Goal: Task Accomplishment & Management: Manage account settings

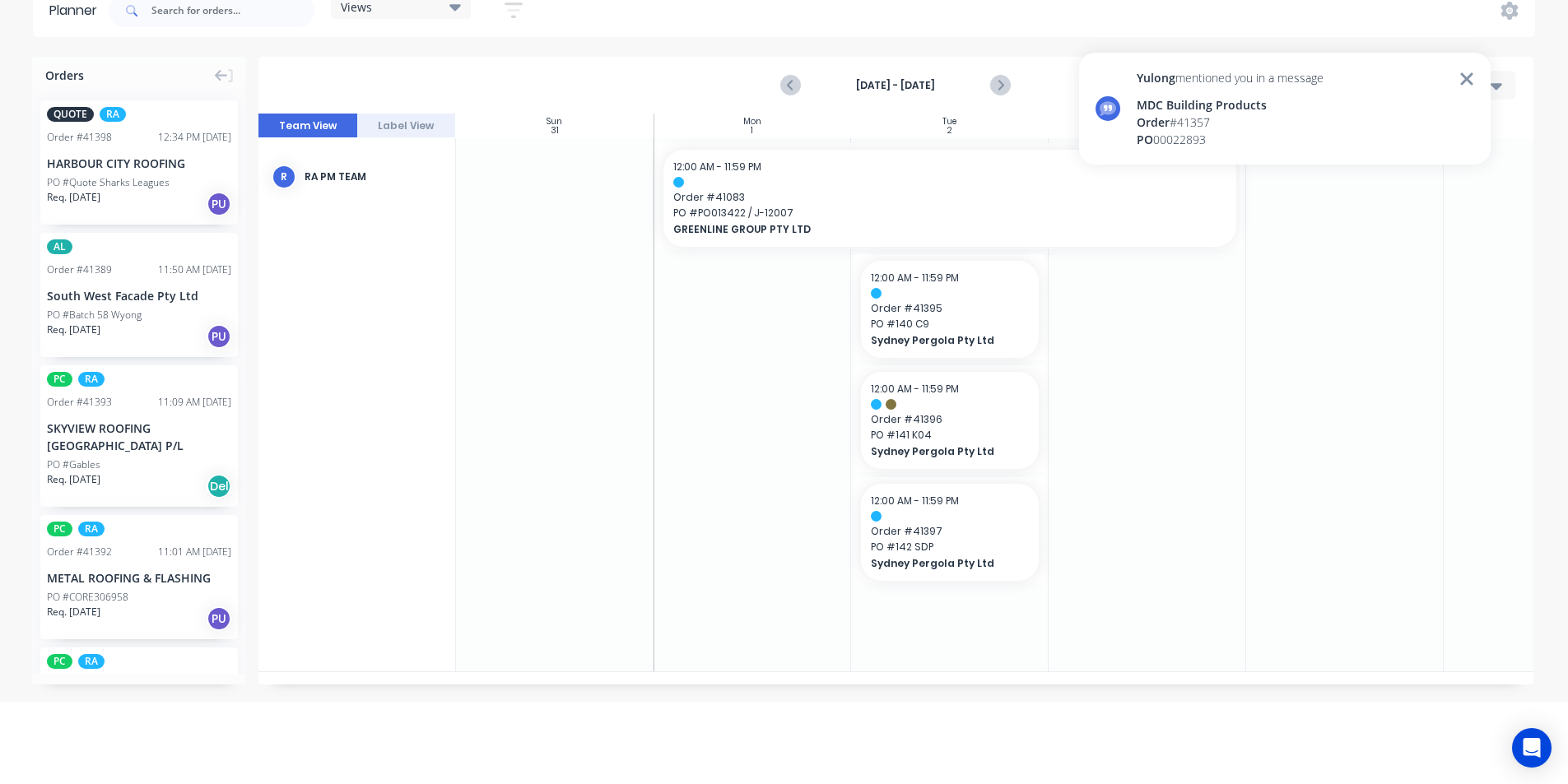
scroll to position [0, 149]
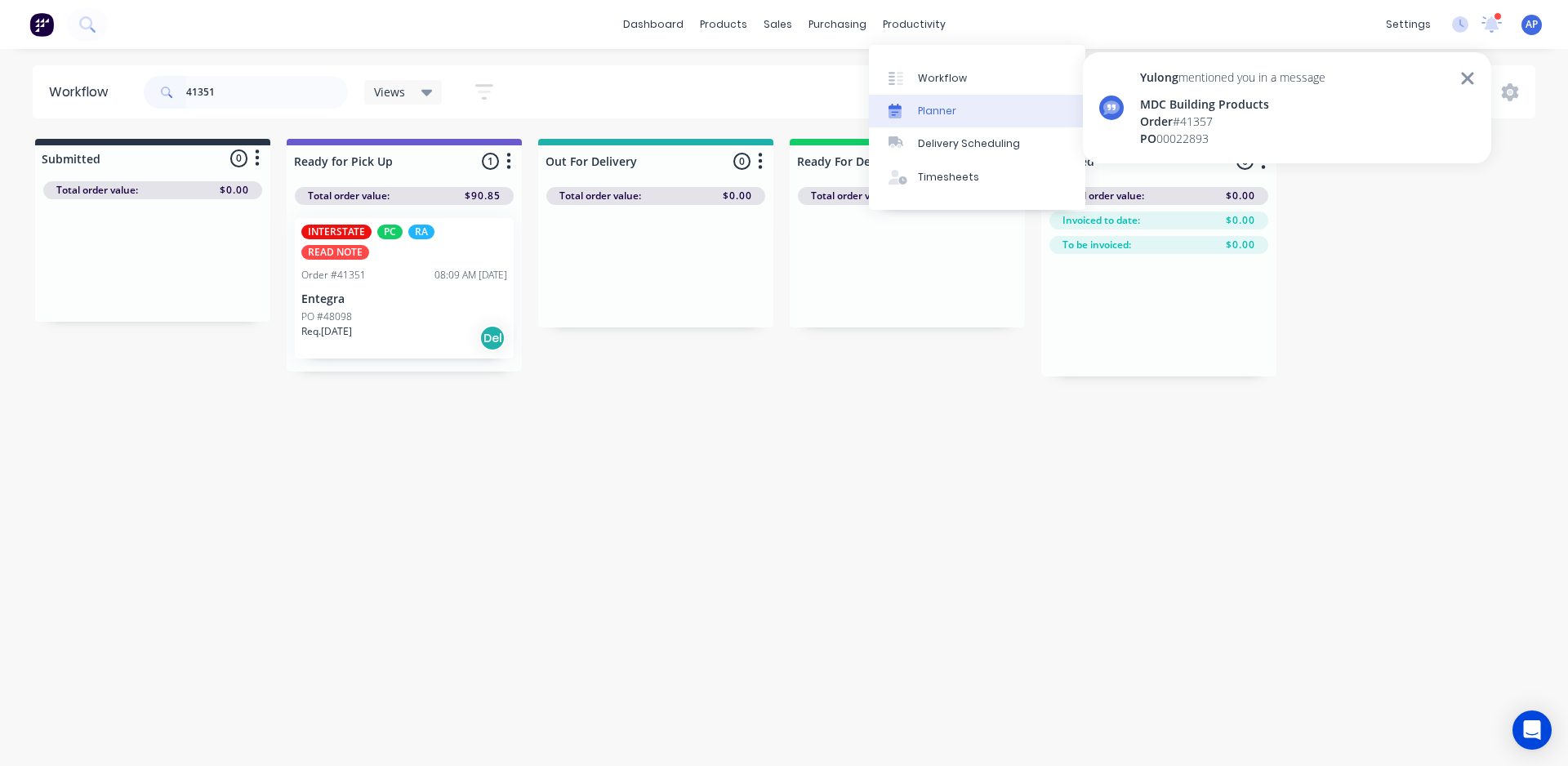
click at [938, 113] on div "Planner" at bounding box center [937, 111] width 38 height 15
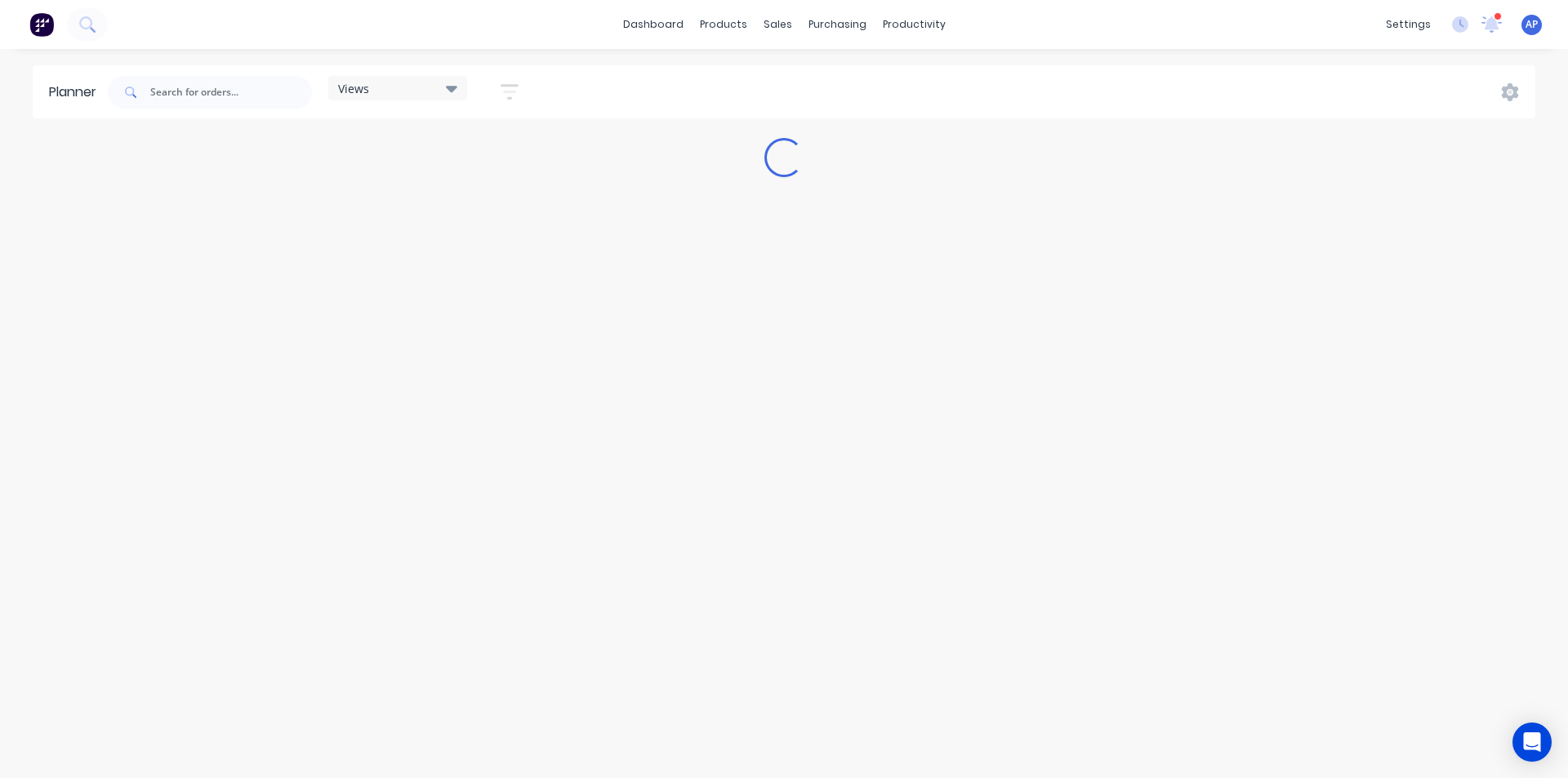
click at [1460, 76] on div "Yulong mentioned you in a message MDC Building Products Order # 41357 PO 000228…" at bounding box center [1287, 114] width 408 height 124
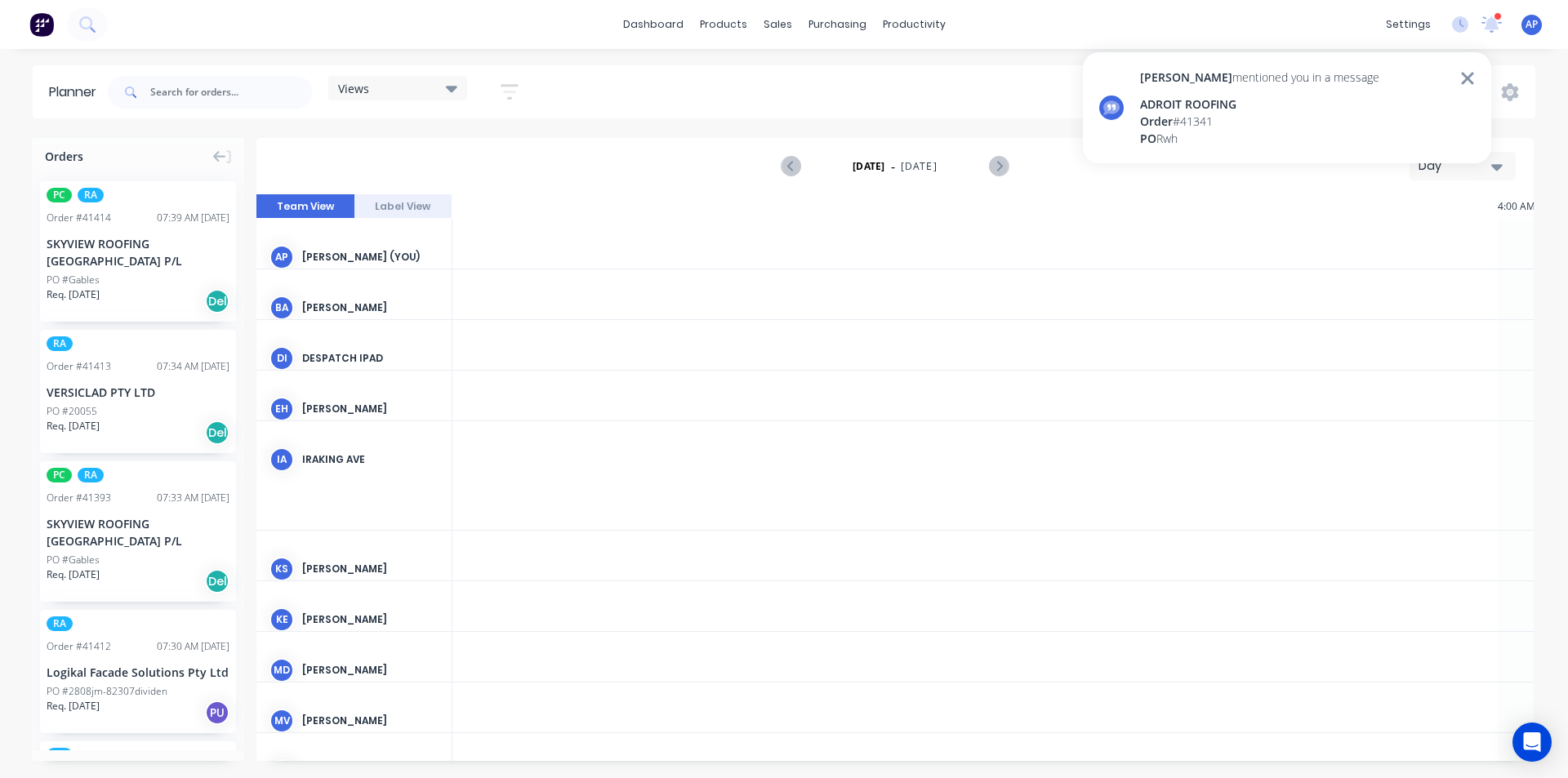
scroll to position [0, 2091]
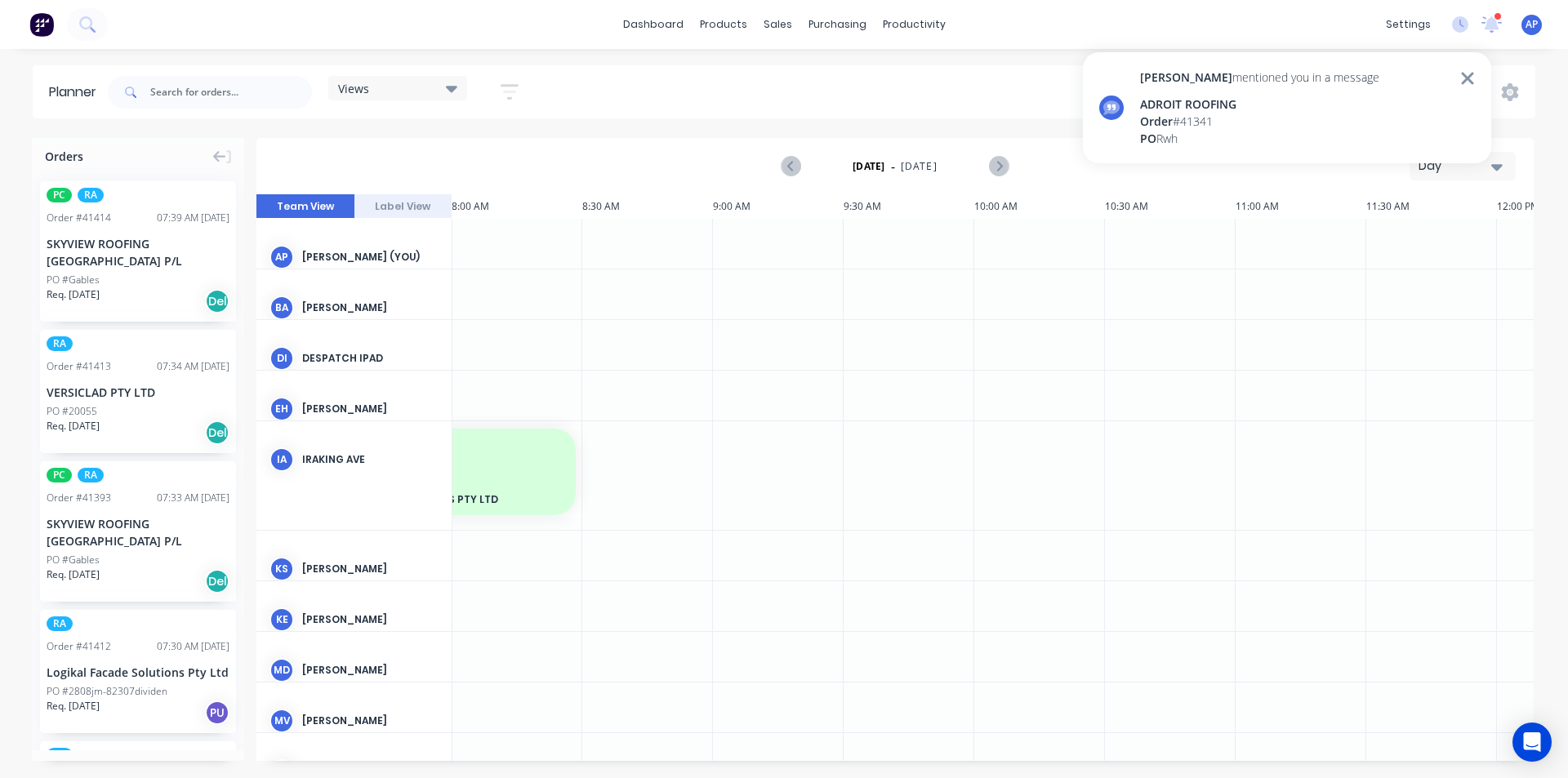
click at [1475, 72] on div "Angela mentioned you in a message ADROIT ROOFING Order # 41341 PO Rwh" at bounding box center [1287, 107] width 408 height 111
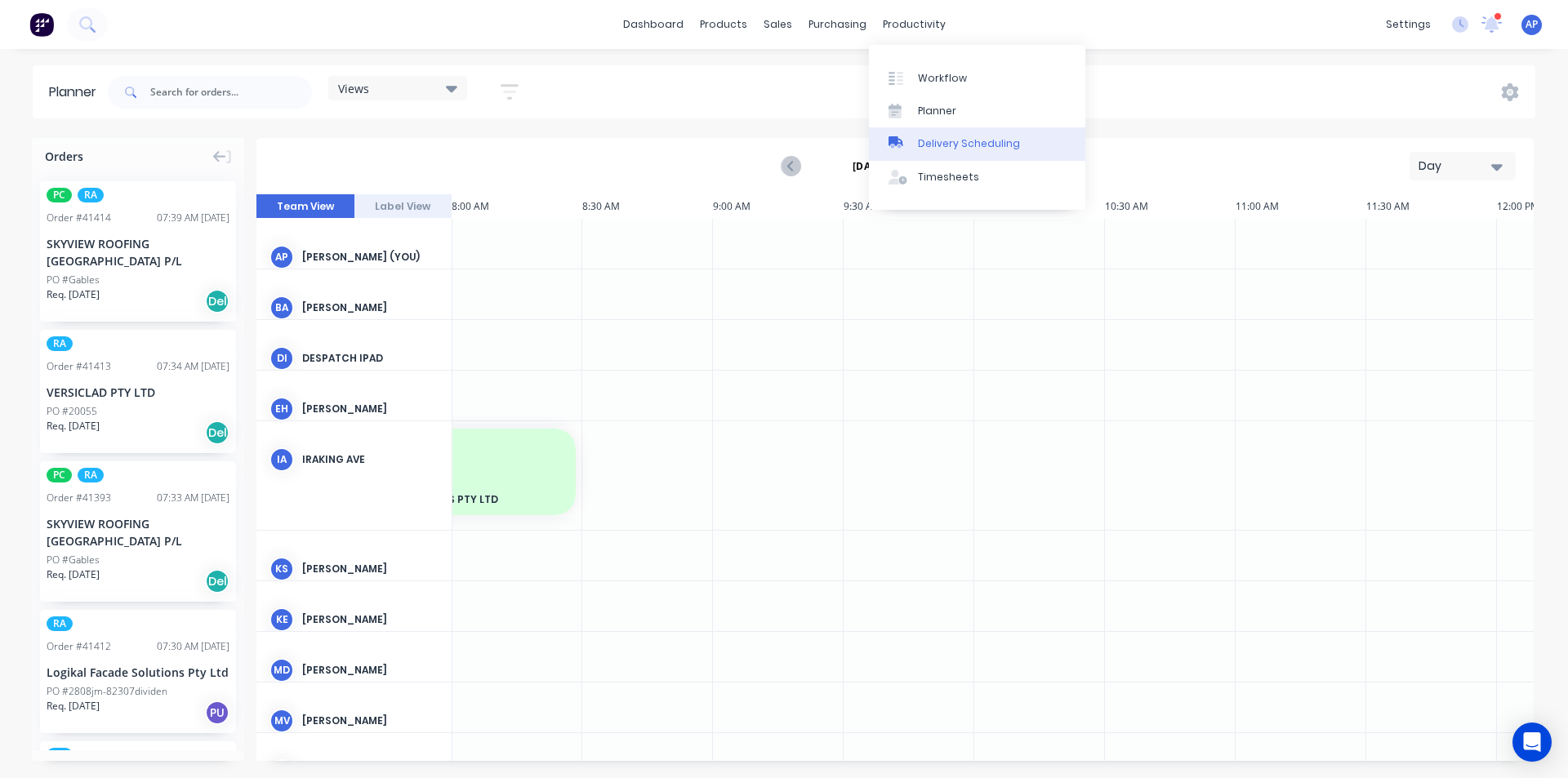
click at [933, 145] on div "Delivery Scheduling" at bounding box center [969, 143] width 102 height 15
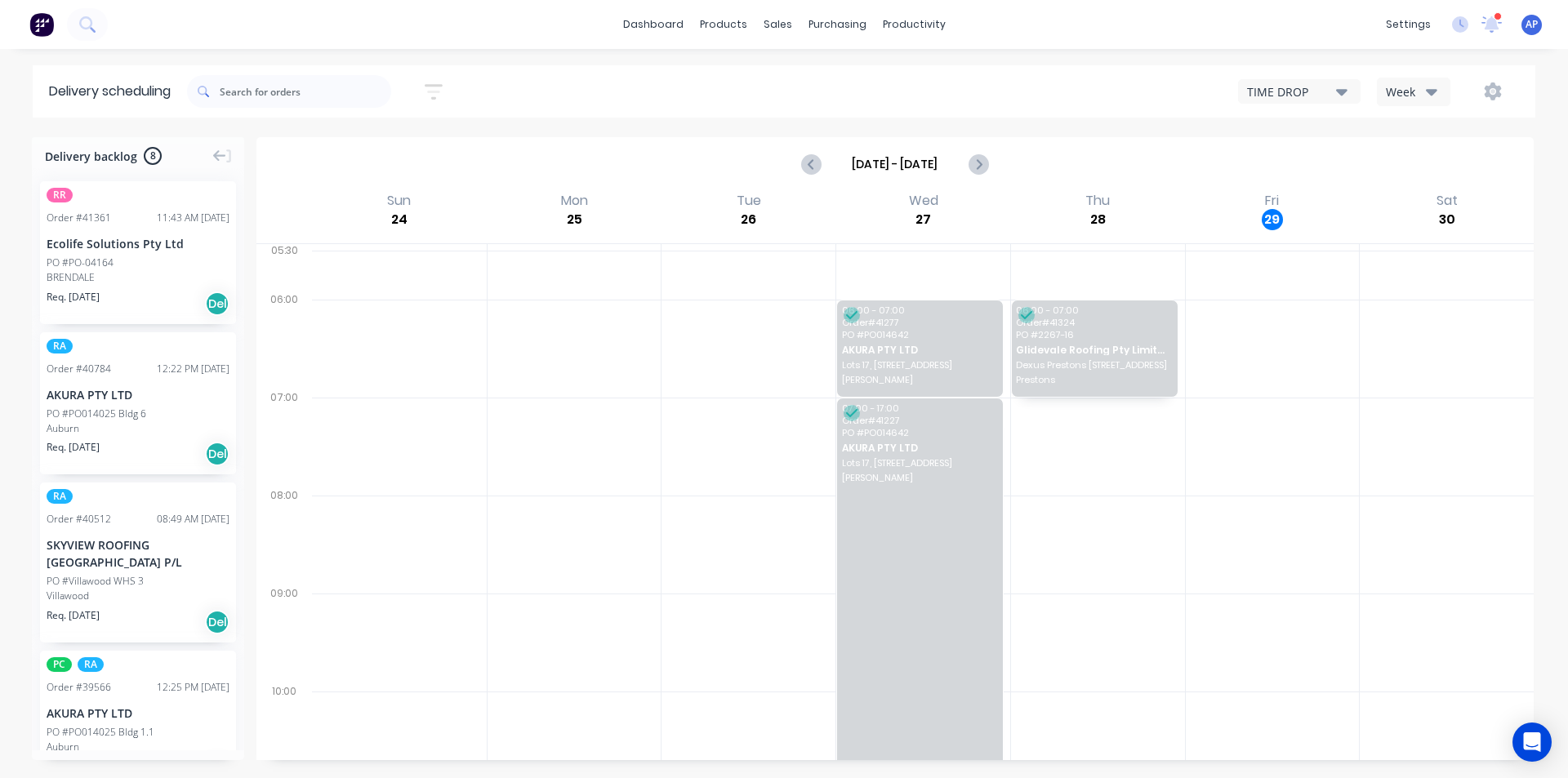
click at [1408, 89] on div "Week" at bounding box center [1409, 92] width 47 height 17
click at [1392, 166] on div "Vehicle" at bounding box center [1458, 167] width 161 height 32
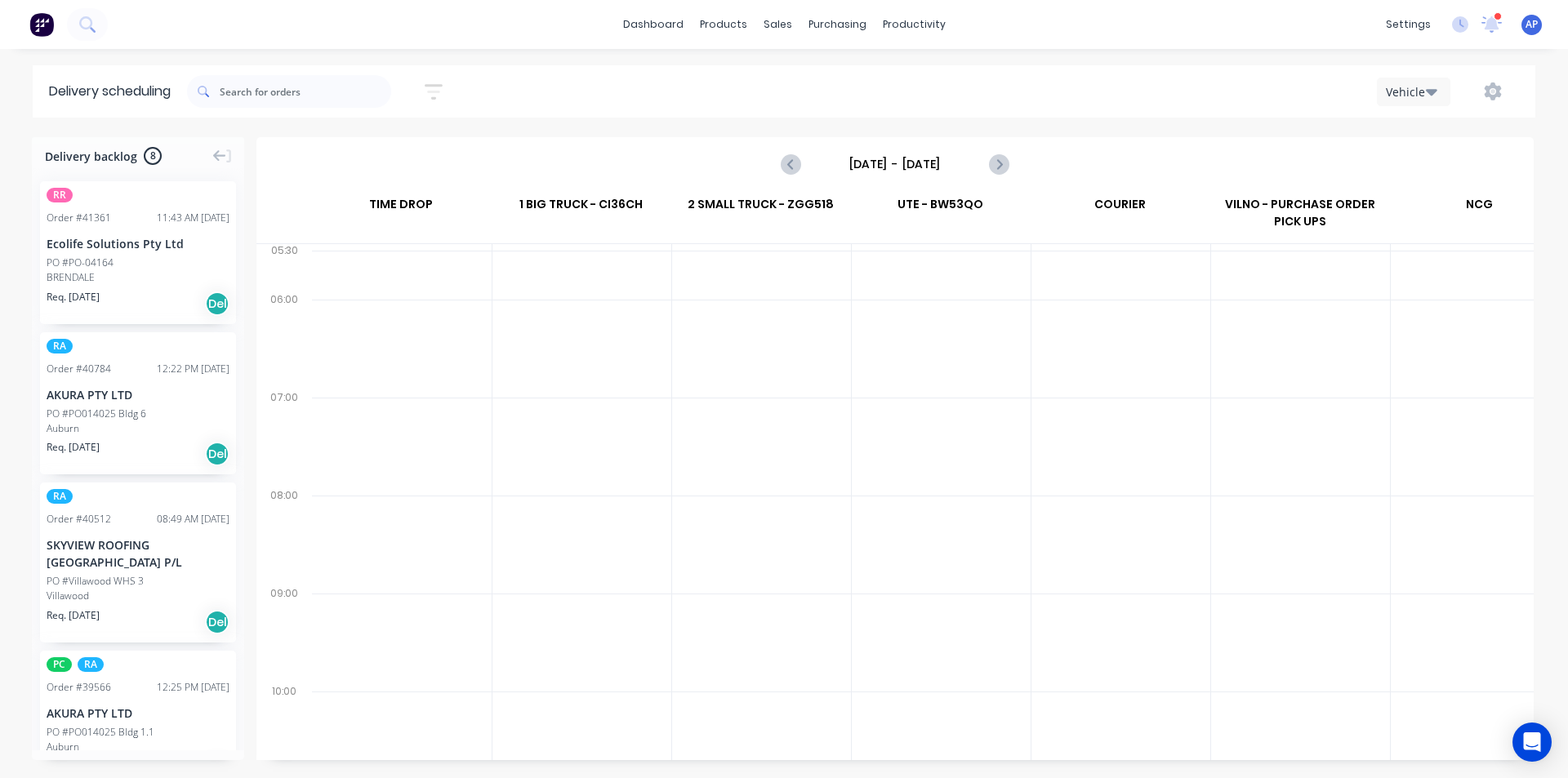
scroll to position [0, 1]
click at [899, 165] on input "Sunday - 24/08/25" at bounding box center [895, 164] width 161 height 24
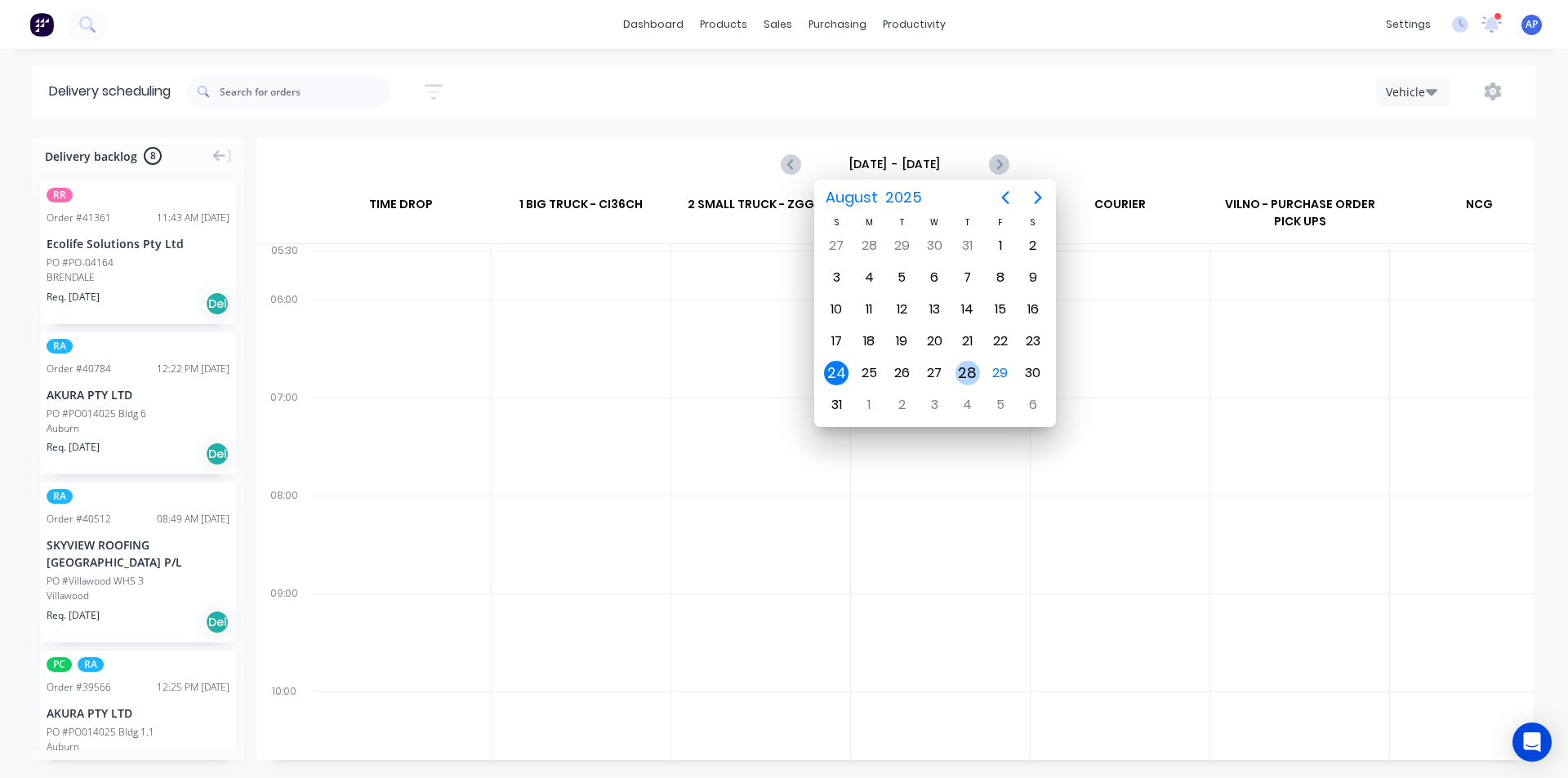
click at [964, 377] on div "28" at bounding box center [968, 373] width 24 height 24
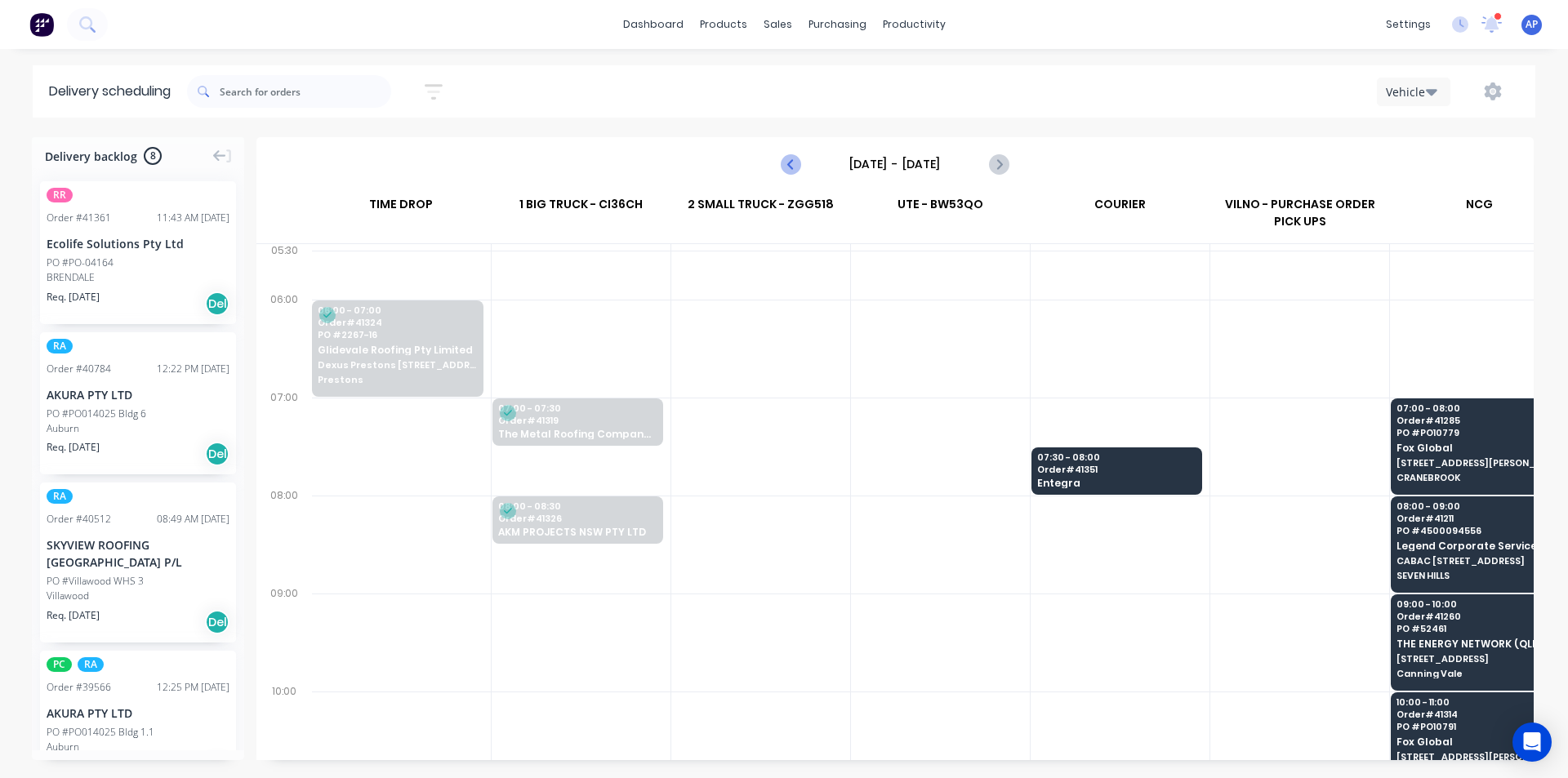
click at [791, 165] on icon "Previous page" at bounding box center [791, 164] width 19 height 19
type input "Wednesday - 27/08/25"
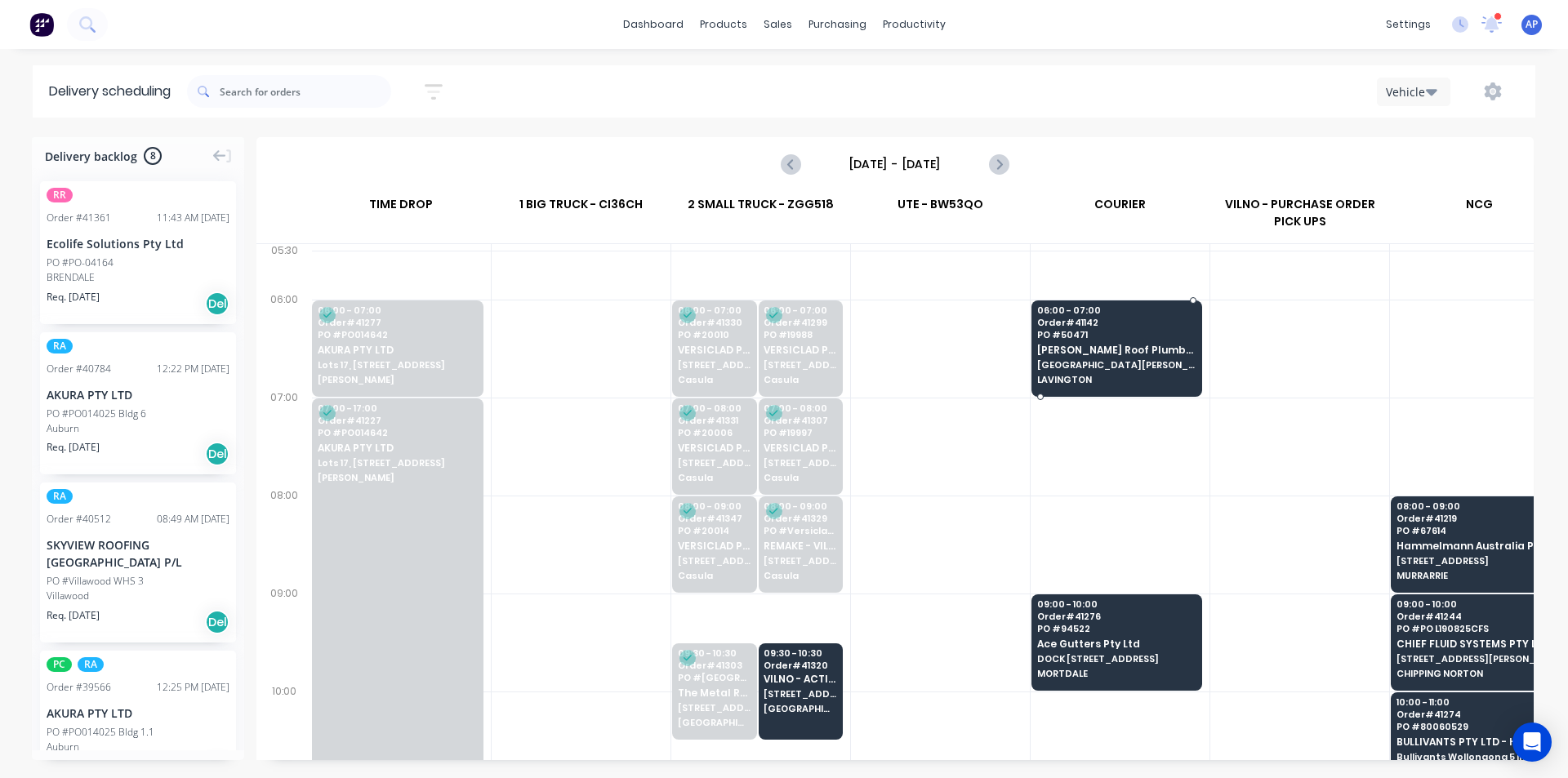
click at [1138, 366] on span "537 DALLINGER ROAD" at bounding box center [1116, 365] width 159 height 10
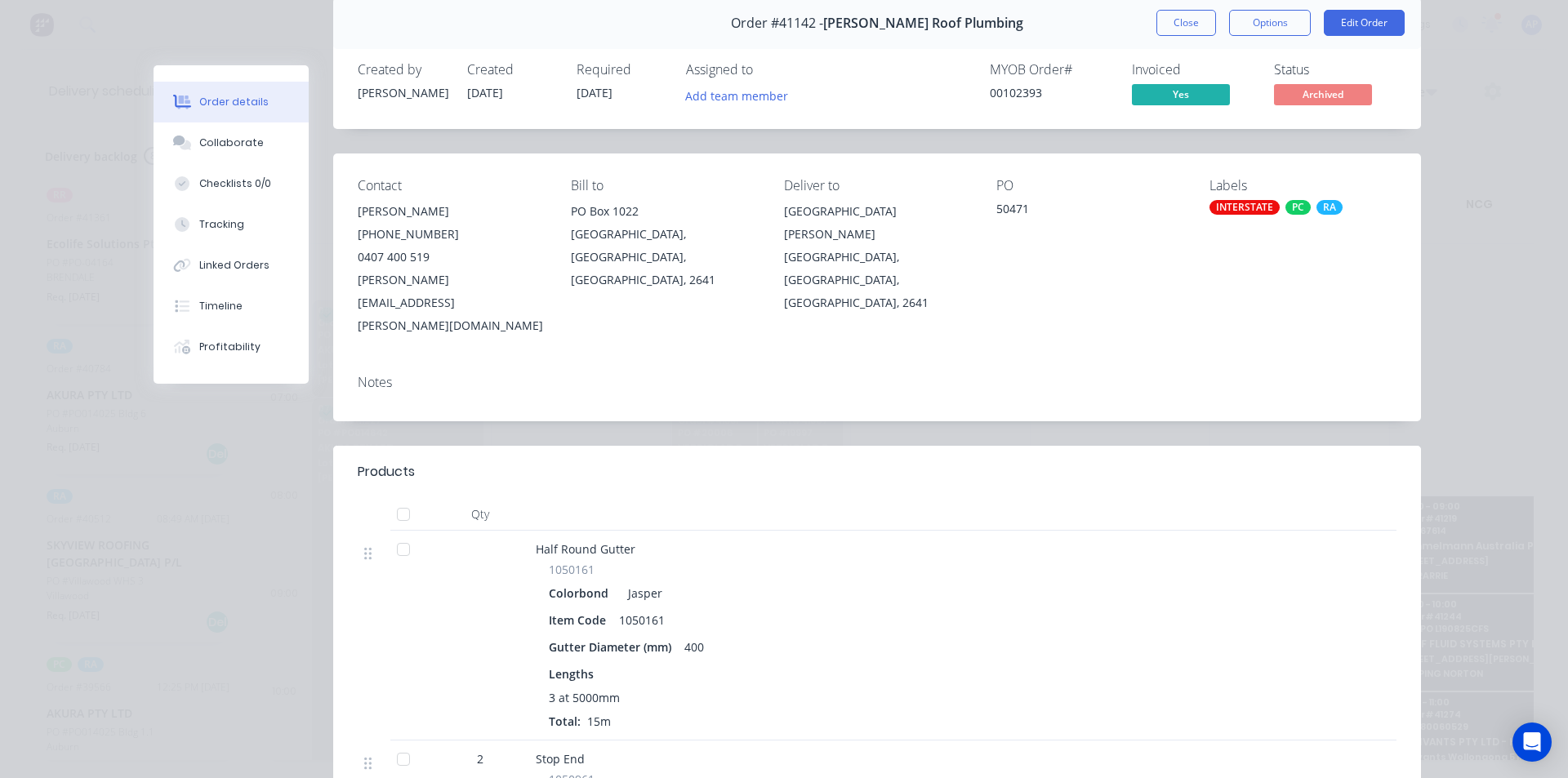
scroll to position [0, 0]
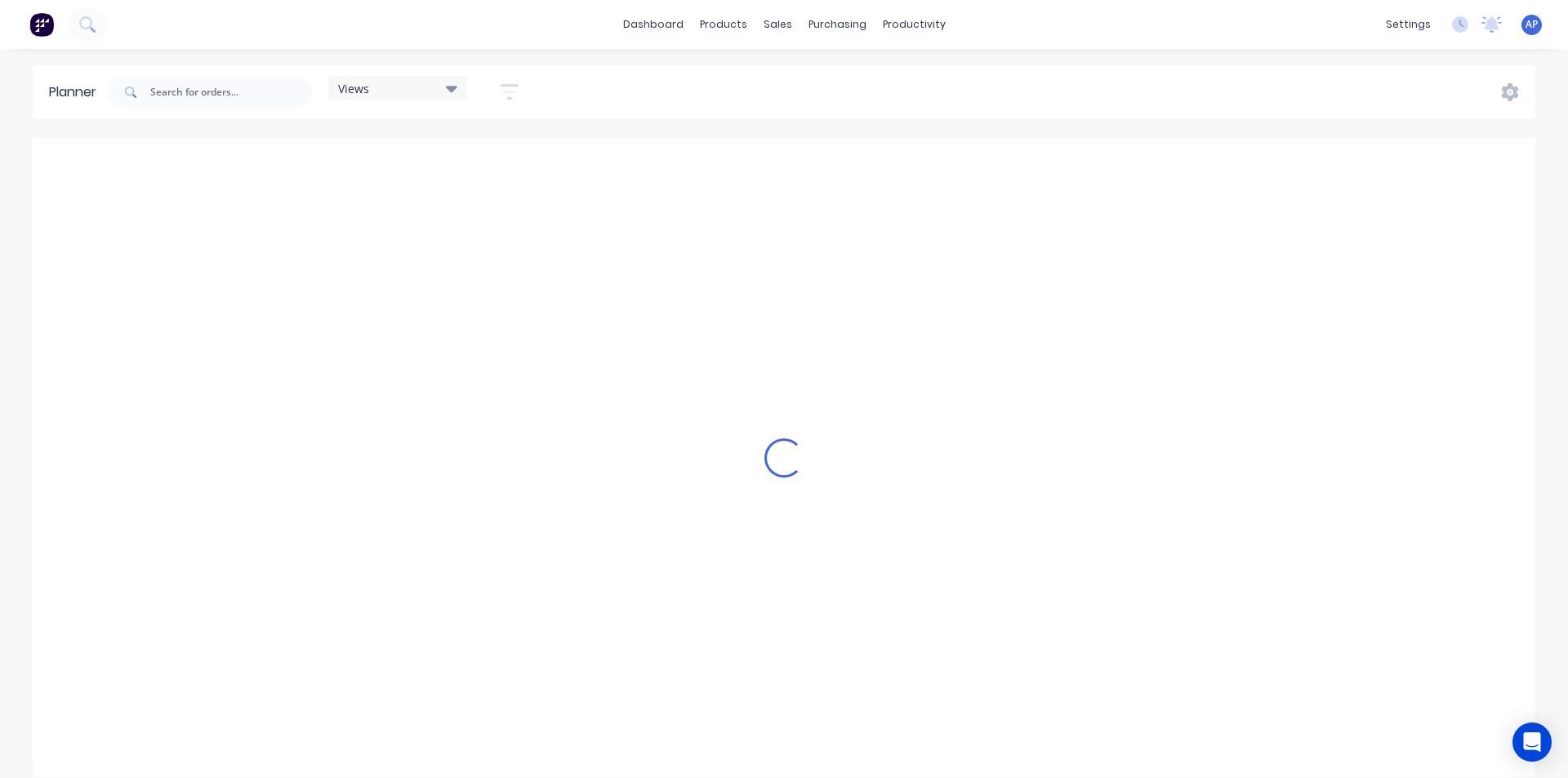
scroll to position [0, 2091]
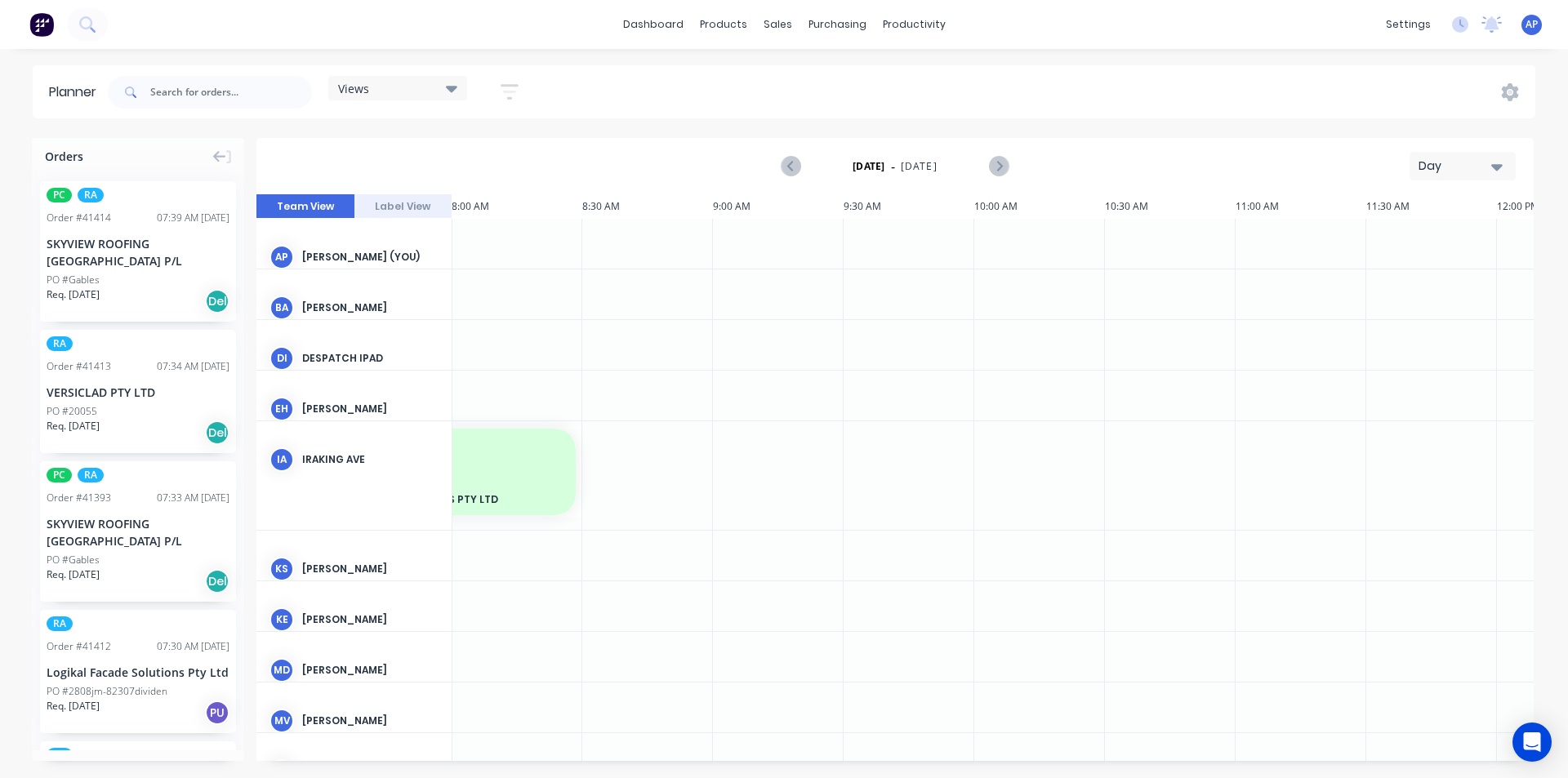
click at [1468, 167] on div "Day" at bounding box center [1456, 167] width 75 height 17
click at [1408, 237] on div "Week" at bounding box center [1433, 242] width 161 height 32
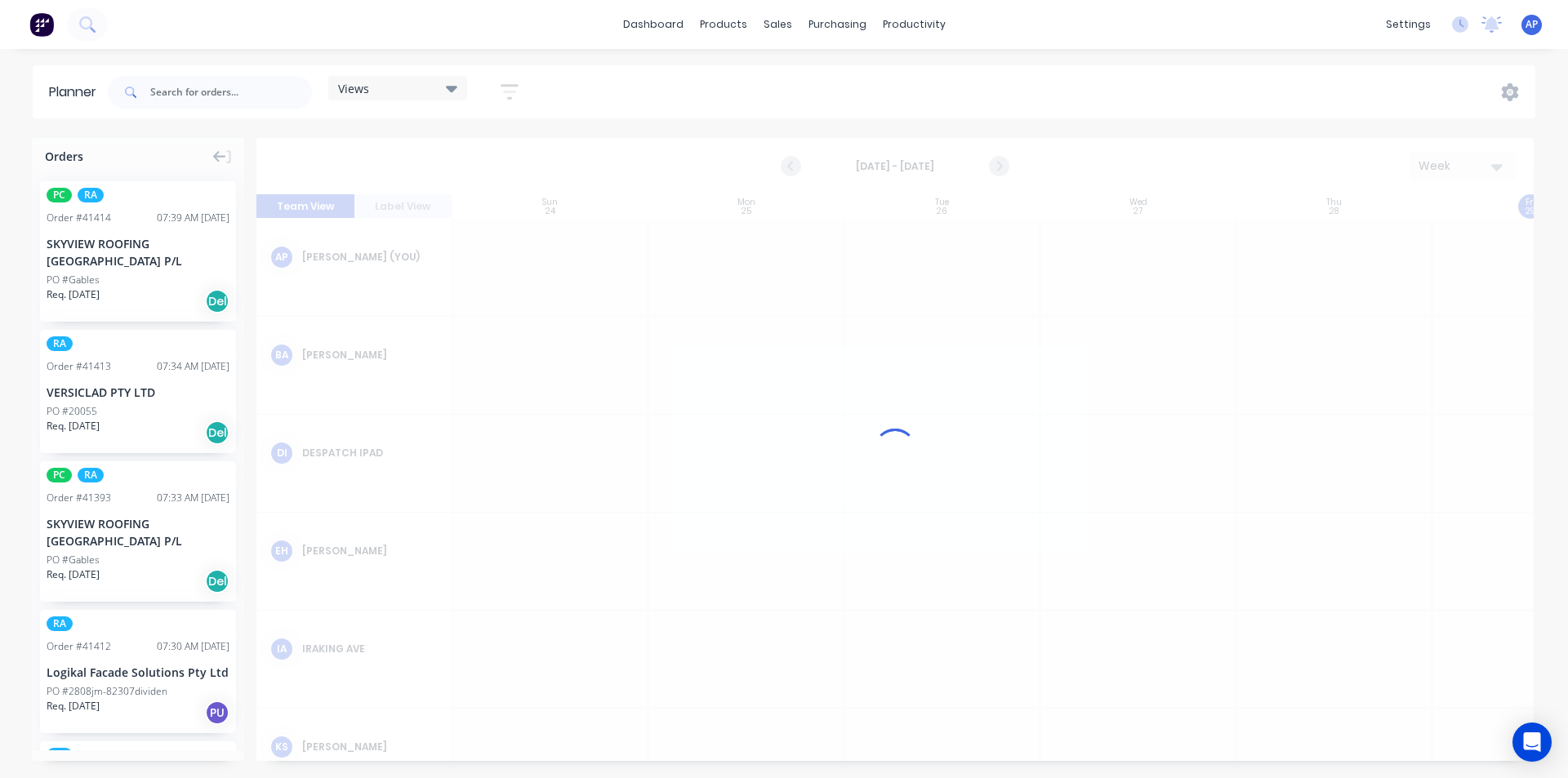
scroll to position [0, 1]
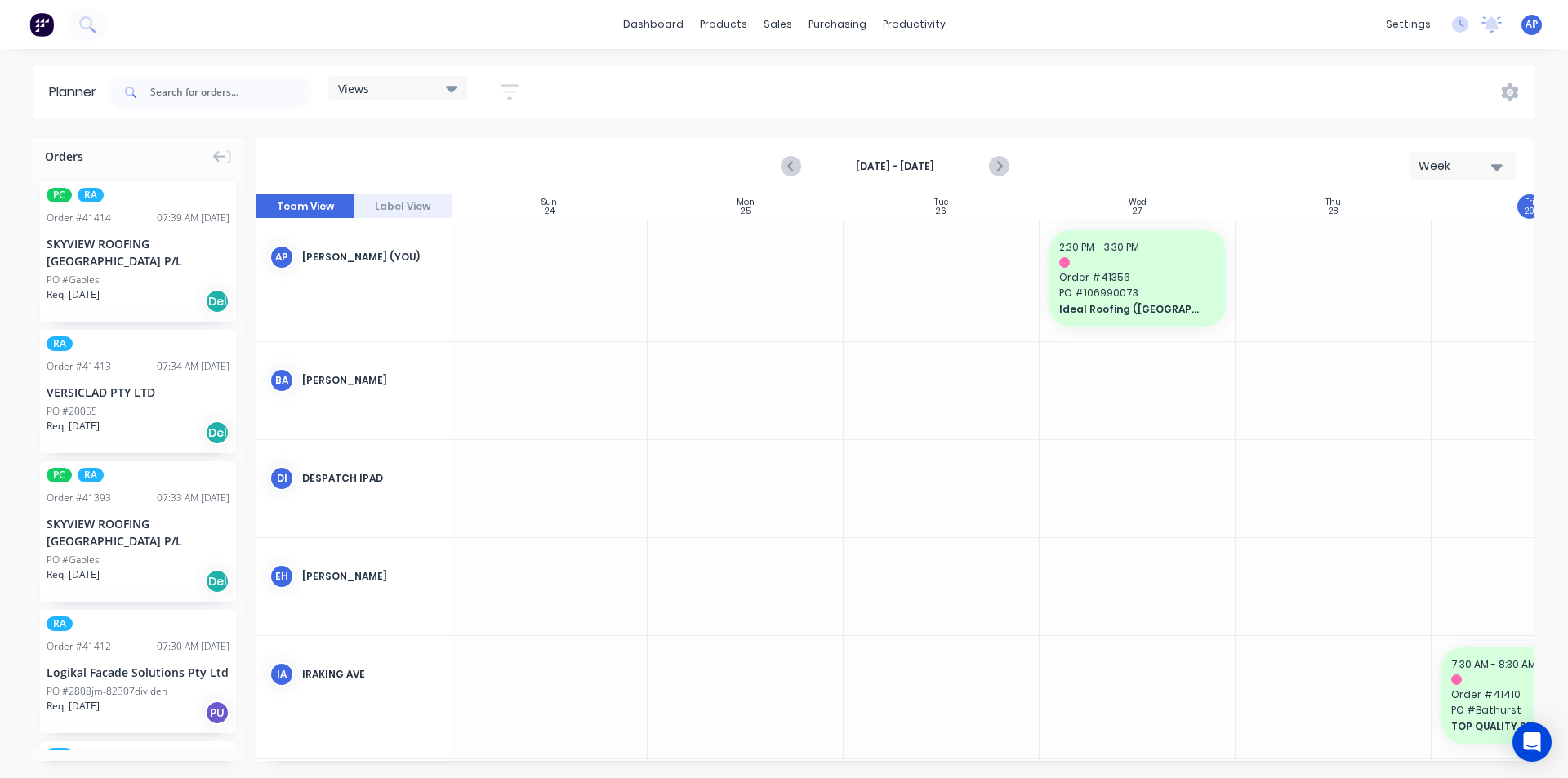
click at [514, 97] on icon "button" at bounding box center [509, 92] width 18 height 20
click at [482, 156] on button "Show/Hide users" at bounding box center [433, 153] width 152 height 24
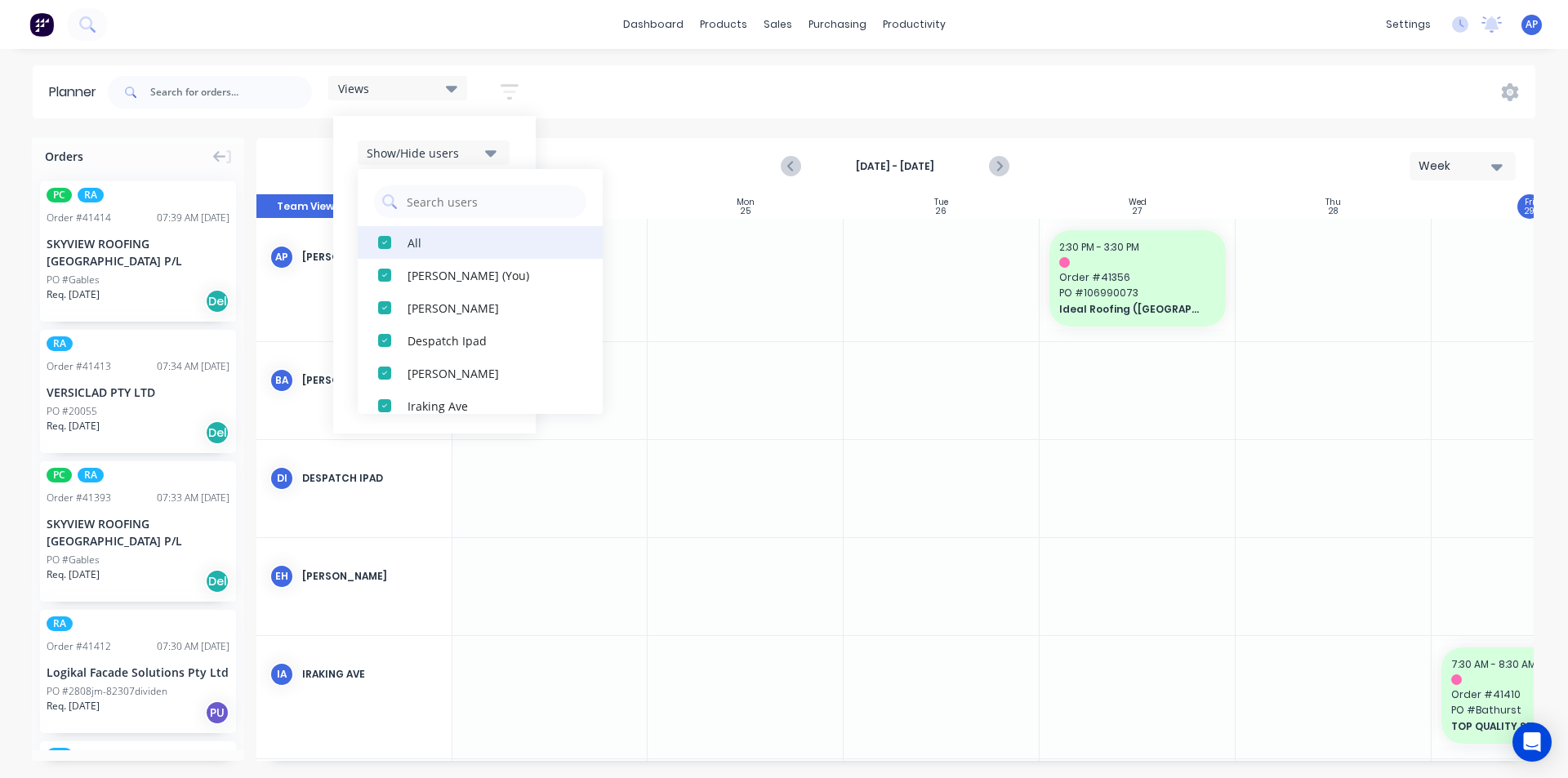
click at [400, 238] on div "button" at bounding box center [384, 242] width 32 height 32
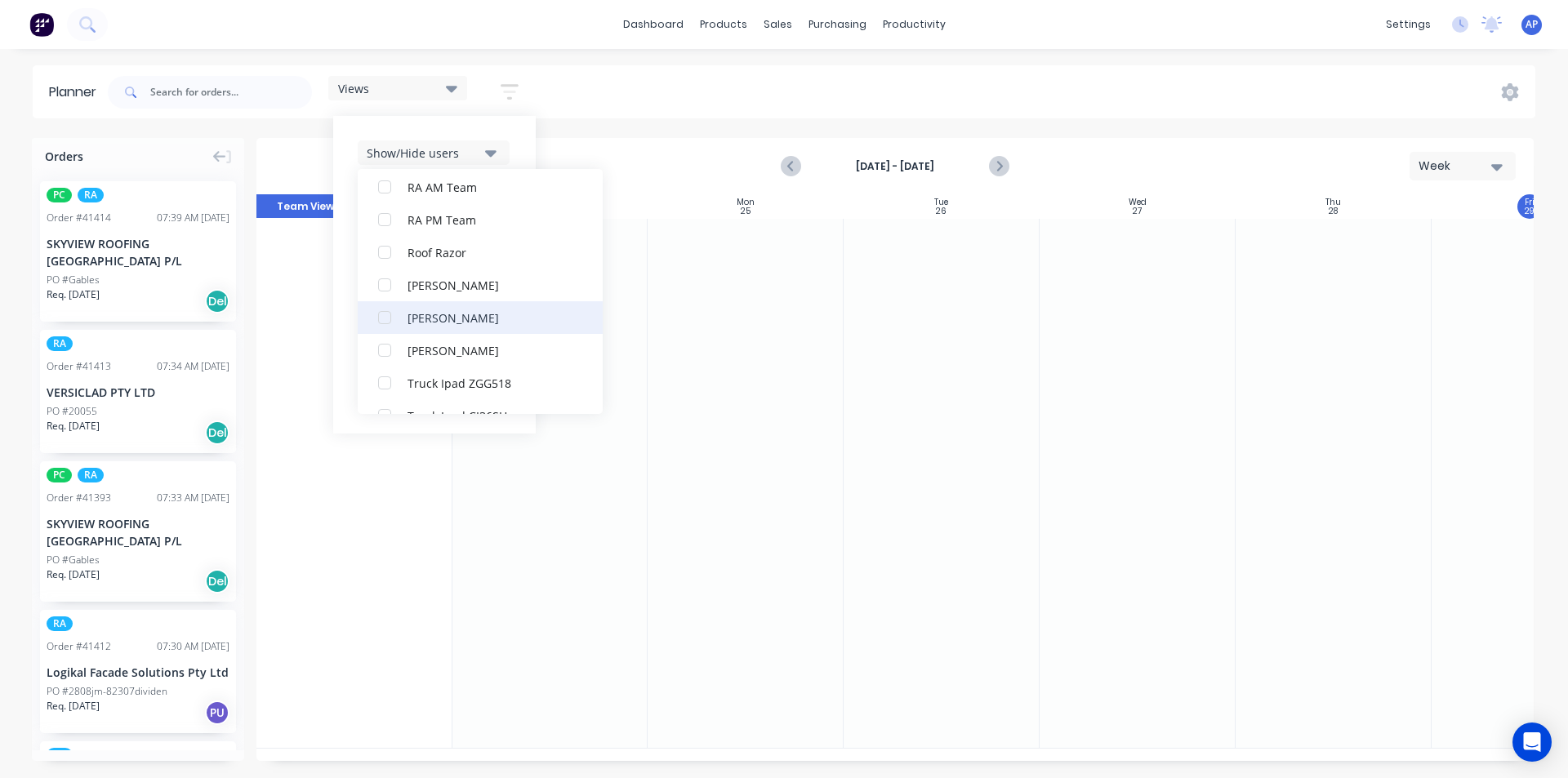
scroll to position [490, 0]
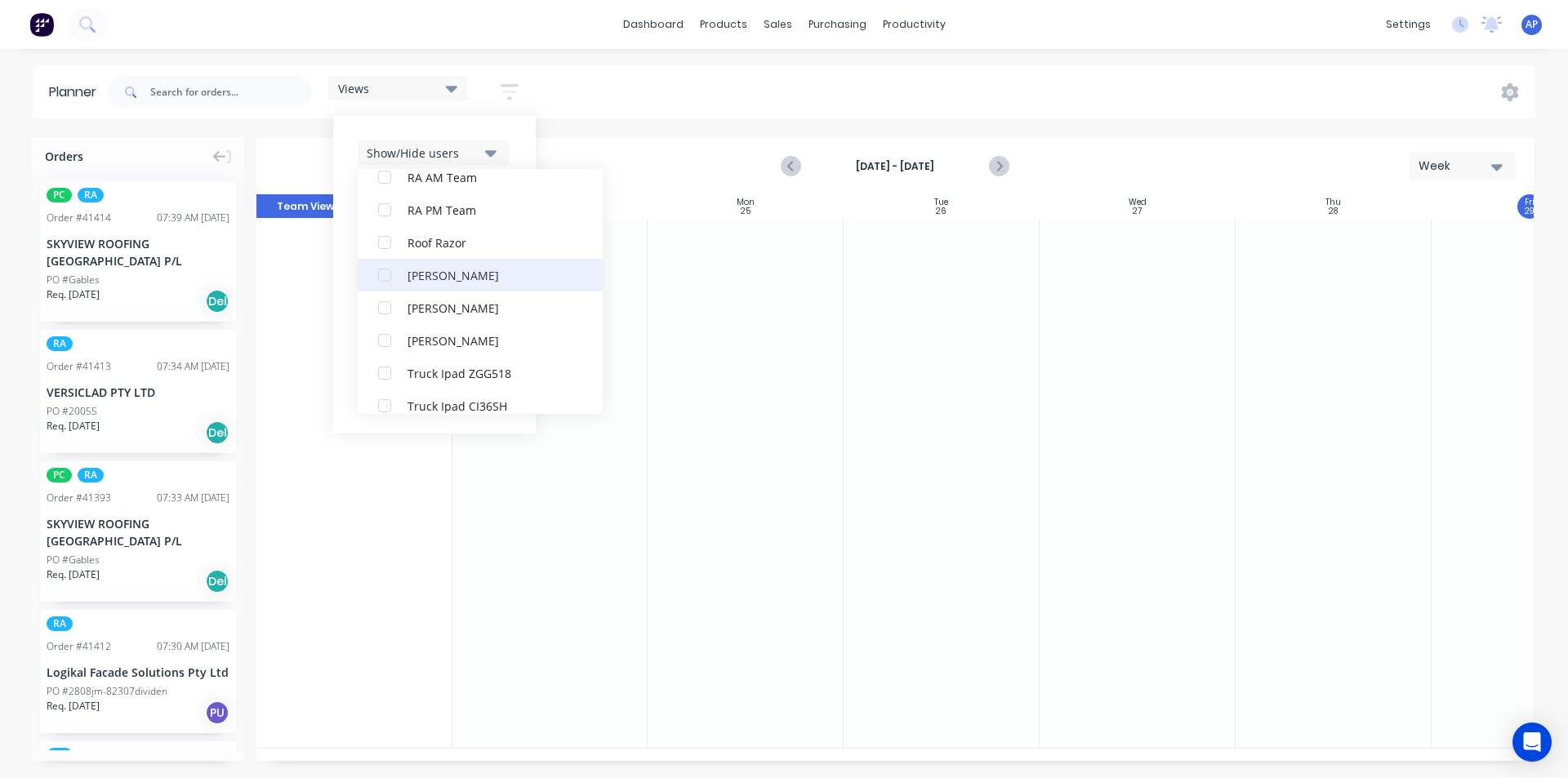
click at [439, 269] on div "[PERSON_NAME]" at bounding box center [488, 275] width 163 height 17
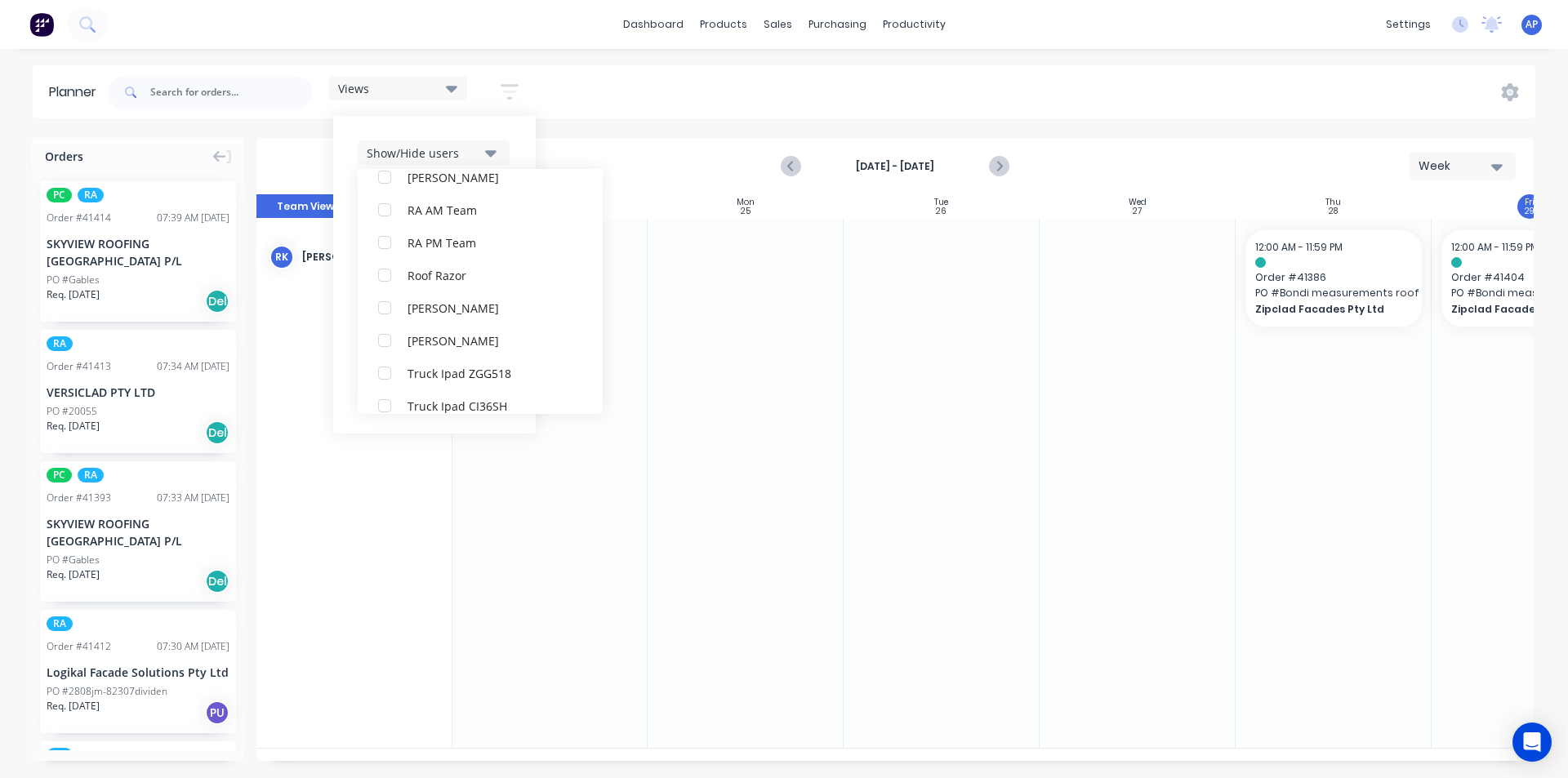
scroll to position [0, 0]
click at [507, 142] on button "Show/Hide users" at bounding box center [433, 153] width 152 height 24
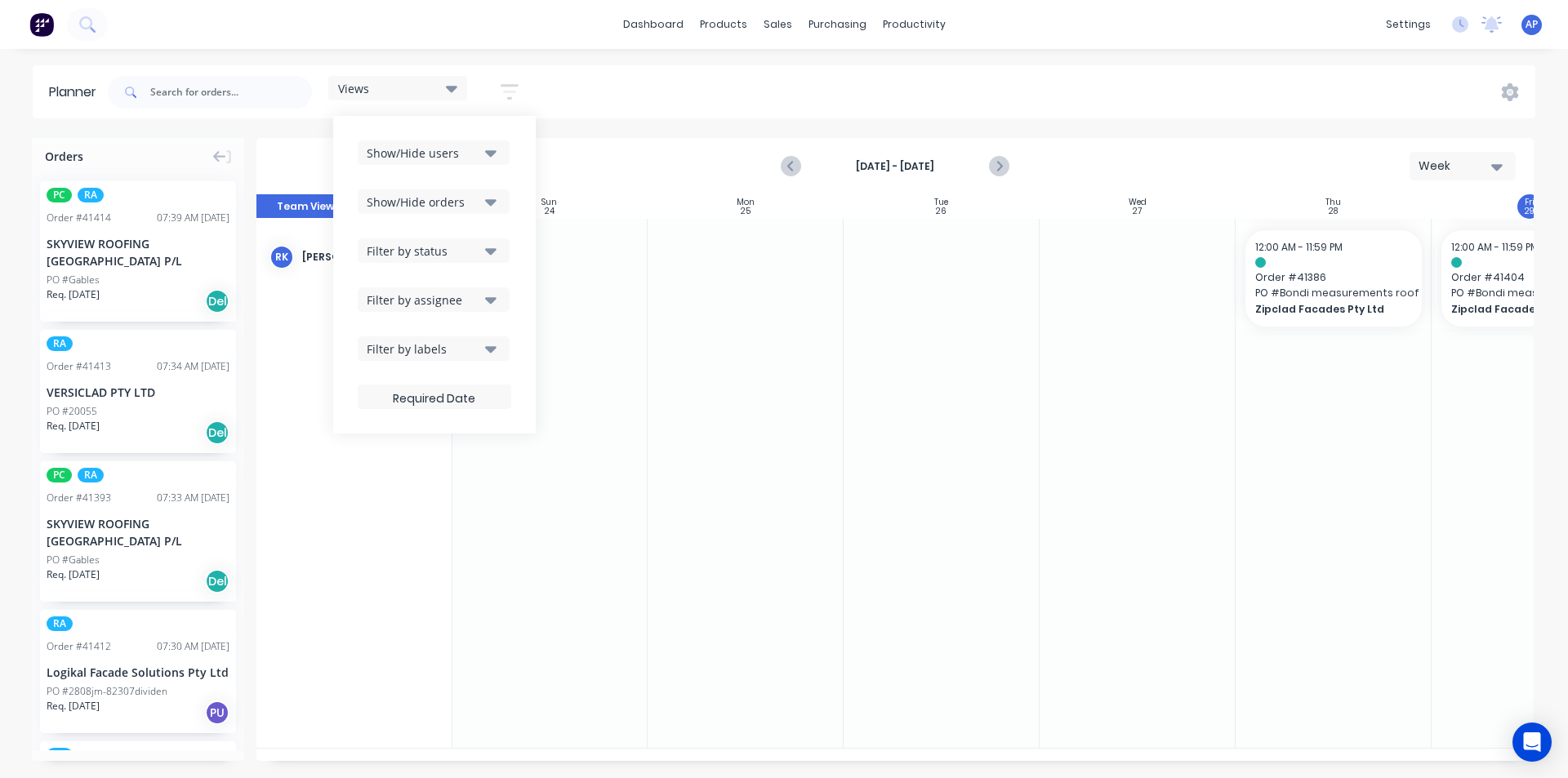
click at [473, 199] on div "Show/Hide orders" at bounding box center [423, 202] width 113 height 17
click at [451, 249] on div "All" at bounding box center [488, 242] width 163 height 17
click at [449, 303] on div "Unscheduled" at bounding box center [488, 308] width 163 height 17
click at [521, 188] on div "Show/Hide users Show/Hide orders All Scheduled Unscheduled Filter by status Fil…" at bounding box center [434, 275] width 202 height 317
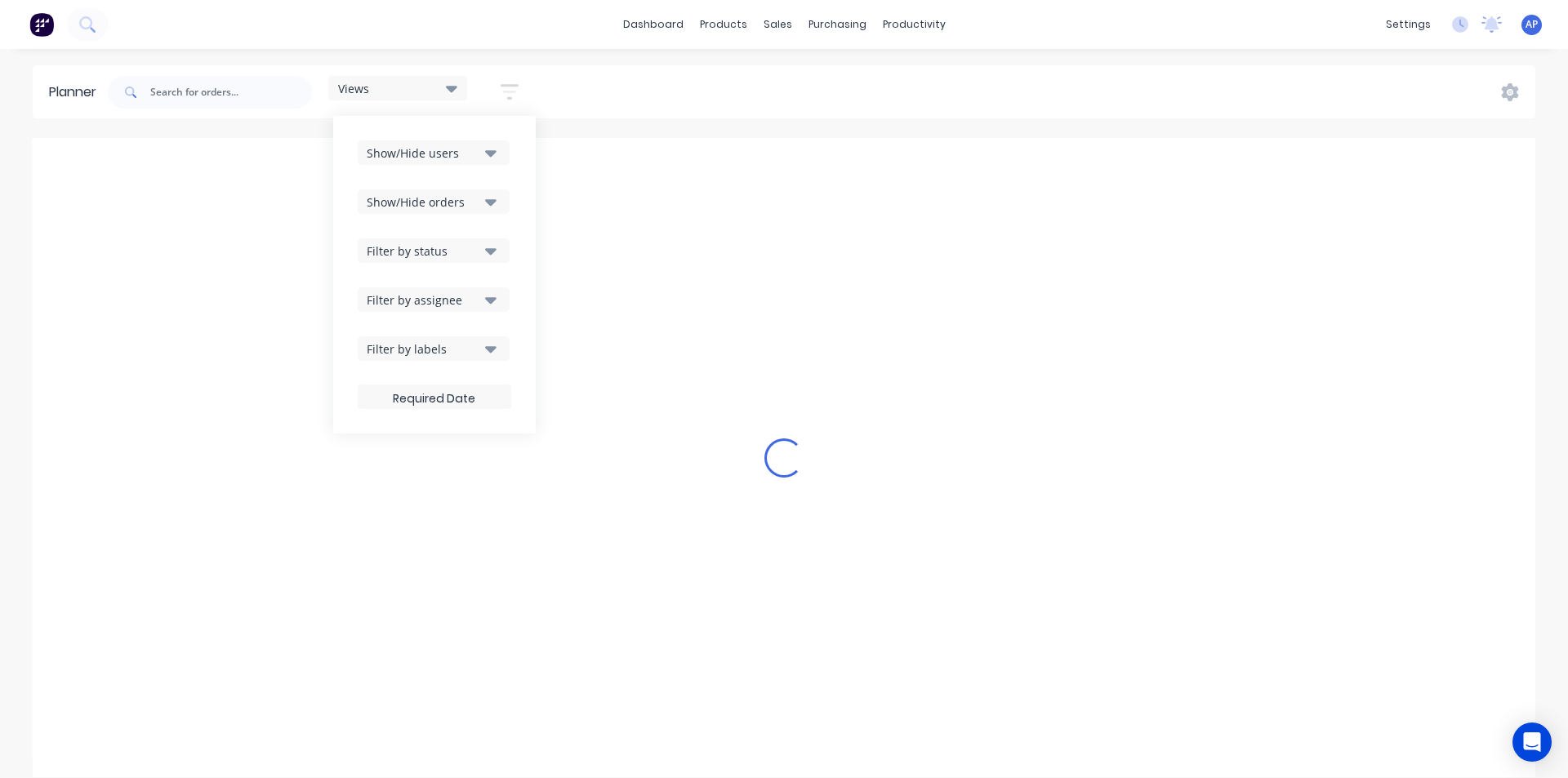
click at [487, 251] on icon "button" at bounding box center [490, 250] width 11 height 18
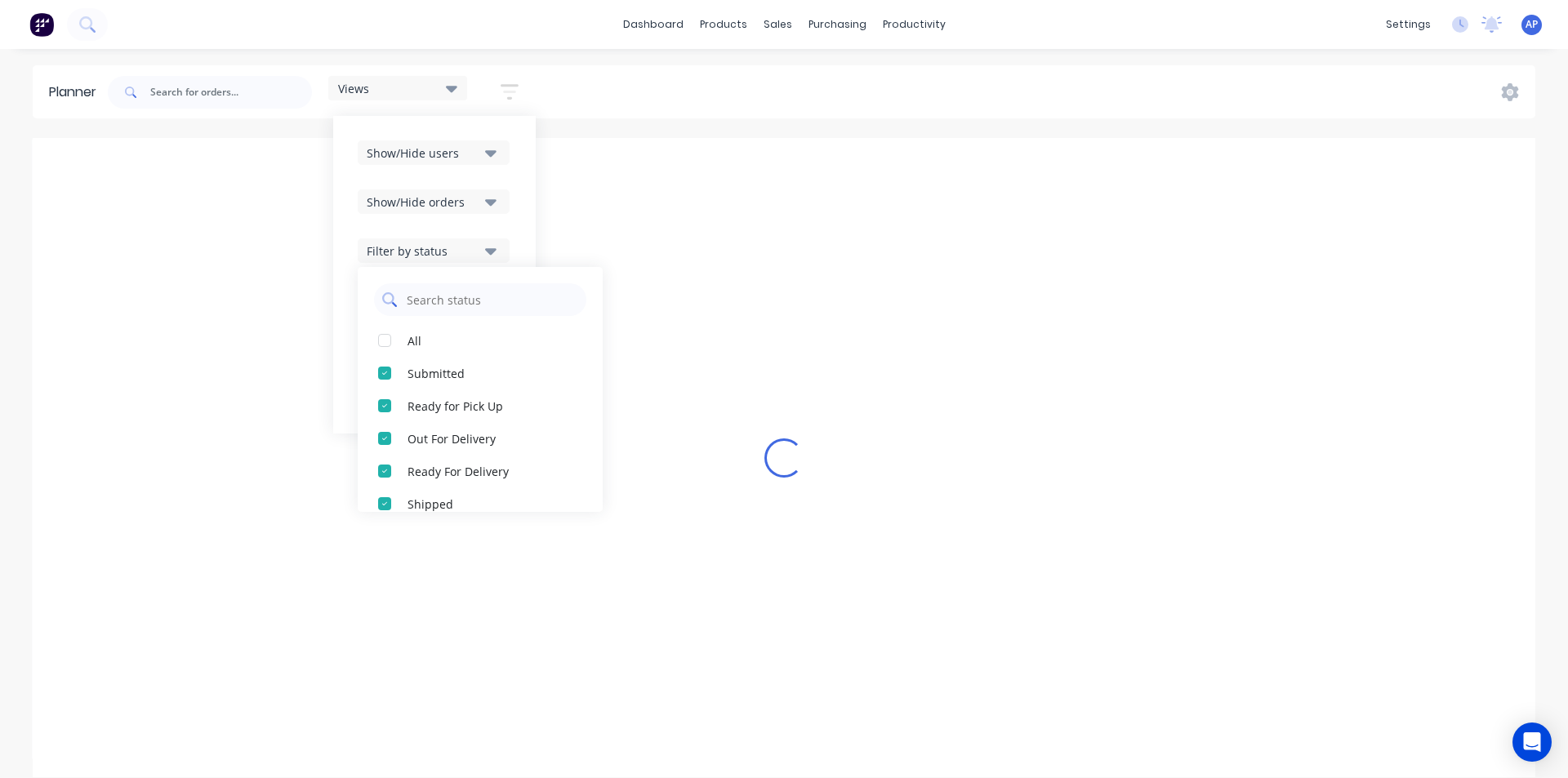
click at [460, 303] on input "text" at bounding box center [491, 299] width 174 height 32
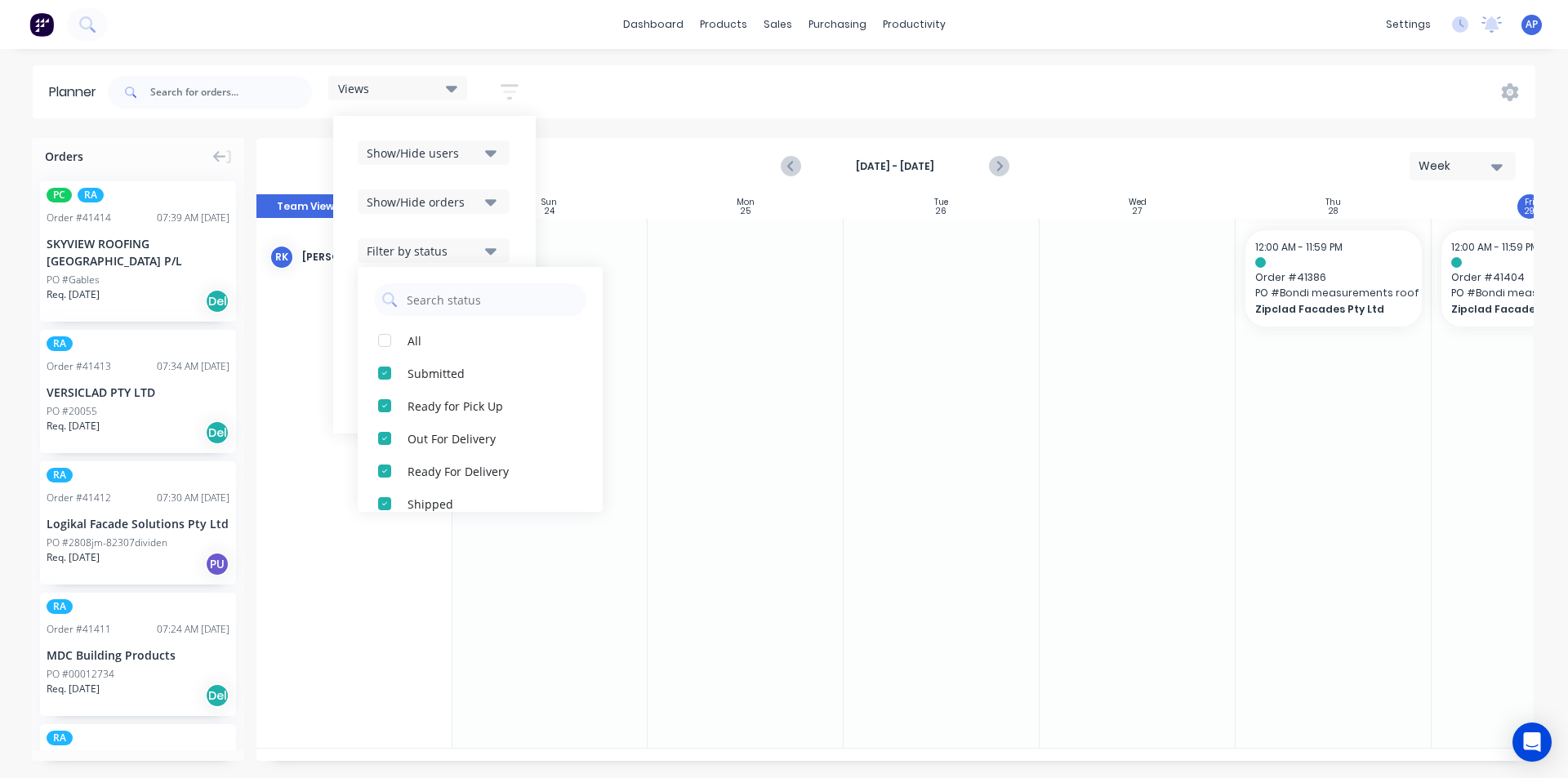
click at [453, 321] on div "All Submitted Ready for Pick Up Out For Delivery Ready For Delivery Shipped Dra…" at bounding box center [480, 389] width 245 height 245
click at [404, 334] on button "All" at bounding box center [480, 340] width 245 height 32
click at [516, 222] on div "Show/Hide users Show/Hide orders Filter by status All Draft Quote Archived Deli…" at bounding box center [434, 275] width 202 height 317
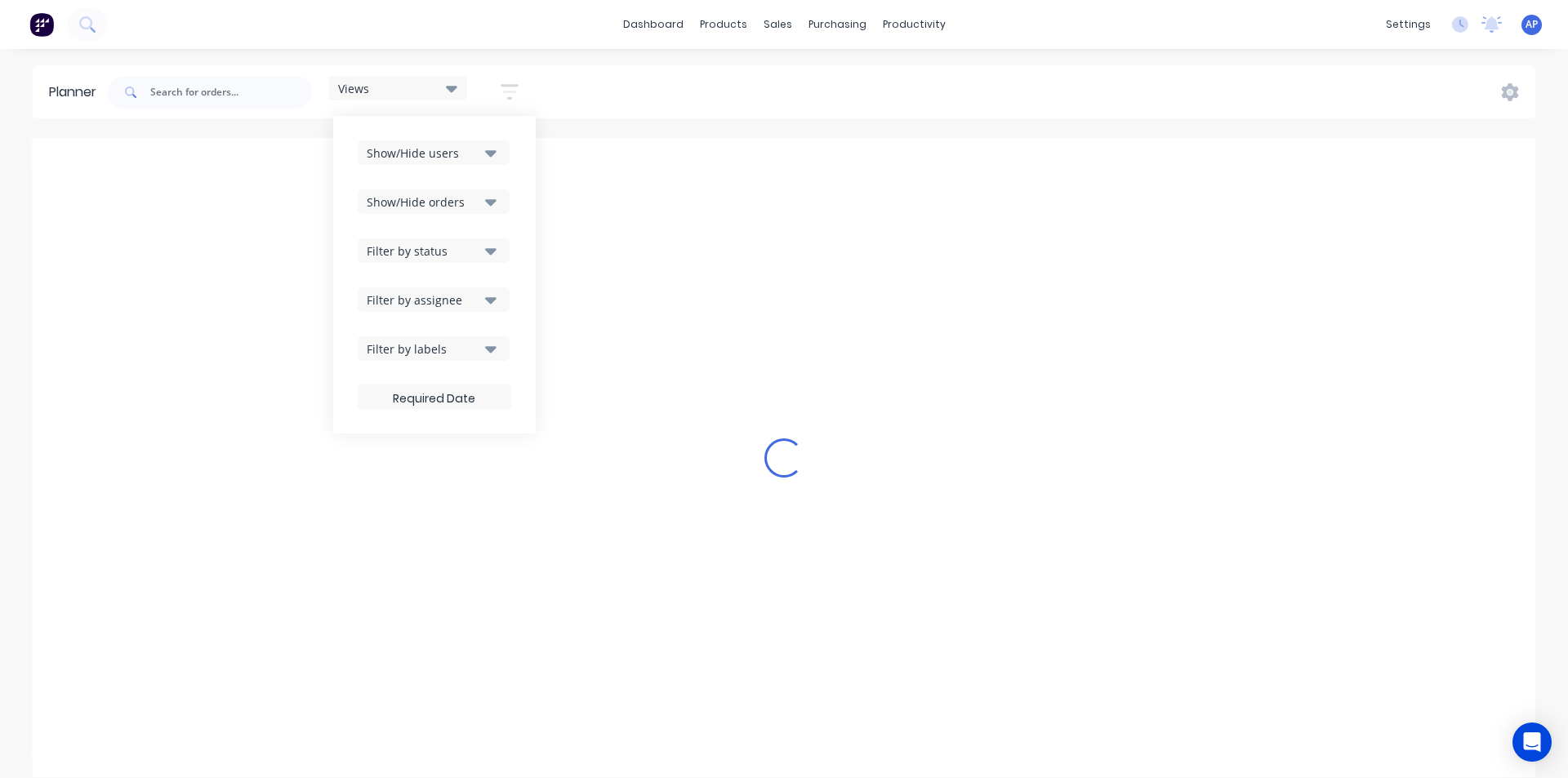
click at [467, 303] on div "Filter by assignee" at bounding box center [423, 300] width 113 height 17
click at [668, 54] on div "dashboard products sales purchasing productivity dashboard products Product Cat…" at bounding box center [784, 389] width 1568 height 778
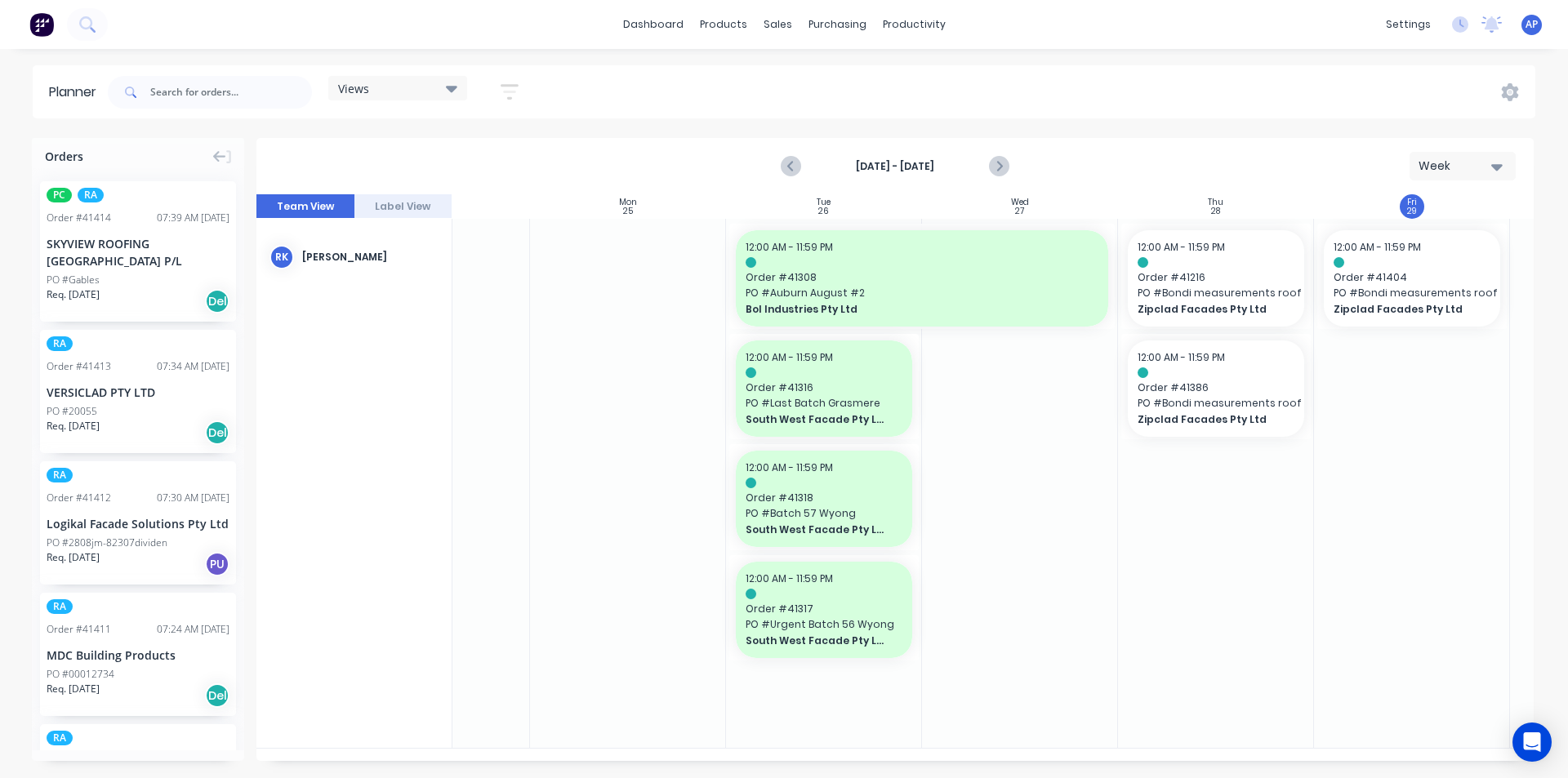
scroll to position [0, 125]
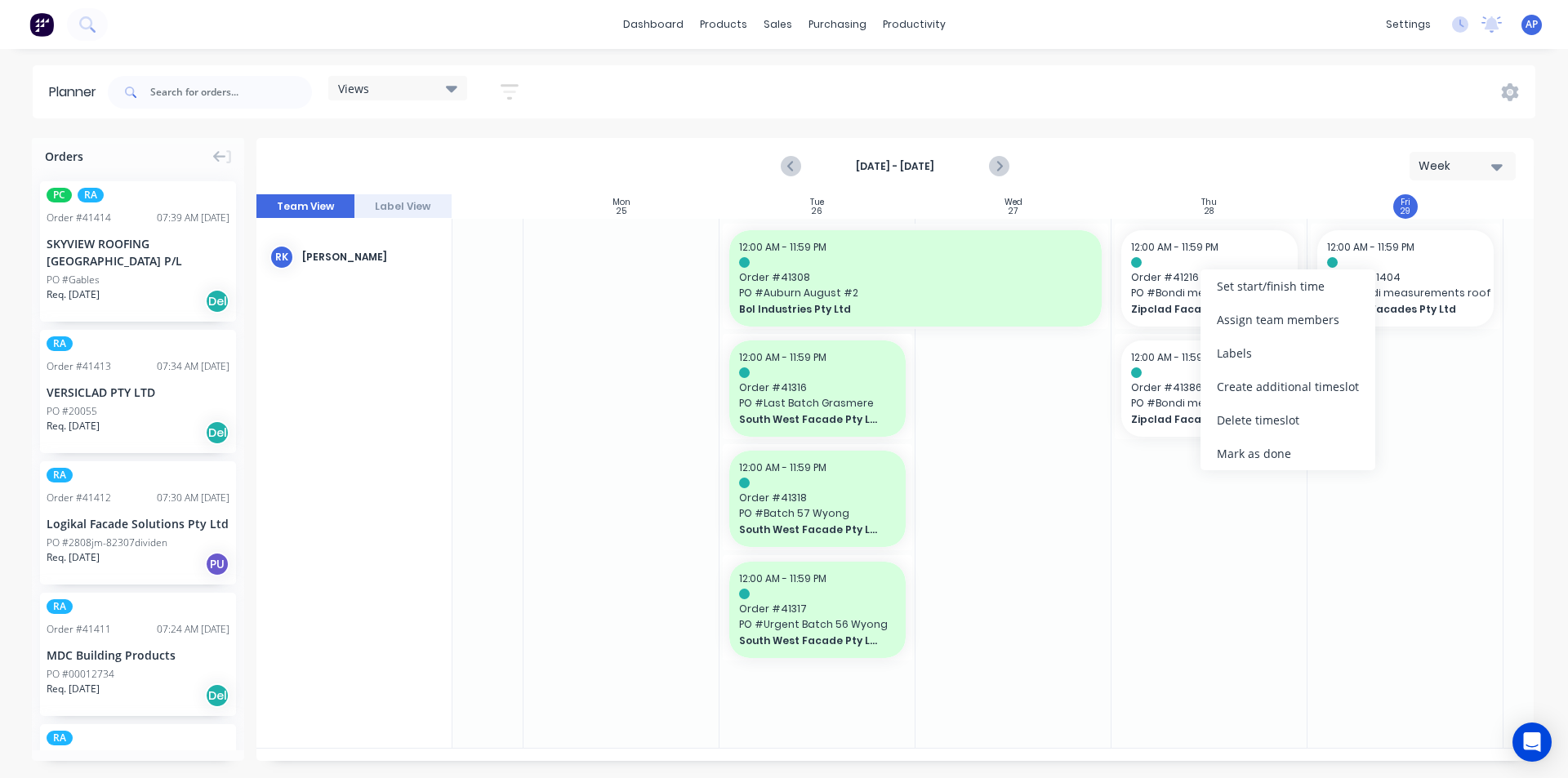
click at [1230, 474] on div at bounding box center [1210, 483] width 196 height 529
click at [1216, 436] on div "Mark as done" at bounding box center [1291, 447] width 174 height 33
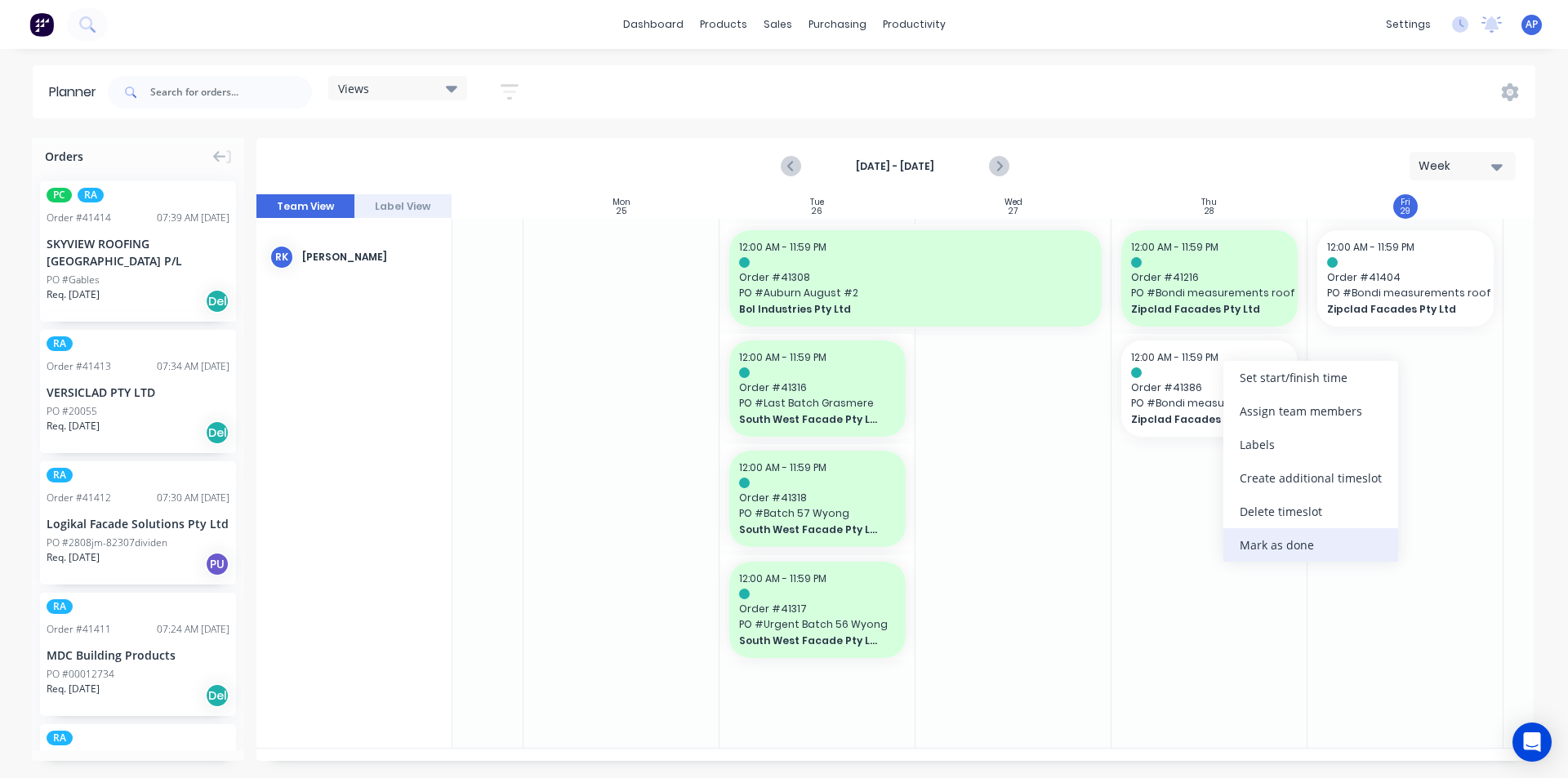
click at [1261, 536] on div "Mark as done" at bounding box center [1311, 545] width 174 height 33
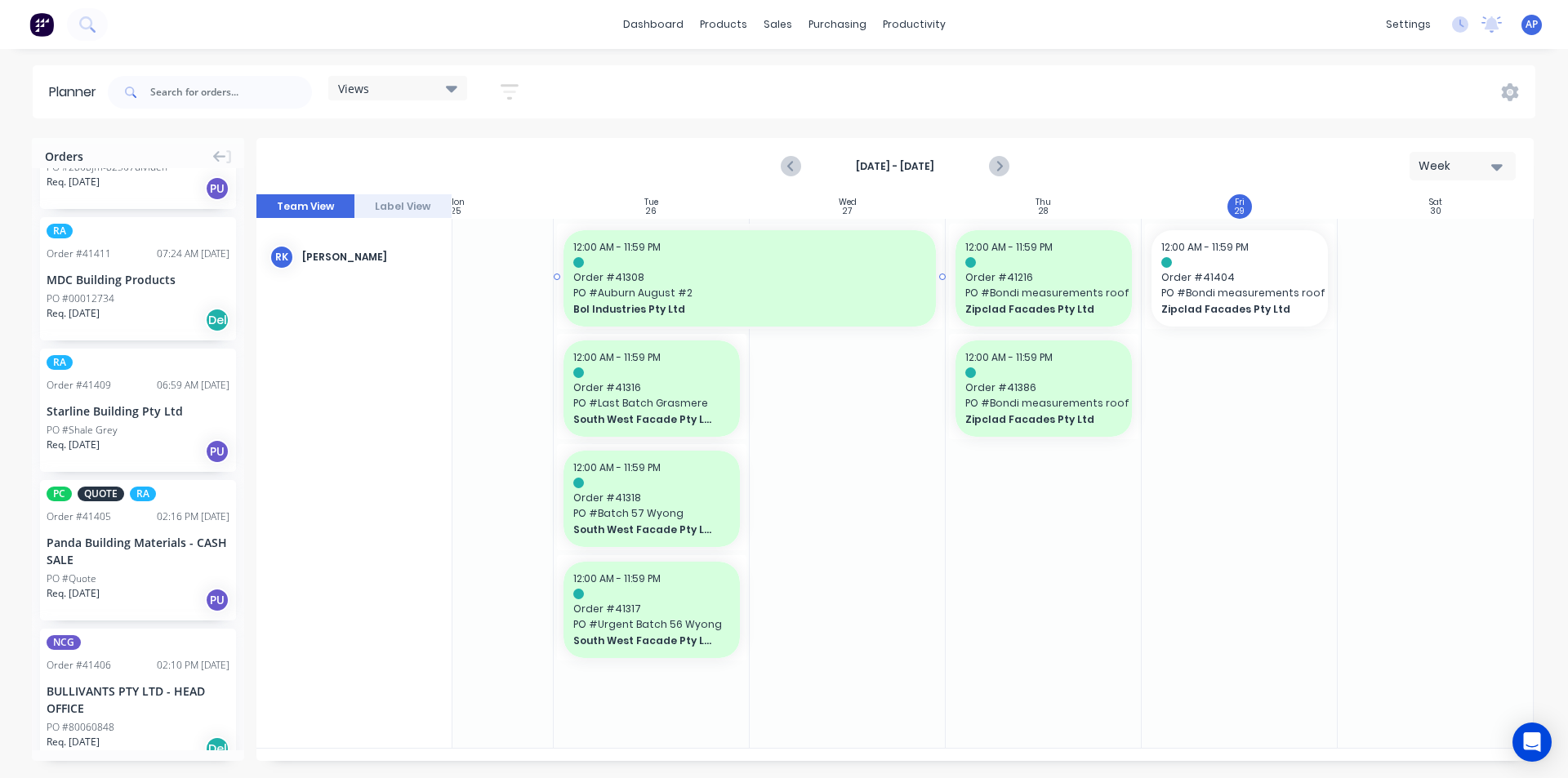
scroll to position [327, 0]
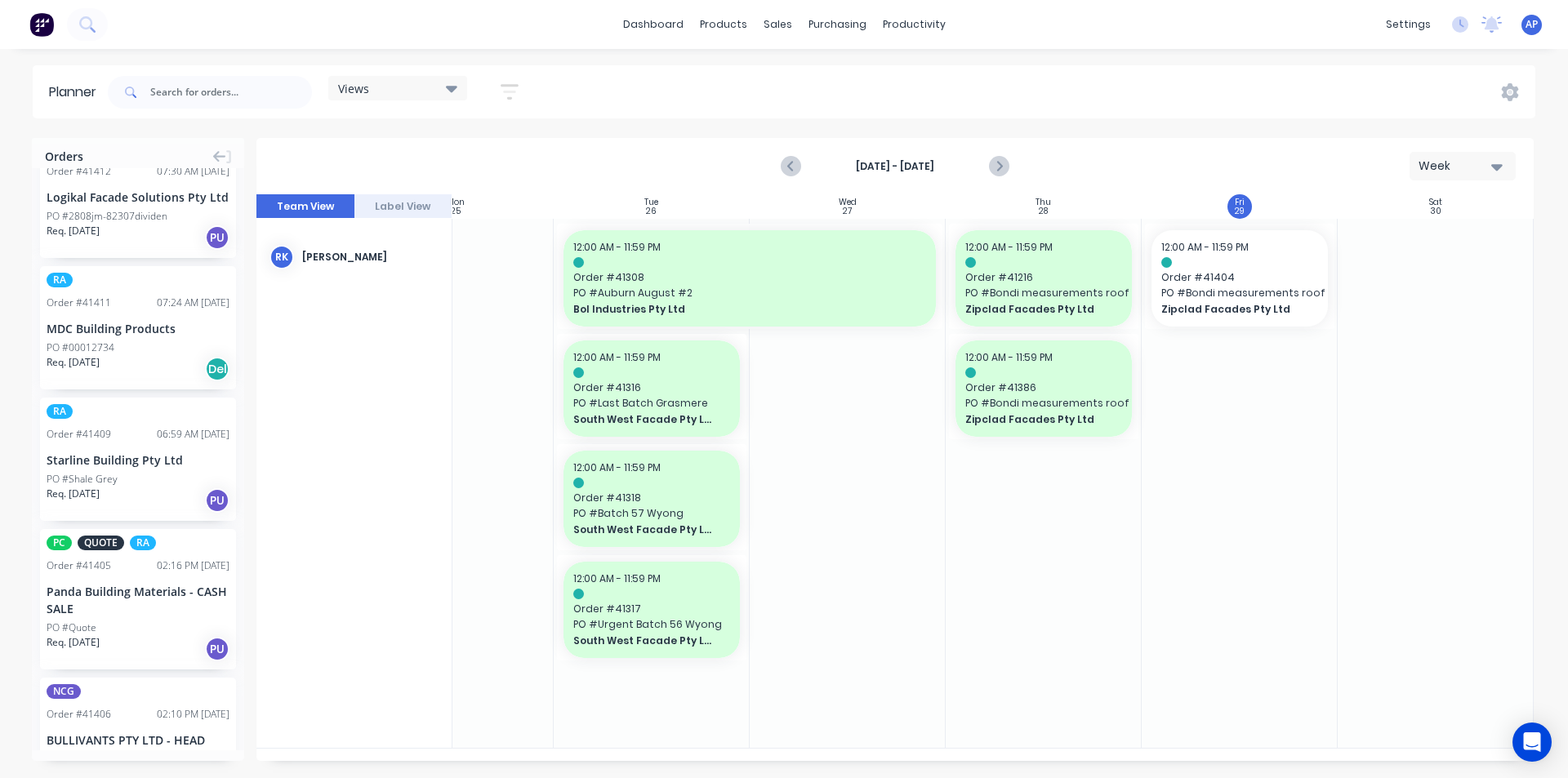
click at [499, 92] on button "button" at bounding box center [509, 92] width 52 height 32
click at [460, 251] on div "Filter by status" at bounding box center [423, 251] width 113 height 17
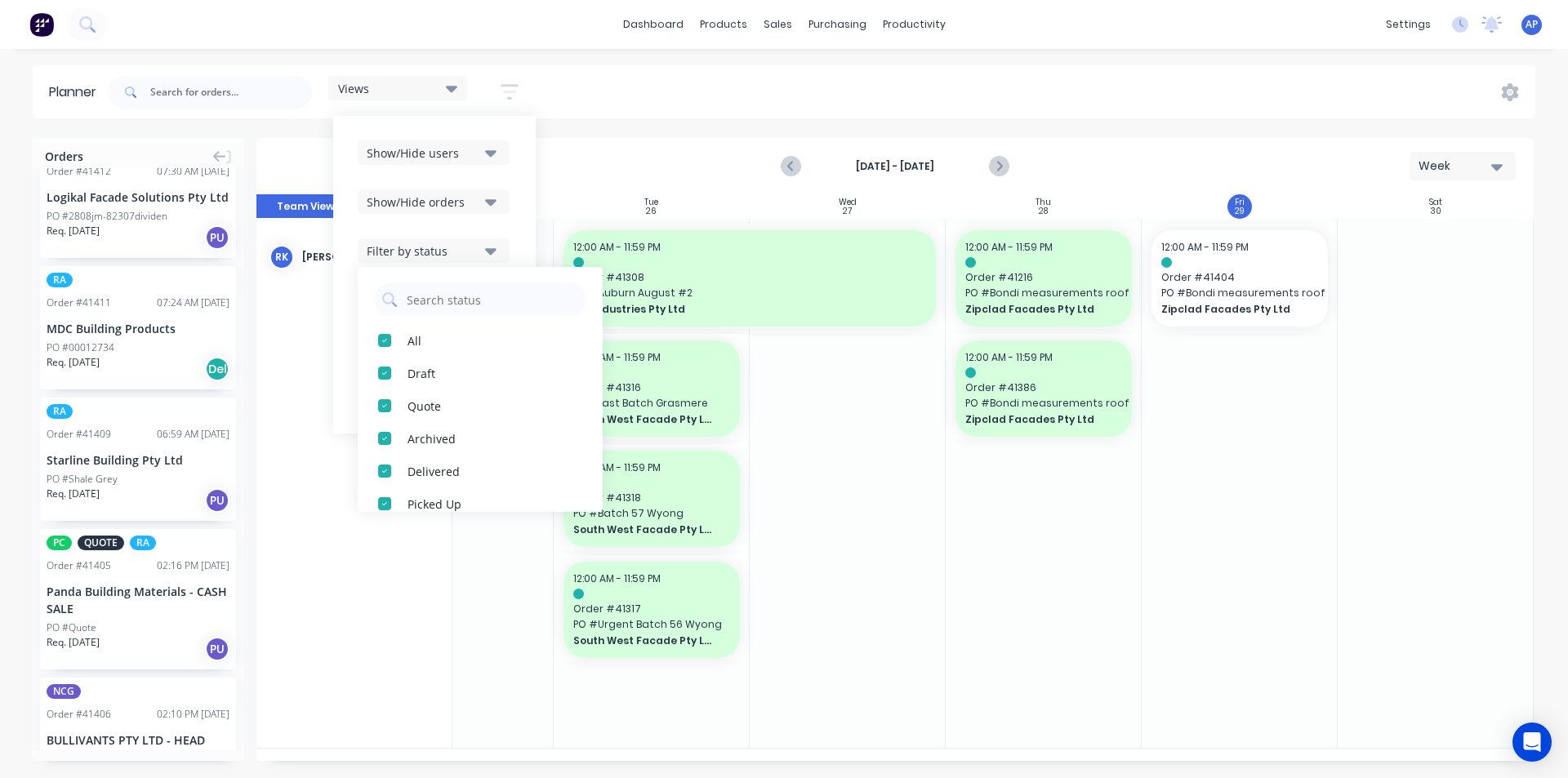
click at [476, 215] on div "Show/Hide users Show/Hide orders Filter by status All Draft Quote Archived Deli…" at bounding box center [434, 275] width 153 height 269
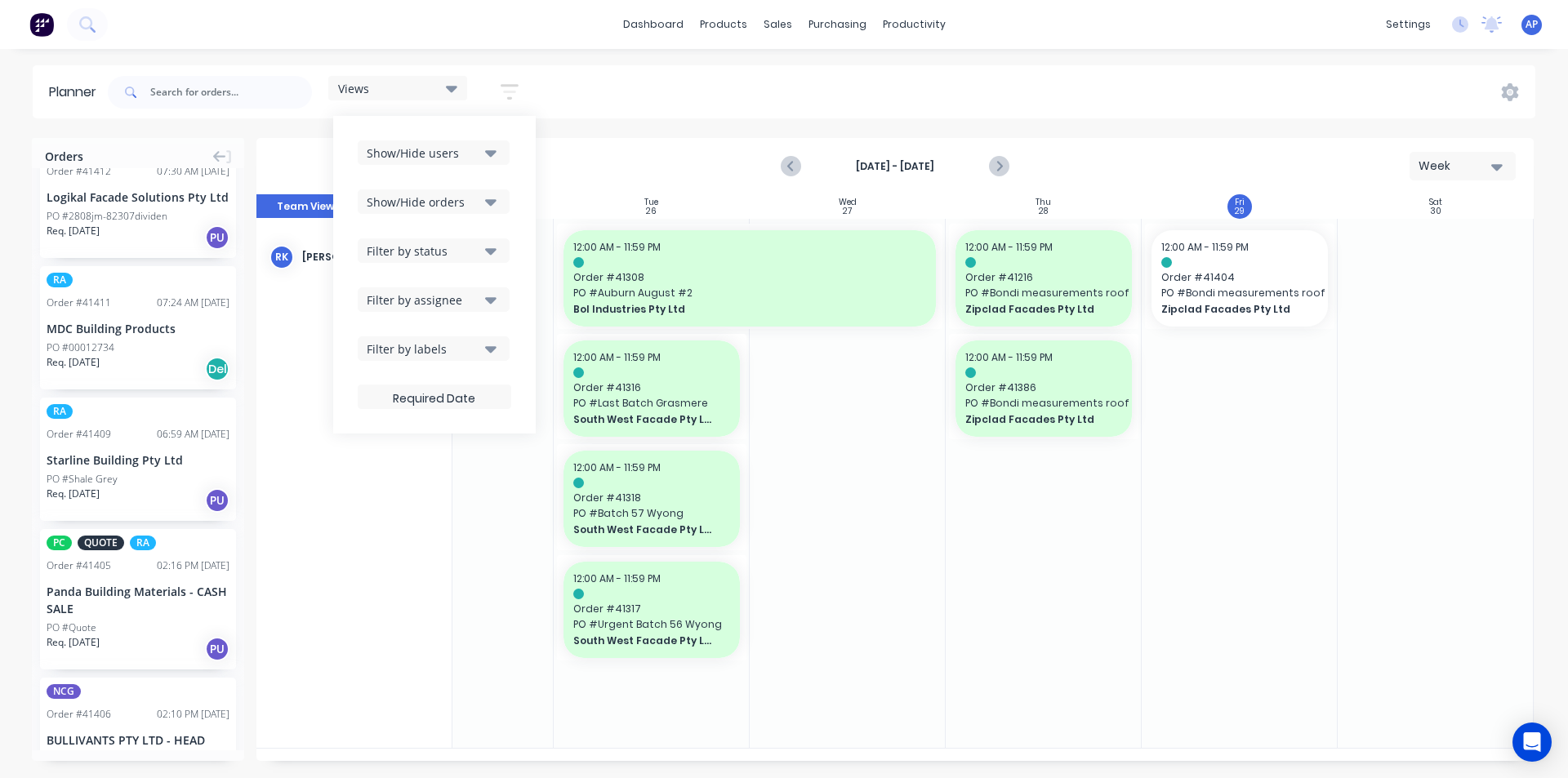
click at [479, 201] on div "Show/Hide orders" at bounding box center [423, 202] width 113 height 17
click at [481, 140] on div "Show/Hide users Show/Hide orders All Scheduled Unscheduled Filter by status Fil…" at bounding box center [434, 275] width 202 height 317
click at [724, 85] on div "Views Save new view None (Default) edit Iraking edit kyle edit Michael's View e…" at bounding box center [820, 92] width 1431 height 49
click at [1005, 153] on button "Next page" at bounding box center [998, 166] width 32 height 32
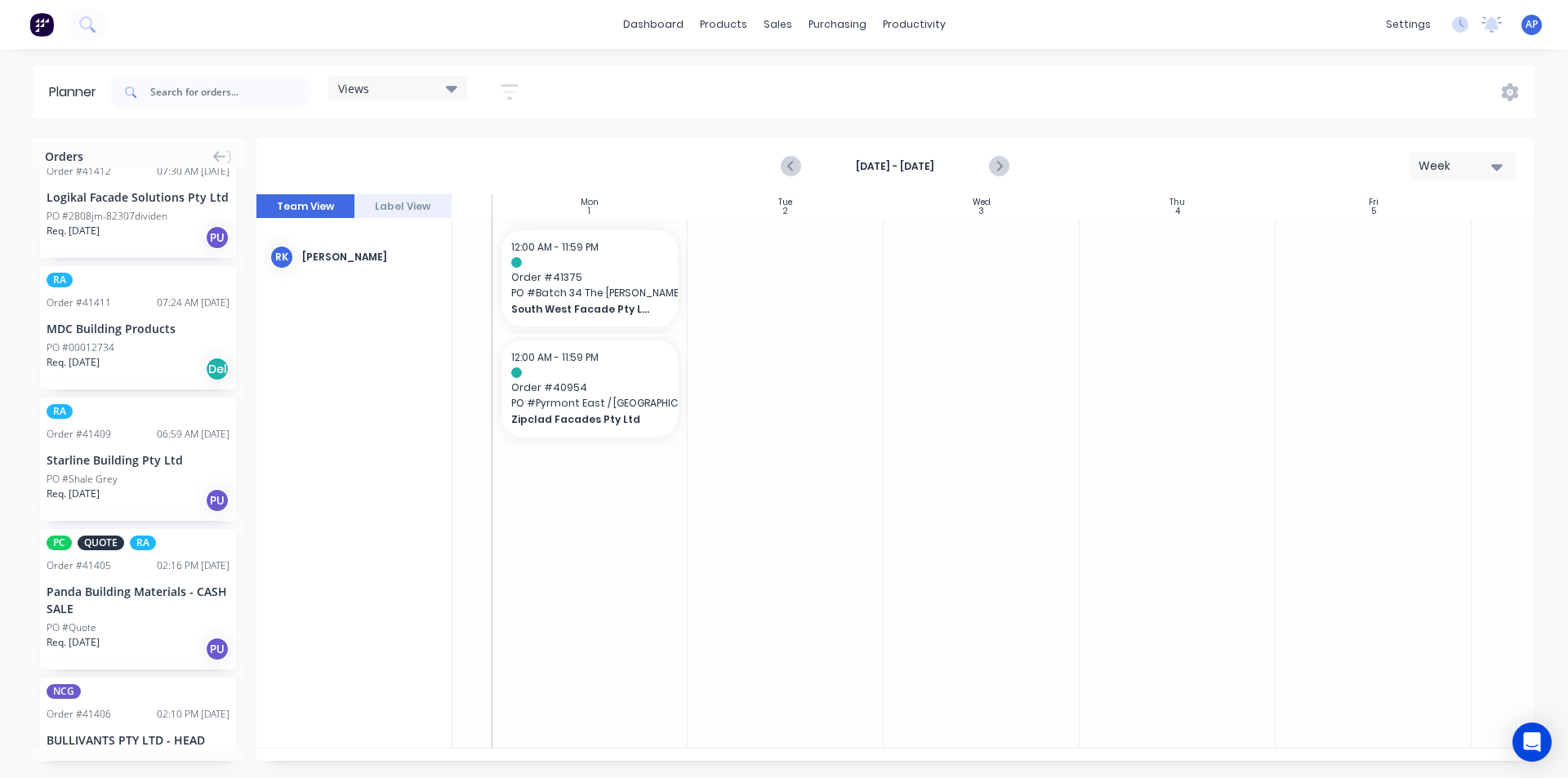
scroll to position [0, 0]
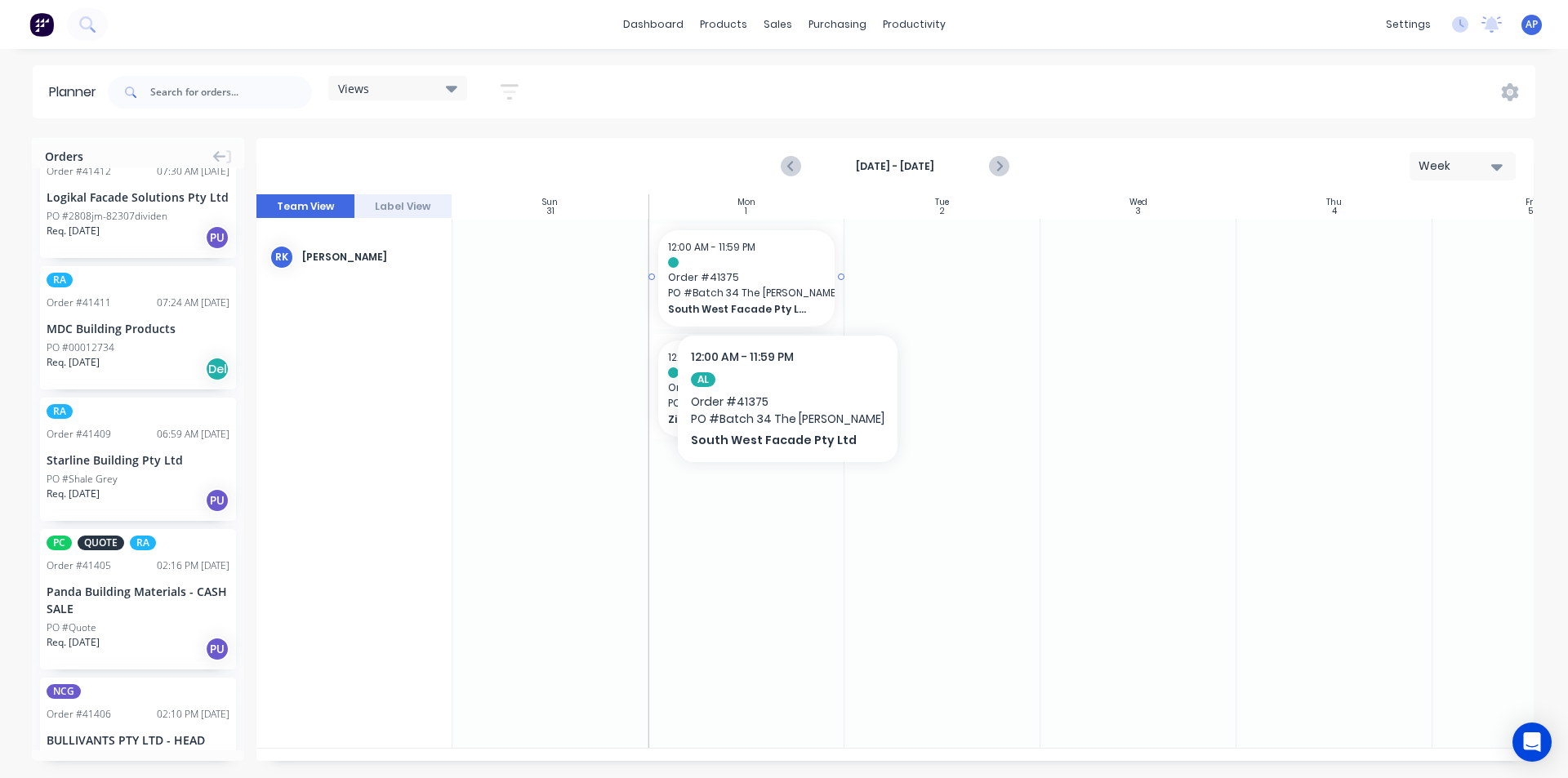
click at [773, 285] on div "12:00 AM - 11:59 PM Order # 41375 PO # Batch 34 The Grantham South West Facade …" at bounding box center [747, 278] width 176 height 97
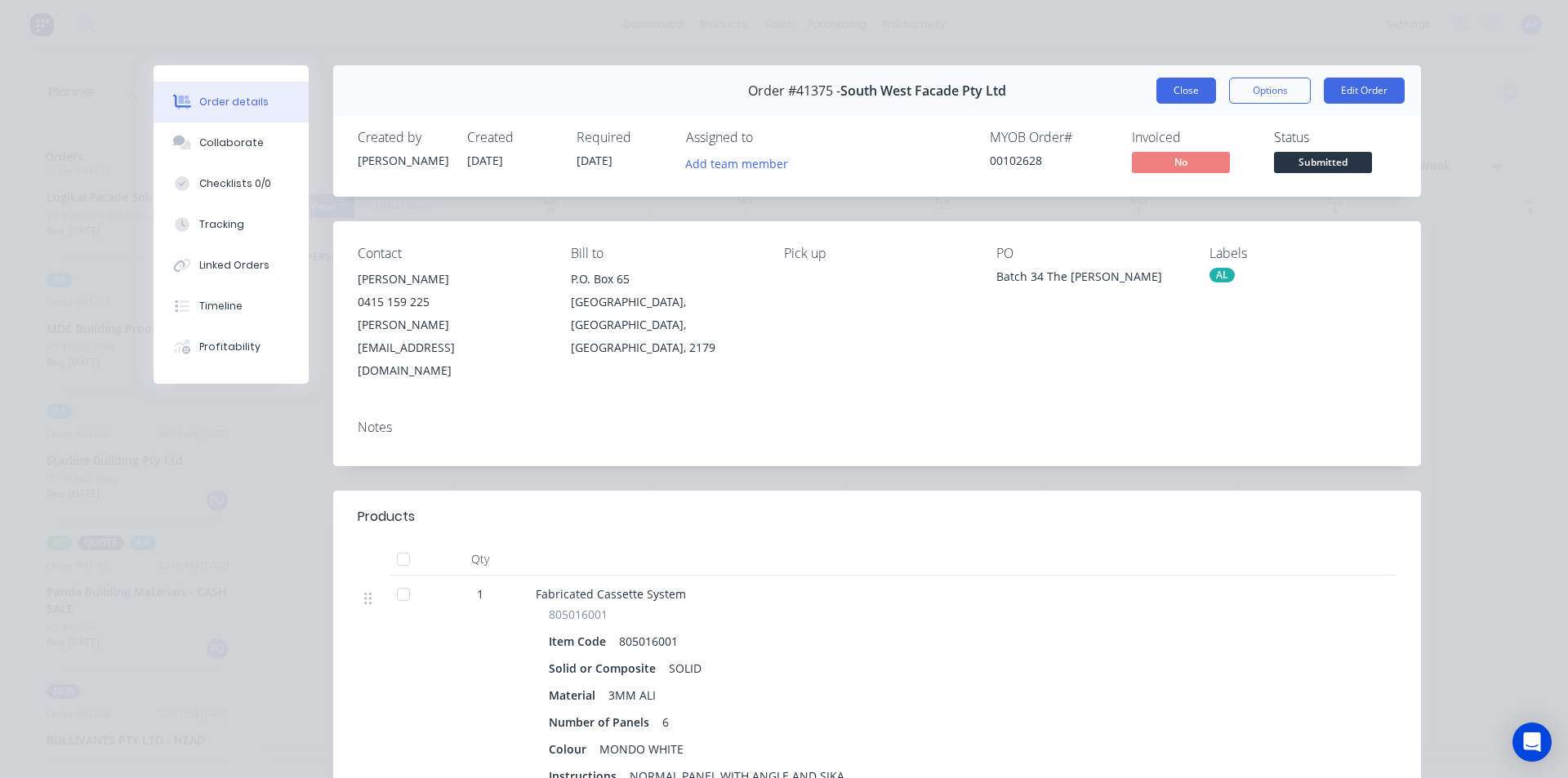
click at [1159, 89] on button "Close" at bounding box center [1186, 91] width 59 height 26
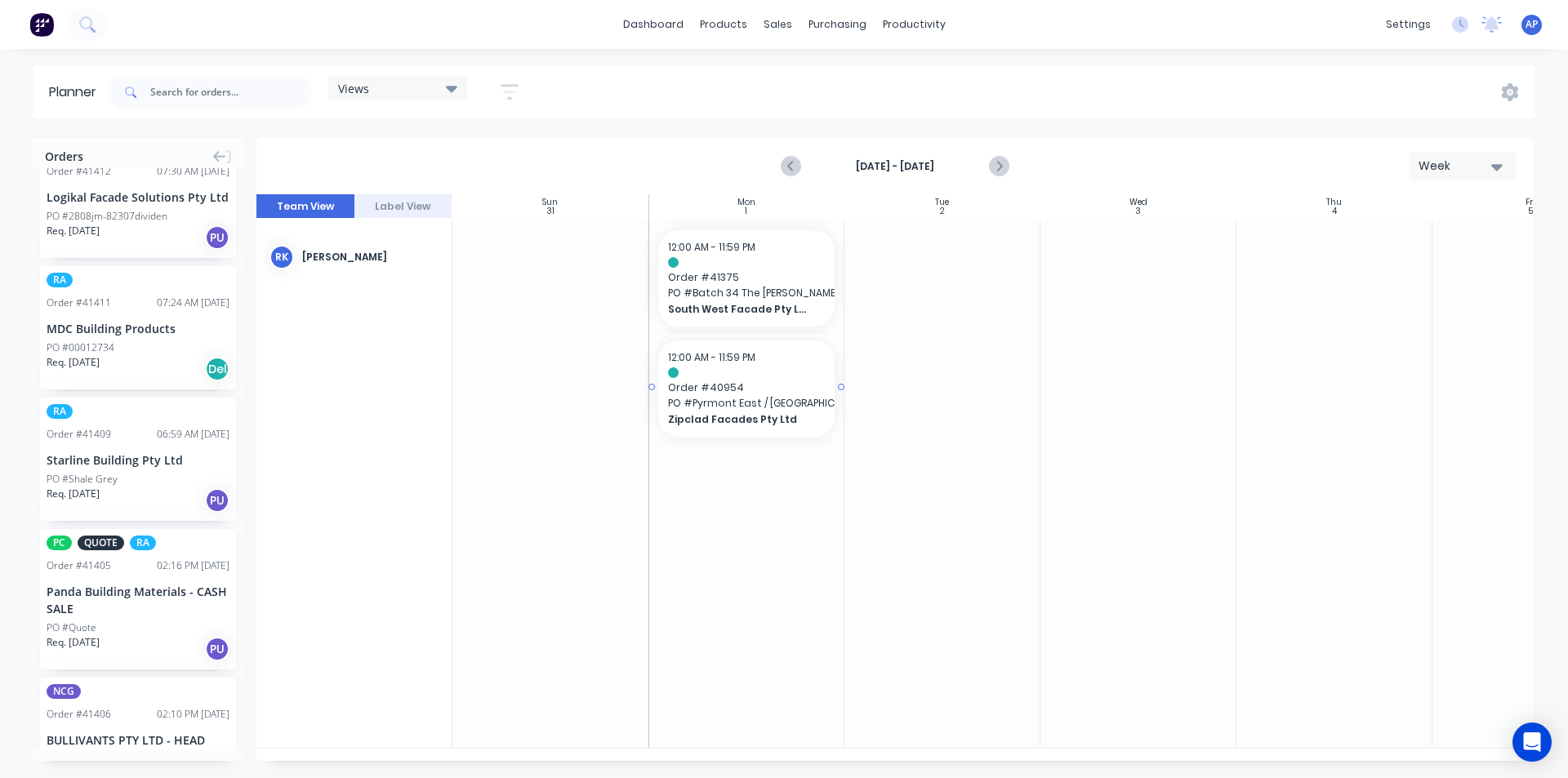
click at [764, 409] on span "PO # Pyrmont East / West Balc" at bounding box center [747, 403] width 157 height 15
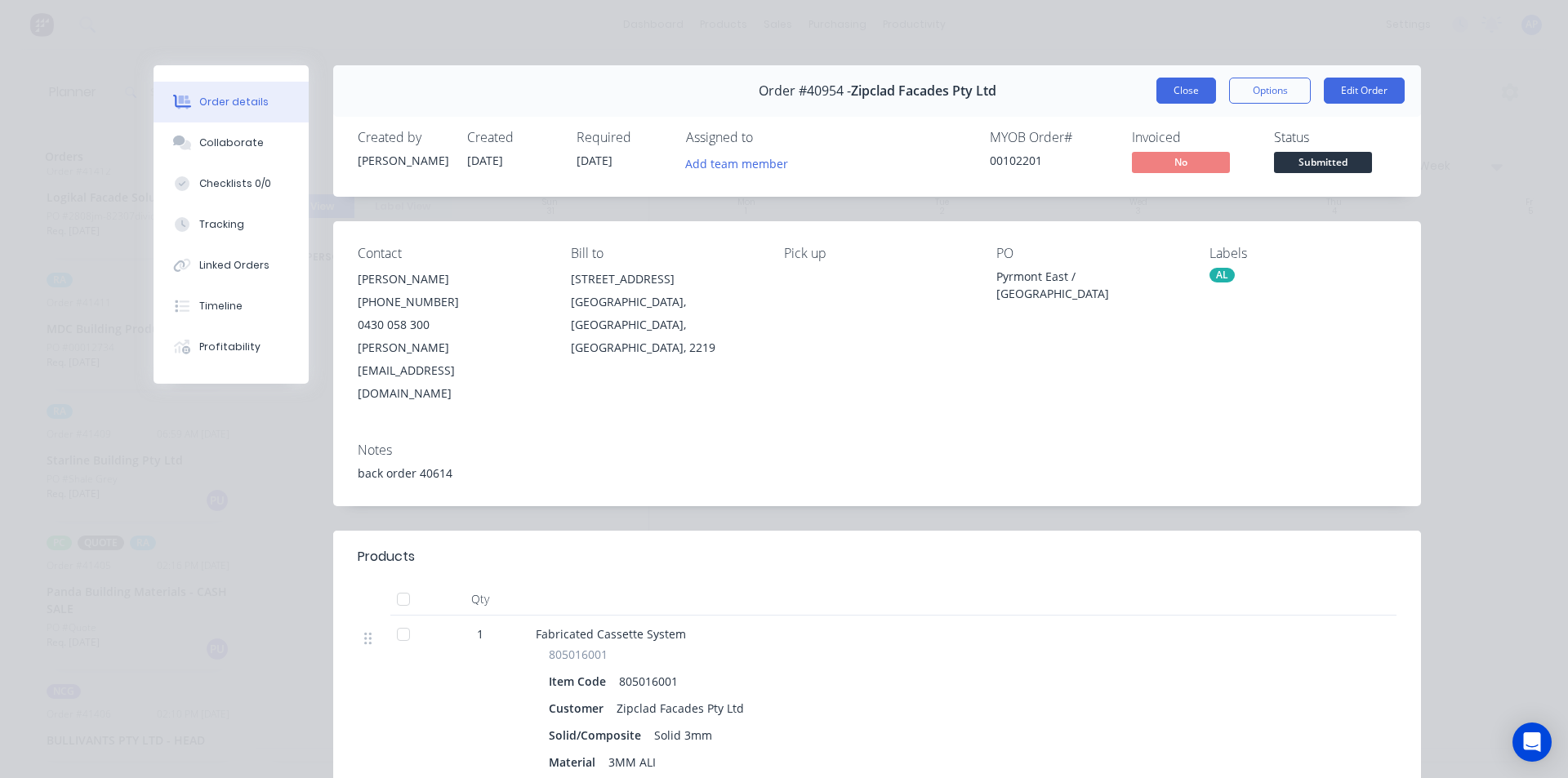
click at [1160, 90] on button "Close" at bounding box center [1186, 91] width 59 height 26
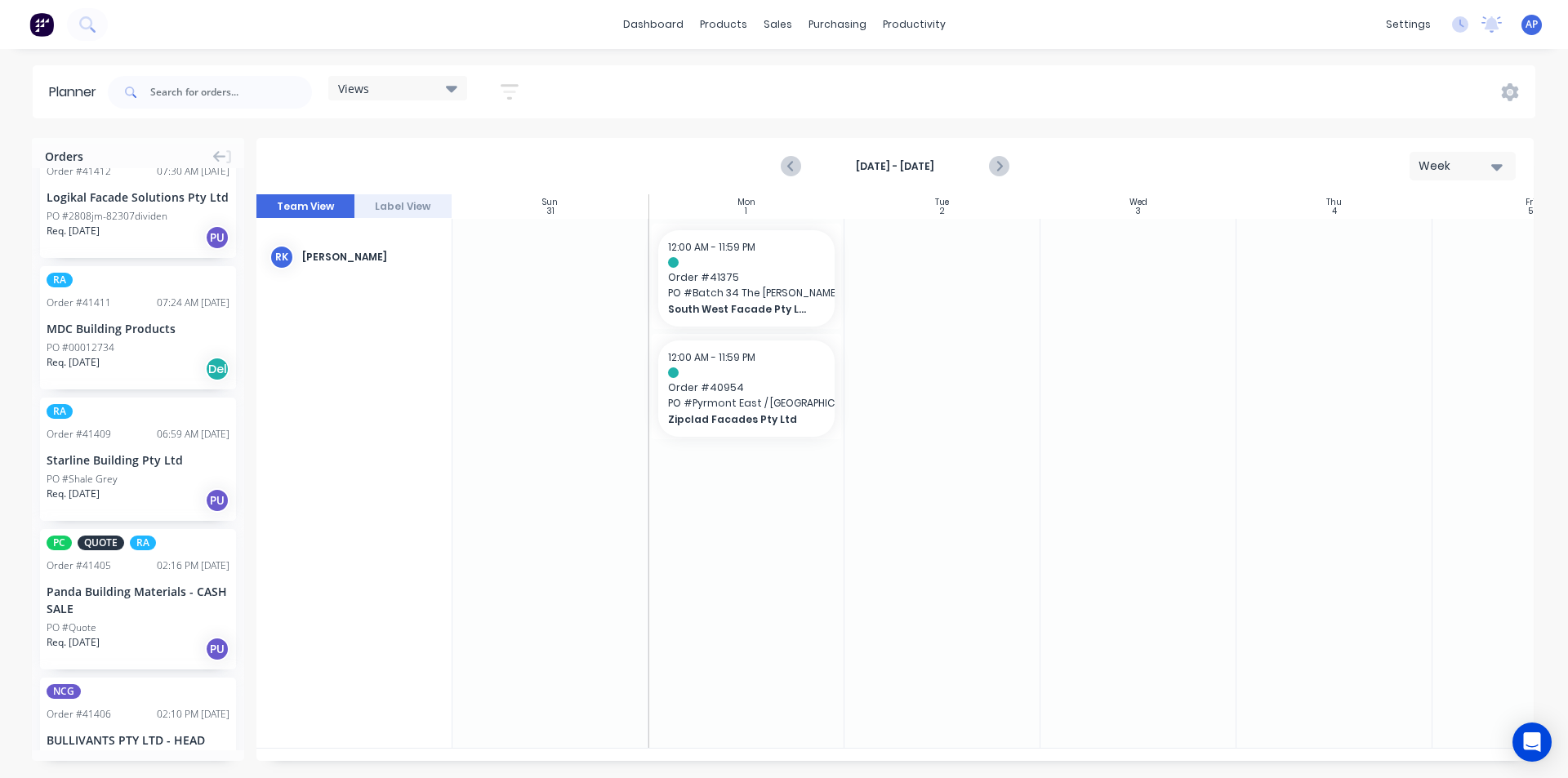
click at [516, 92] on icon "button" at bounding box center [509, 92] width 13 height 3
drag, startPoint x: 489, startPoint y: 154, endPoint x: 486, endPoint y: 161, distance: 7.6
click at [487, 161] on button "Show/Hide users" at bounding box center [433, 153] width 152 height 24
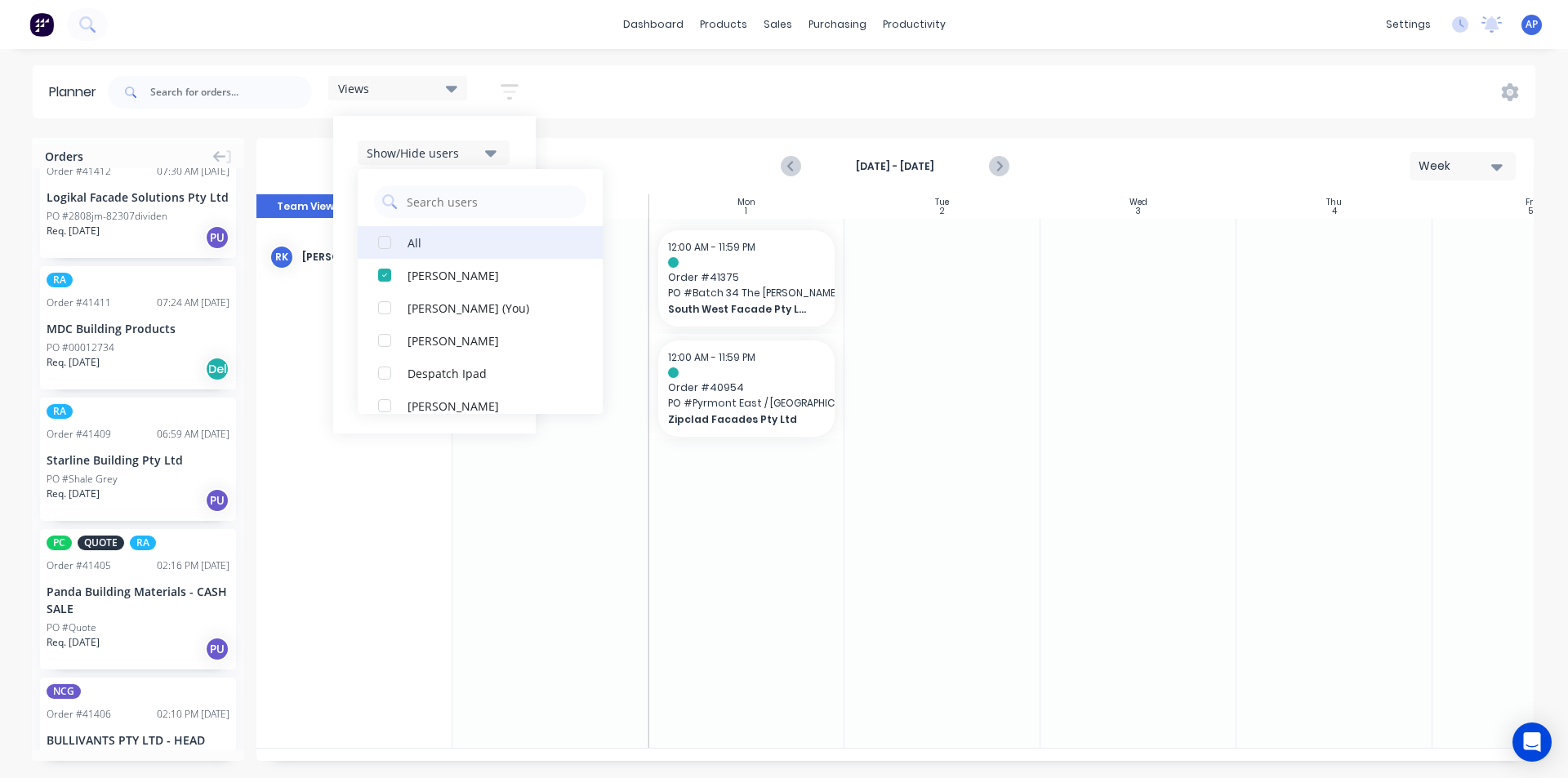
click at [422, 242] on div "All" at bounding box center [488, 242] width 163 height 17
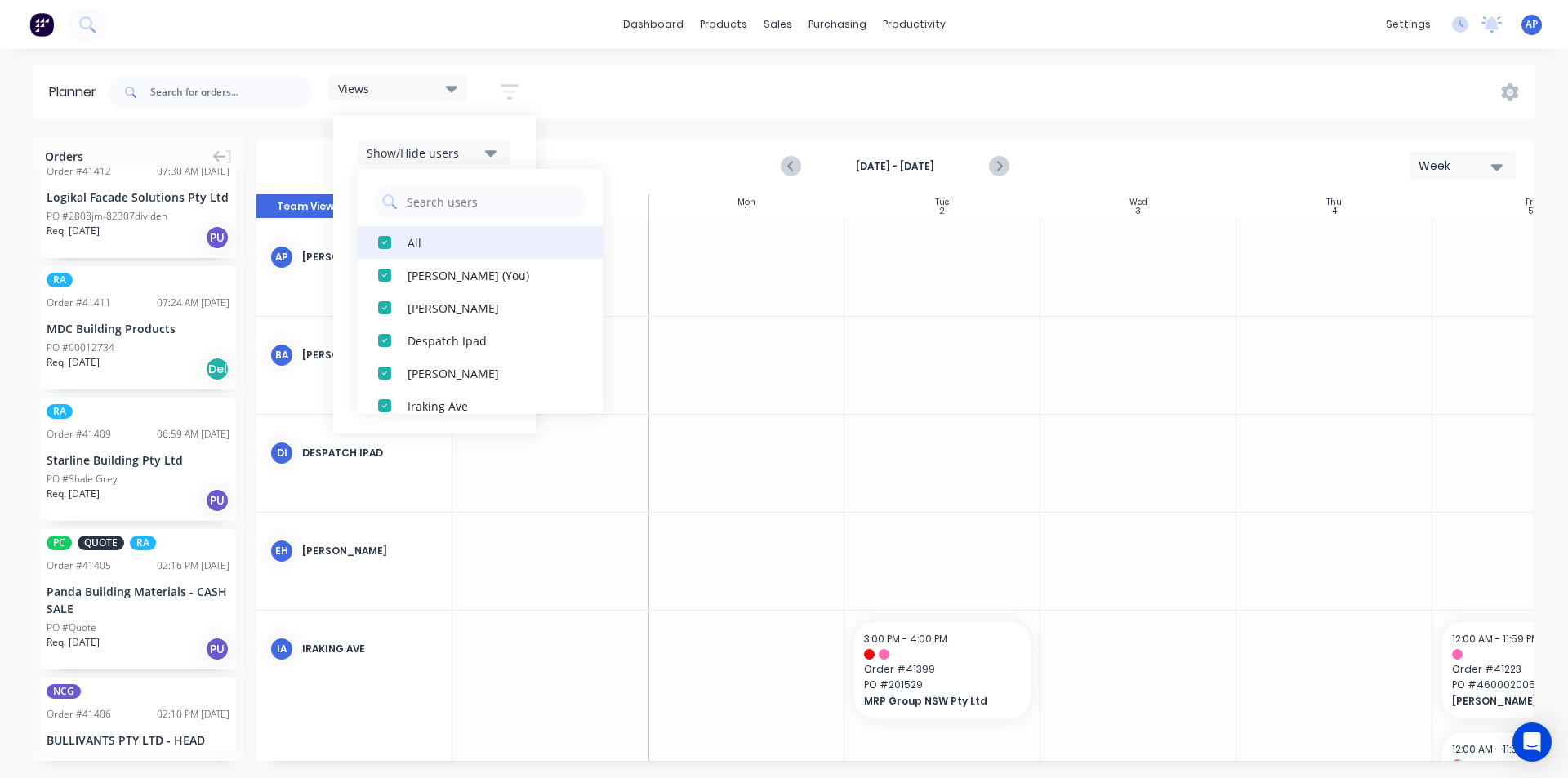
click at [416, 250] on button "All" at bounding box center [480, 242] width 245 height 32
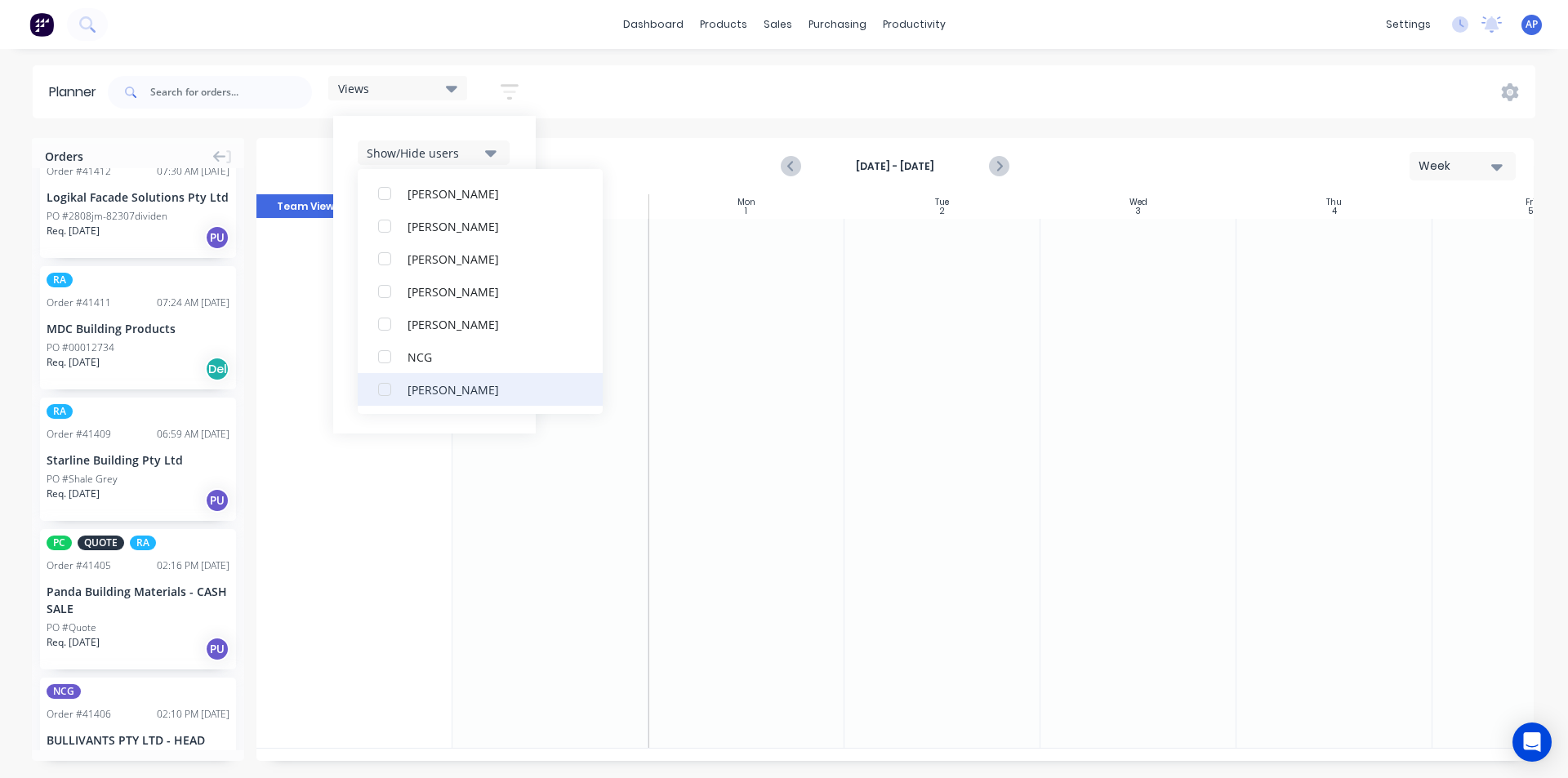
scroll to position [327, 0]
click at [400, 370] on div "button" at bounding box center [384, 372] width 32 height 32
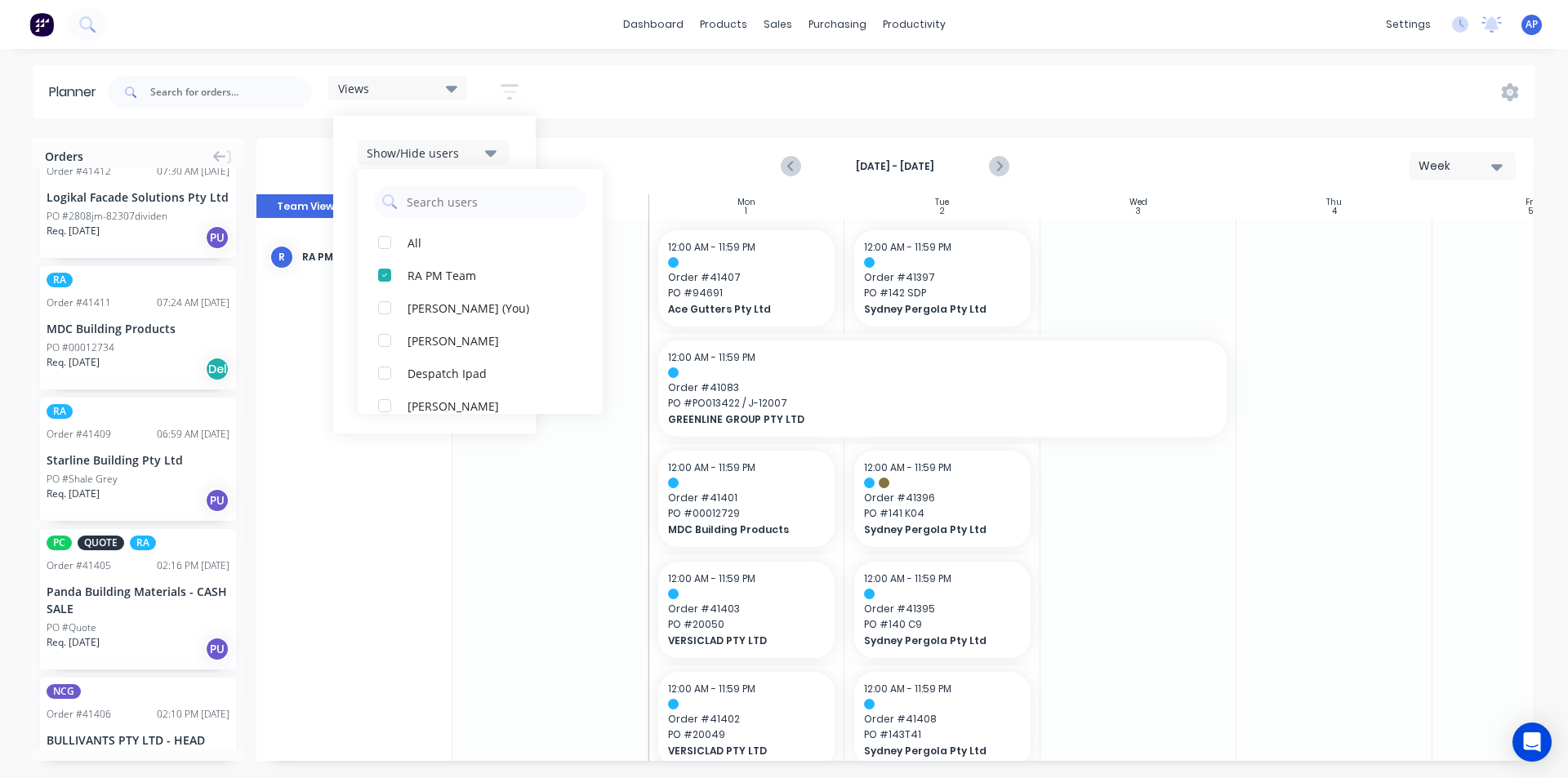
click at [527, 140] on div "Show/Hide users All RA PM Team Angela Perez (You) Byron Aird Despatch Ipad Ethe…" at bounding box center [434, 275] width 202 height 317
click at [460, 204] on div "Show/Hide orders" at bounding box center [423, 202] width 113 height 17
click at [521, 185] on div "Show/Hide users Show/Hide orders All Scheduled Unscheduled Filter by status Fil…" at bounding box center [434, 275] width 202 height 317
click at [462, 249] on div "Filter by status" at bounding box center [423, 251] width 113 height 17
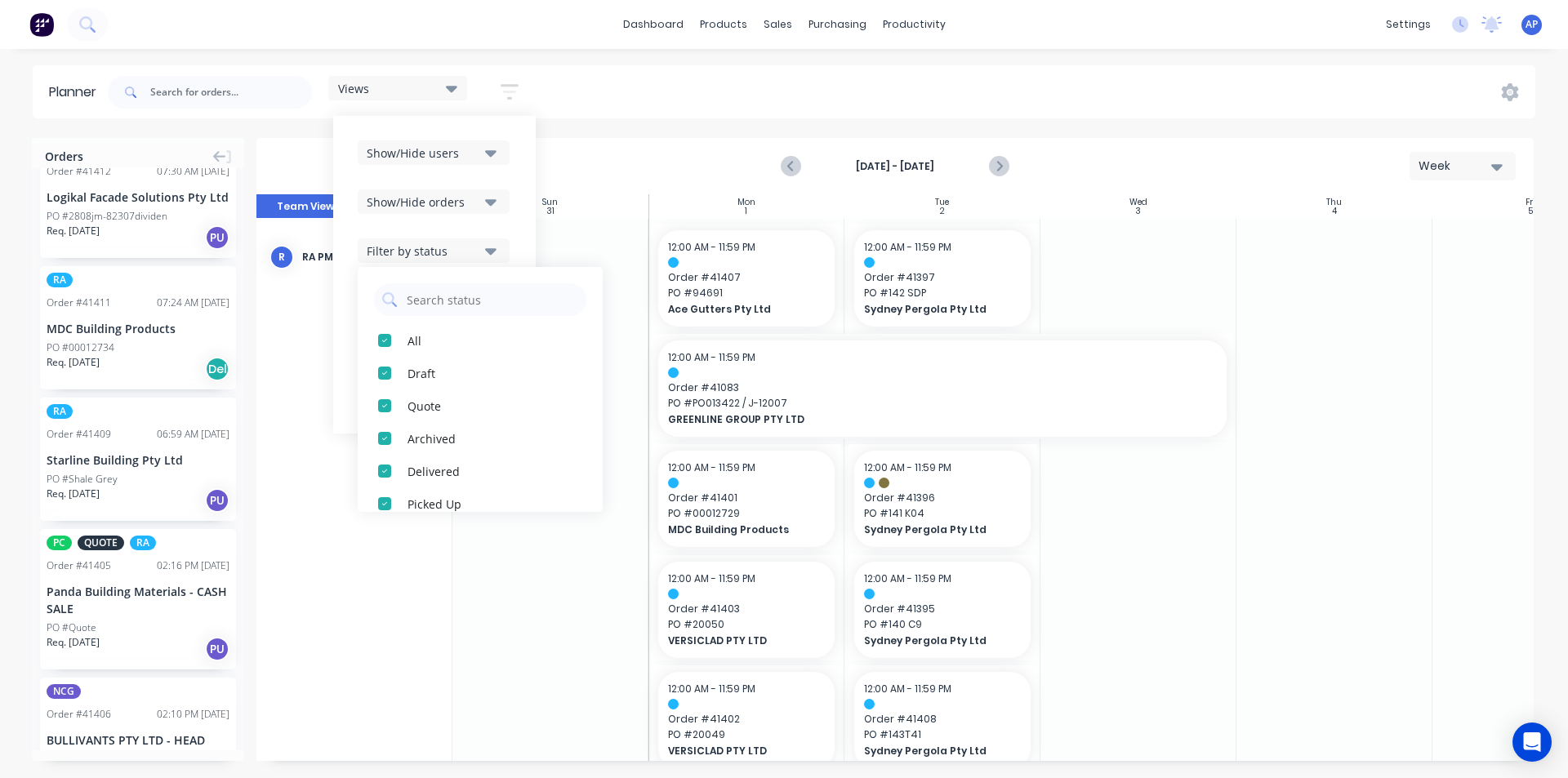
click at [525, 237] on div "Show/Hide users Show/Hide orders Filter by status All Draft Quote Archived Deli…" at bounding box center [434, 275] width 202 height 317
click at [465, 308] on button "Filter by assignee" at bounding box center [433, 300] width 152 height 24
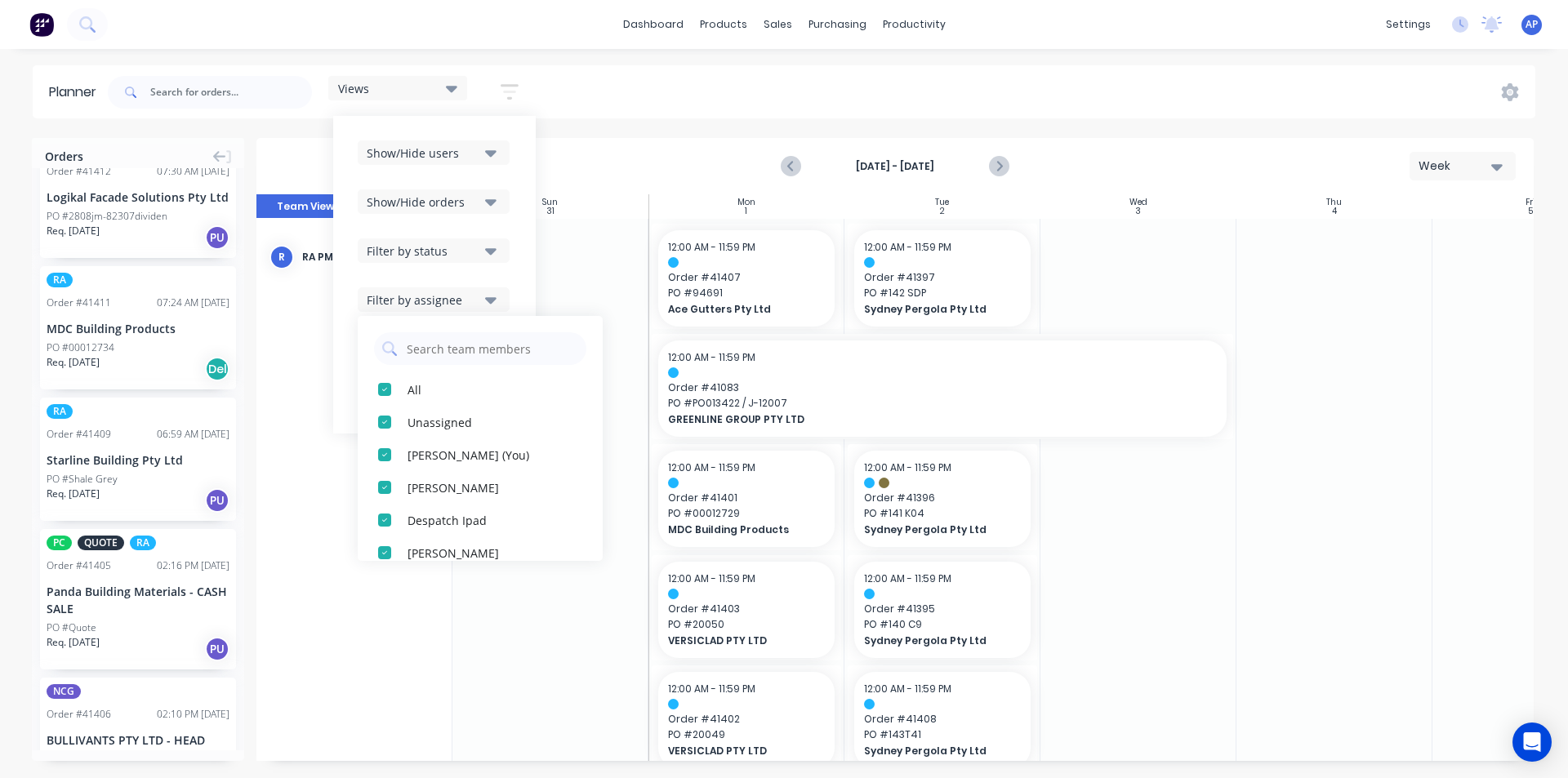
drag, startPoint x: 522, startPoint y: 269, endPoint x: 501, endPoint y: 292, distance: 31.1
click at [522, 269] on div "Show/Hide users Show/Hide orders Filter by status Filter by assignee All Unassi…" at bounding box center [434, 275] width 202 height 317
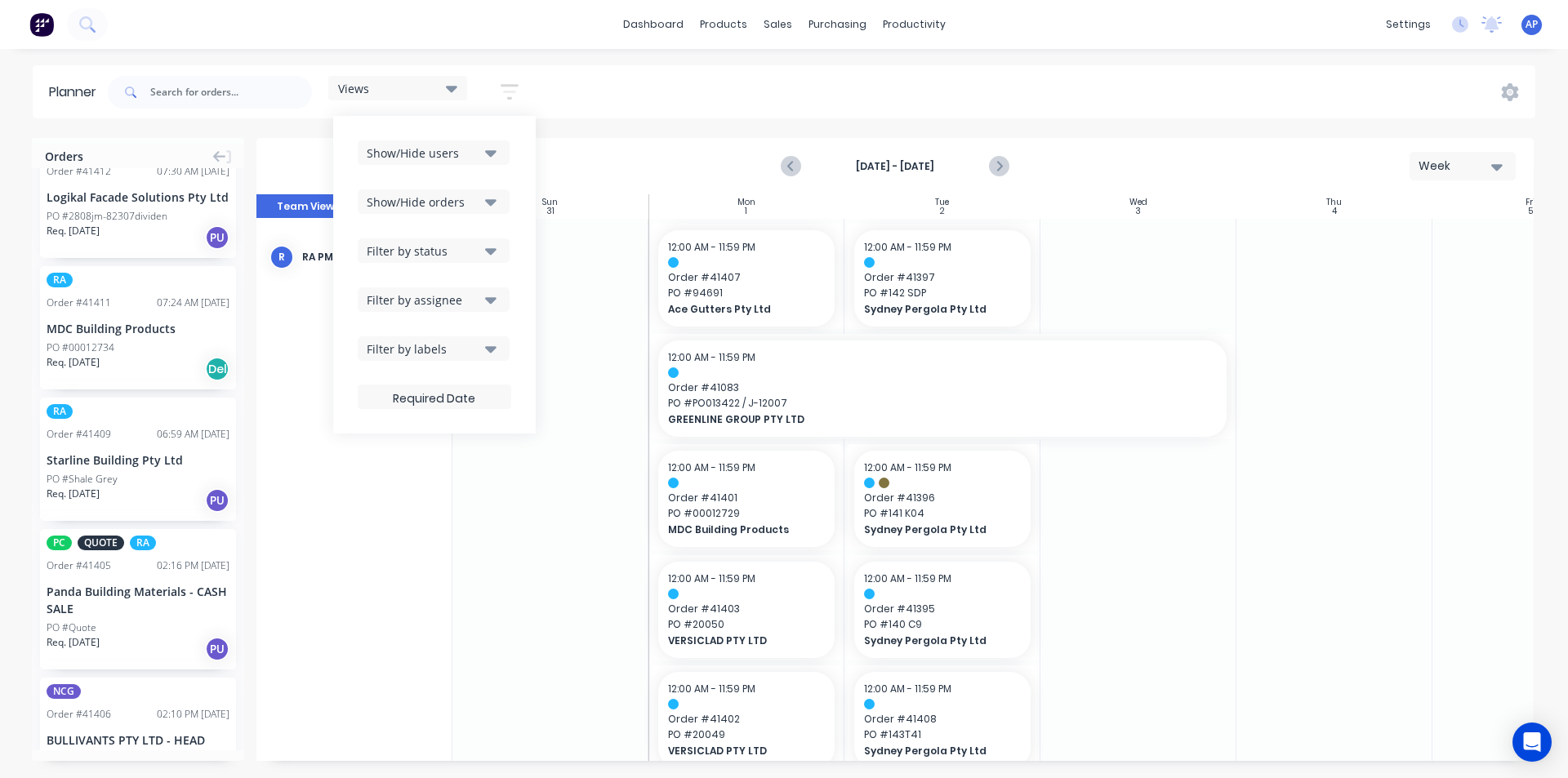
click at [495, 314] on div "Show/Hide users Show/Hide orders Filter by status Filter by assignee Filter by …" at bounding box center [434, 275] width 153 height 269
click at [491, 290] on button "Filter by assignee" at bounding box center [433, 300] width 152 height 24
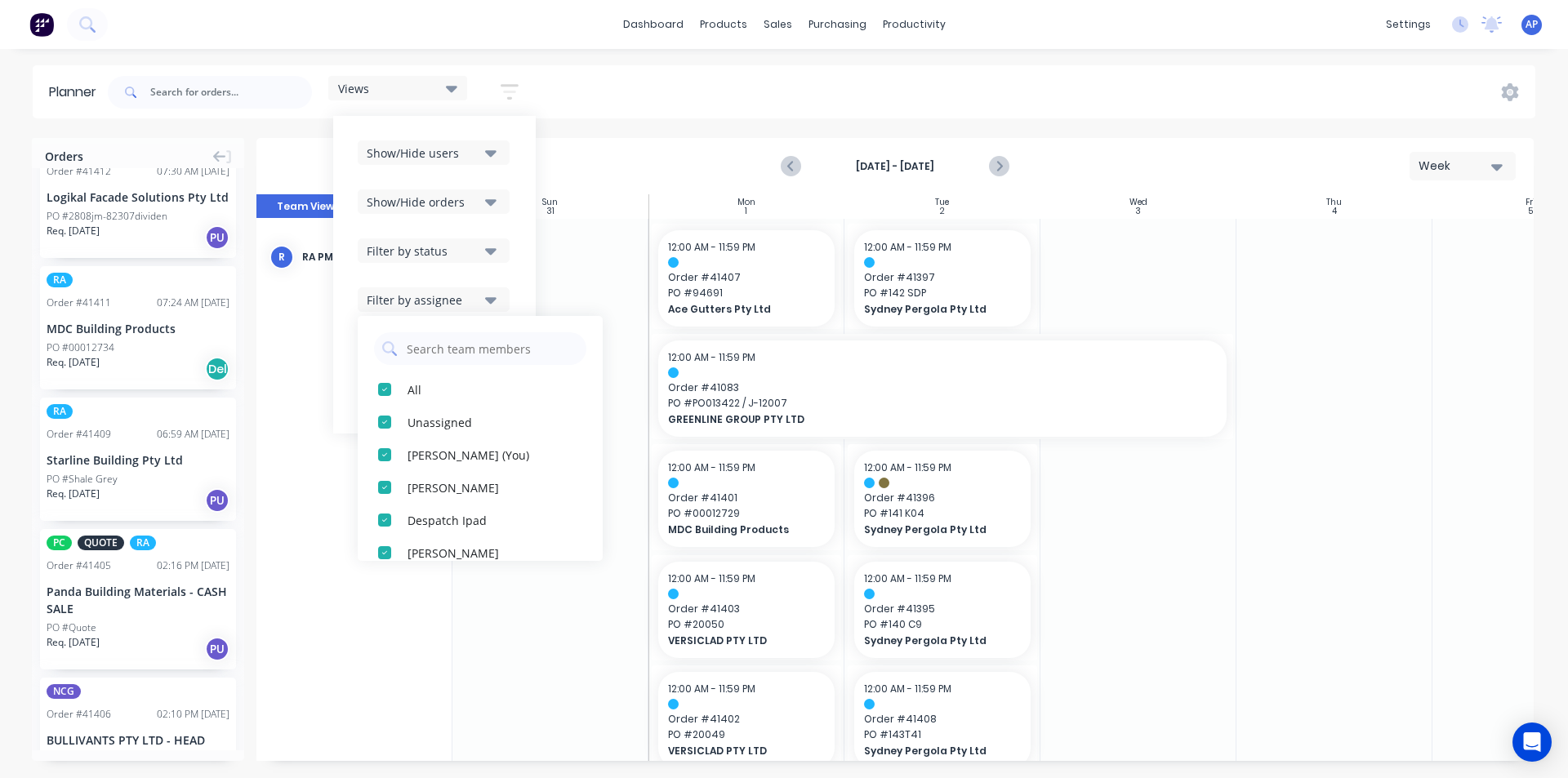
click at [637, 116] on header "Planner Views Save new view None (Default) edit Iraking edit kyle edit Michael'…" at bounding box center [783, 92] width 1503 height 53
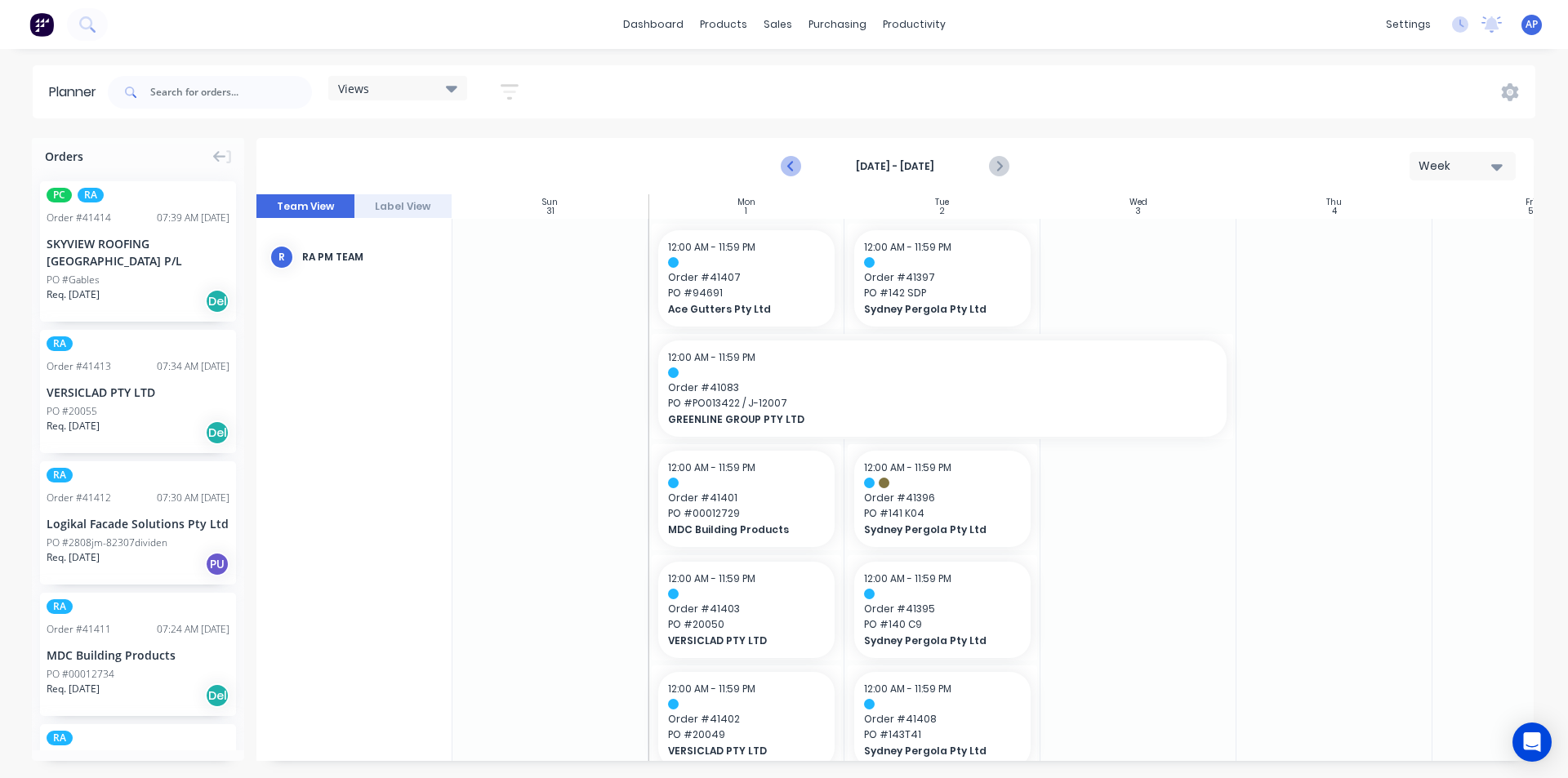
click at [793, 159] on icon "Previous page" at bounding box center [791, 167] width 19 height 19
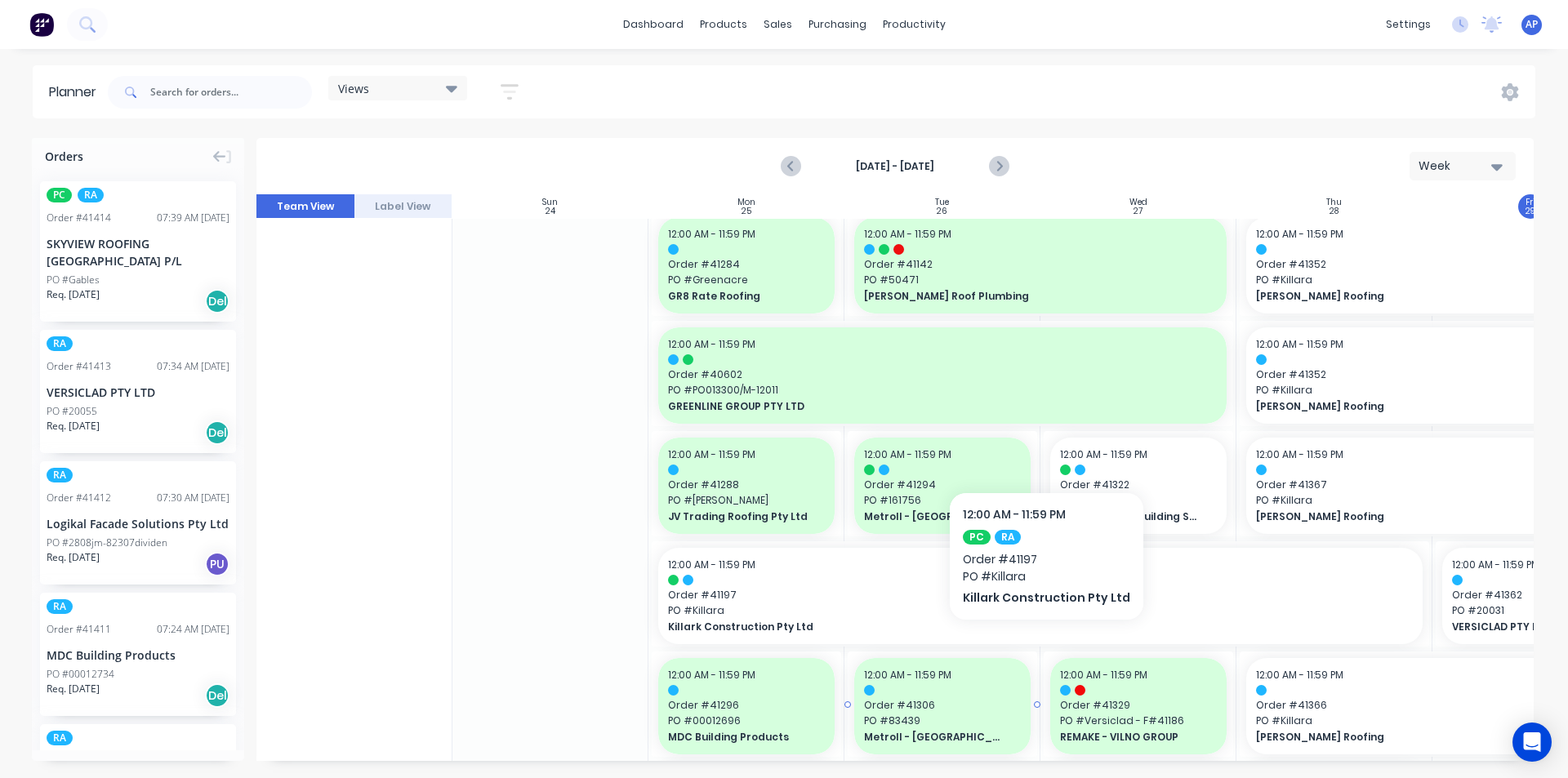
scroll to position [898, 0]
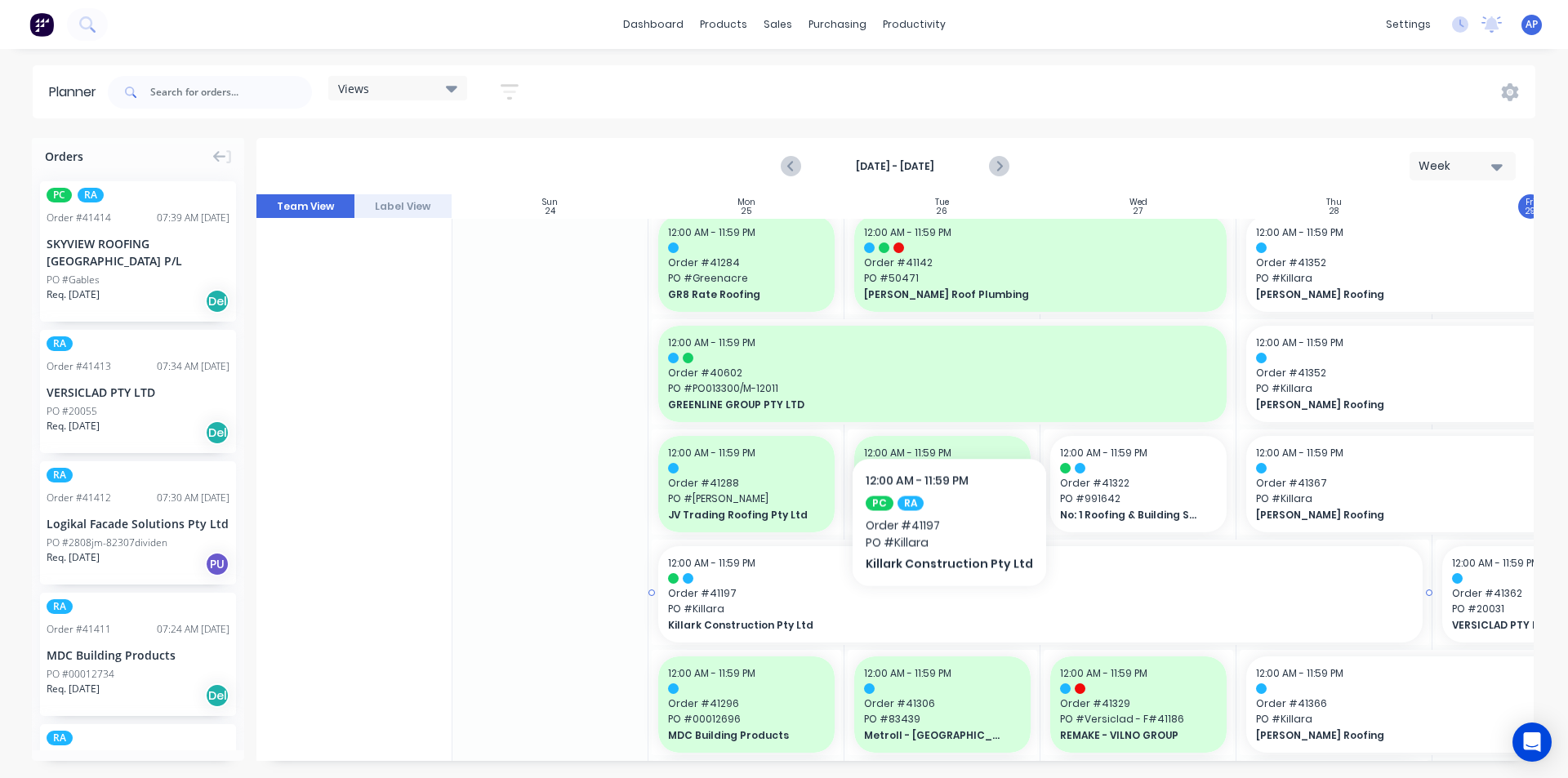
click at [944, 611] on span "PO # Killara" at bounding box center [1040, 609] width 745 height 15
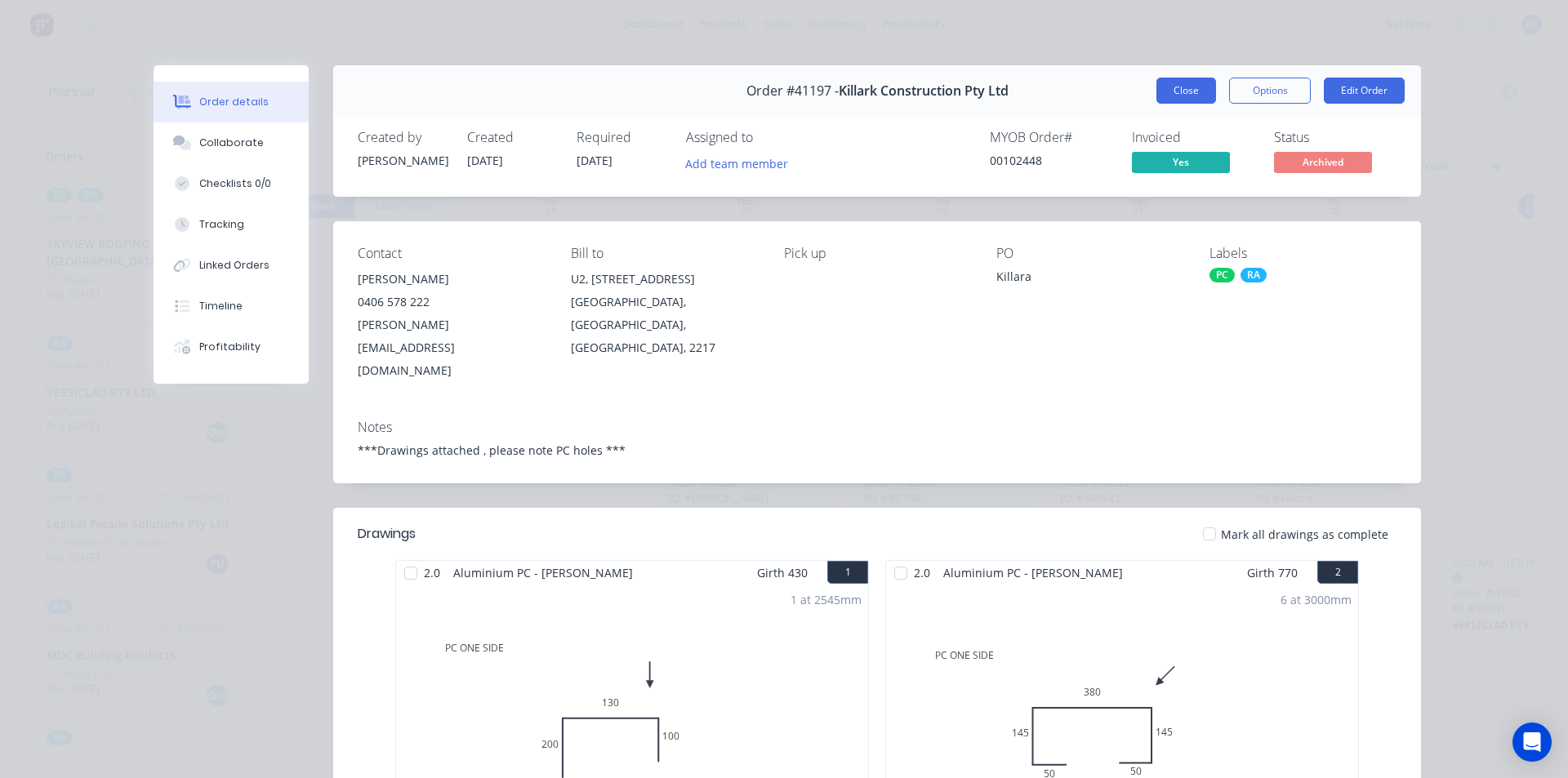
click at [1192, 84] on button "Close" at bounding box center [1186, 91] width 59 height 26
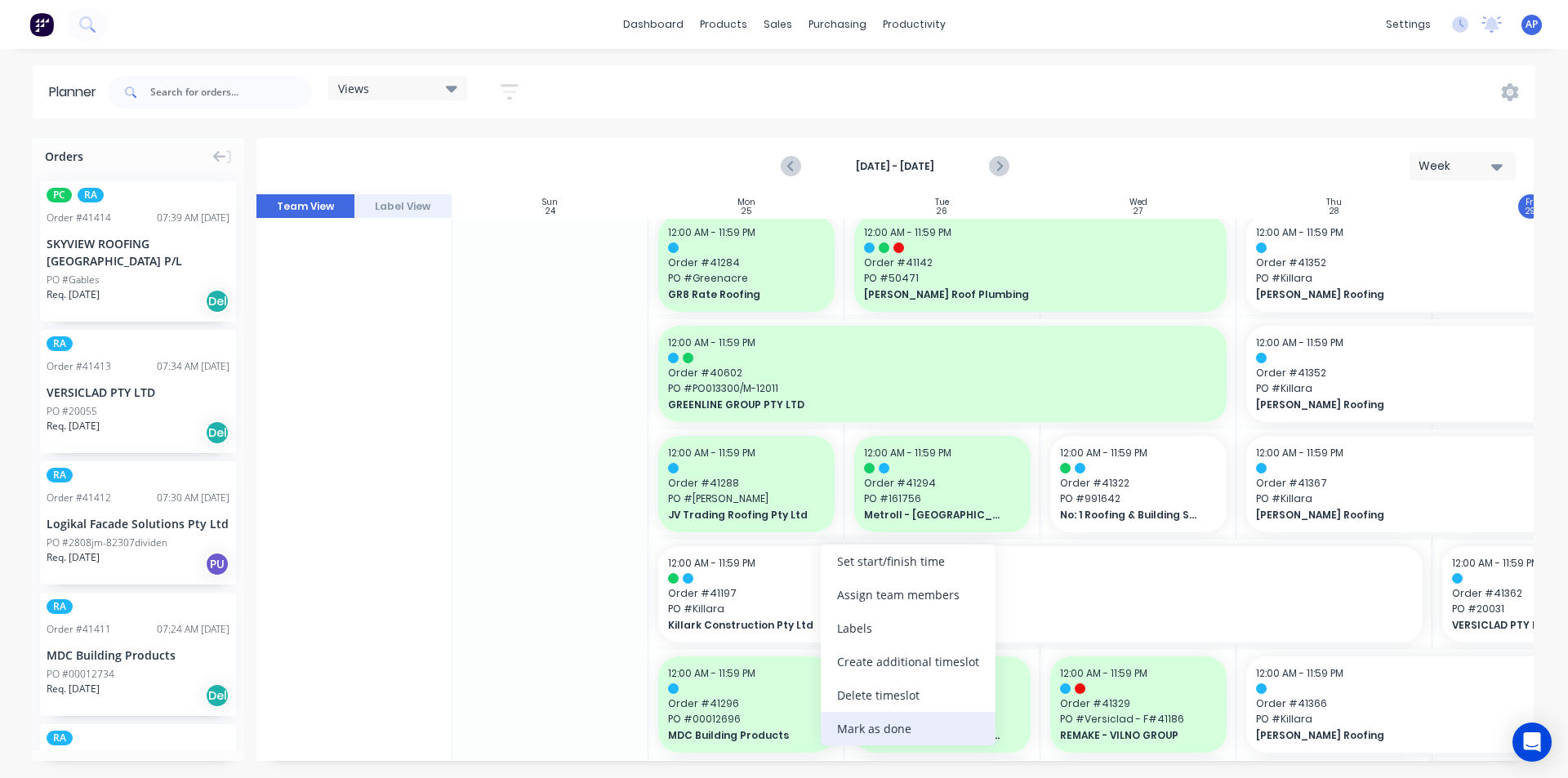
click at [873, 720] on div "Mark as done" at bounding box center [908, 729] width 174 height 33
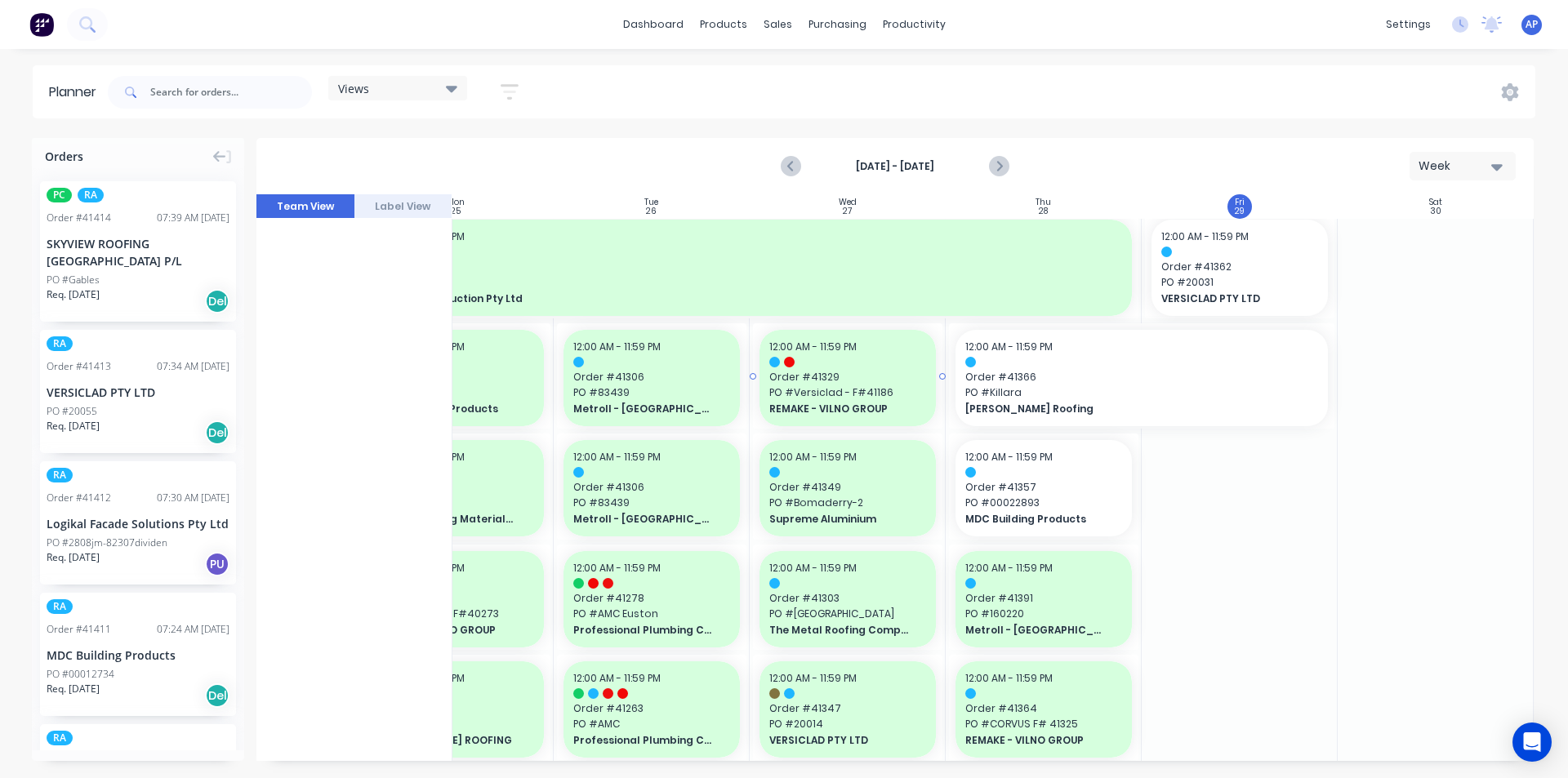
scroll to position [980, 297]
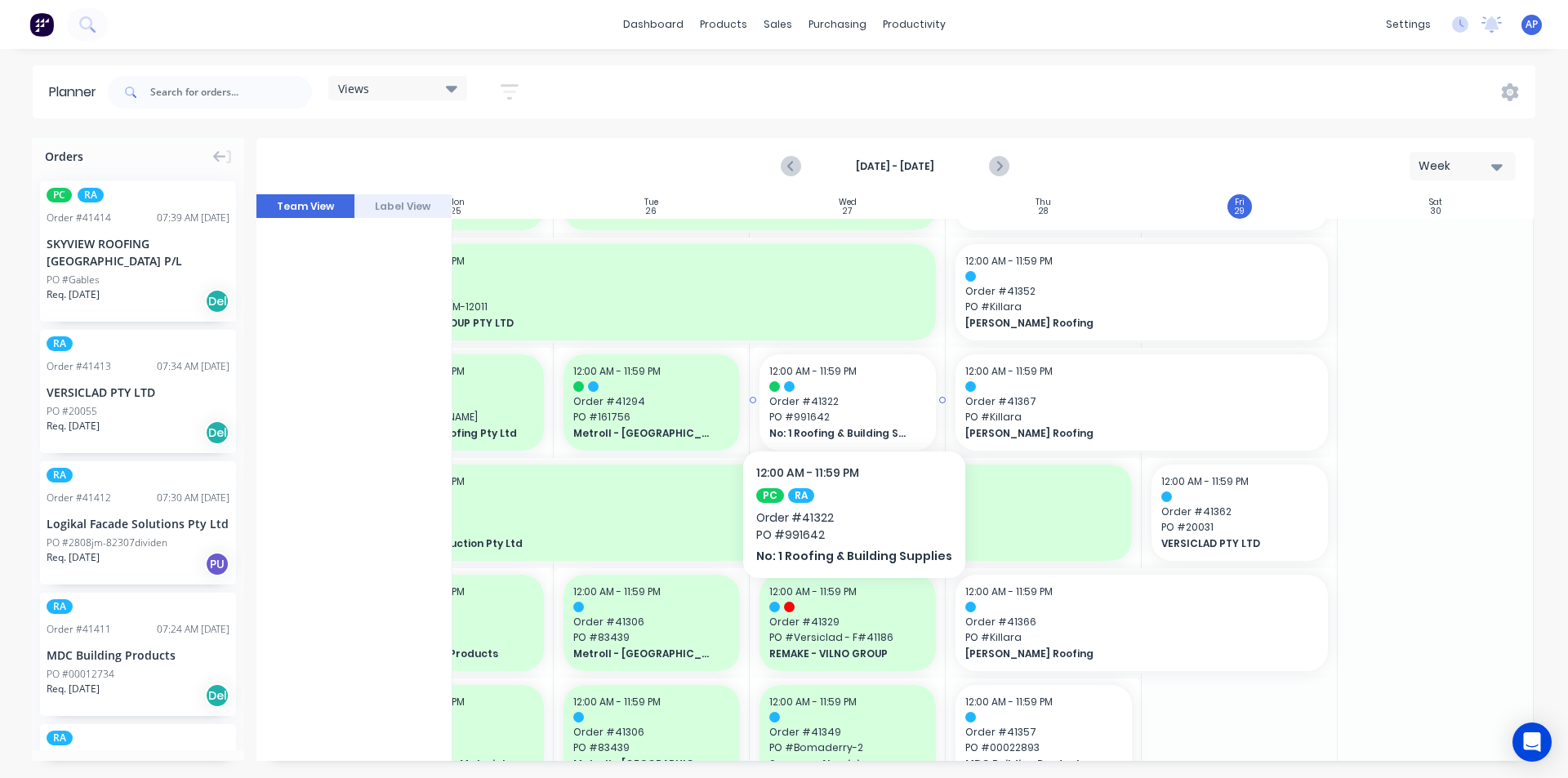
click at [848, 401] on span "Order # 41322" at bounding box center [848, 401] width 157 height 15
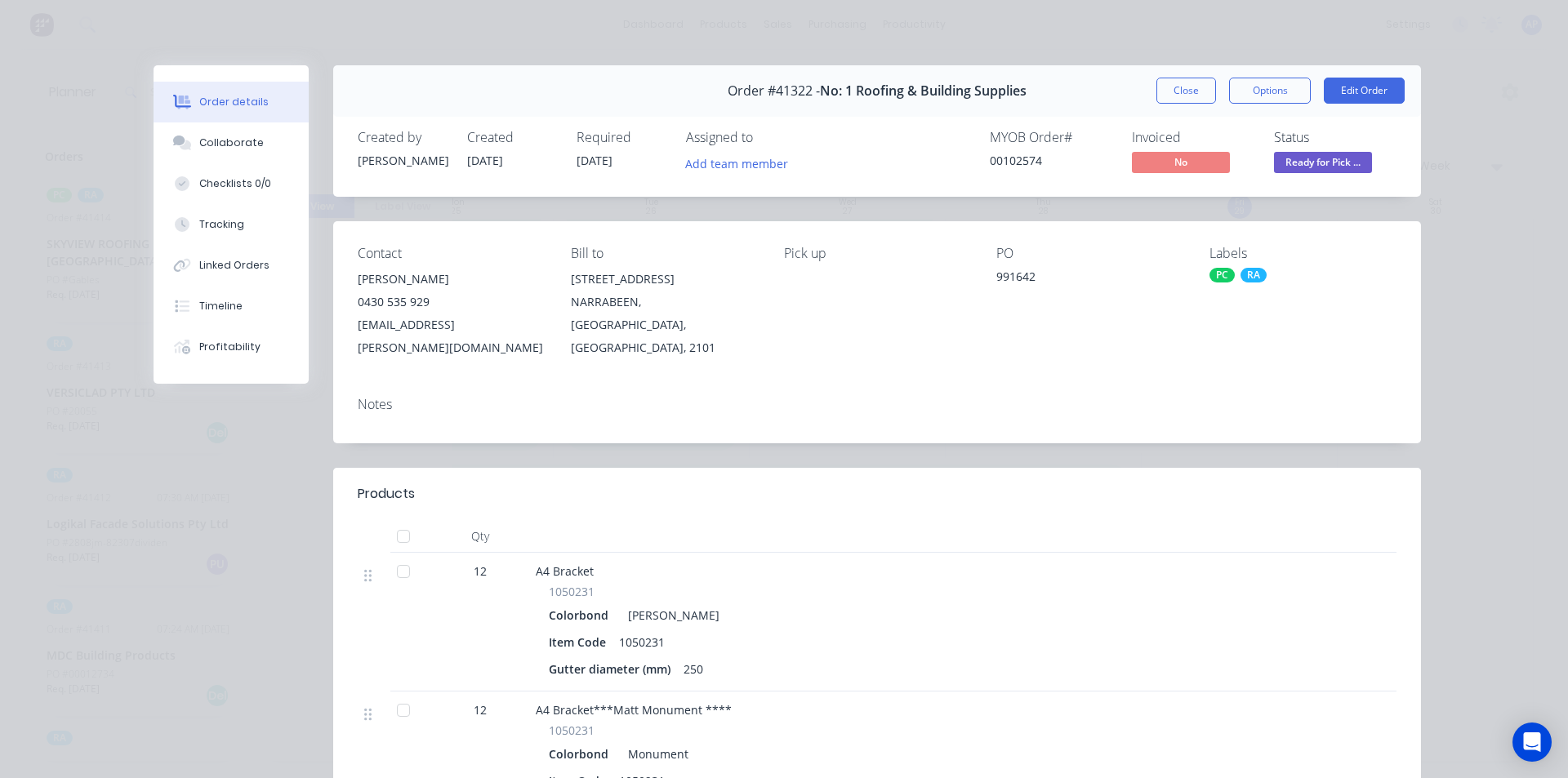
scroll to position [0, 0]
click at [1190, 94] on button "Close" at bounding box center [1186, 91] width 59 height 26
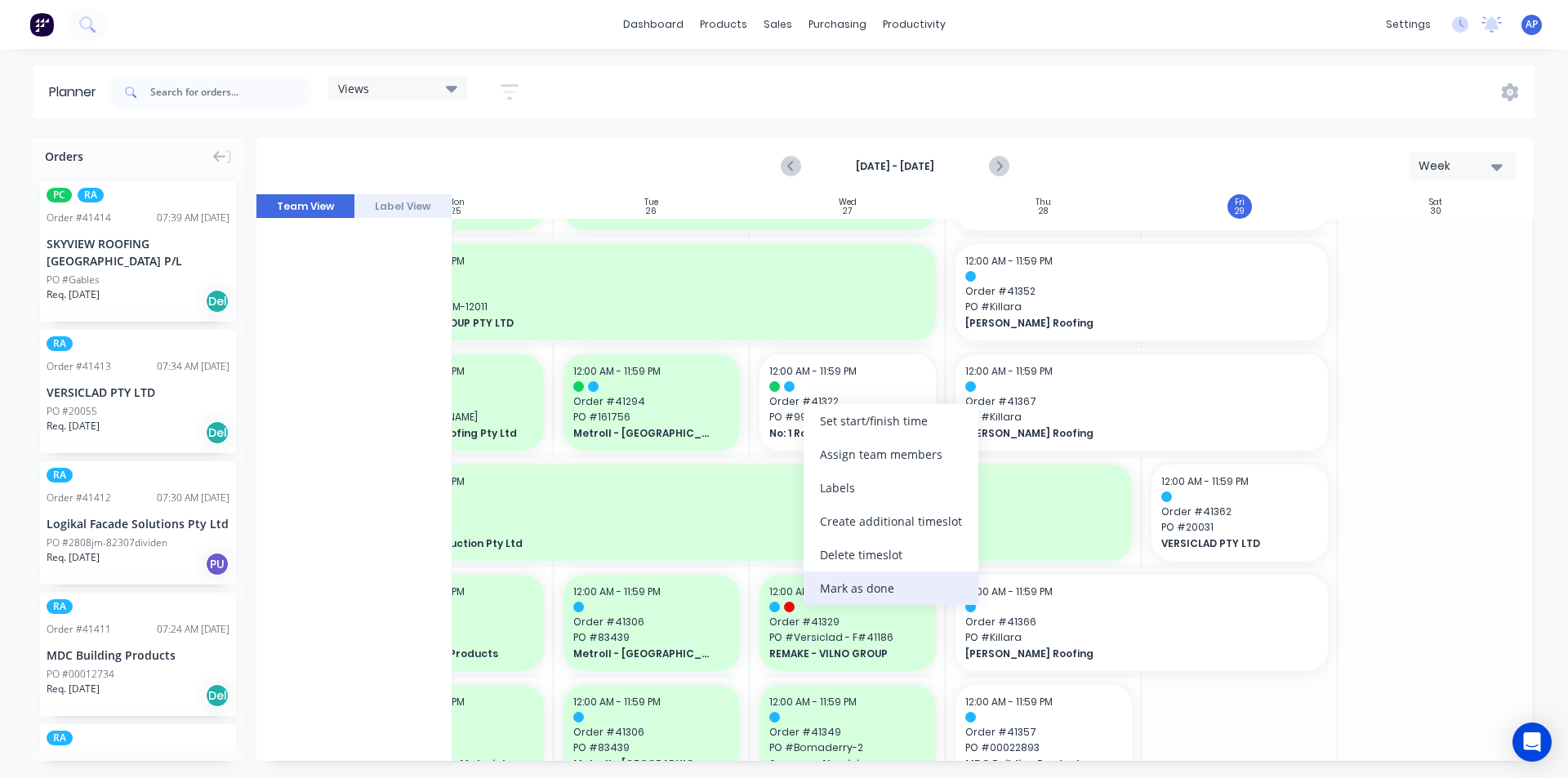
click at [822, 577] on div "Mark as done" at bounding box center [891, 589] width 174 height 33
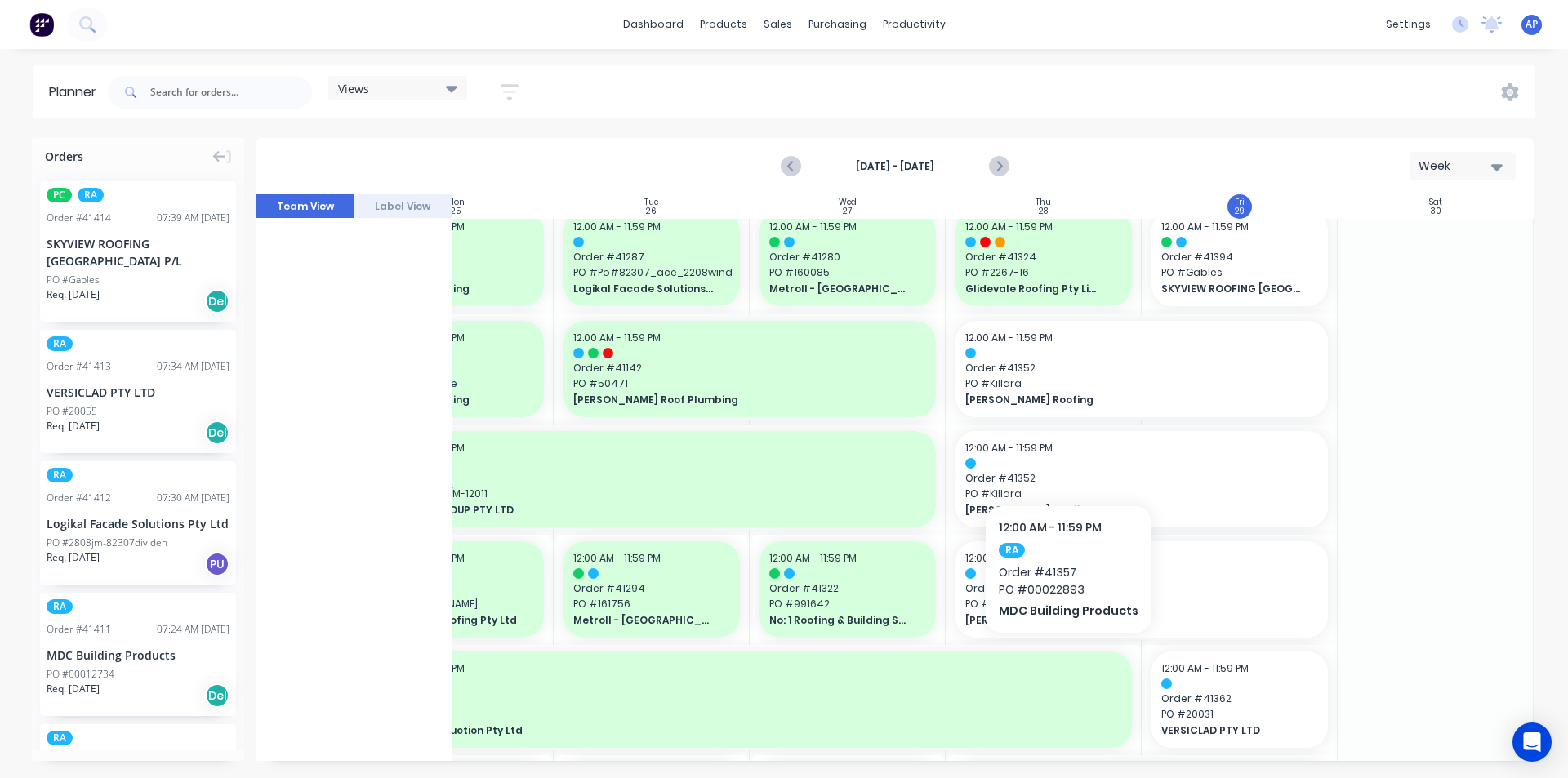
scroll to position [653, 297]
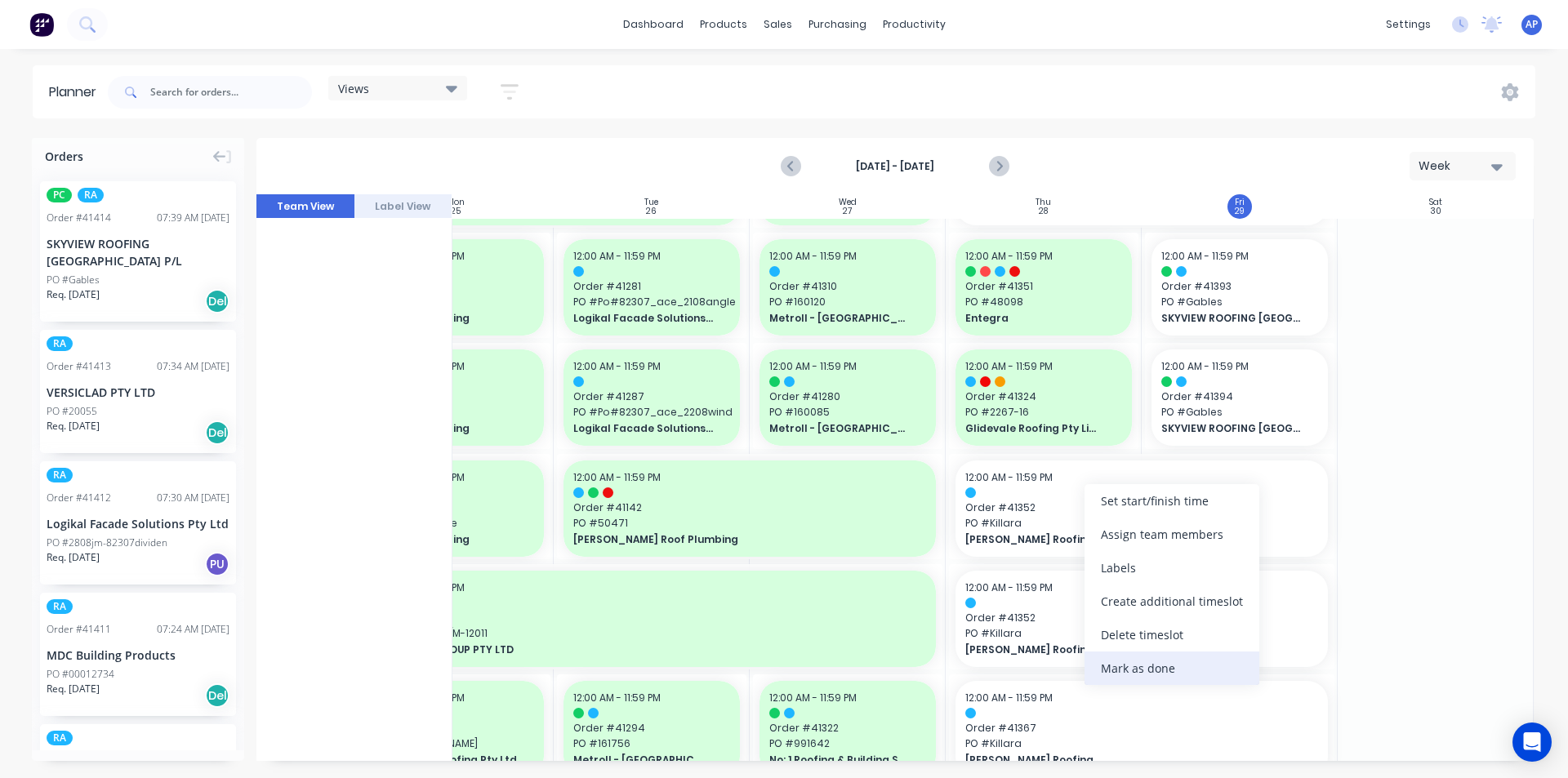
drag, startPoint x: 1117, startPoint y: 668, endPoint x: 1113, endPoint y: 661, distance: 8.1
click at [1117, 665] on div "Mark as done" at bounding box center [1172, 668] width 174 height 33
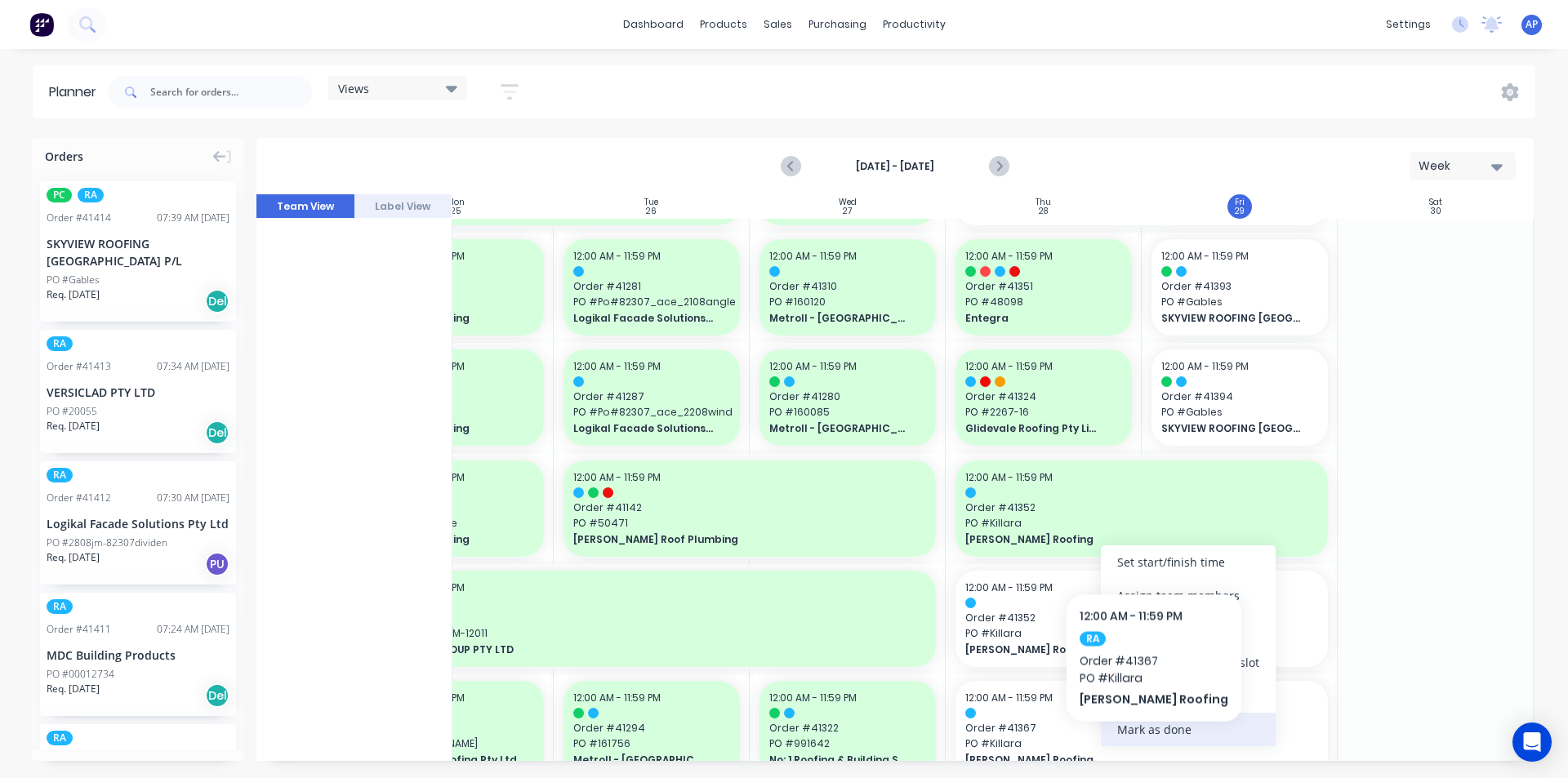
click at [1130, 740] on div "Mark as done" at bounding box center [1188, 730] width 174 height 33
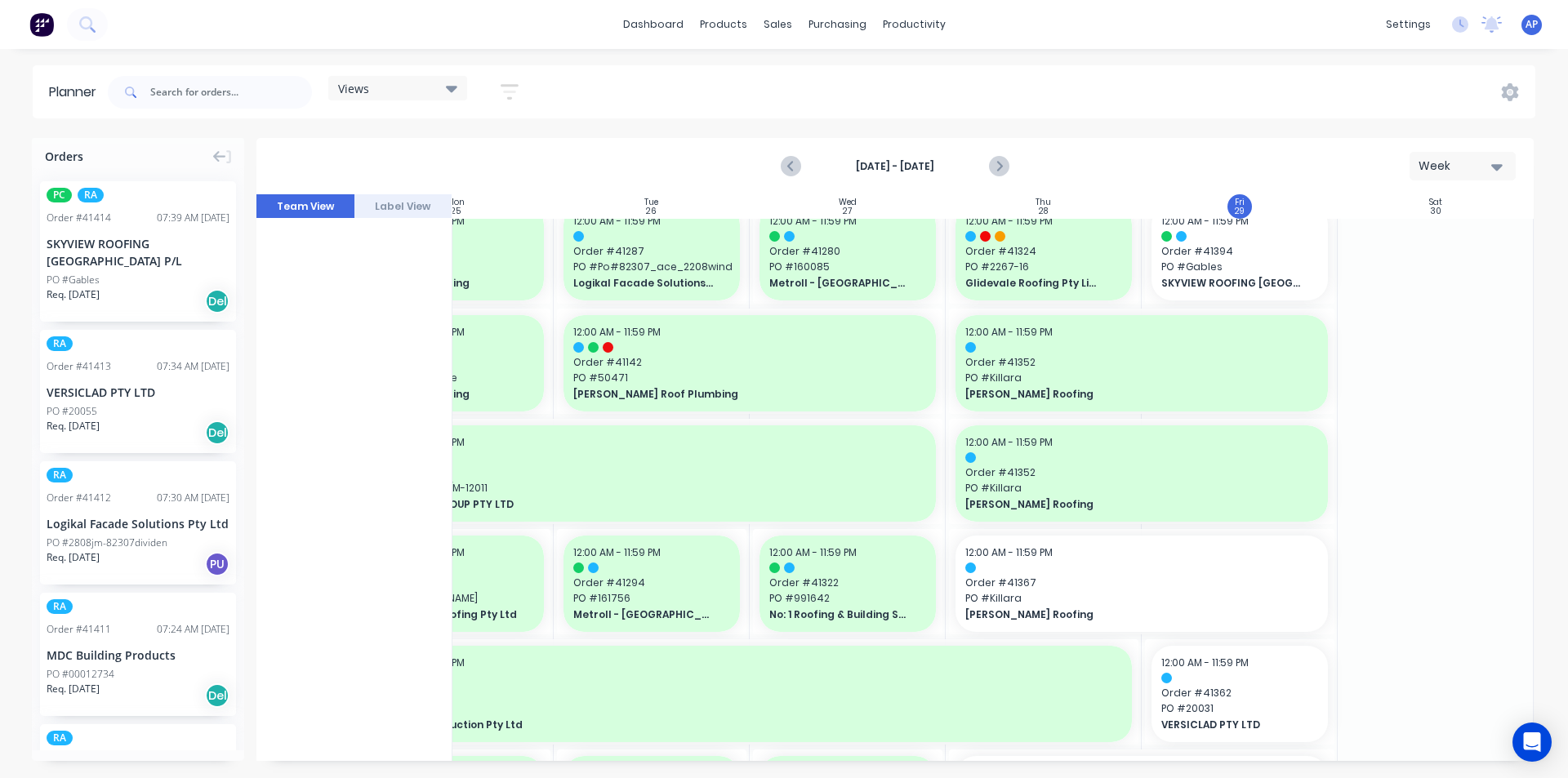
scroll to position [898, 297]
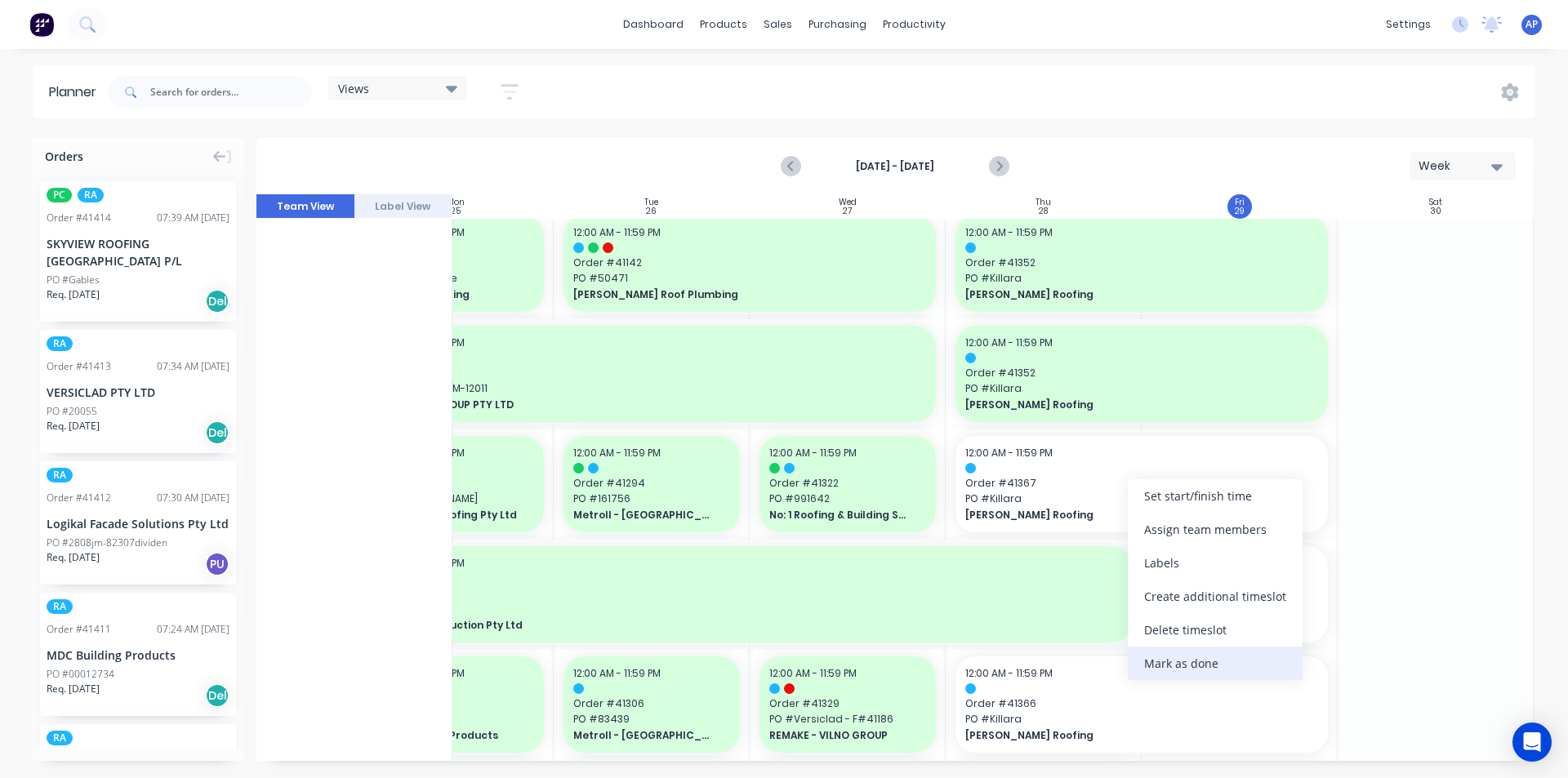
click at [1152, 661] on div "Mark as done" at bounding box center [1215, 664] width 174 height 33
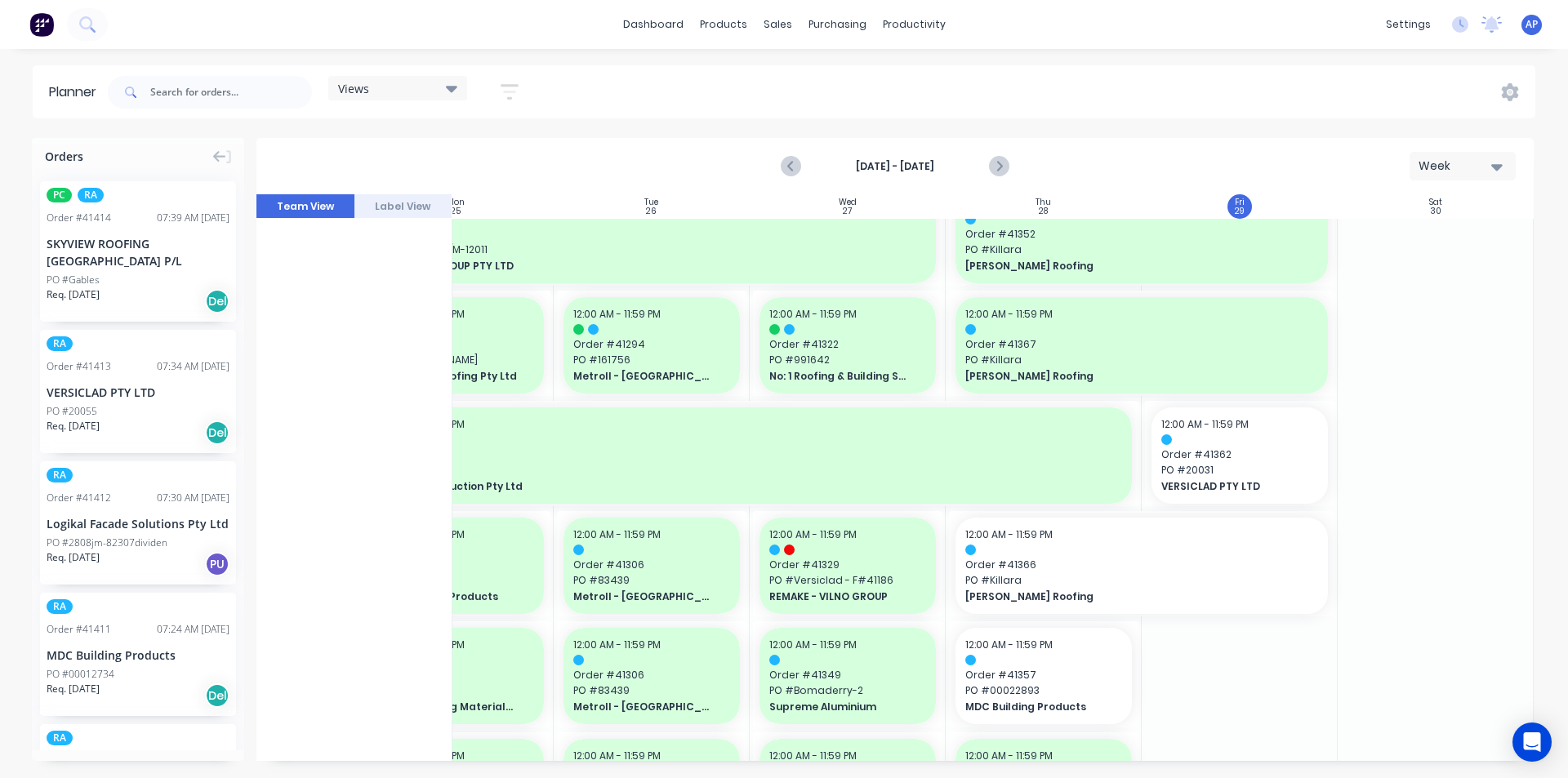
scroll to position [1061, 297]
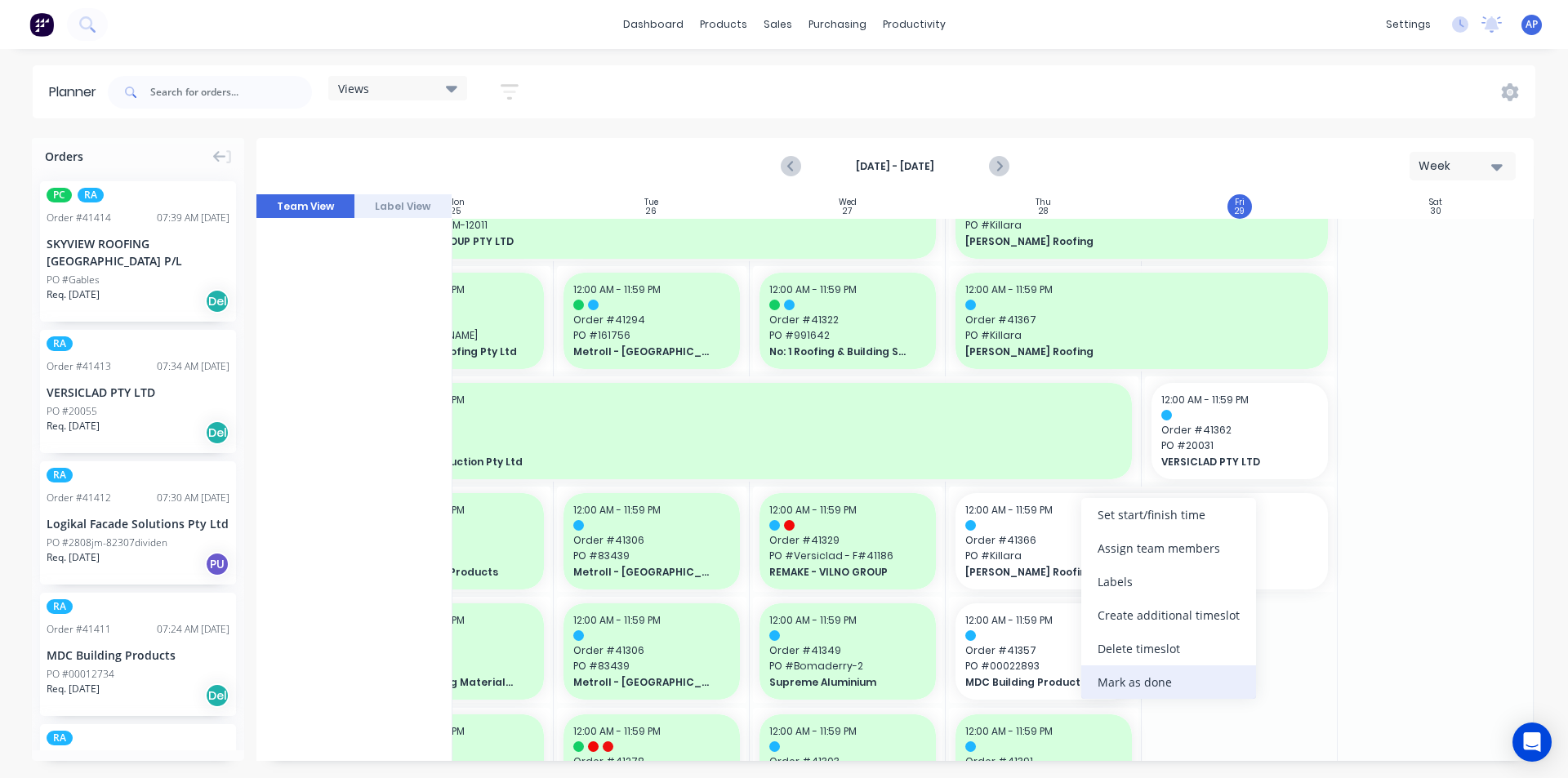
click at [1126, 681] on div "Mark as done" at bounding box center [1169, 682] width 174 height 33
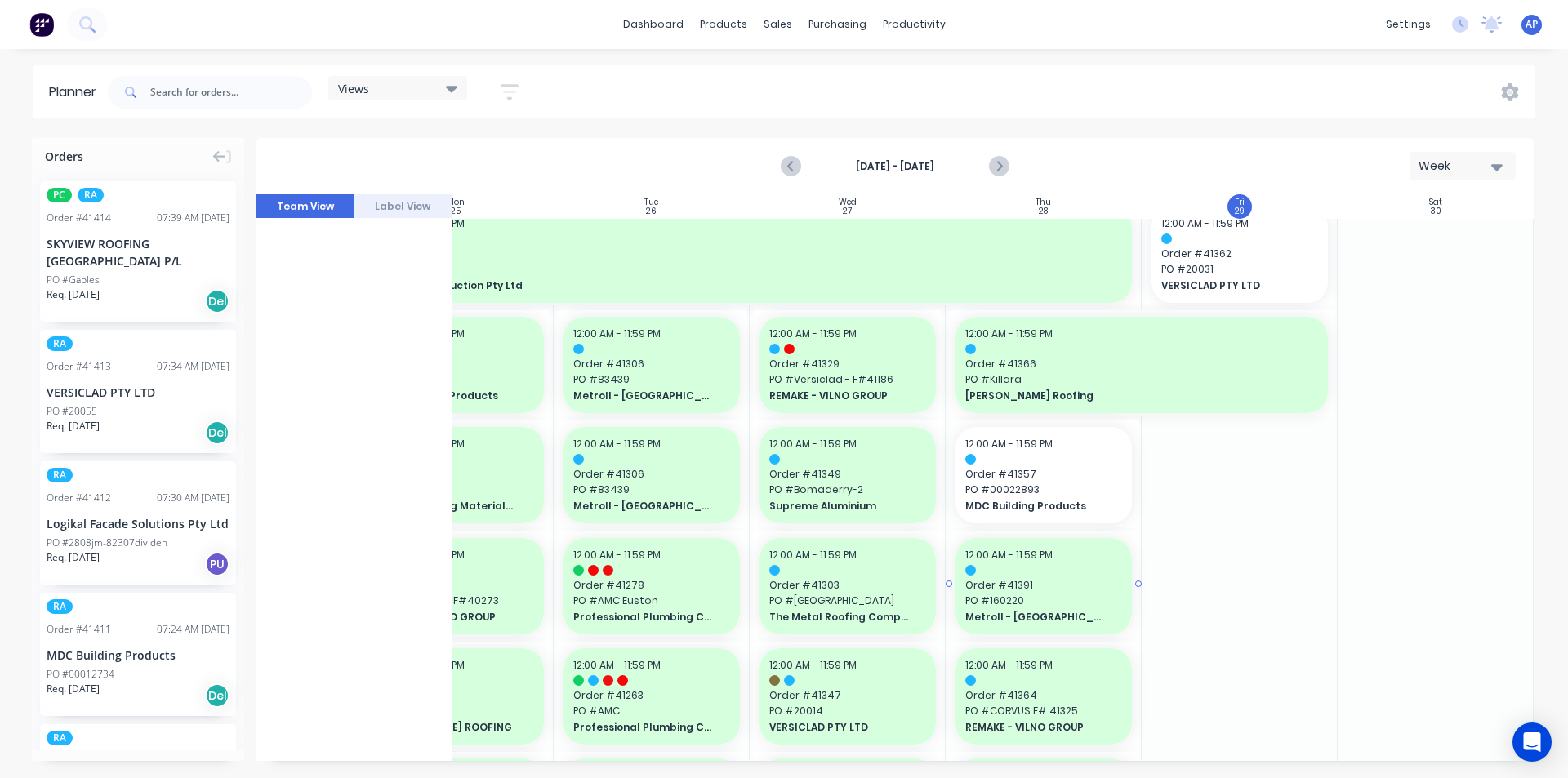
scroll to position [1307, 297]
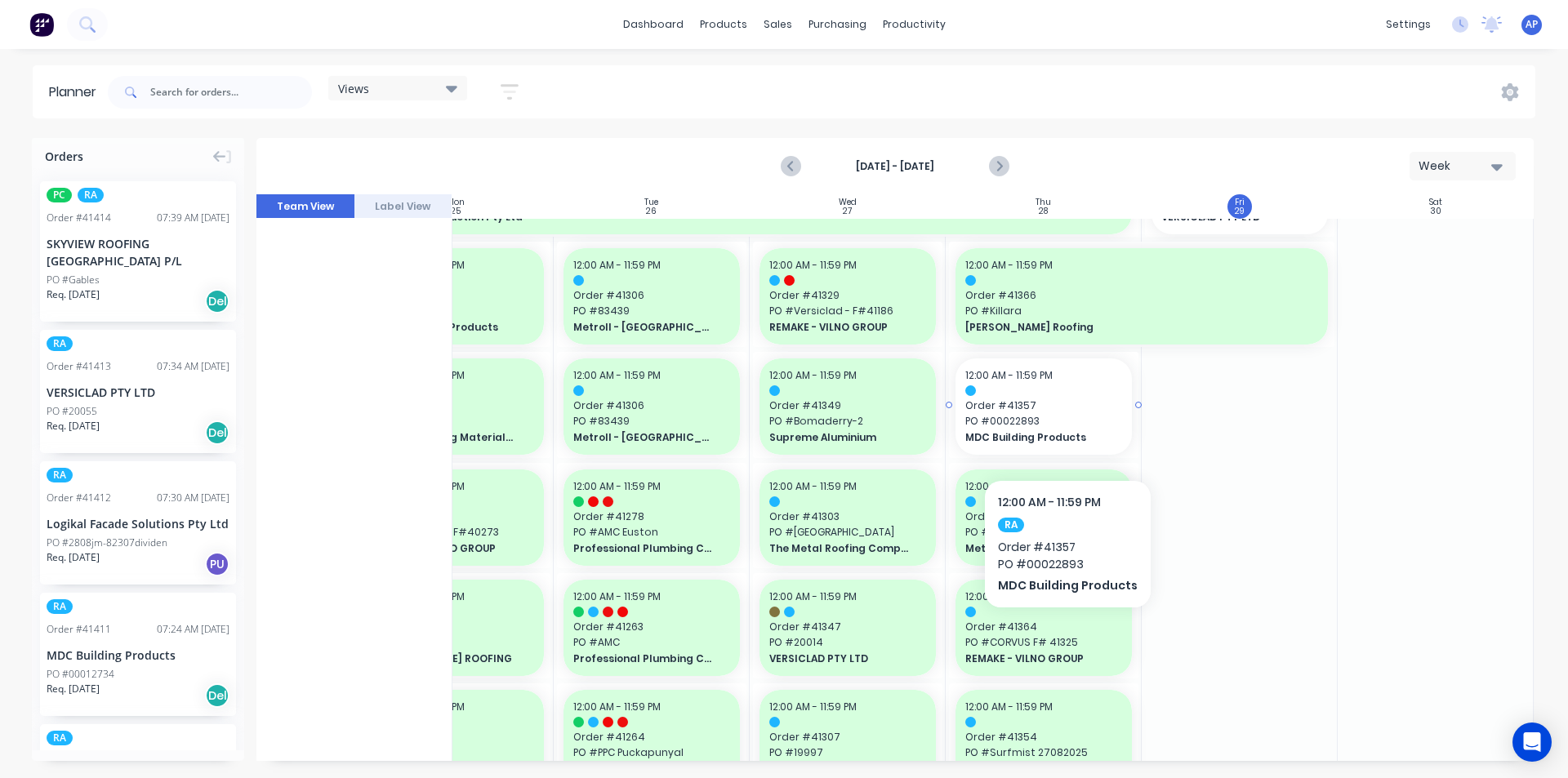
click at [1065, 431] on span "MDC Building Products" at bounding box center [1036, 438] width 141 height 15
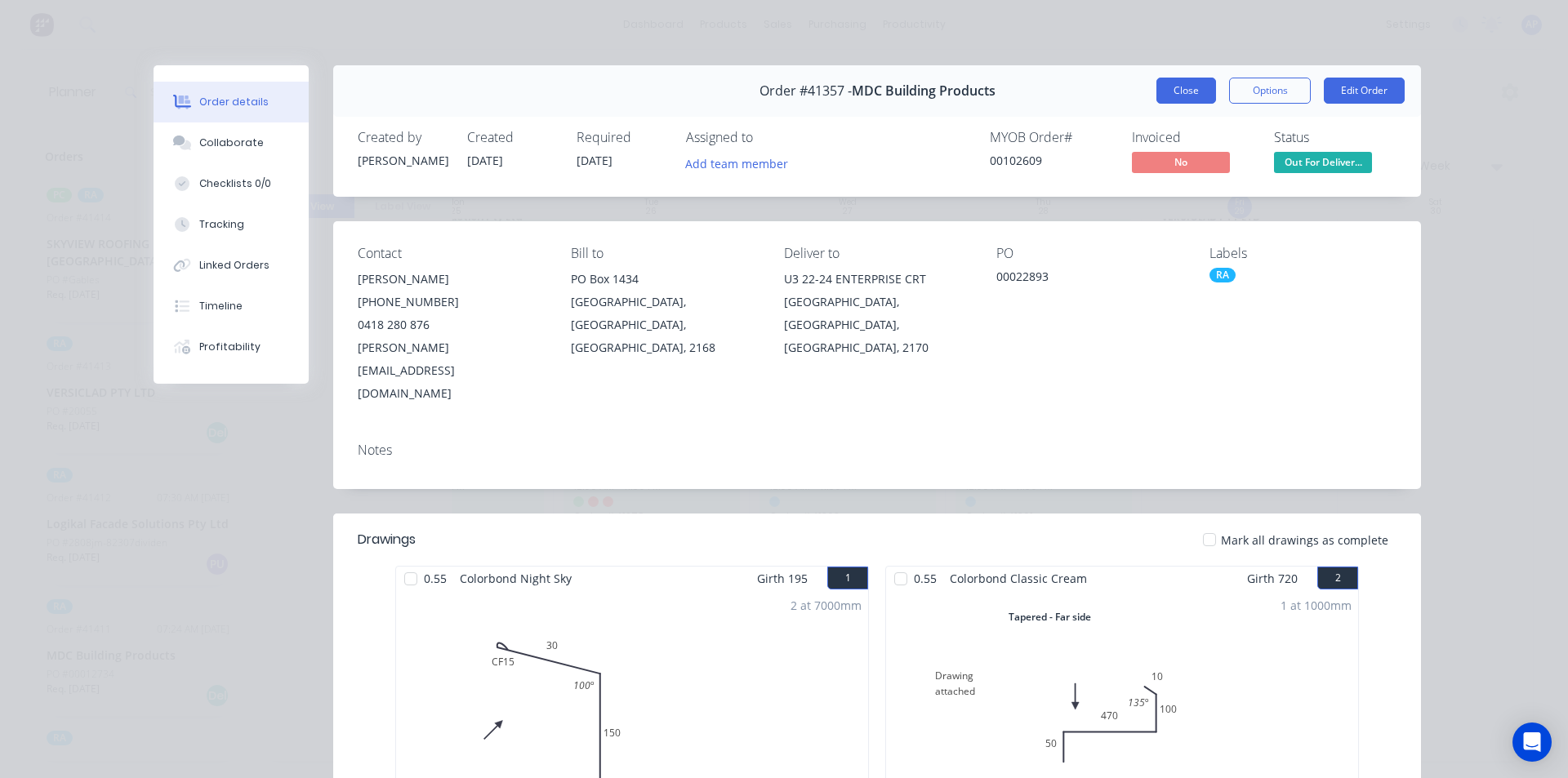
click at [1170, 89] on button "Close" at bounding box center [1186, 91] width 59 height 26
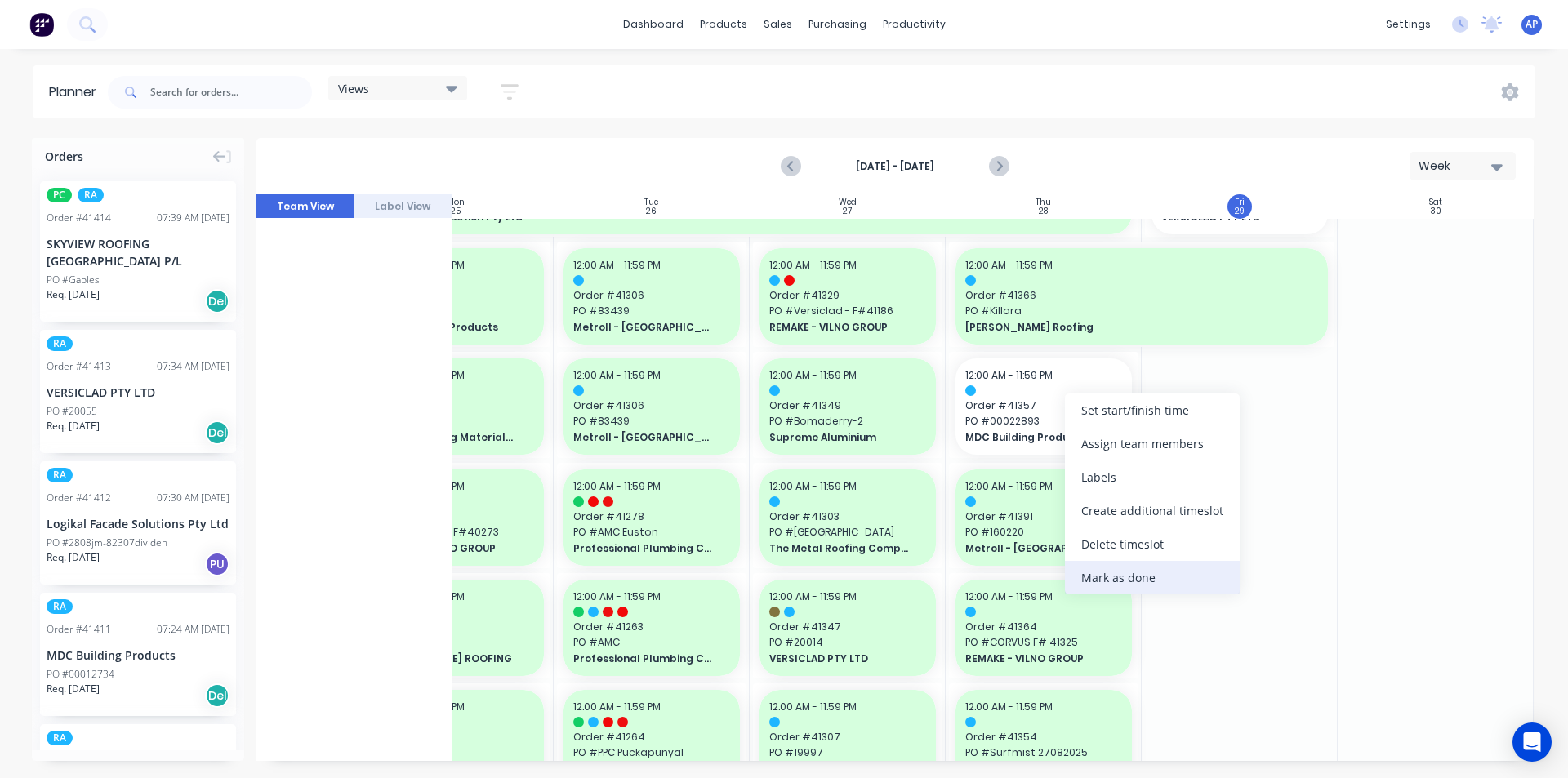
click at [1101, 590] on div "Mark as done" at bounding box center [1152, 577] width 174 height 33
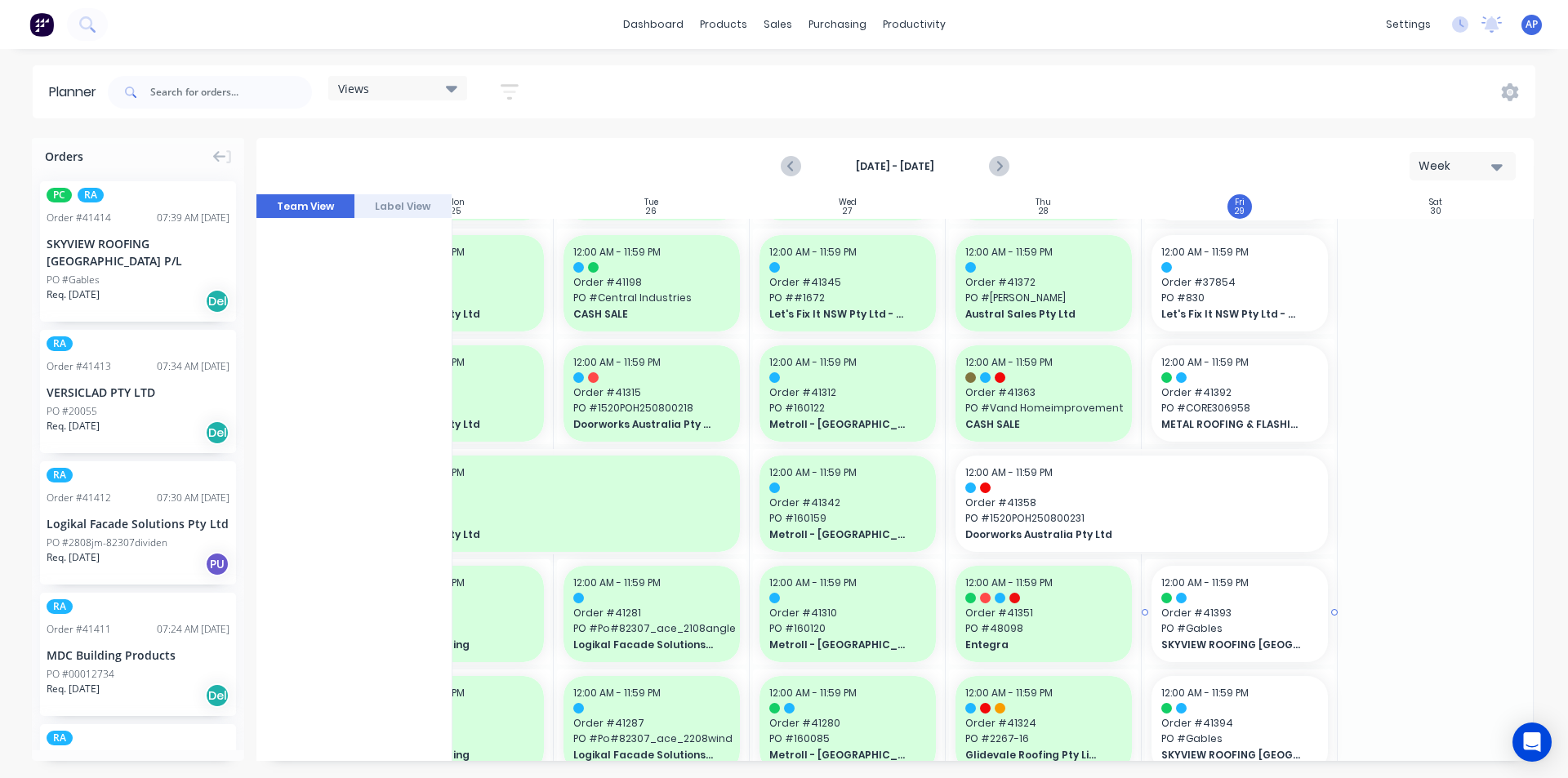
scroll to position [408, 297]
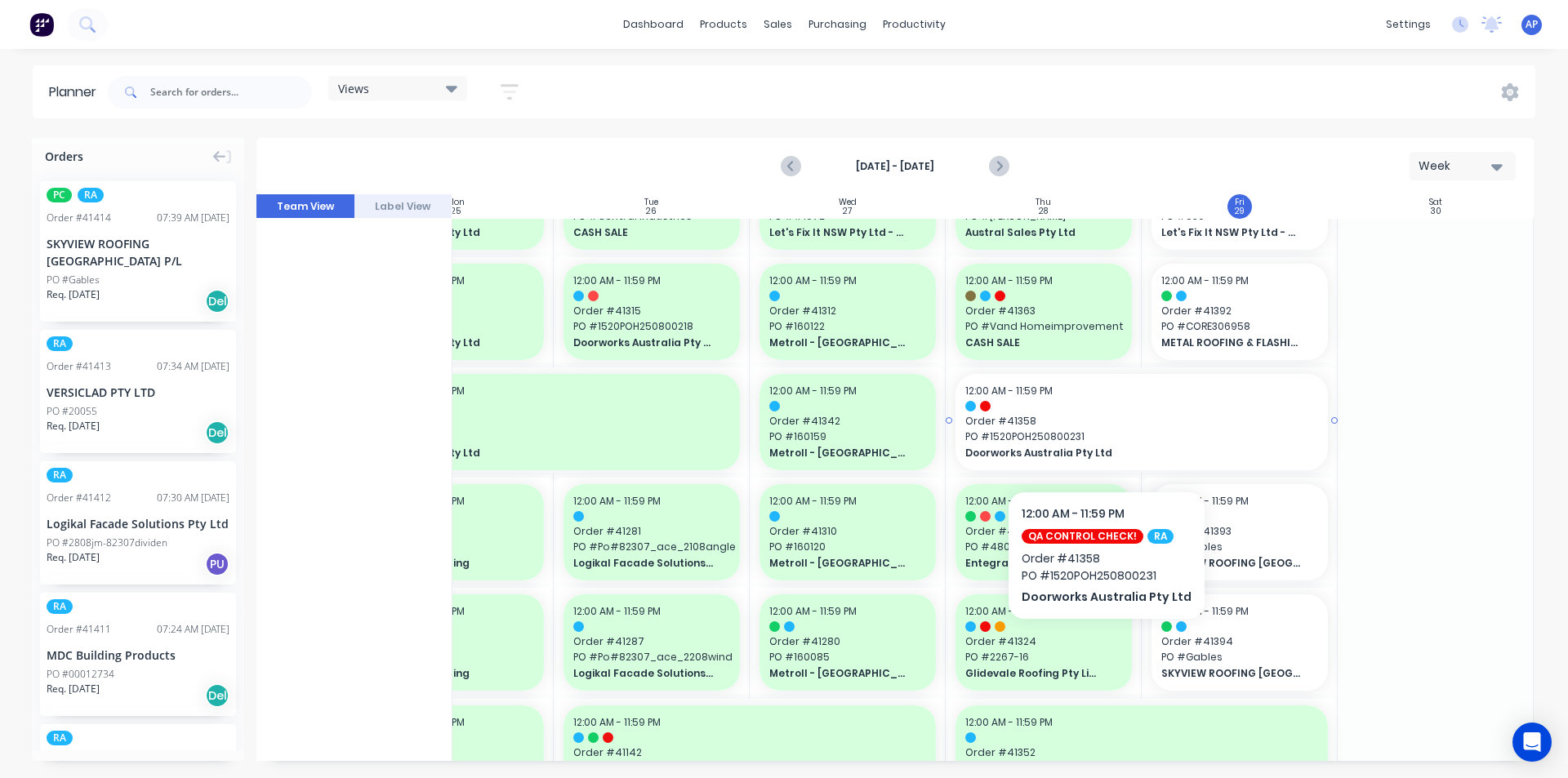
click at [1101, 442] on span "PO # 1520POH250800231" at bounding box center [1142, 437] width 353 height 15
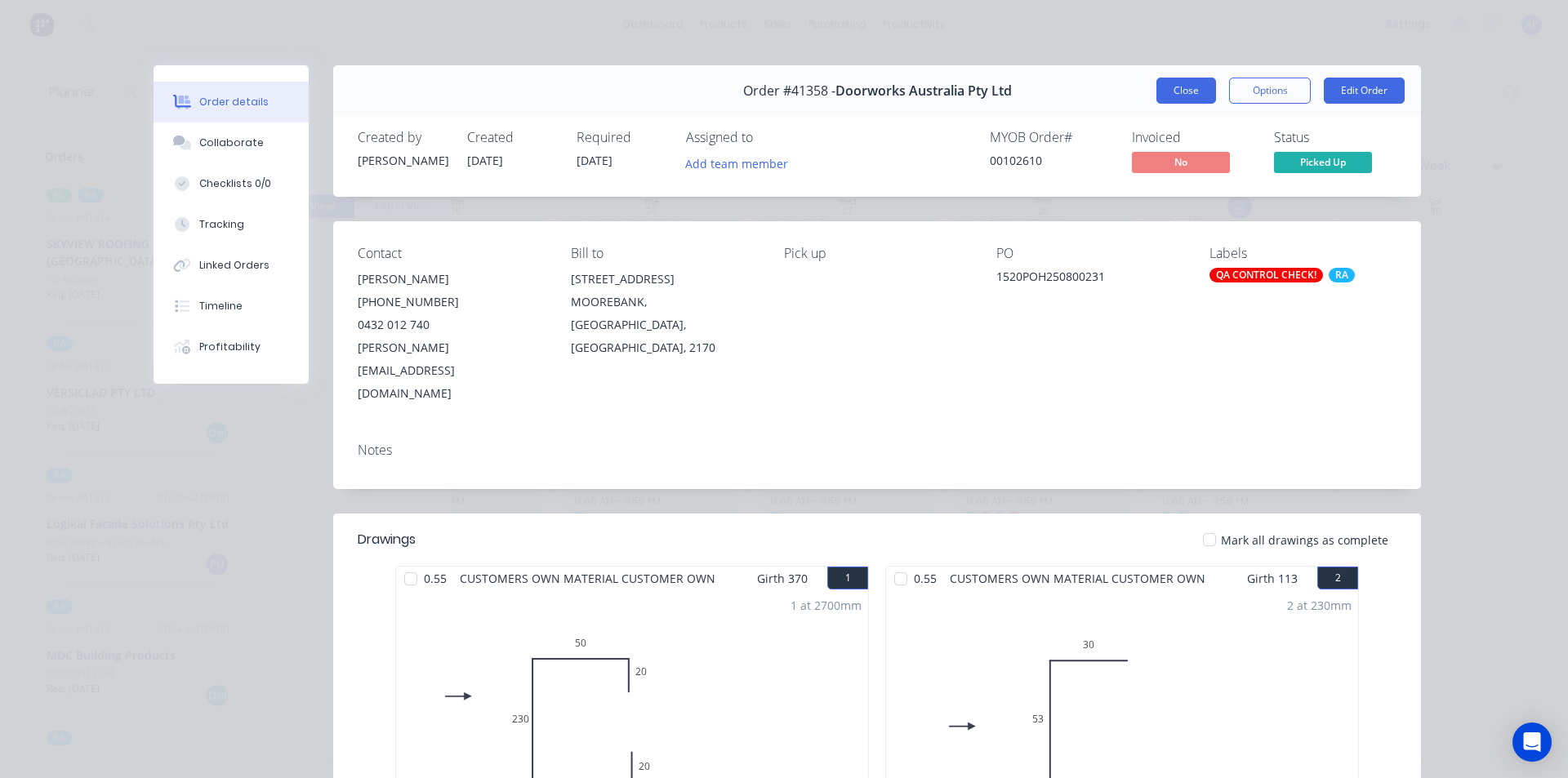
click at [1191, 86] on button "Close" at bounding box center [1186, 91] width 59 height 26
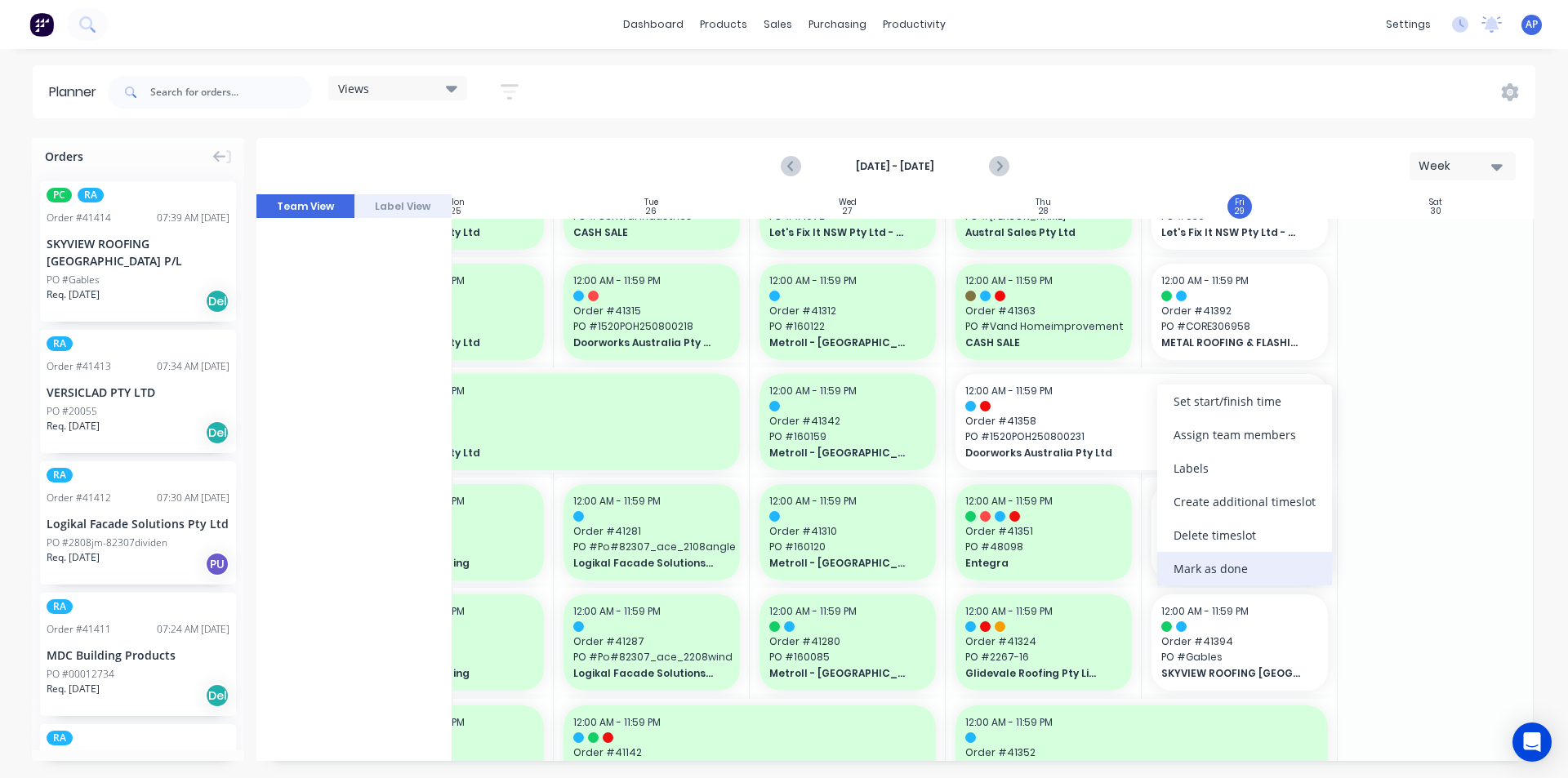
click at [1215, 565] on div "Mark as done" at bounding box center [1244, 569] width 174 height 33
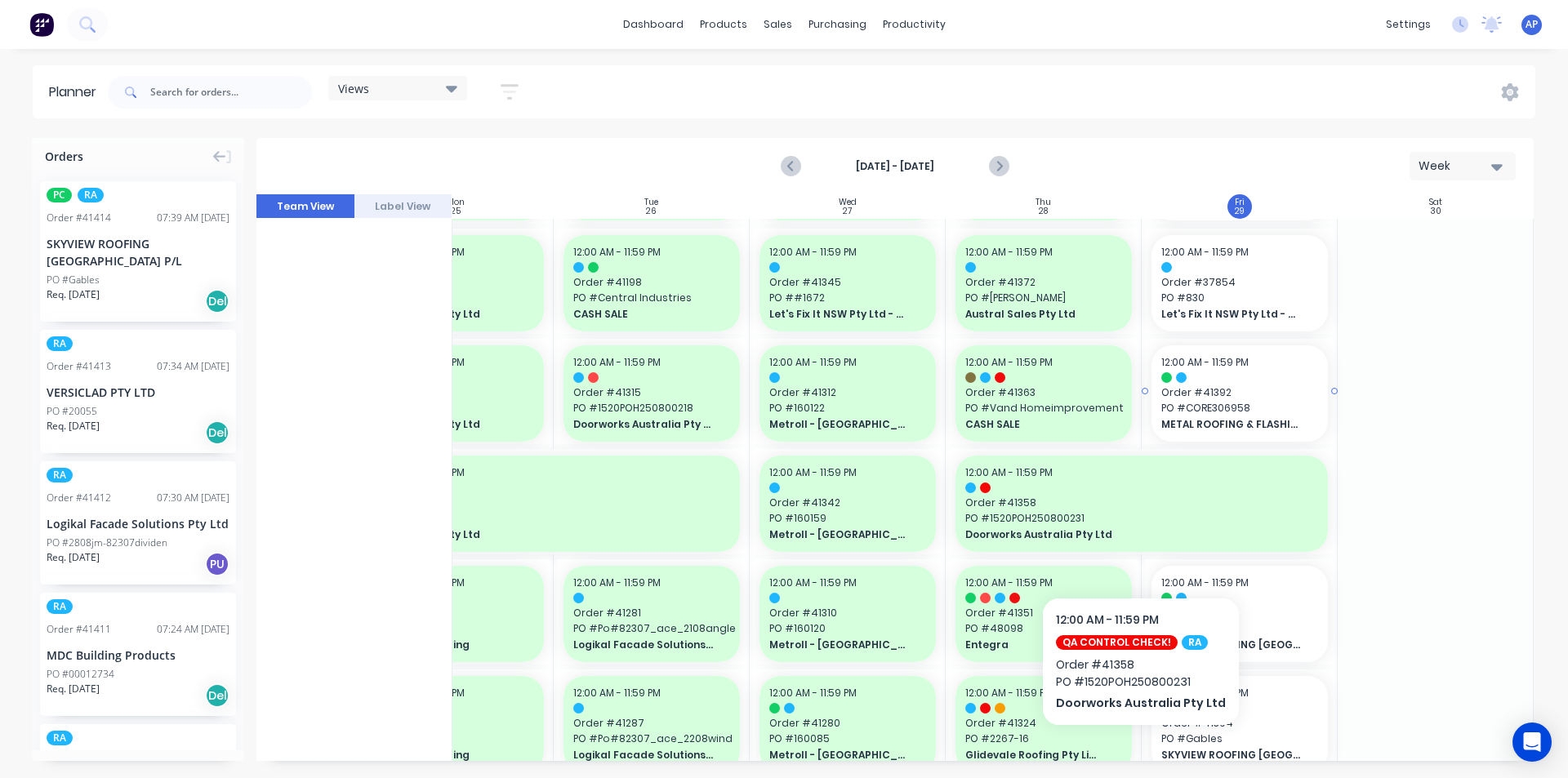
scroll to position [0, 297]
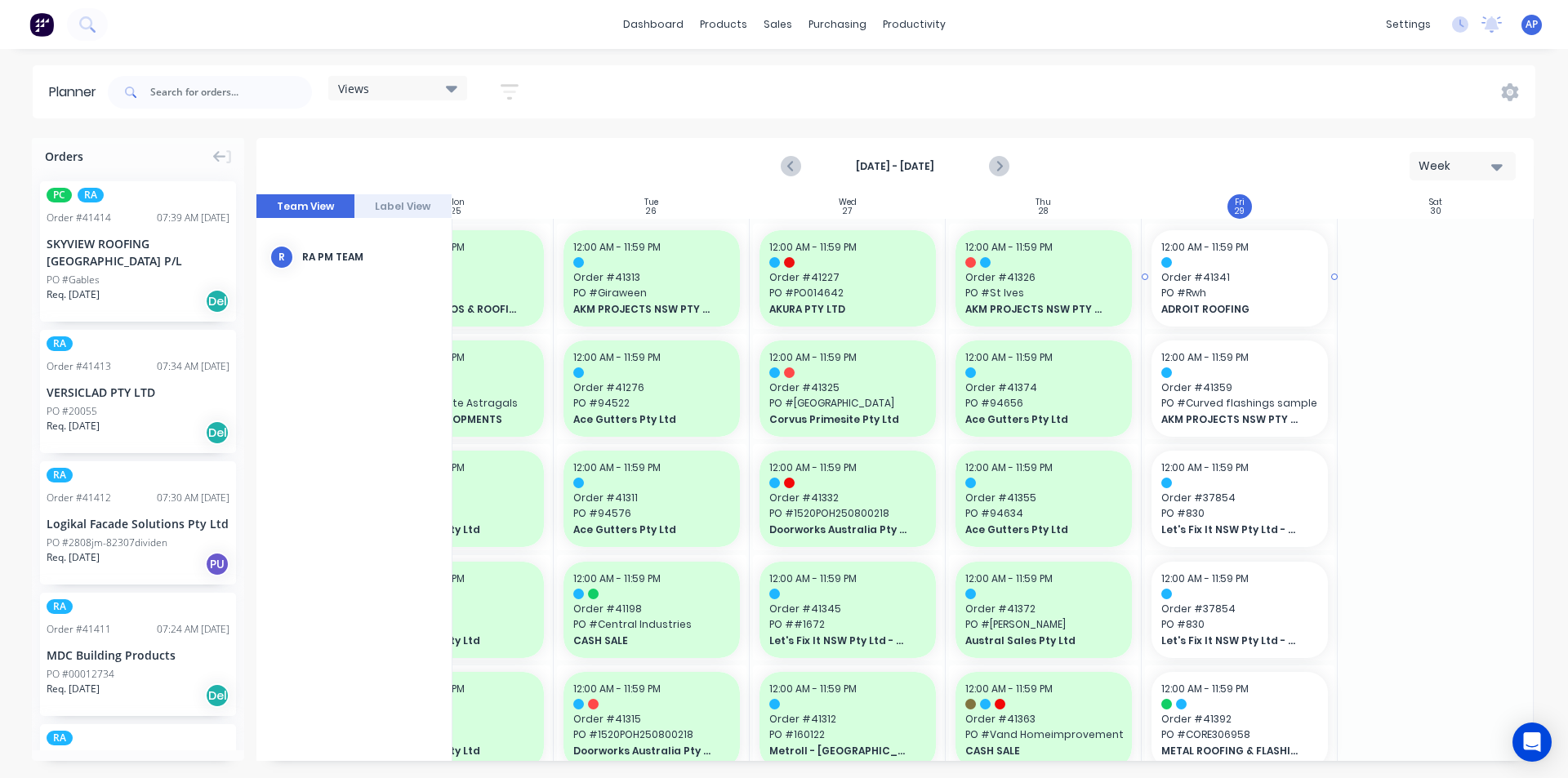
click at [1198, 277] on span "Order # 41341" at bounding box center [1240, 277] width 157 height 15
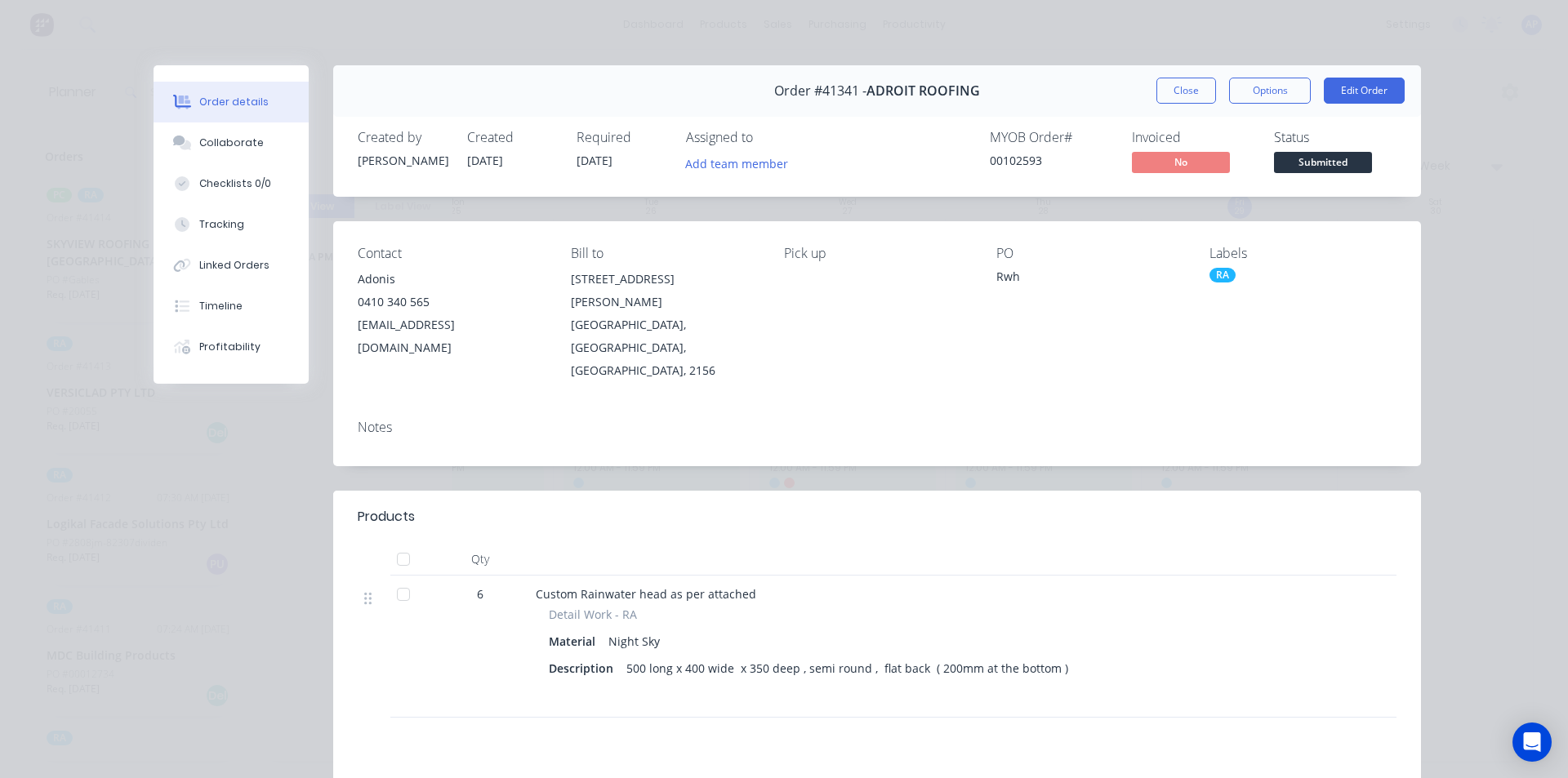
click at [1194, 84] on button "Close" at bounding box center [1186, 91] width 59 height 26
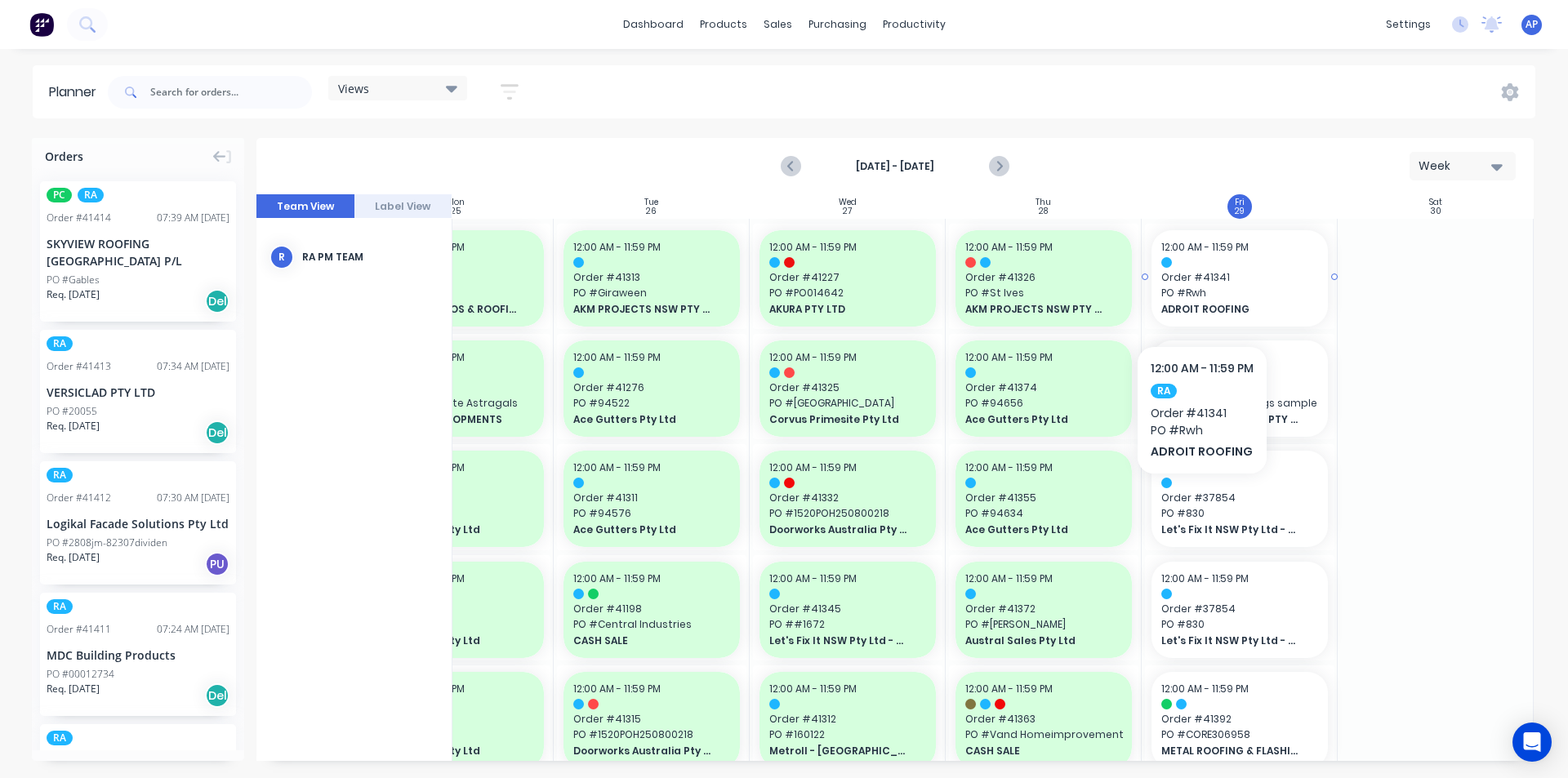
click at [1202, 297] on span "PO # Rwh" at bounding box center [1240, 293] width 157 height 15
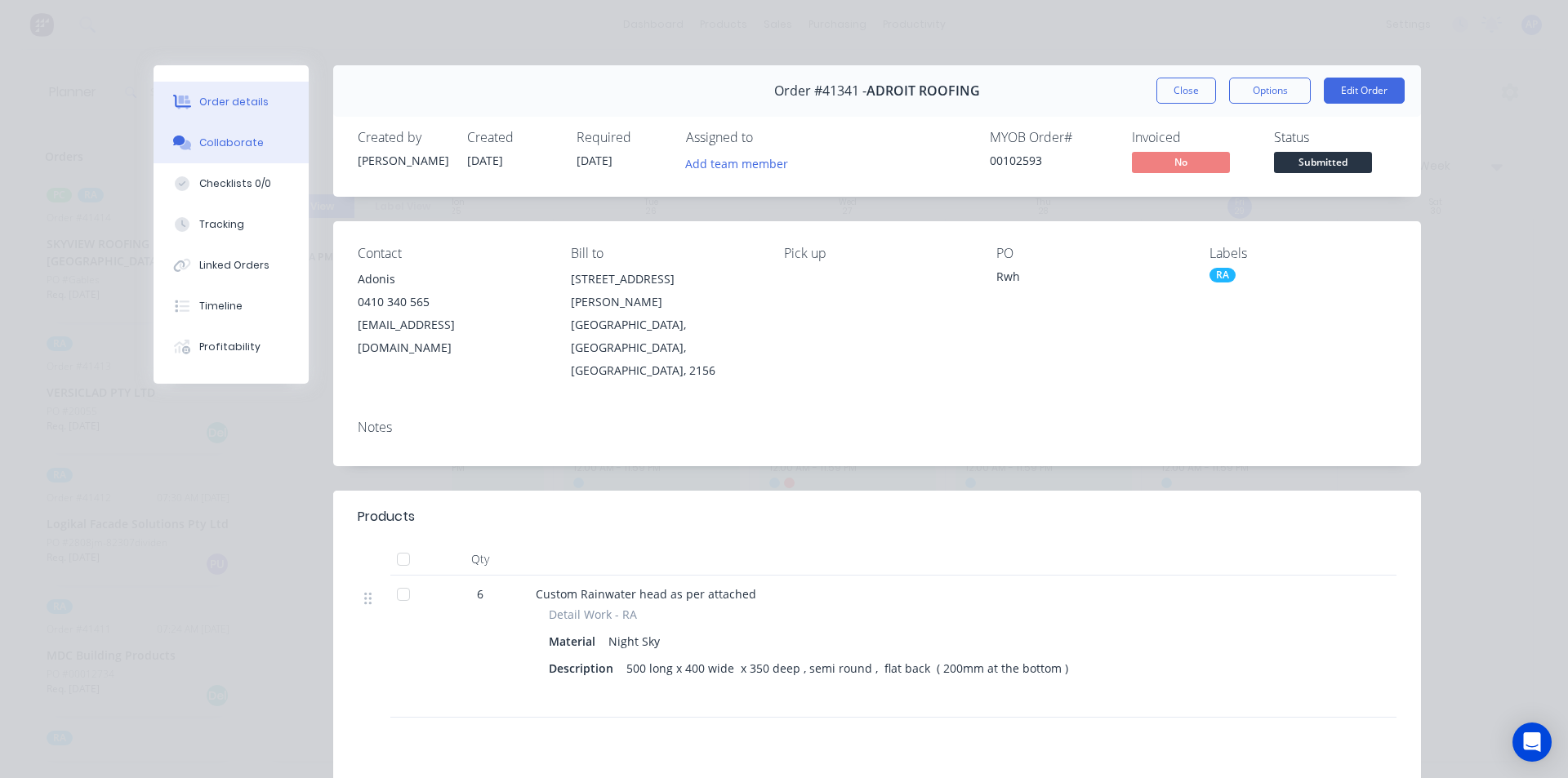
click at [226, 143] on div "Collaborate" at bounding box center [232, 142] width 65 height 15
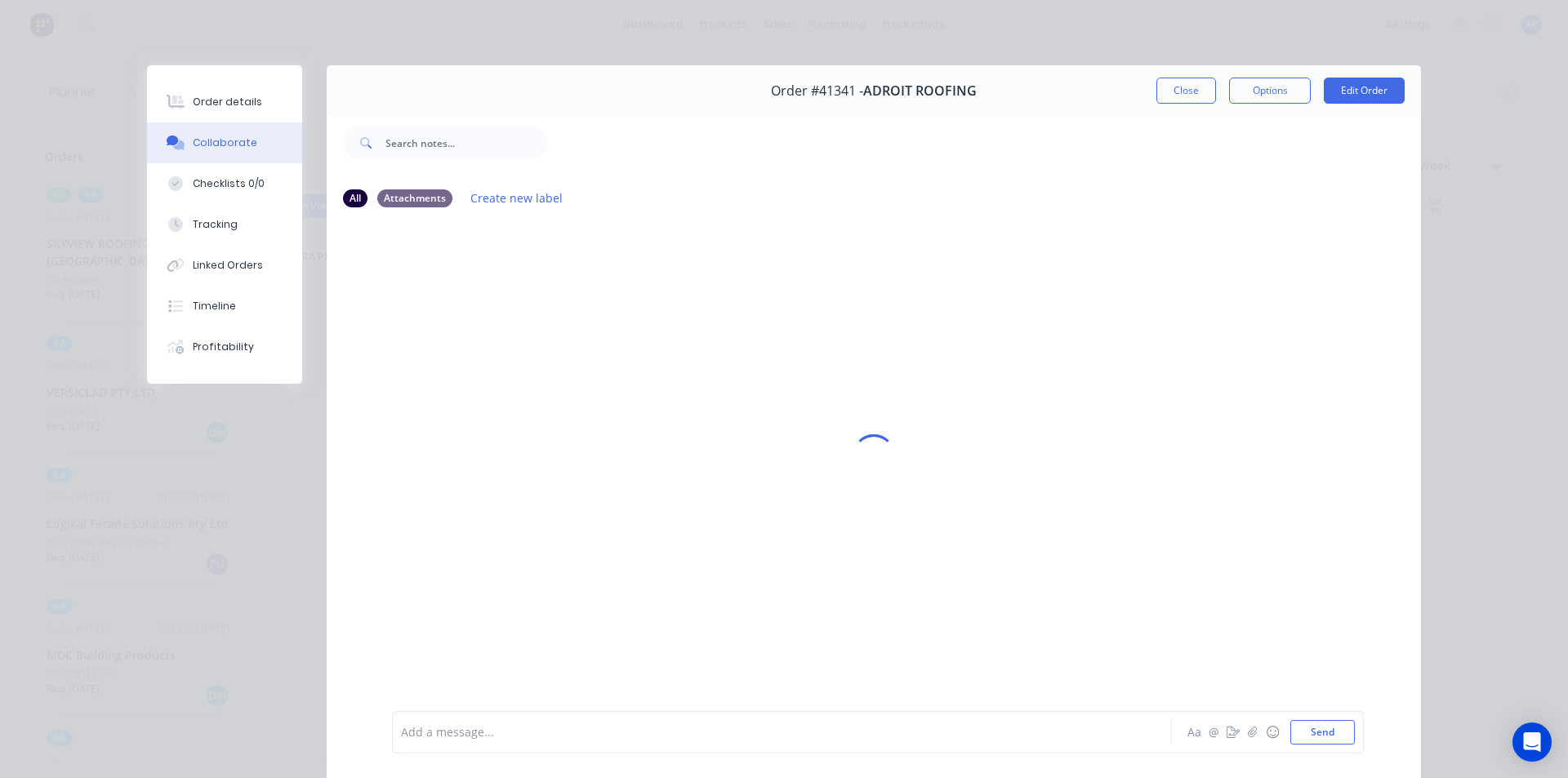
click at [747, 747] on div "Add a message... Aa @ ☺ Send" at bounding box center [878, 733] width 971 height 43
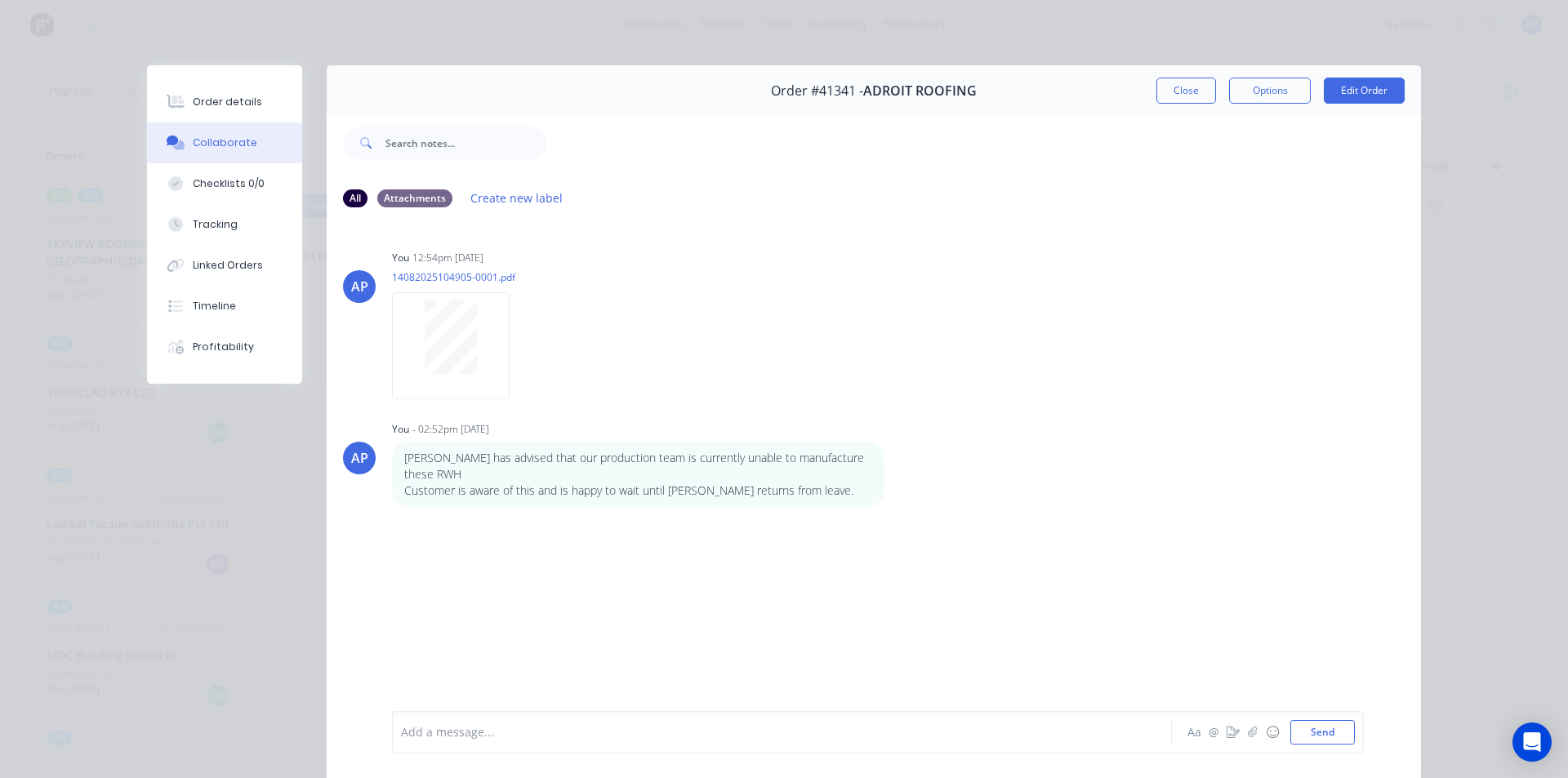
click at [798, 758] on div "Add a message... Aa @ ☺ Send" at bounding box center [874, 733] width 1094 height 92
click at [801, 740] on div at bounding box center [759, 734] width 714 height 17
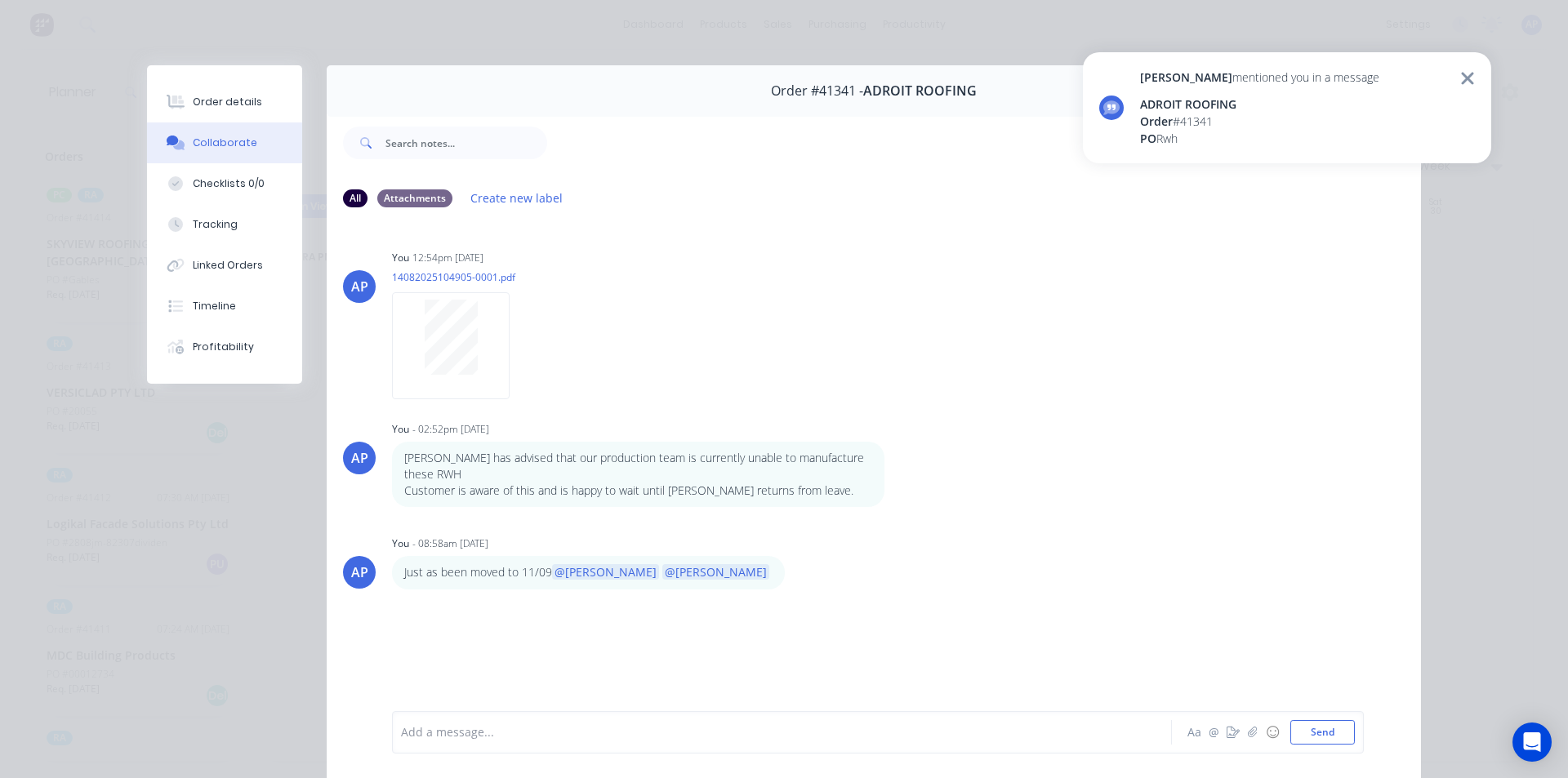
click at [1466, 78] on icon at bounding box center [1467, 78] width 15 height 19
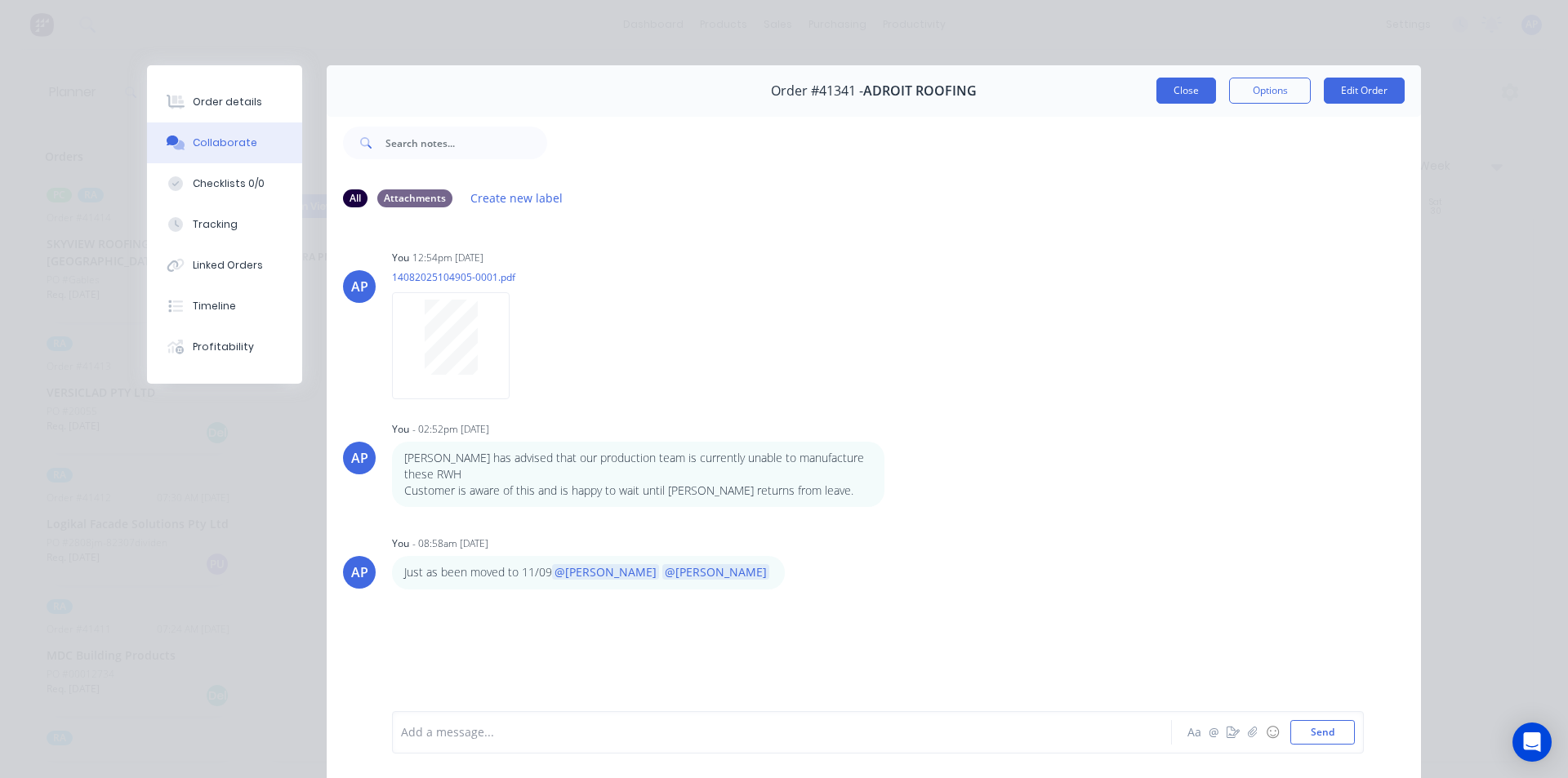
click at [1168, 94] on button "Close" at bounding box center [1186, 91] width 59 height 26
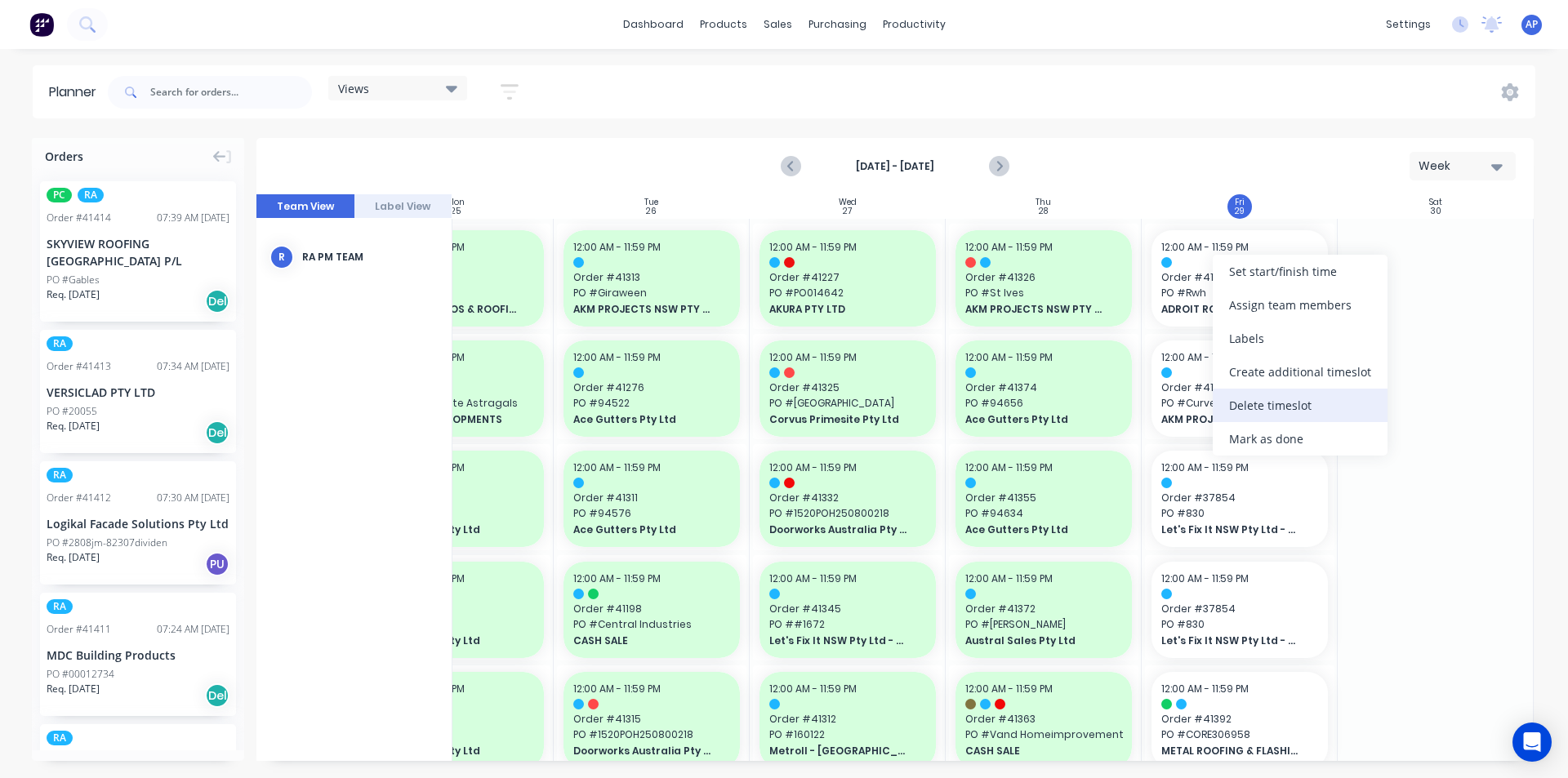
click at [1266, 408] on div "Delete timeslot" at bounding box center [1300, 406] width 174 height 33
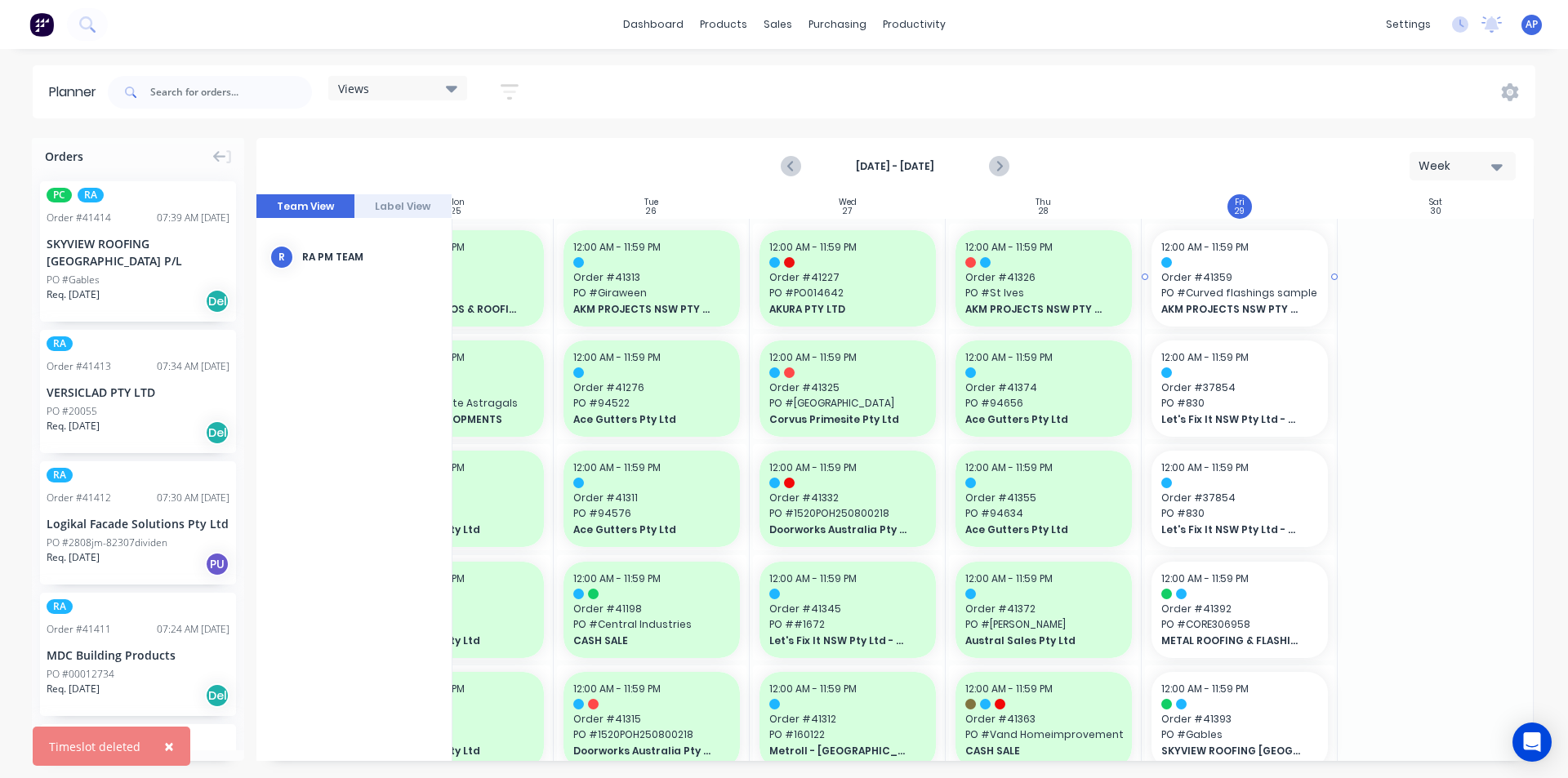
click at [1265, 270] on div "12:00 AM - 11:59 PM Order # 41359 PO # Curved flashings sample AKM PROJECTS NSW…" at bounding box center [1239, 278] width 176 height 97
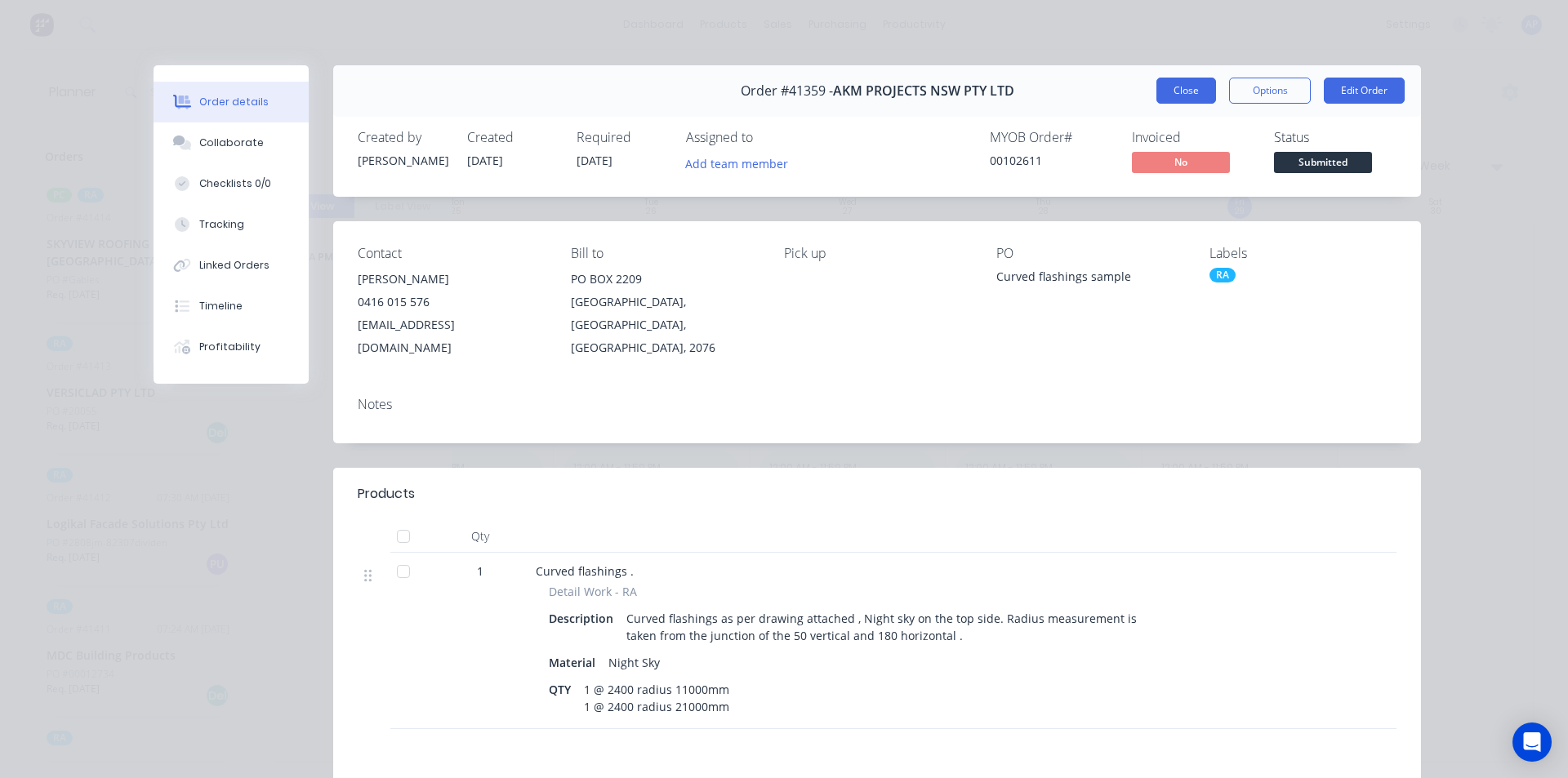
click at [1179, 98] on button "Close" at bounding box center [1186, 91] width 59 height 26
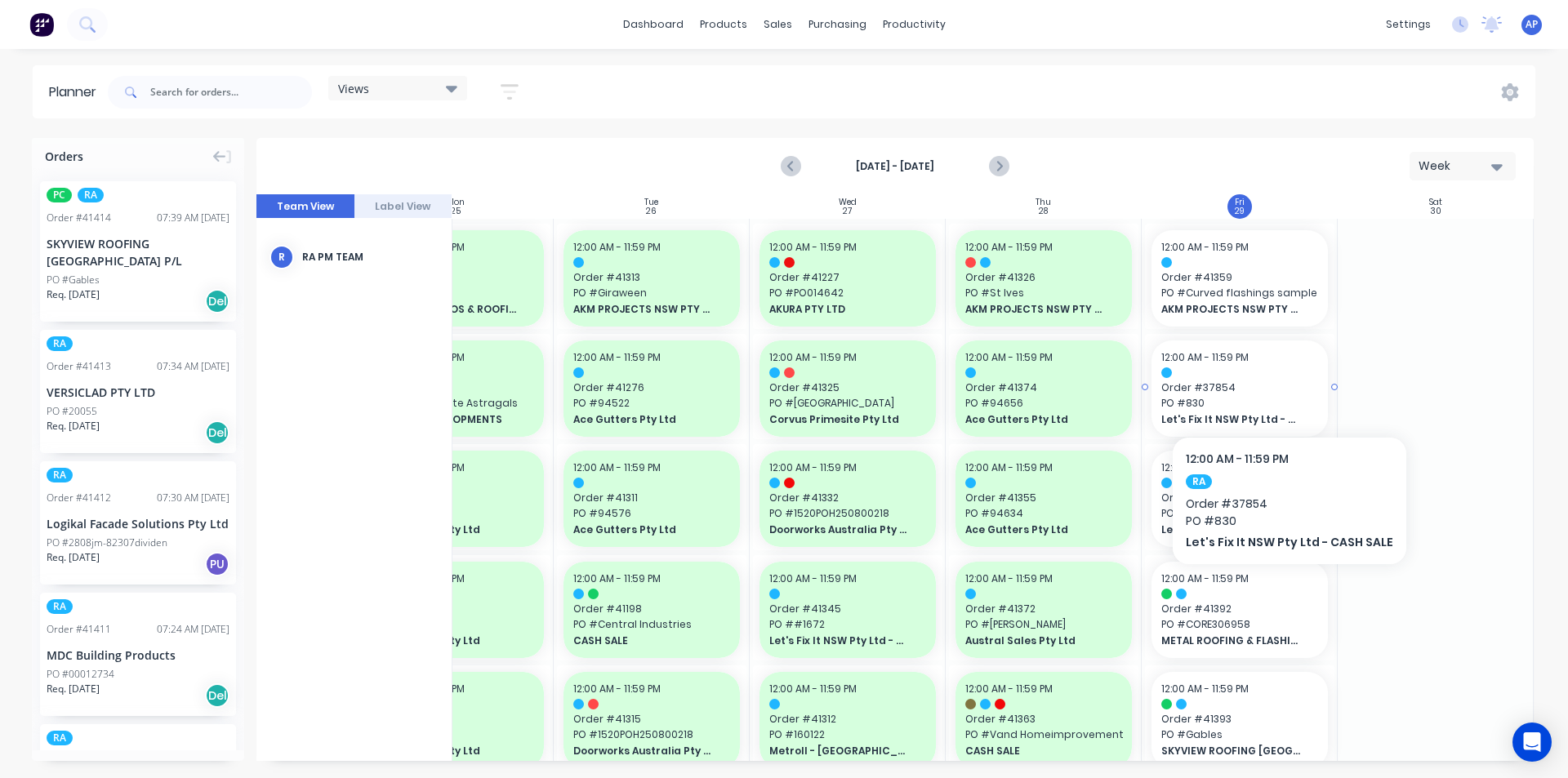
click at [1285, 386] on span "Order # 37854" at bounding box center [1240, 387] width 157 height 15
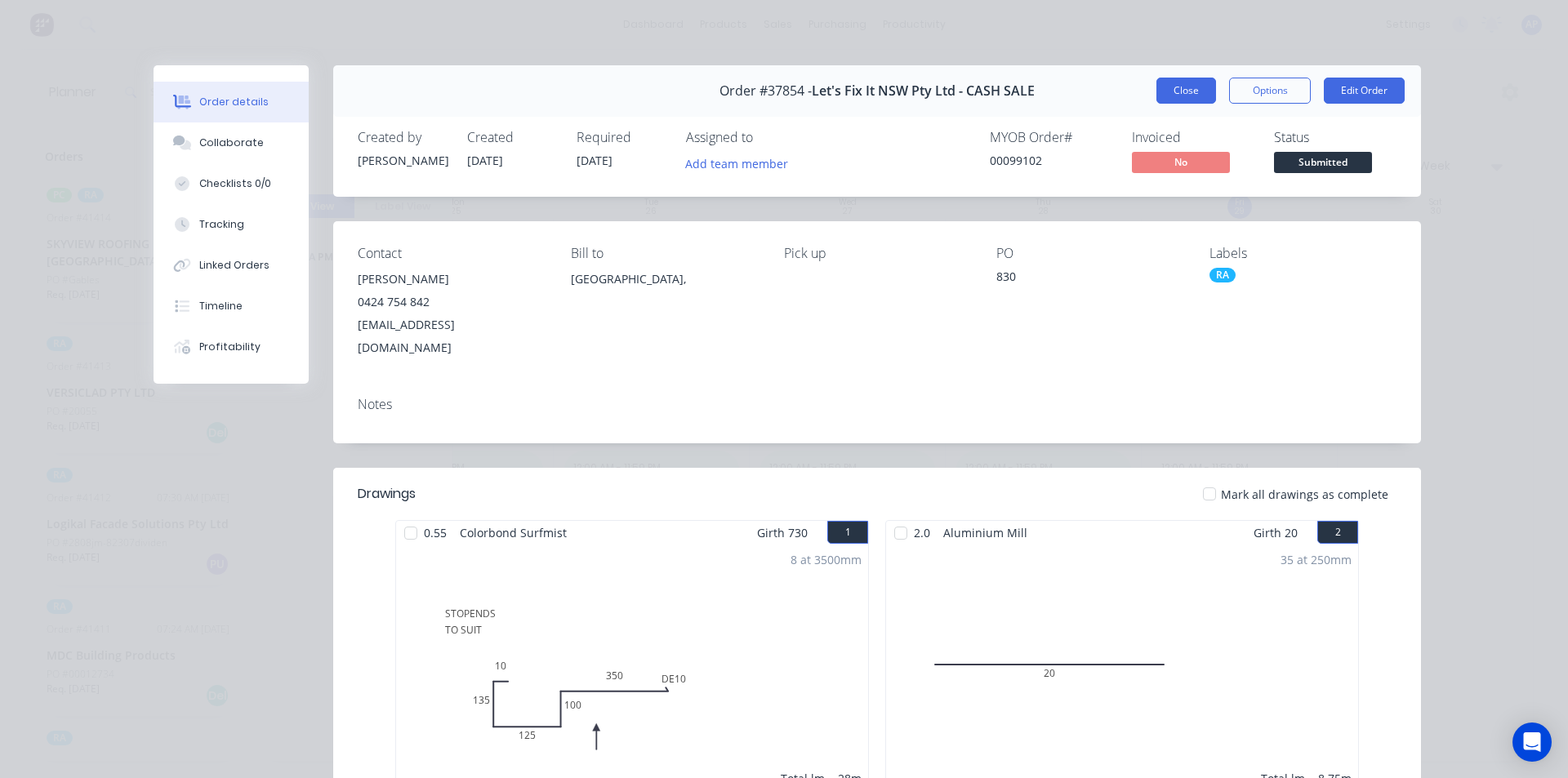
click at [1165, 99] on button "Close" at bounding box center [1186, 91] width 59 height 26
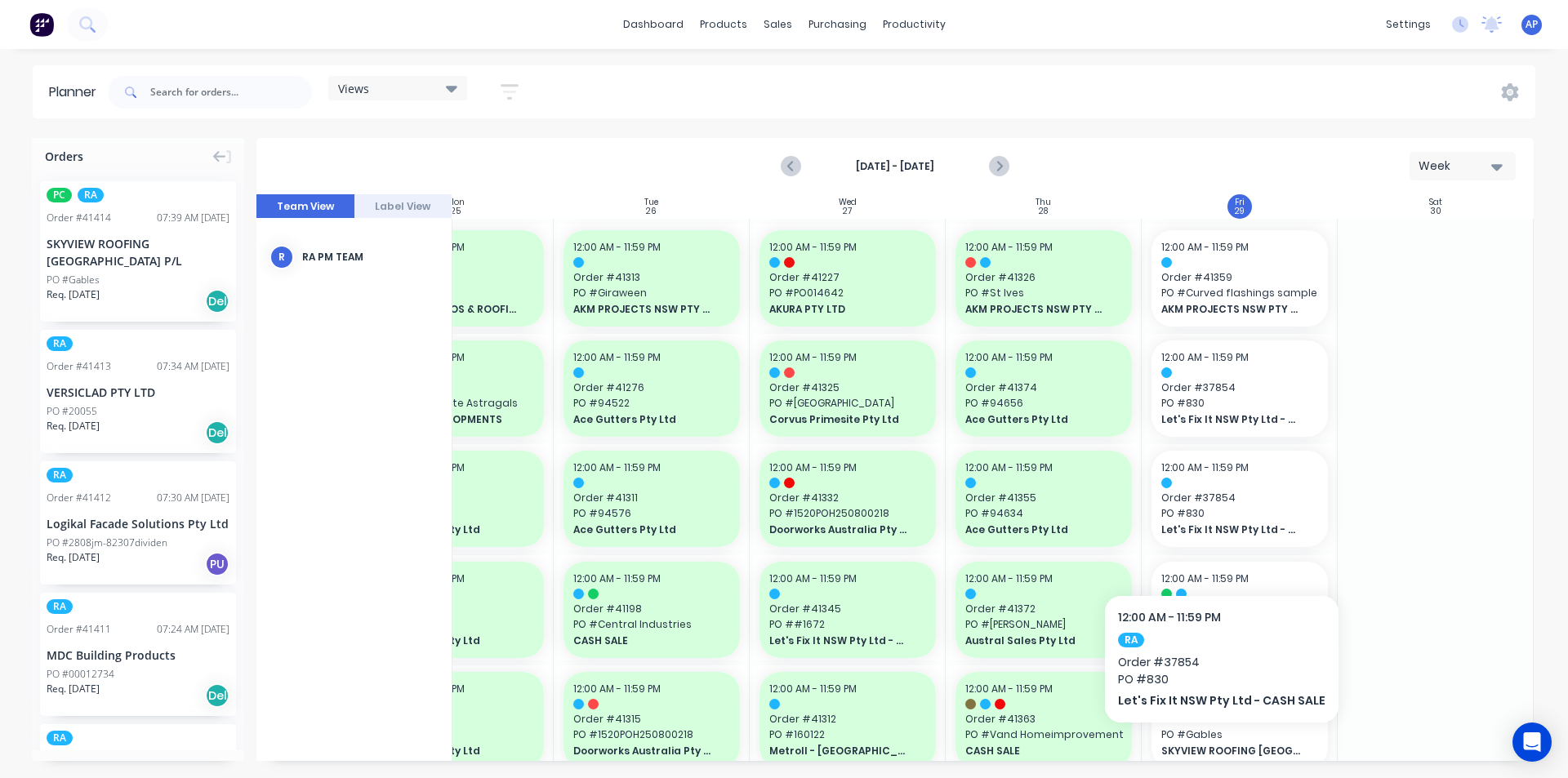
scroll to position [245, 297]
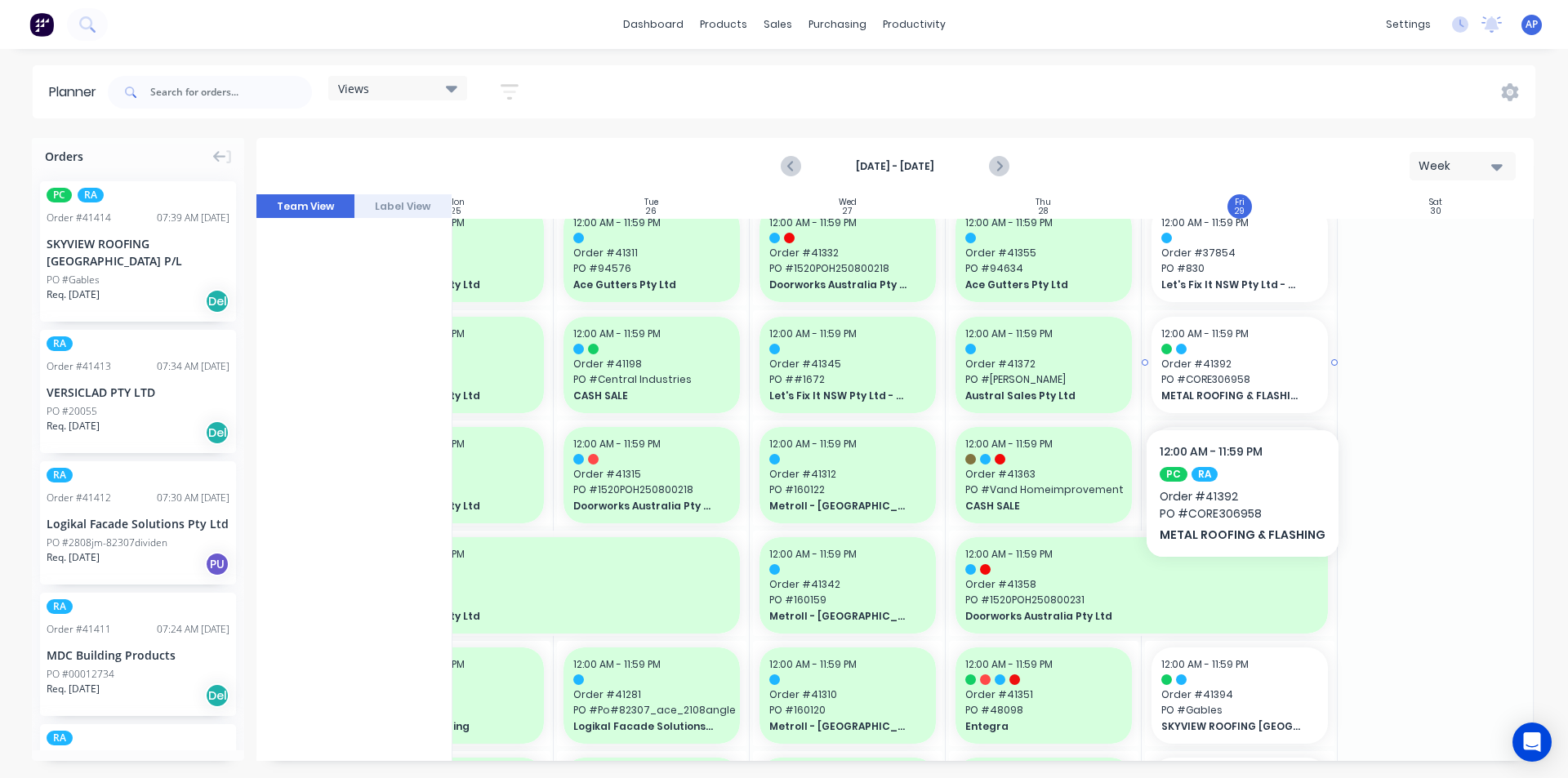
click at [1237, 379] on span "PO # CORE306958" at bounding box center [1240, 379] width 157 height 15
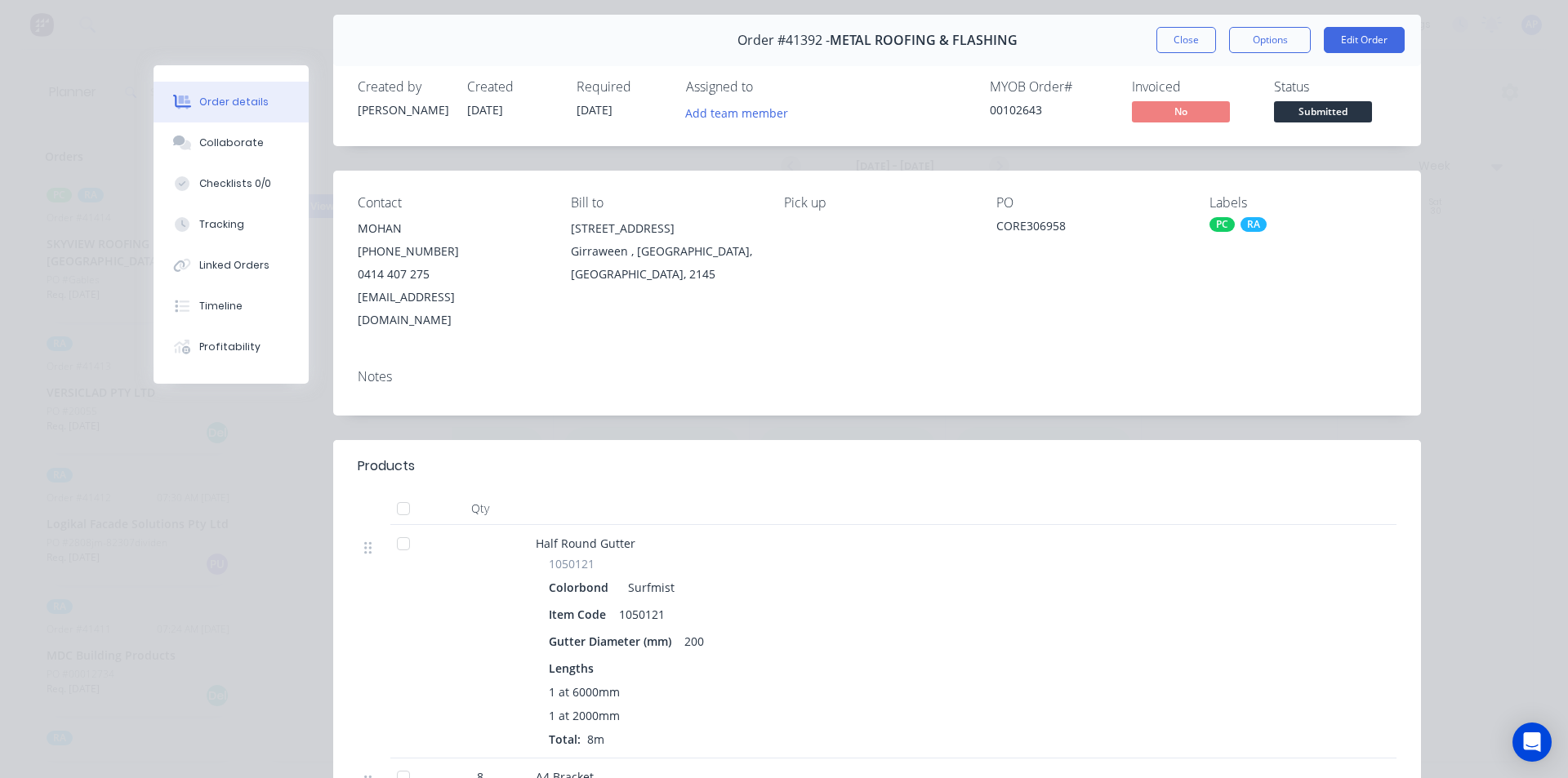
scroll to position [0, 0]
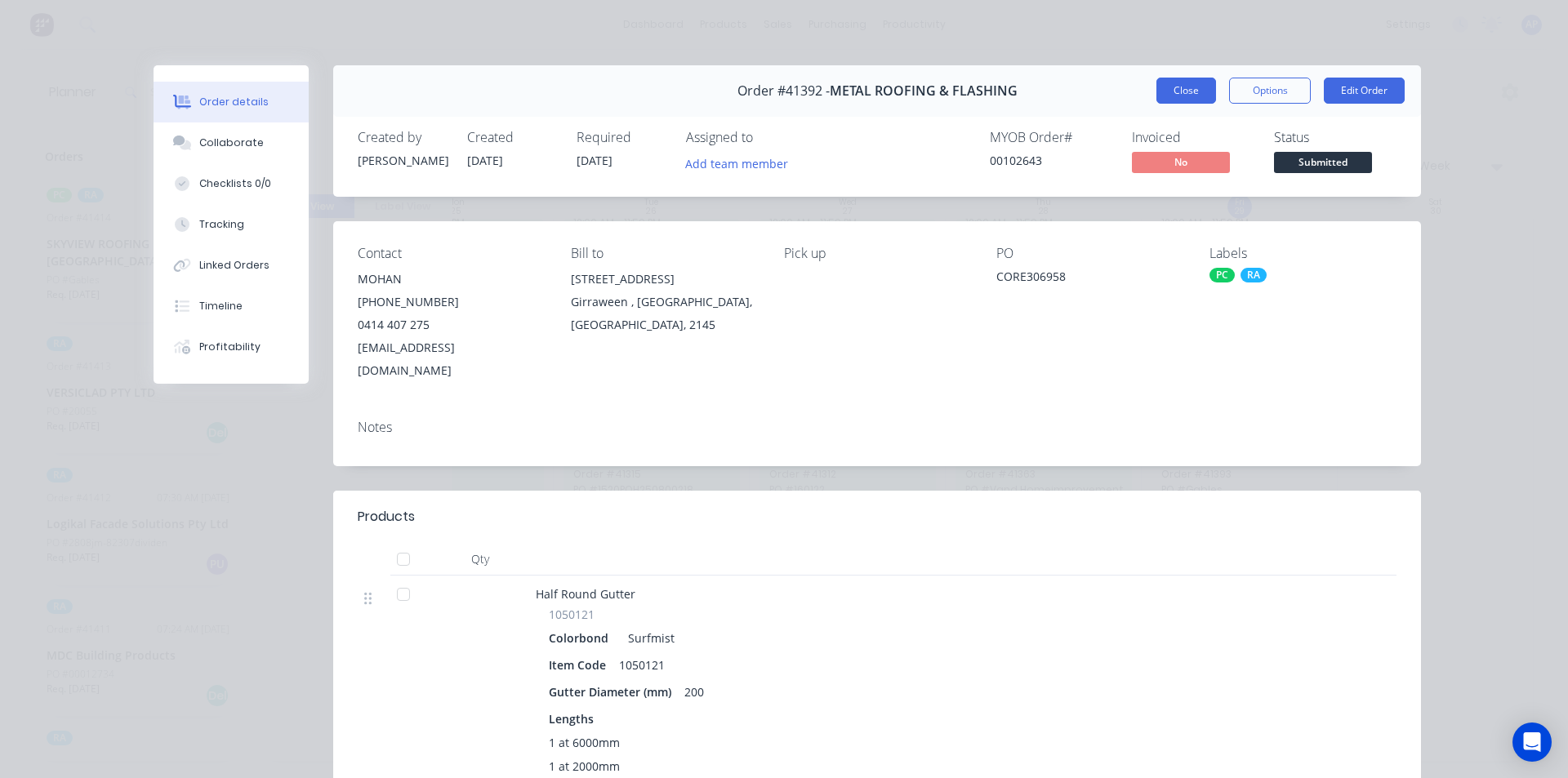
click at [1179, 102] on button "Close" at bounding box center [1186, 91] width 59 height 26
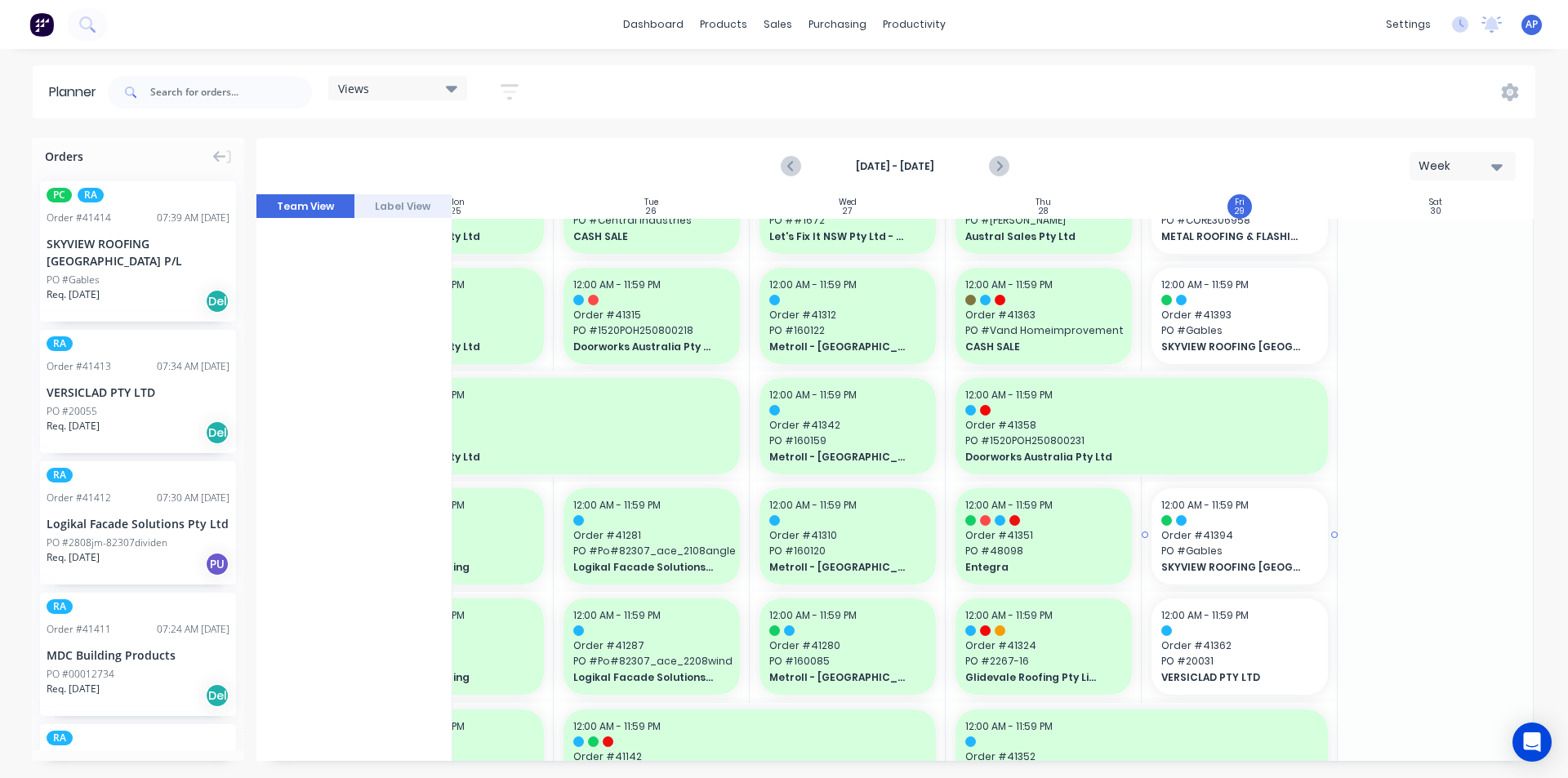
scroll to position [408, 297]
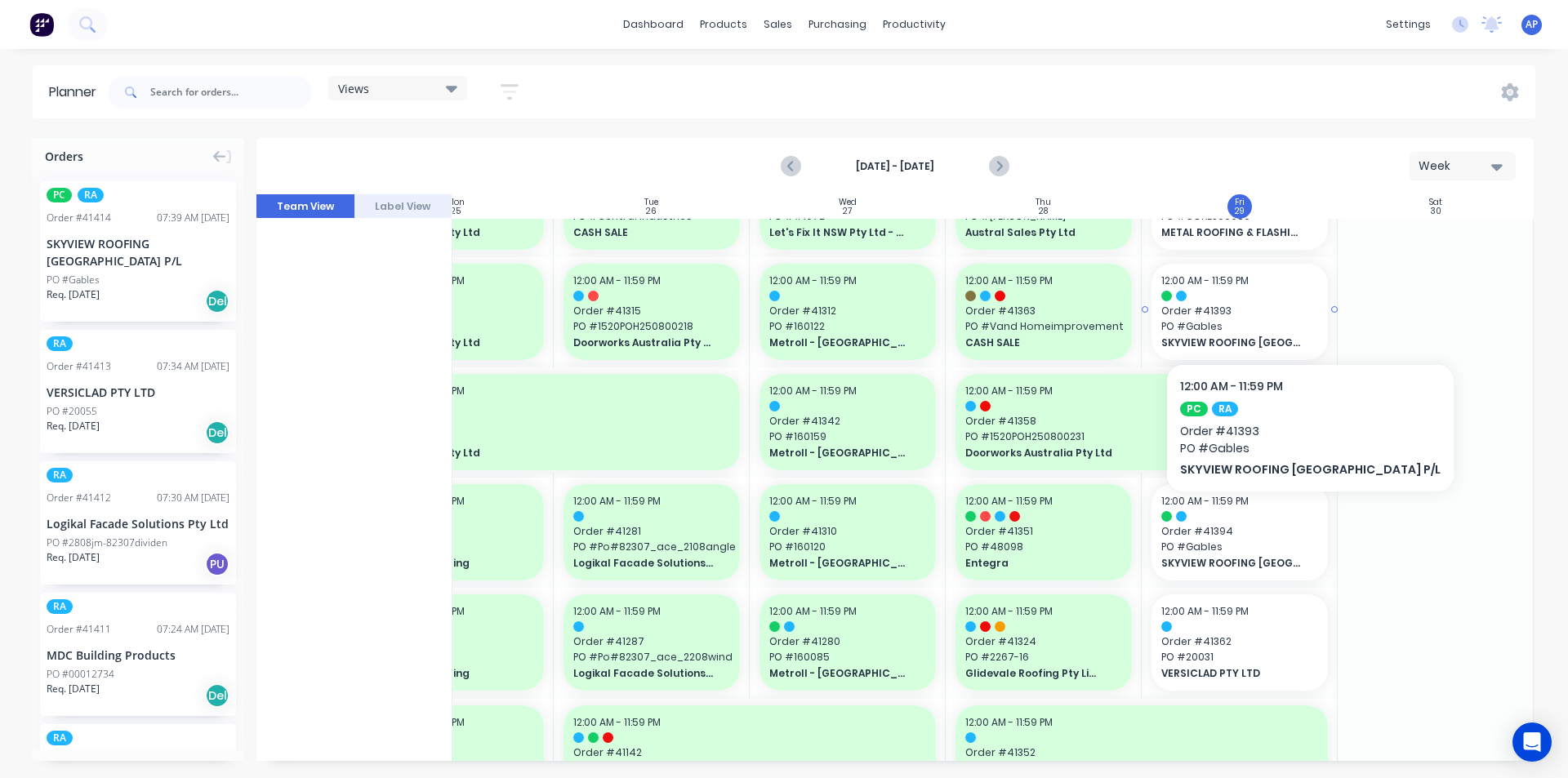
click at [1273, 315] on span "Order # 41393" at bounding box center [1240, 311] width 157 height 15
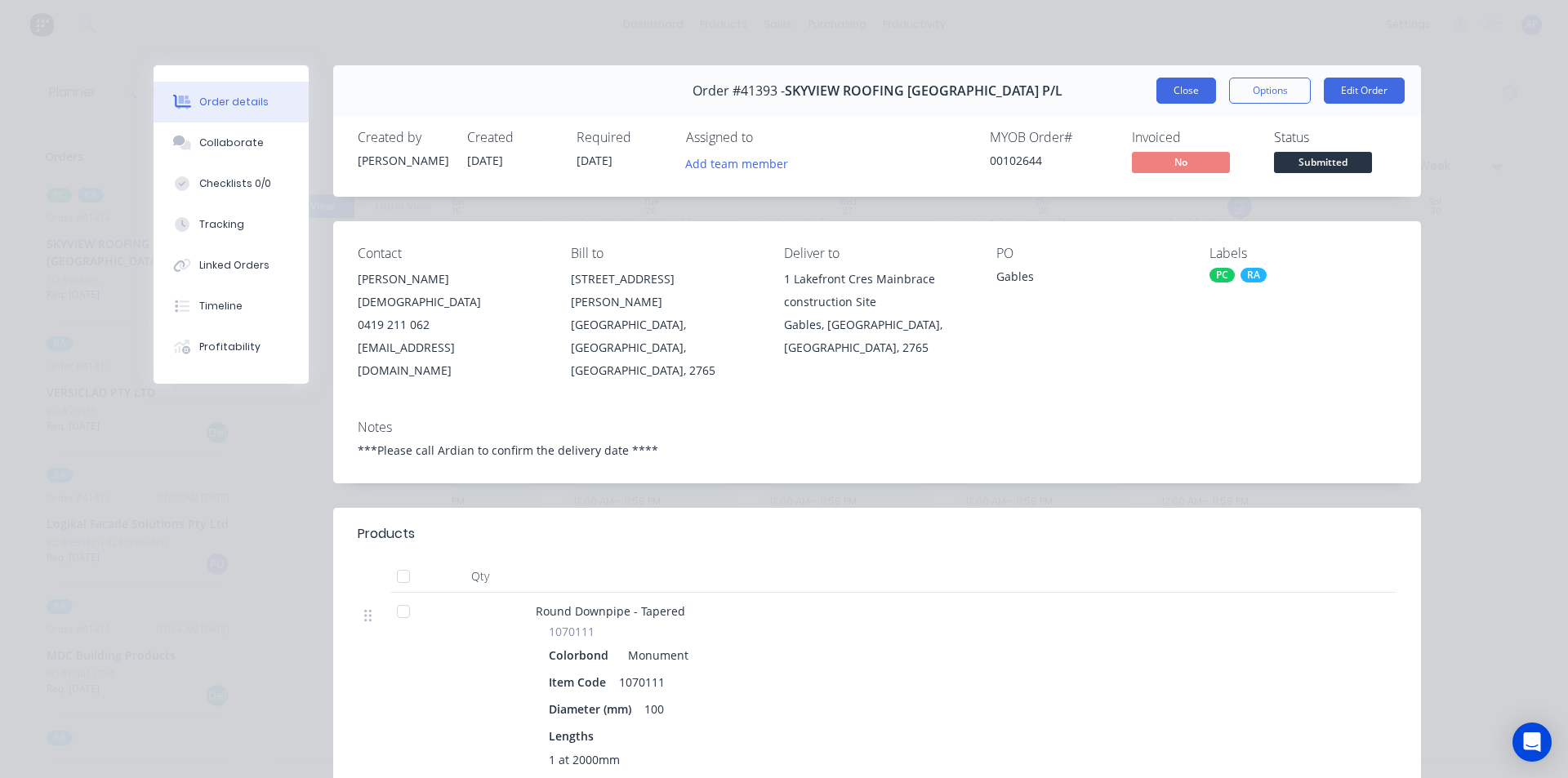
click at [1187, 84] on button "Close" at bounding box center [1186, 91] width 59 height 26
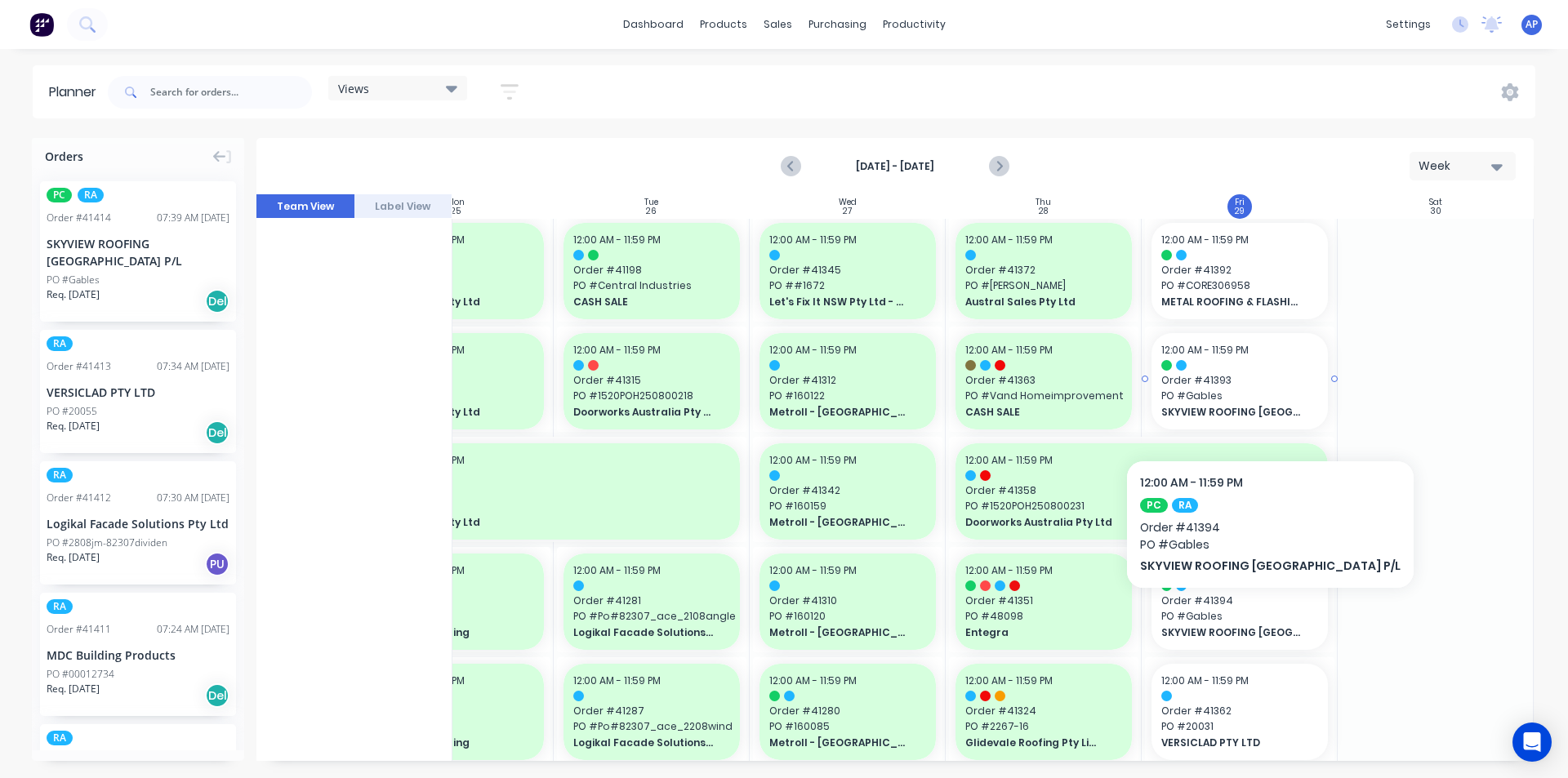
scroll to position [327, 297]
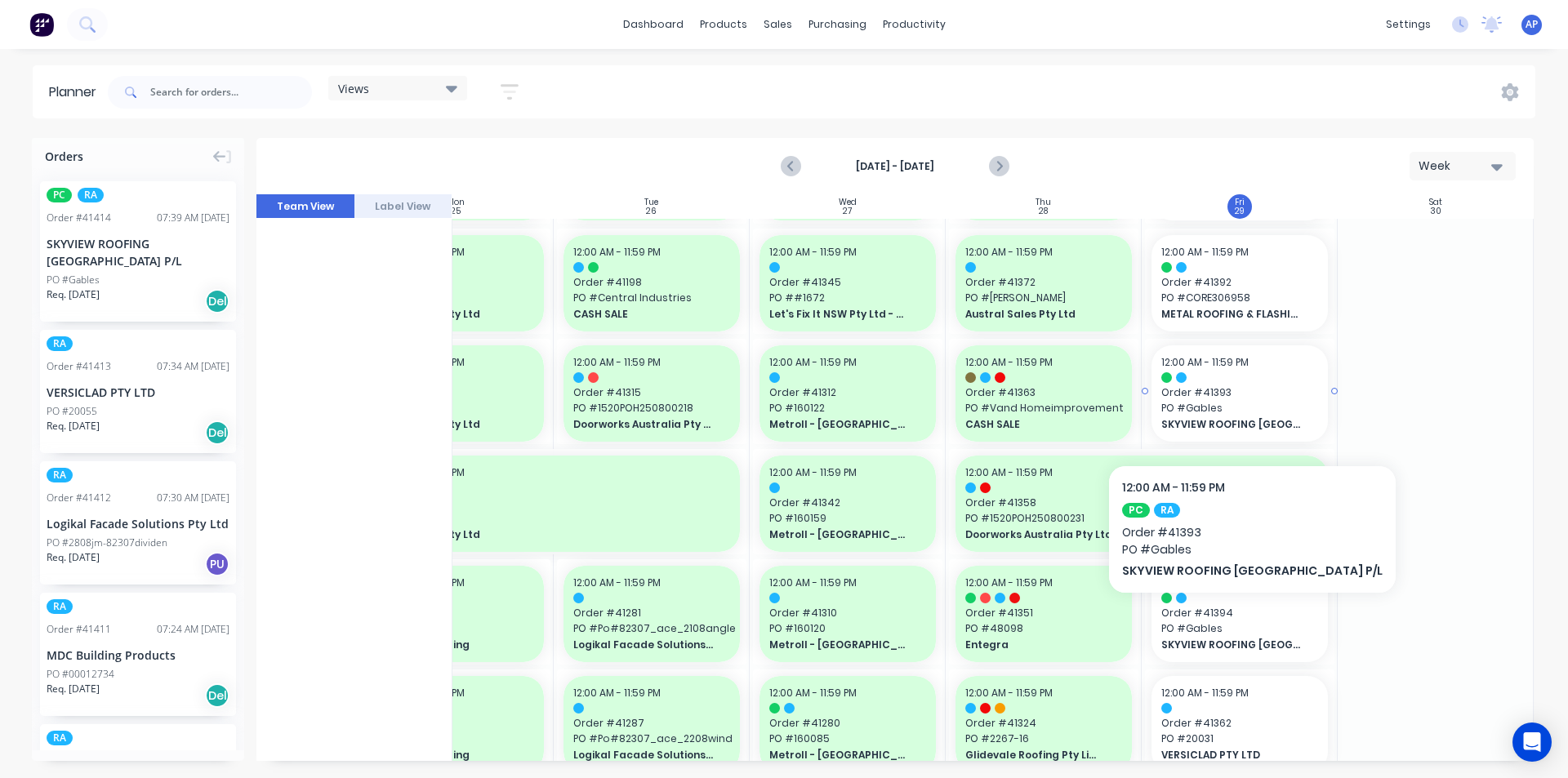
click at [1215, 417] on div "SKYVIEW ROOFING [GEOGRAPHIC_DATA] P/L" at bounding box center [1240, 425] width 157 height 16
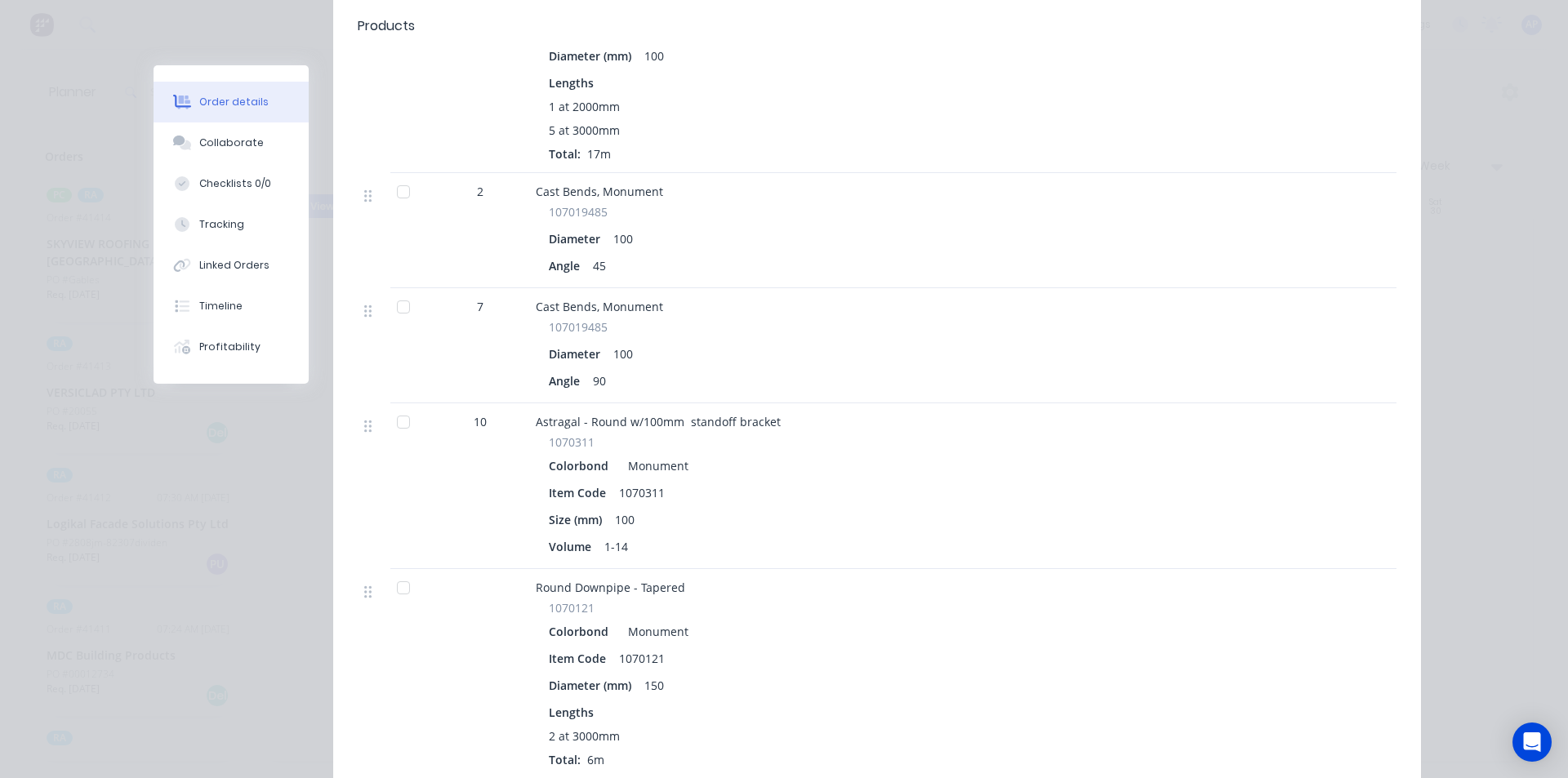
scroll to position [0, 0]
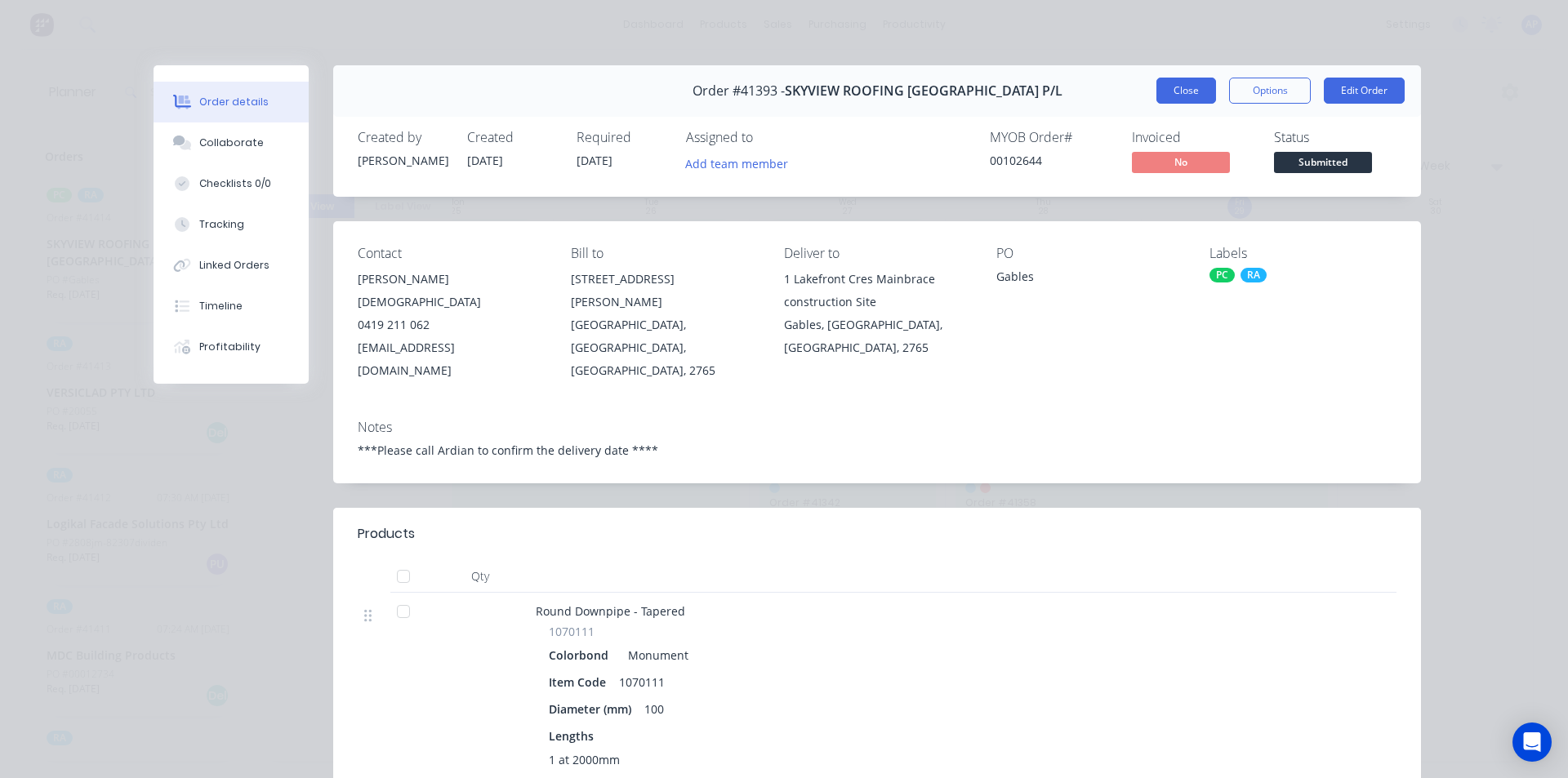
click at [1194, 88] on button "Close" at bounding box center [1186, 91] width 59 height 26
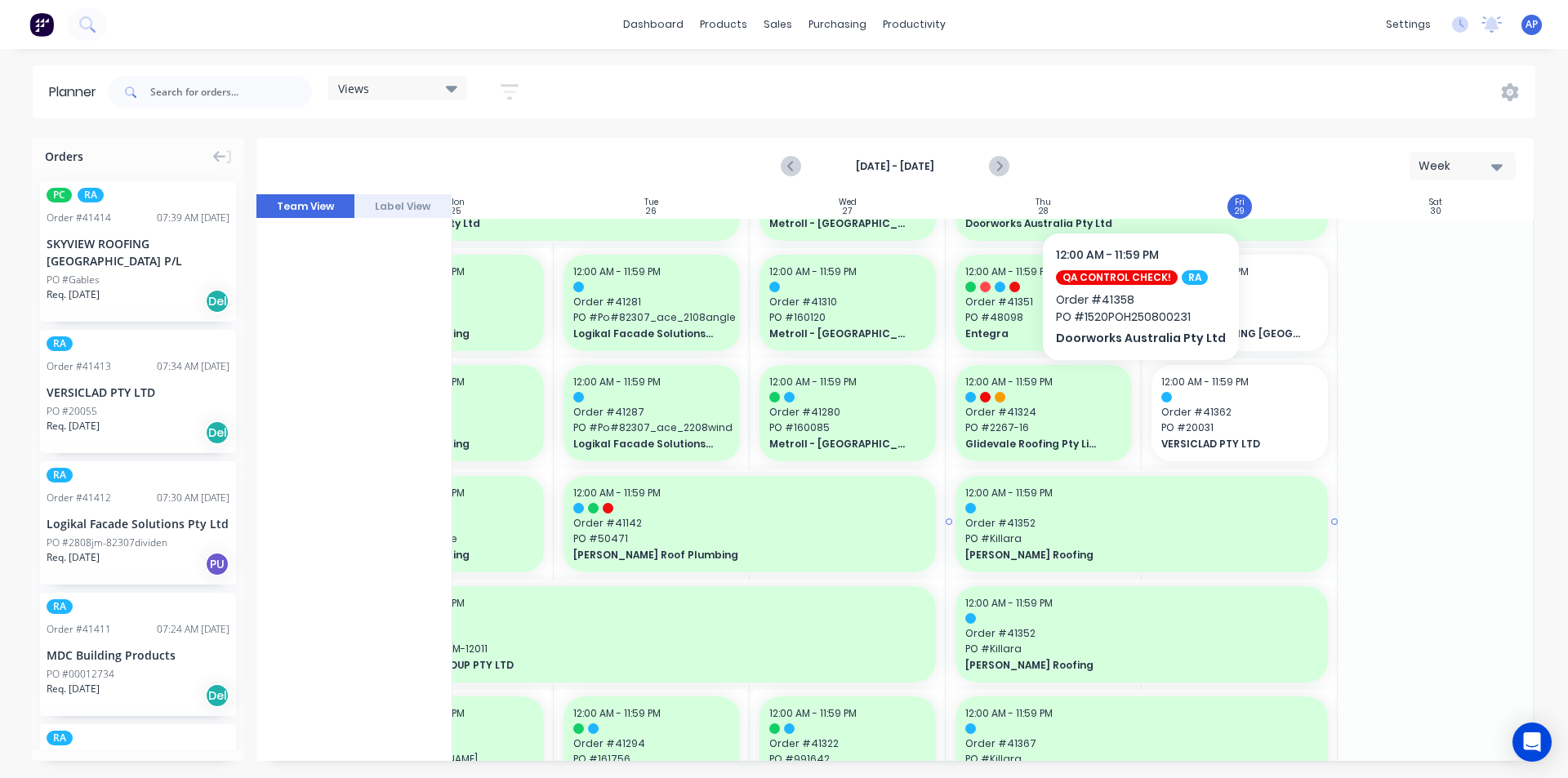
scroll to position [653, 297]
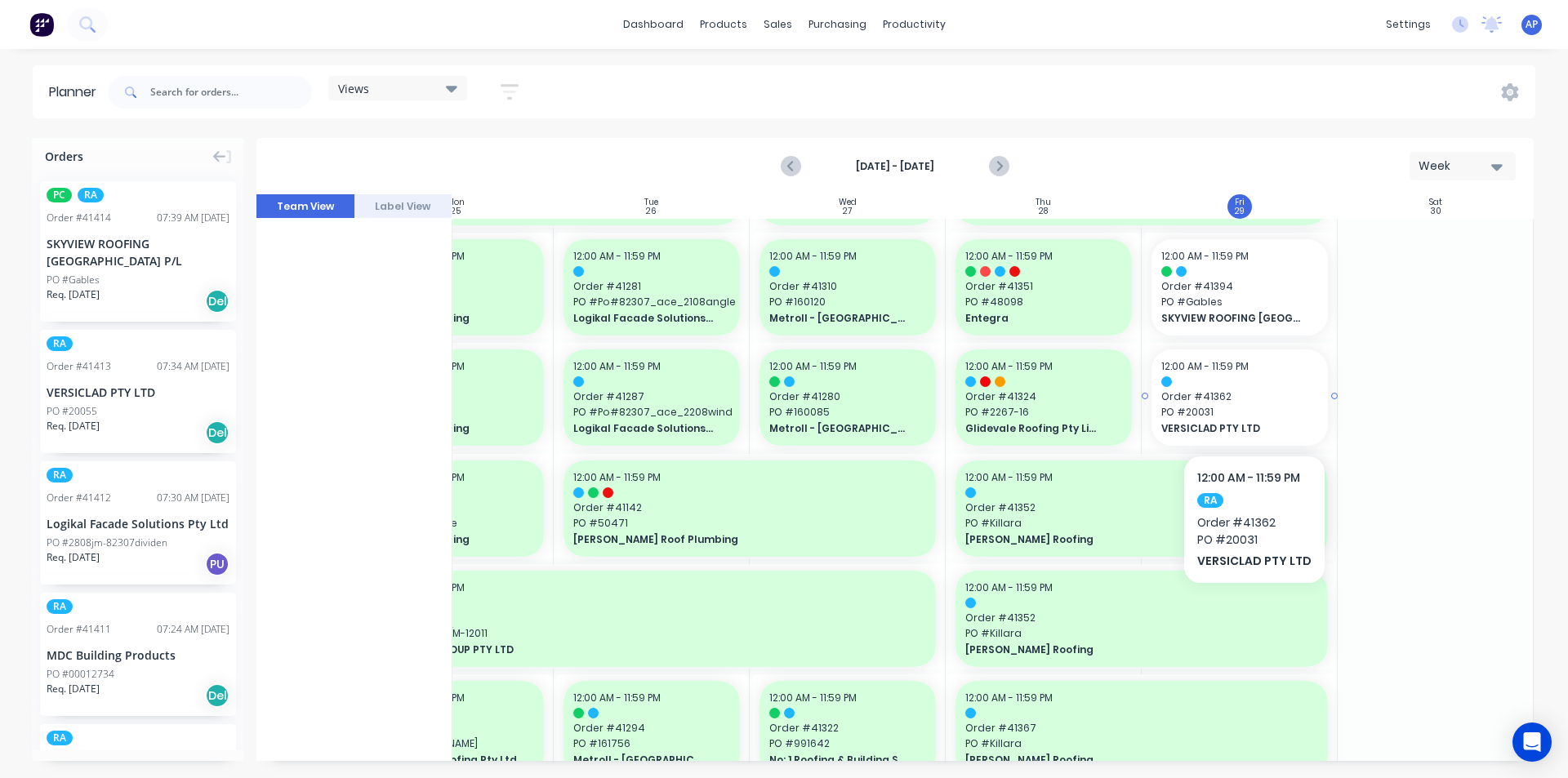
click at [1251, 406] on span "PO # 20031" at bounding box center [1240, 412] width 157 height 15
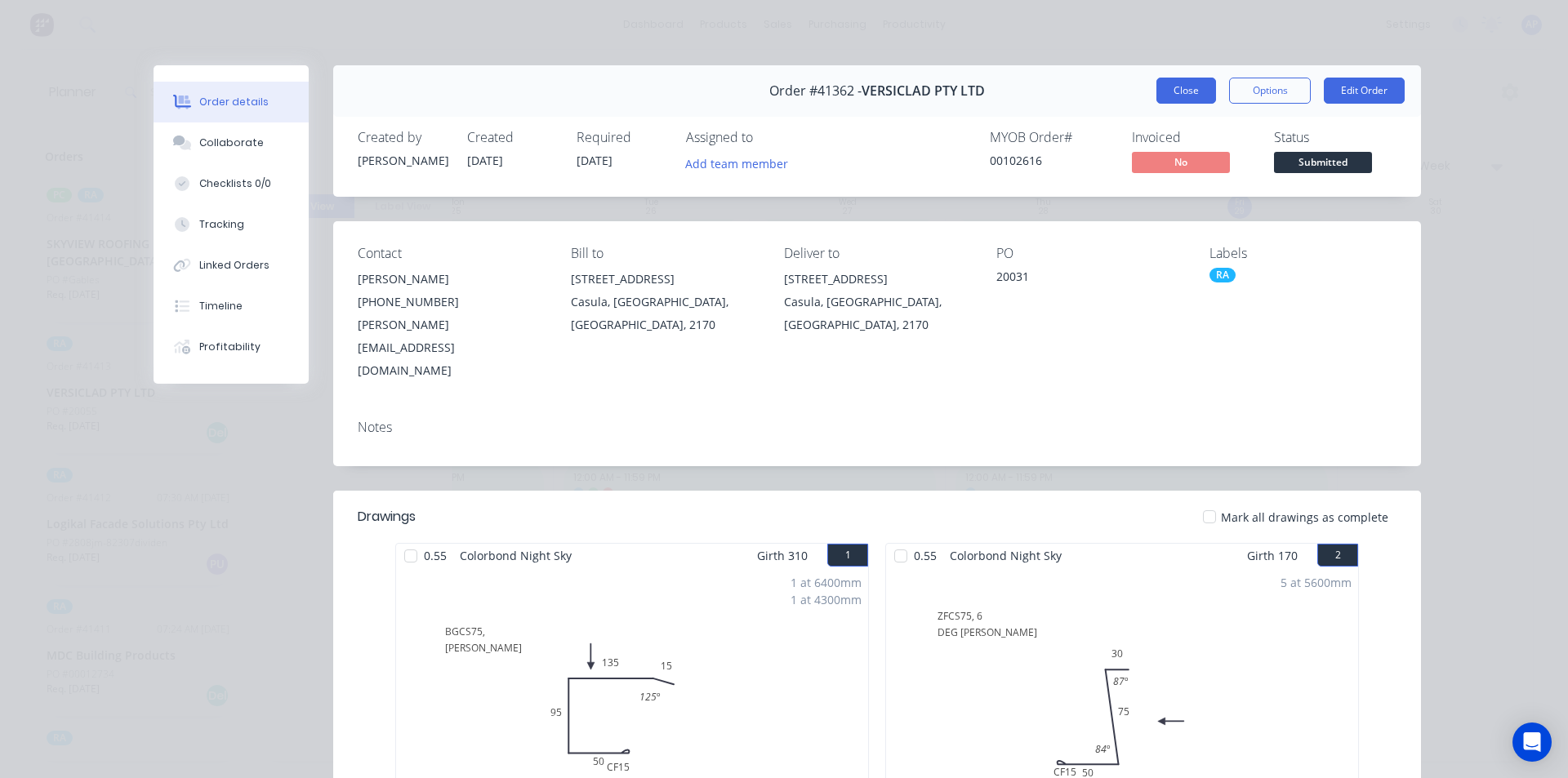
click at [1176, 95] on button "Close" at bounding box center [1186, 91] width 59 height 26
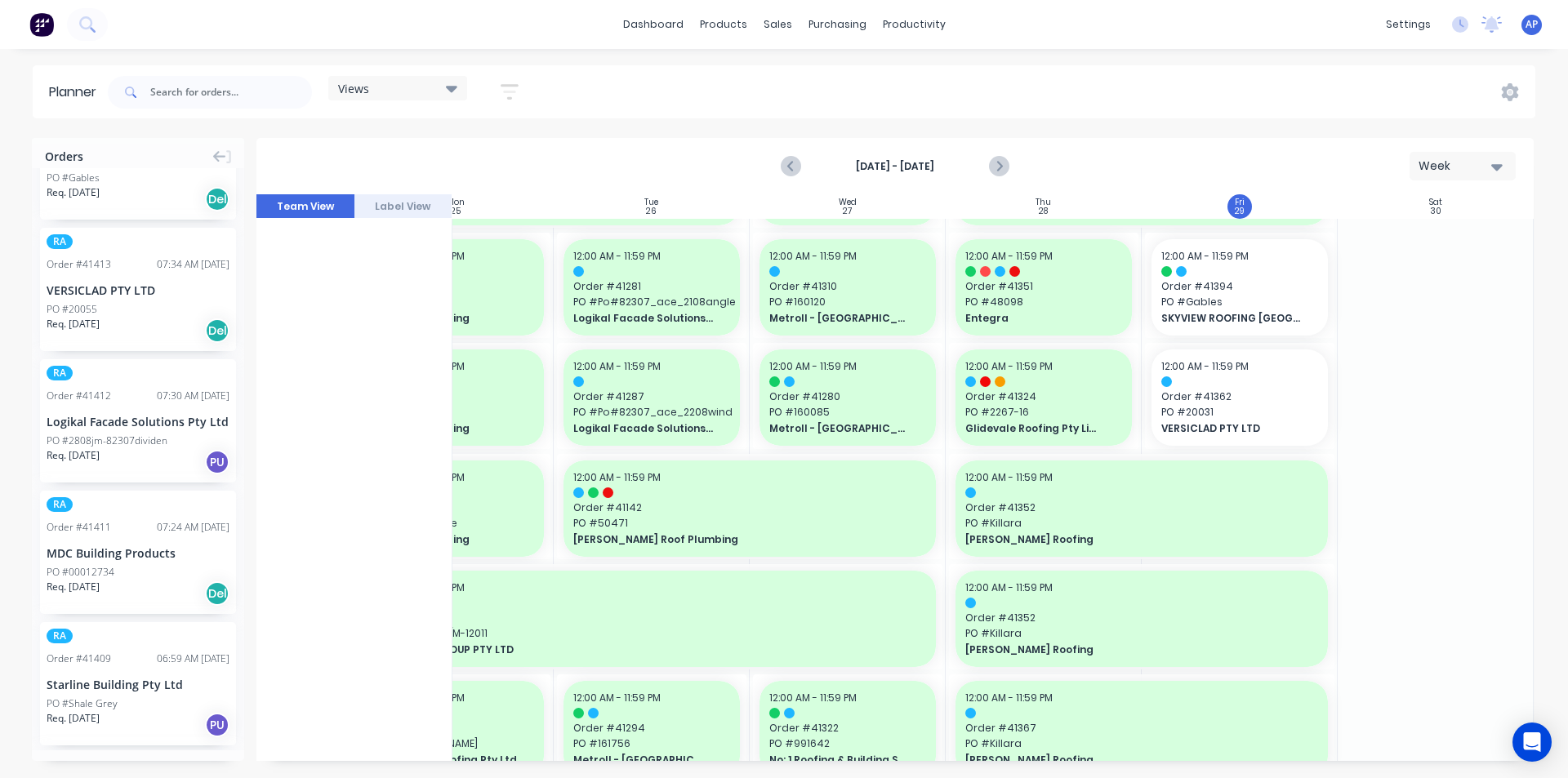
scroll to position [0, 0]
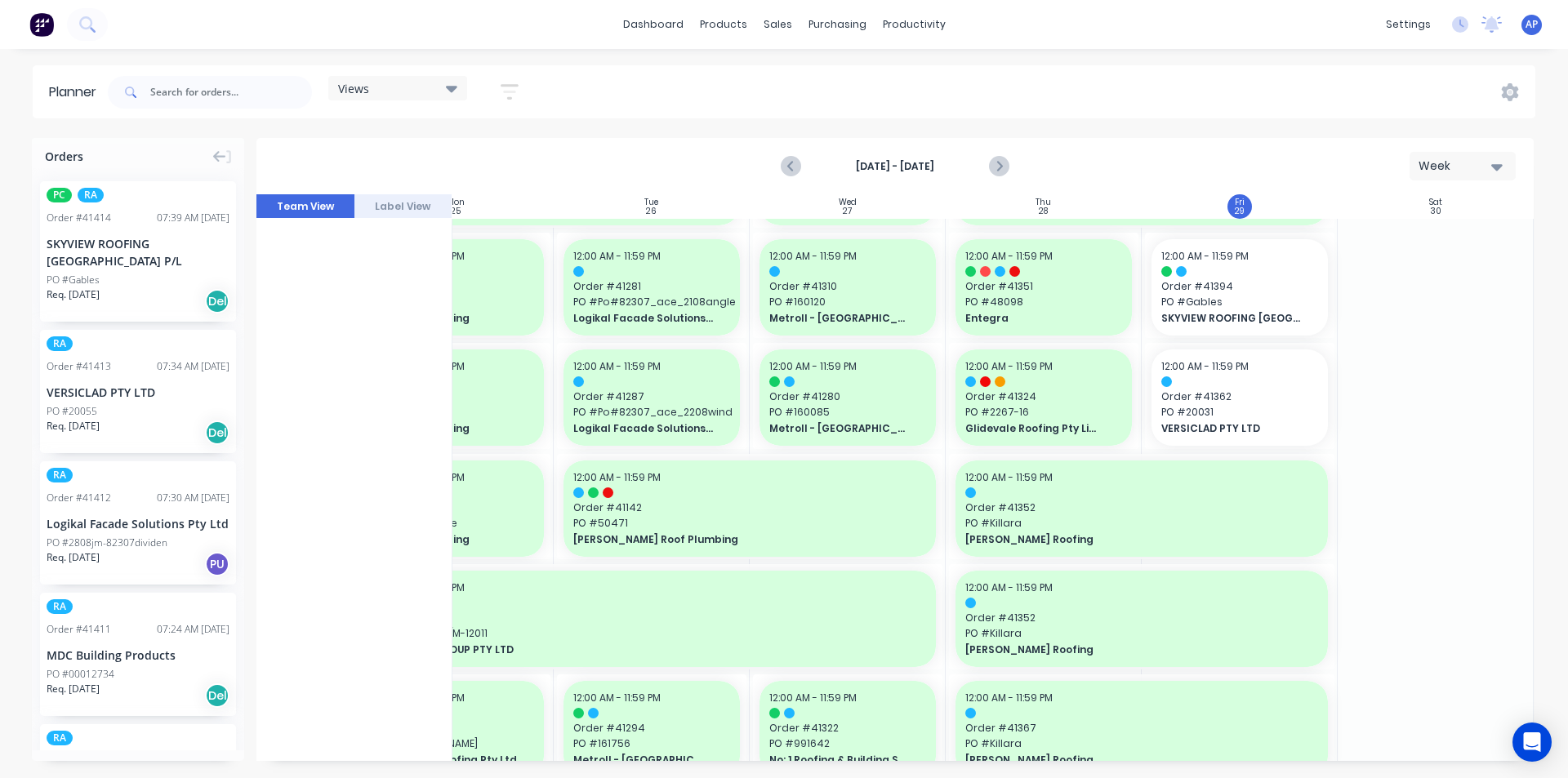
click at [114, 277] on div "PO #Gables" at bounding box center [138, 280] width 183 height 15
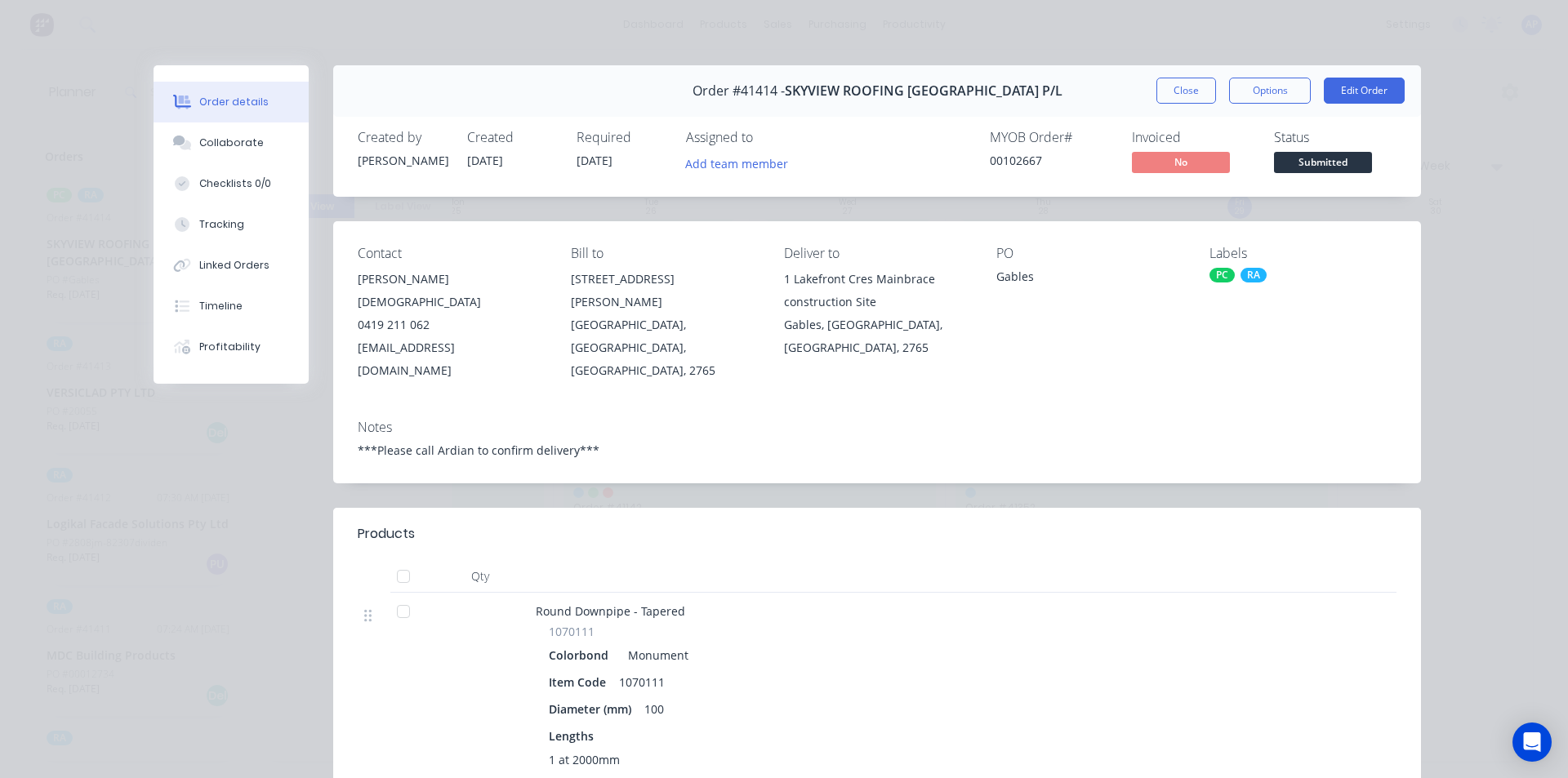
click at [1167, 92] on button "Close" at bounding box center [1186, 91] width 59 height 26
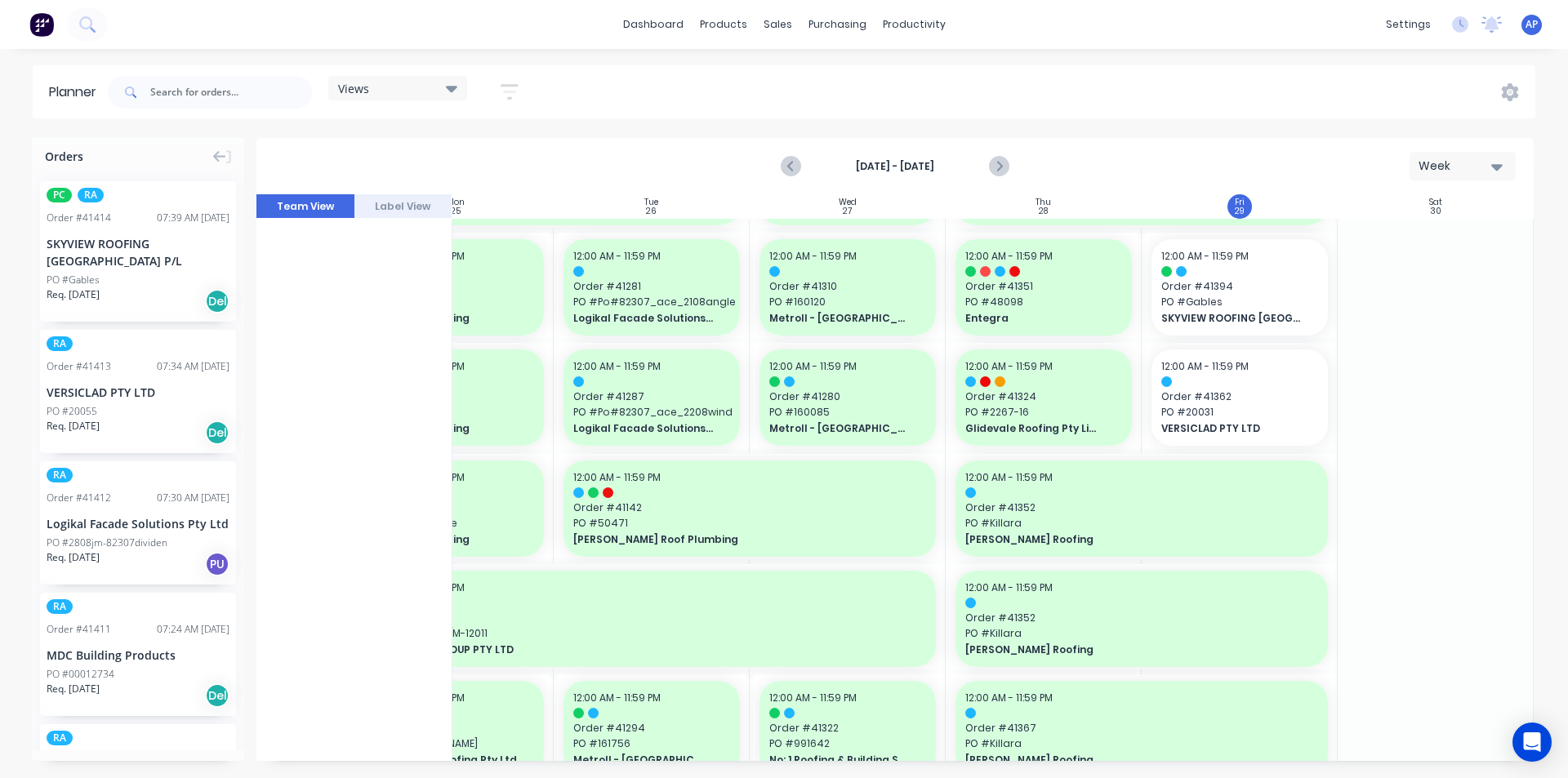
drag, startPoint x: 82, startPoint y: 246, endPoint x: 1194, endPoint y: 307, distance: 1113.7
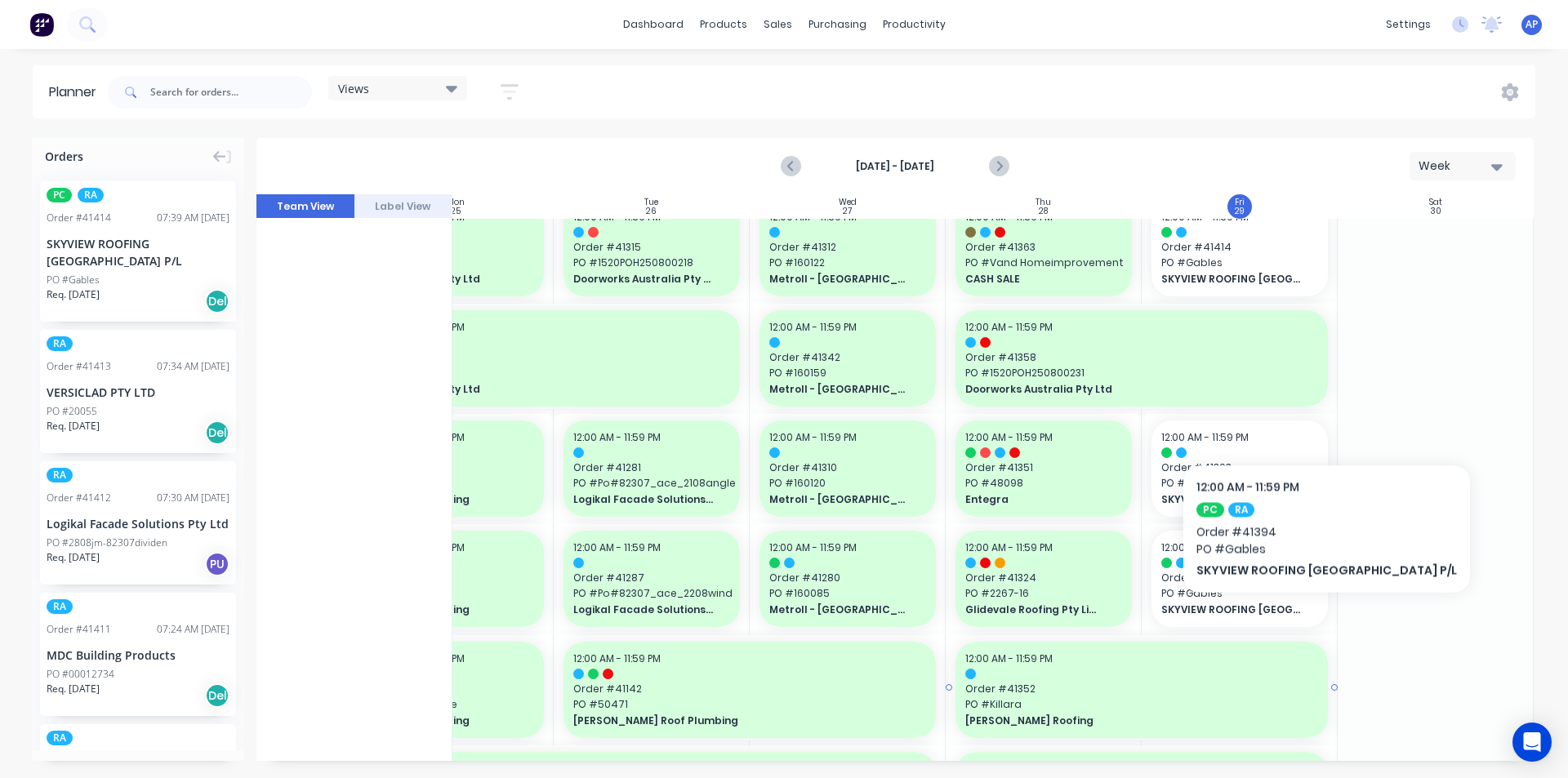
scroll to position [490, 297]
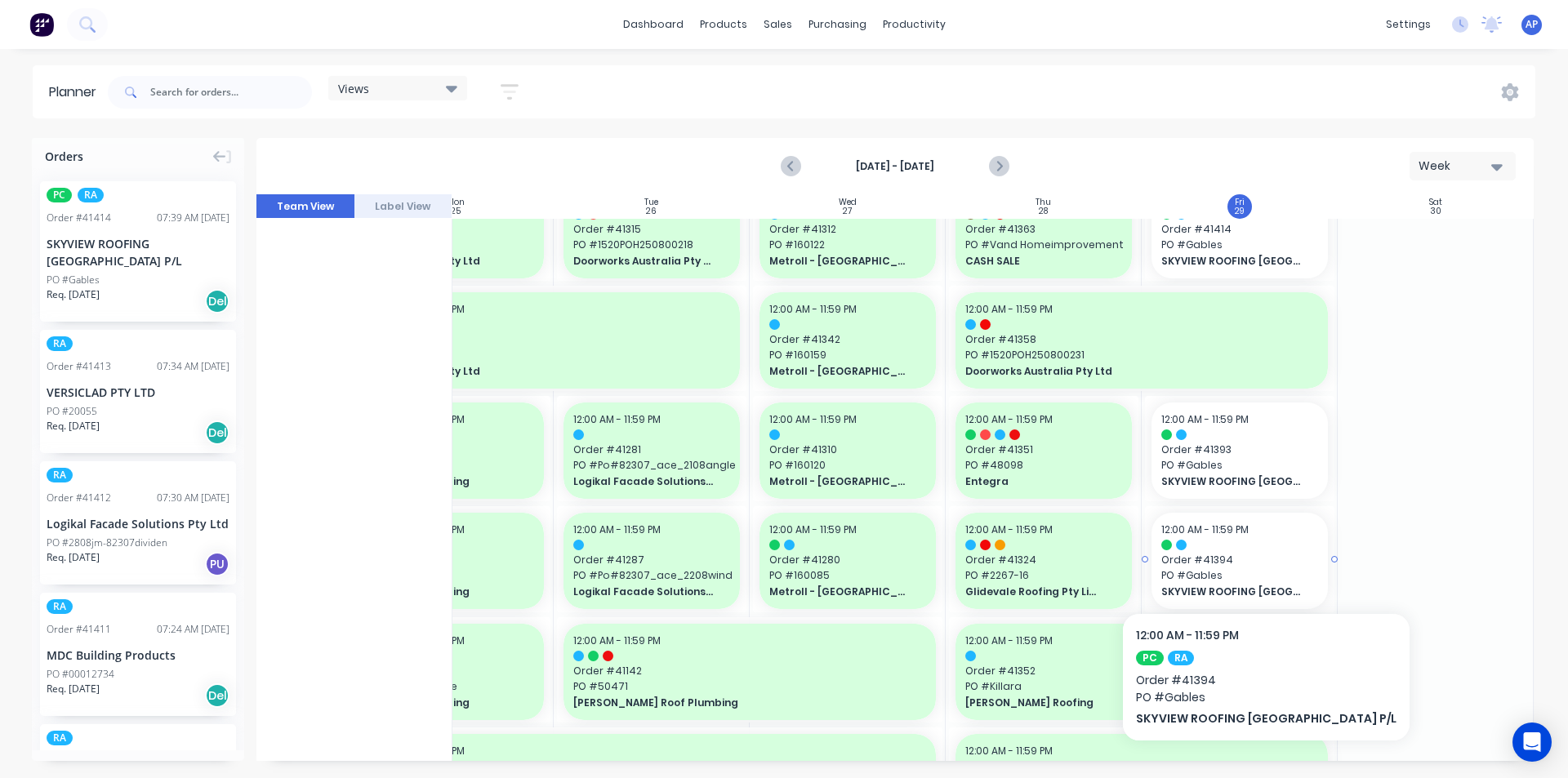
click at [1229, 563] on span "Order # 41394" at bounding box center [1240, 560] width 157 height 15
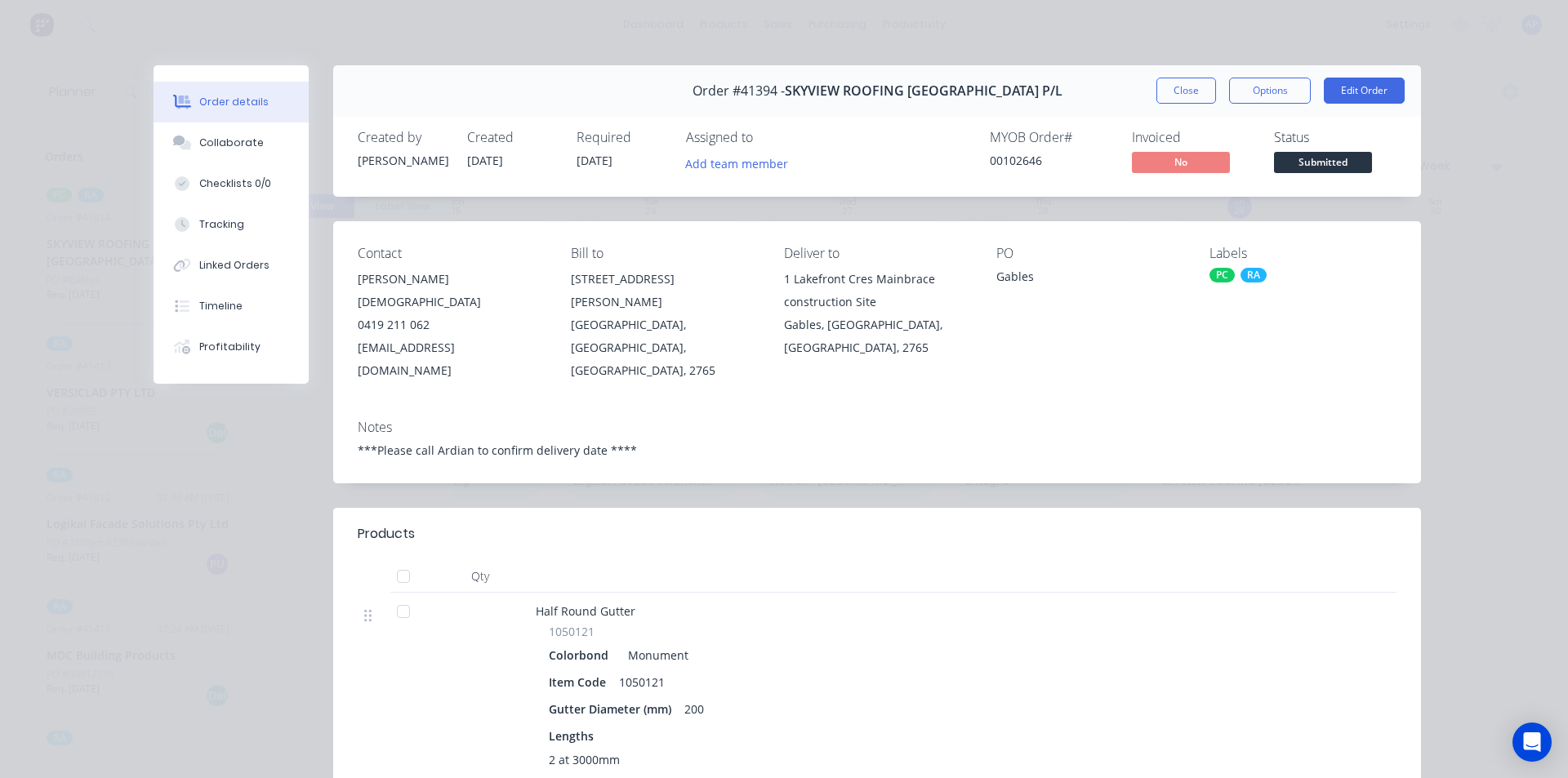
drag, startPoint x: 1175, startPoint y: 93, endPoint x: 1164, endPoint y: 106, distance: 17.0
click at [1176, 93] on button "Close" at bounding box center [1186, 91] width 59 height 26
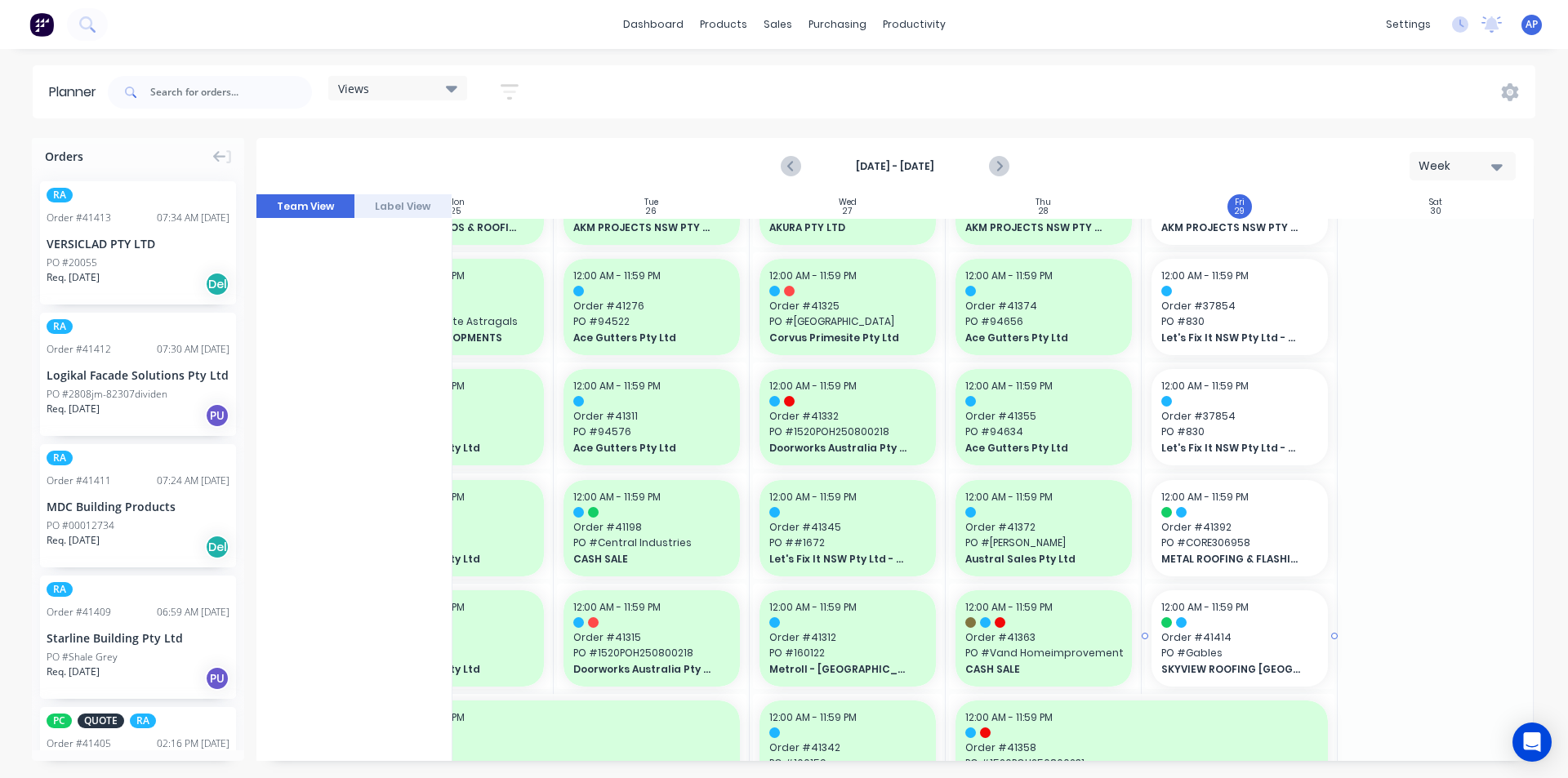
scroll to position [0, 297]
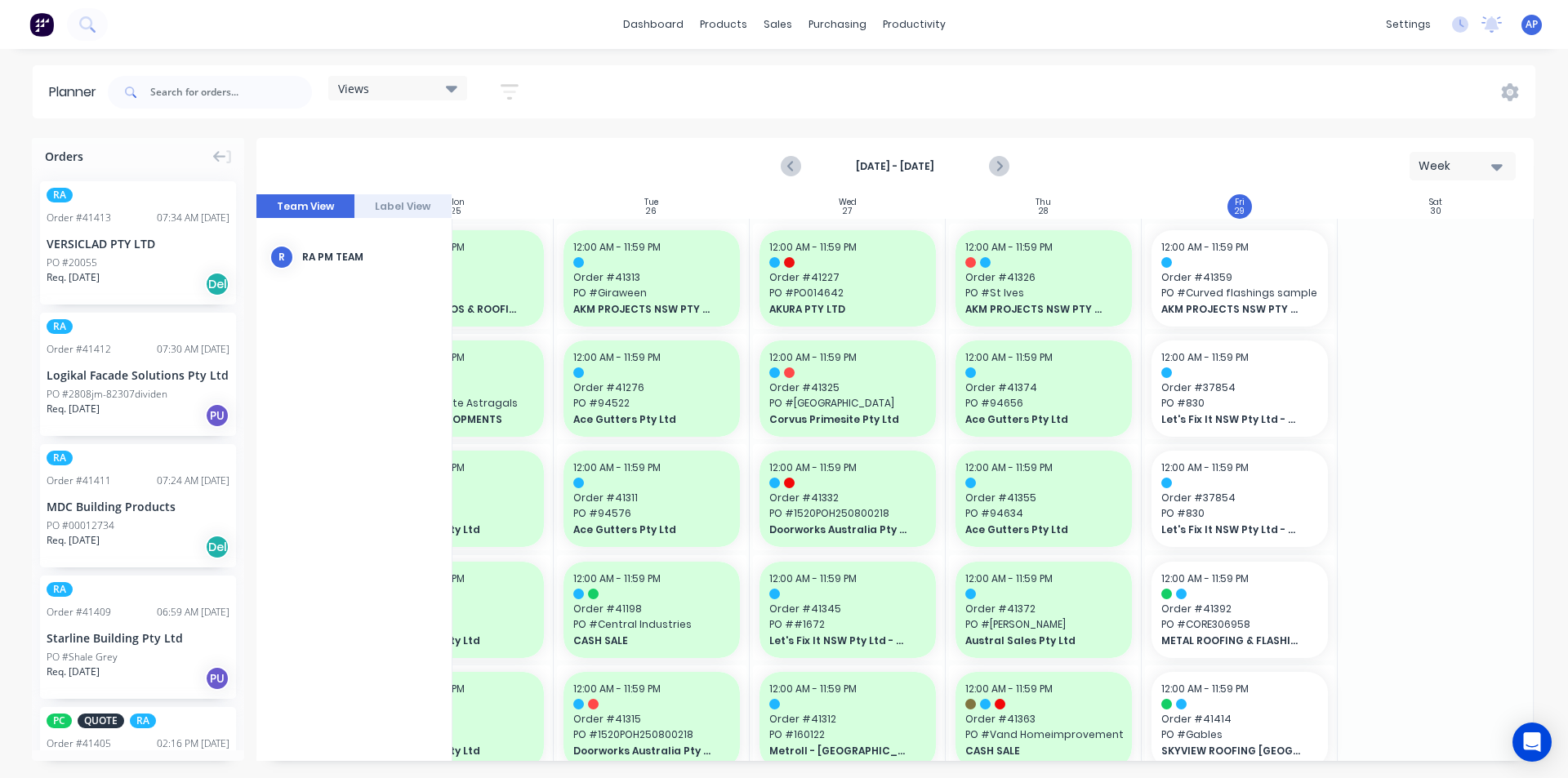
click at [97, 633] on div "Starline Building Pty Ltd" at bounding box center [138, 638] width 183 height 17
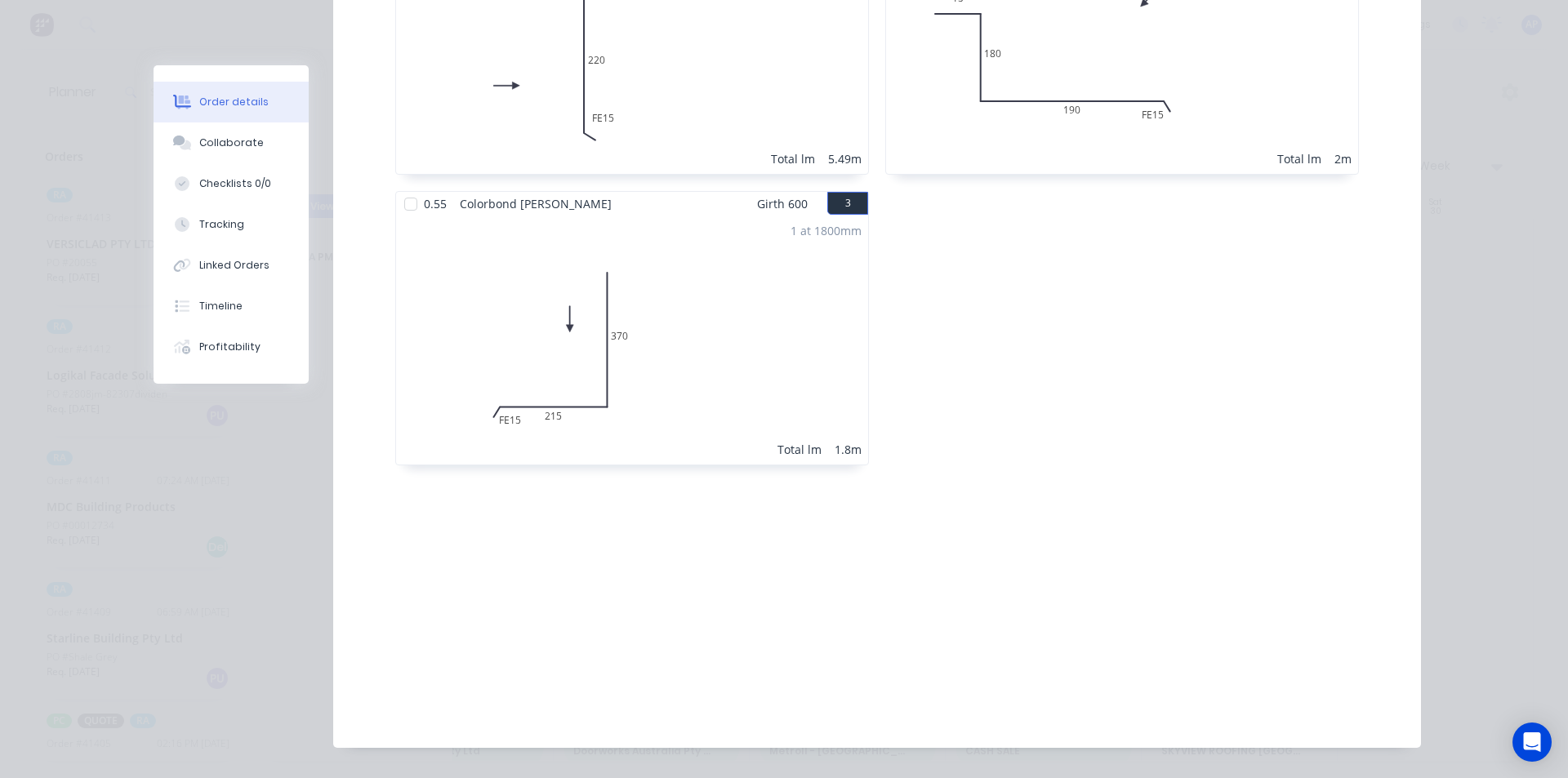
scroll to position [0, 0]
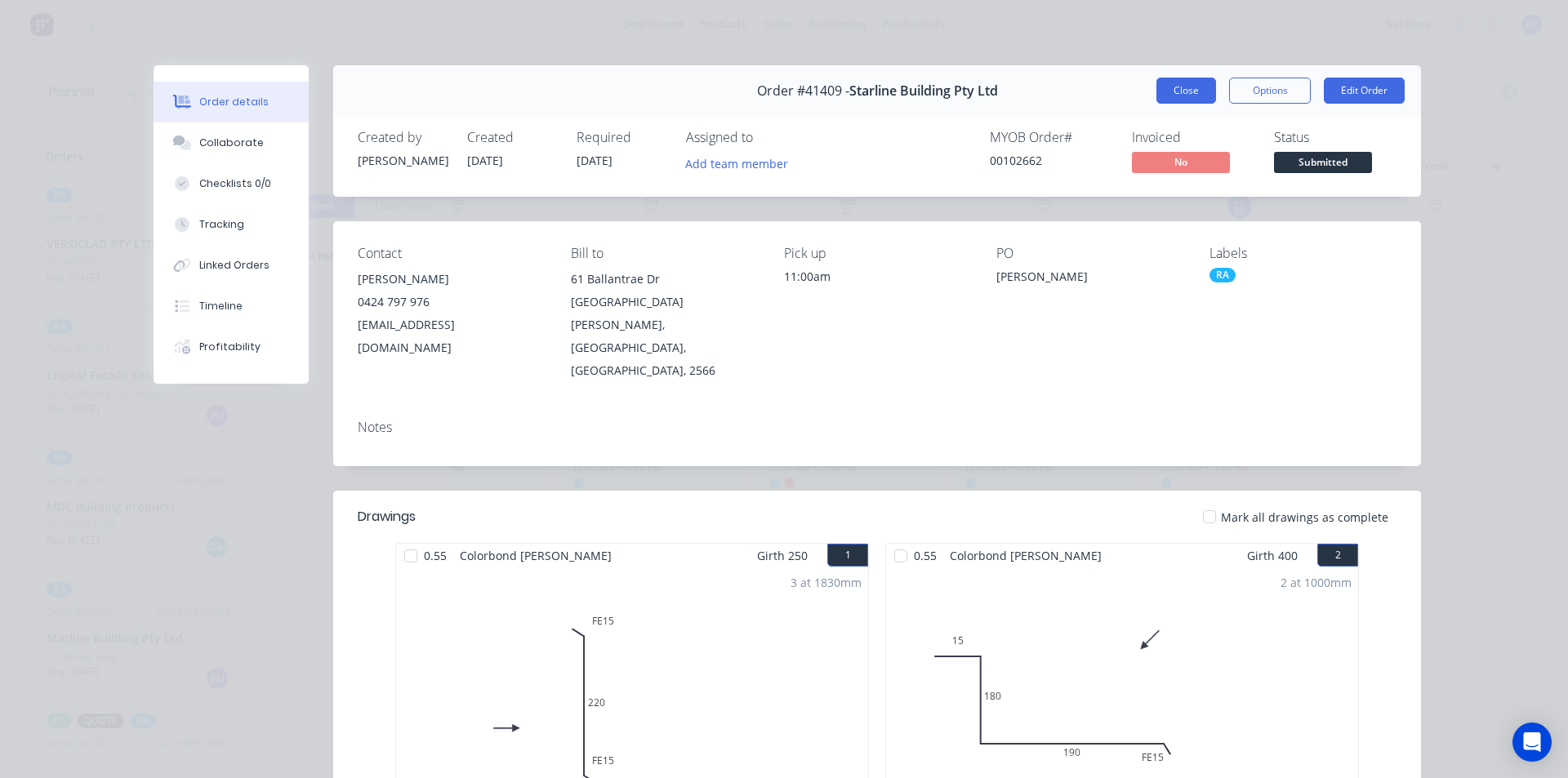
click at [1170, 97] on button "Close" at bounding box center [1186, 91] width 59 height 26
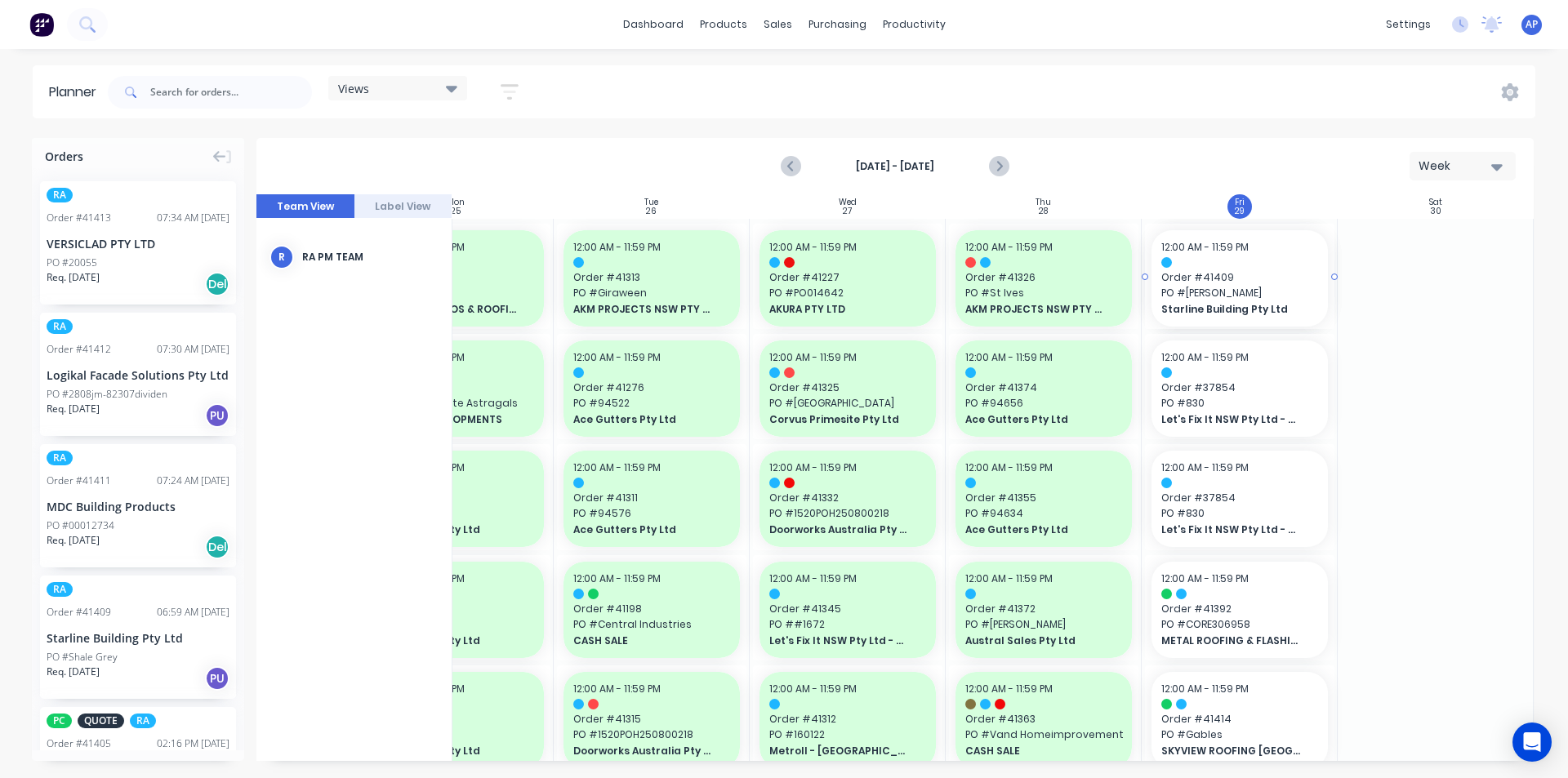
drag, startPoint x: 78, startPoint y: 638, endPoint x: 1178, endPoint y: 547, distance: 1103.8
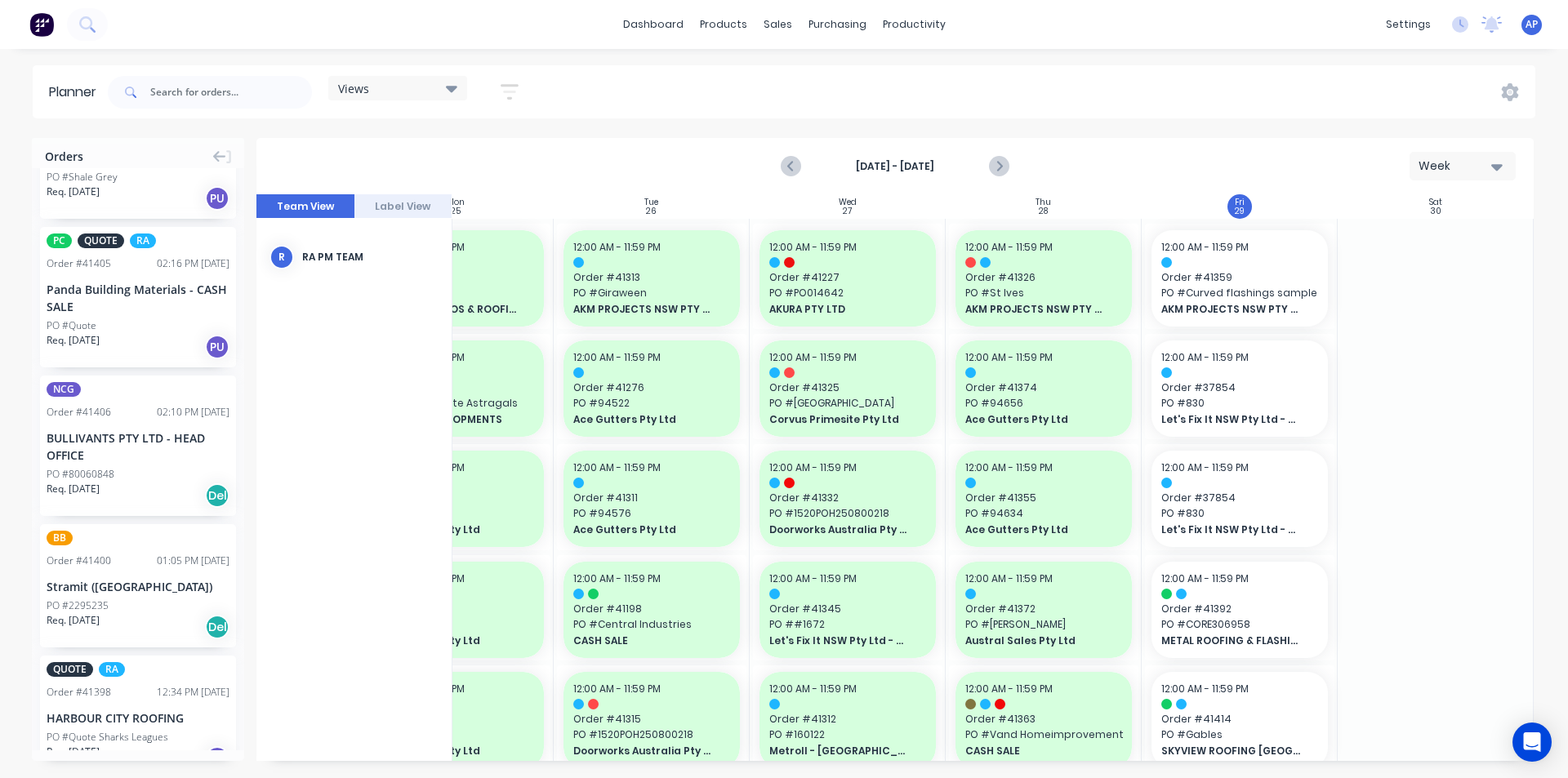
scroll to position [82, 0]
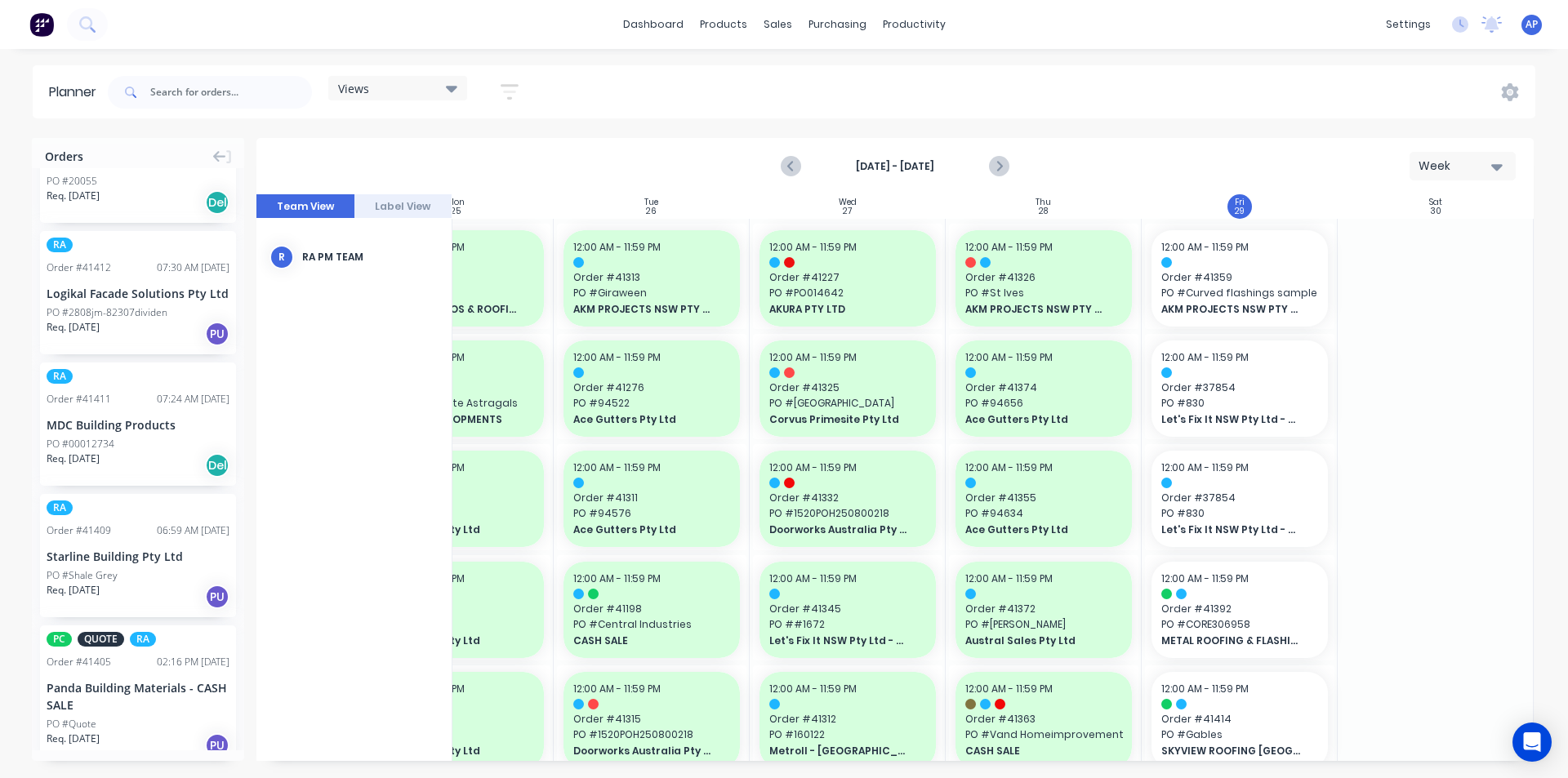
click at [93, 430] on div "MDC Building Products" at bounding box center [138, 426] width 183 height 17
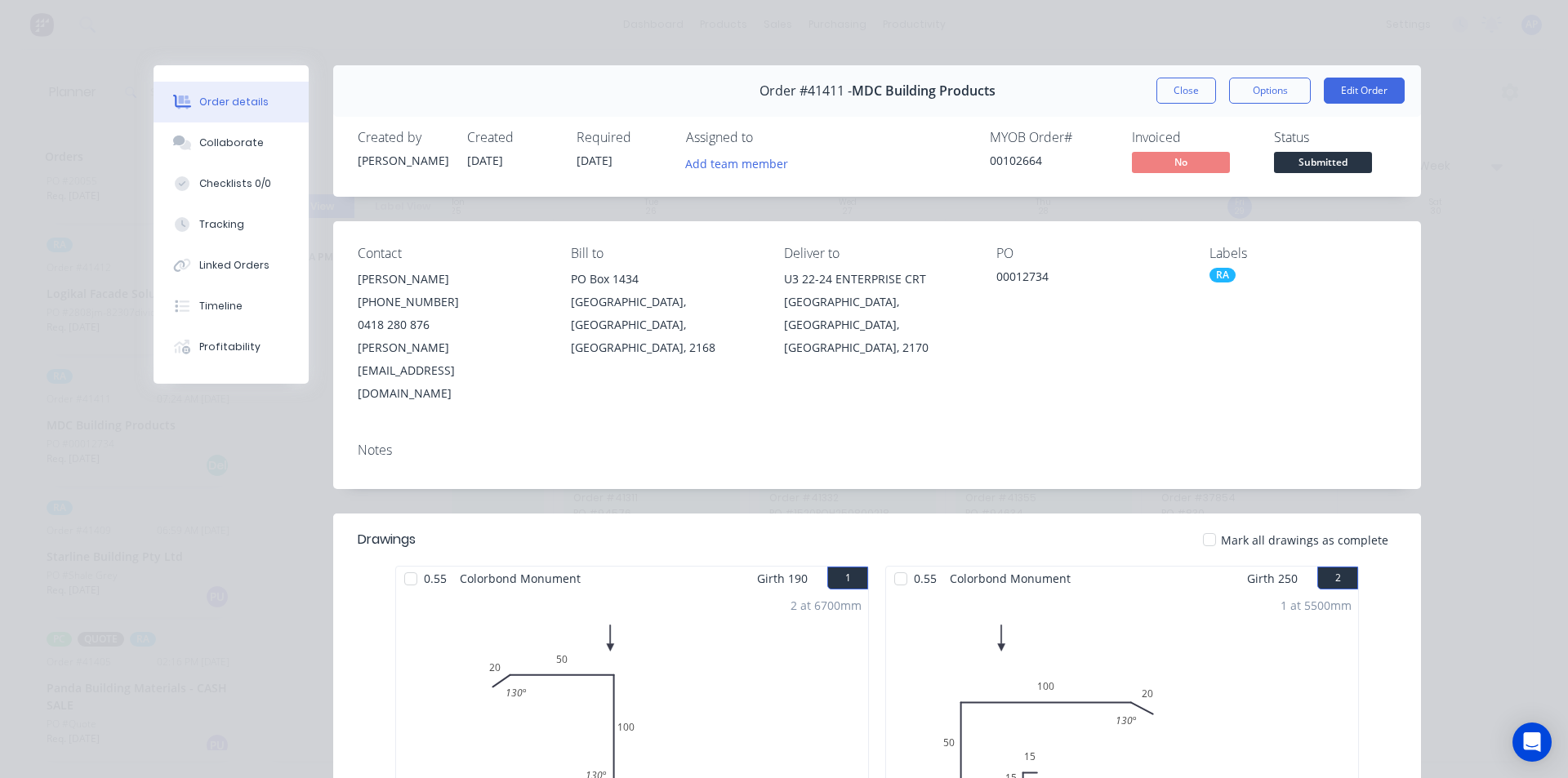
click at [1182, 107] on div "Order #41411 - MDC Building Products Close Options Edit Order" at bounding box center [876, 91] width 1087 height 51
drag, startPoint x: 1173, startPoint y: 92, endPoint x: 969, endPoint y: 184, distance: 223.8
click at [1173, 92] on button "Close" at bounding box center [1186, 91] width 59 height 26
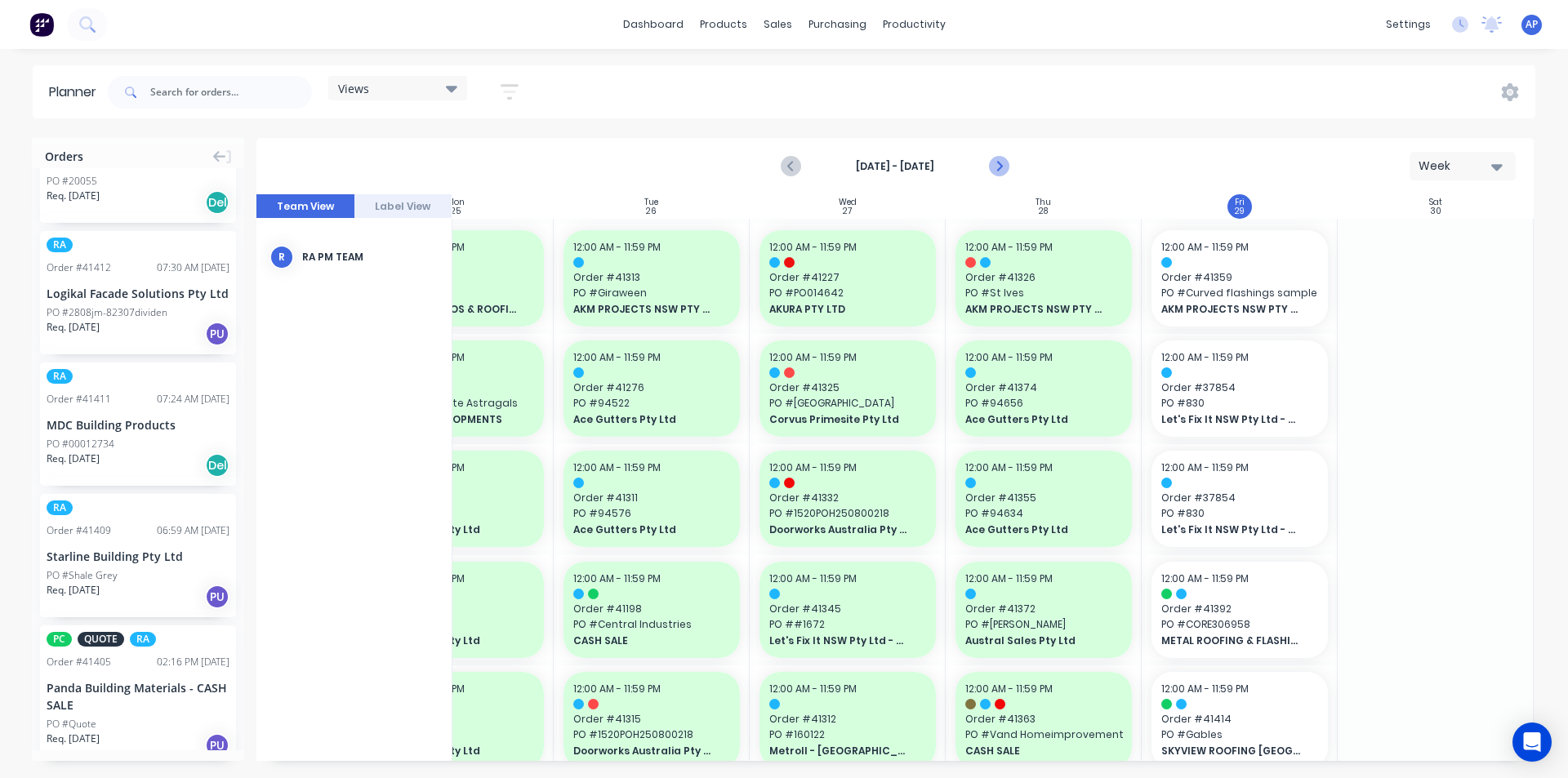
click at [1004, 166] on icon "Next page" at bounding box center [998, 167] width 19 height 19
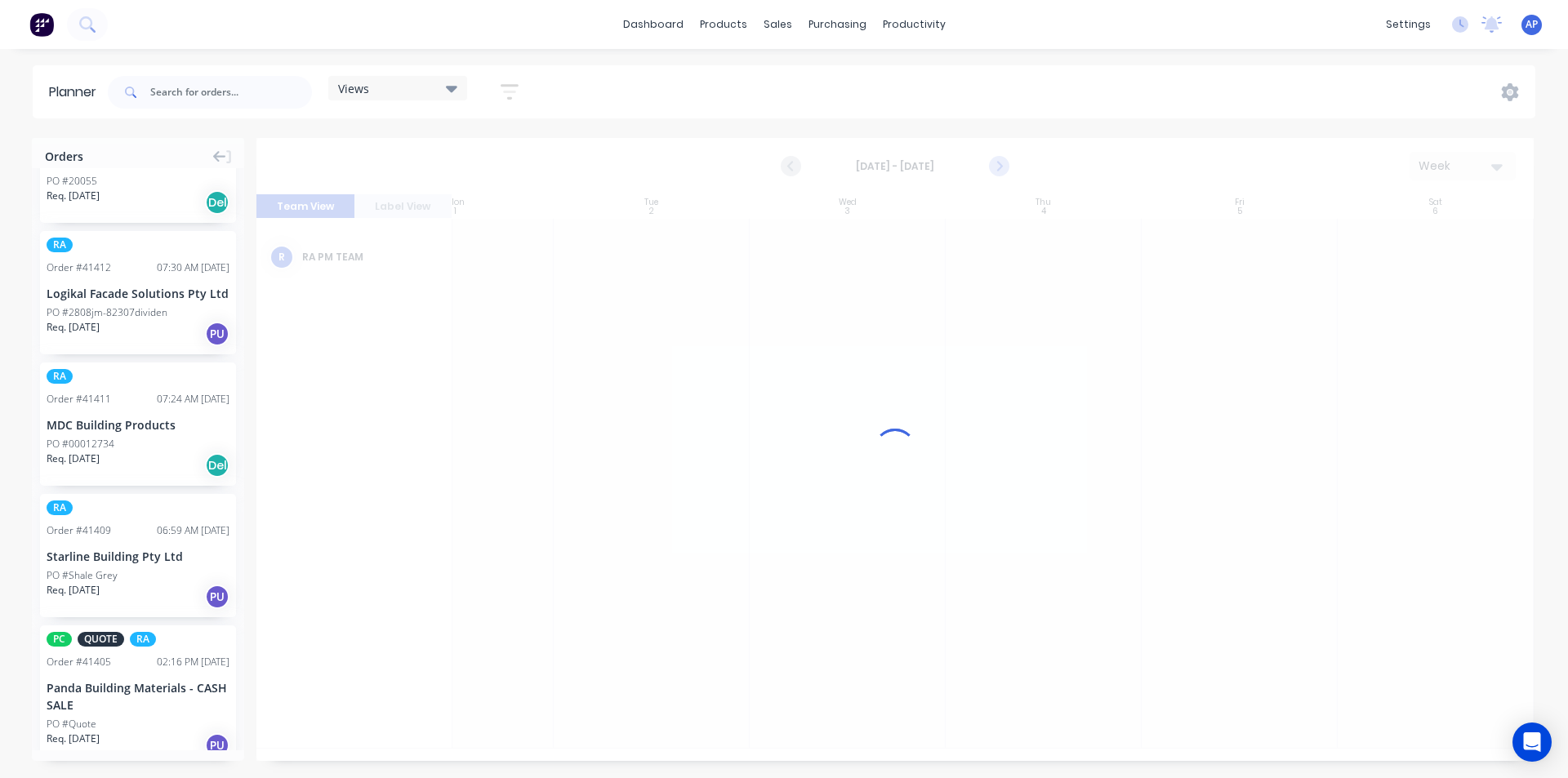
scroll to position [0, 290]
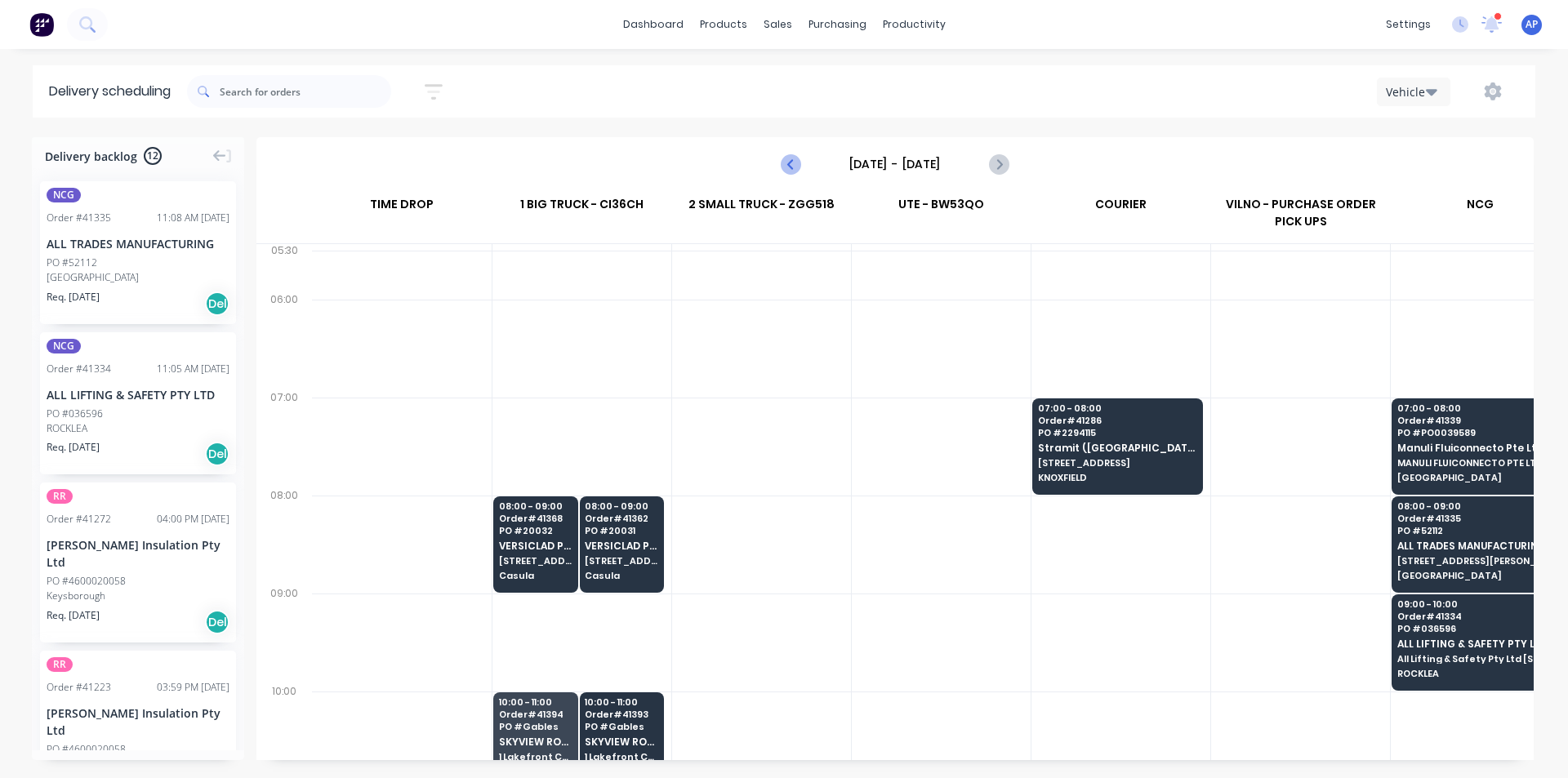
click at [794, 154] on button "Previous page" at bounding box center [791, 164] width 32 height 32
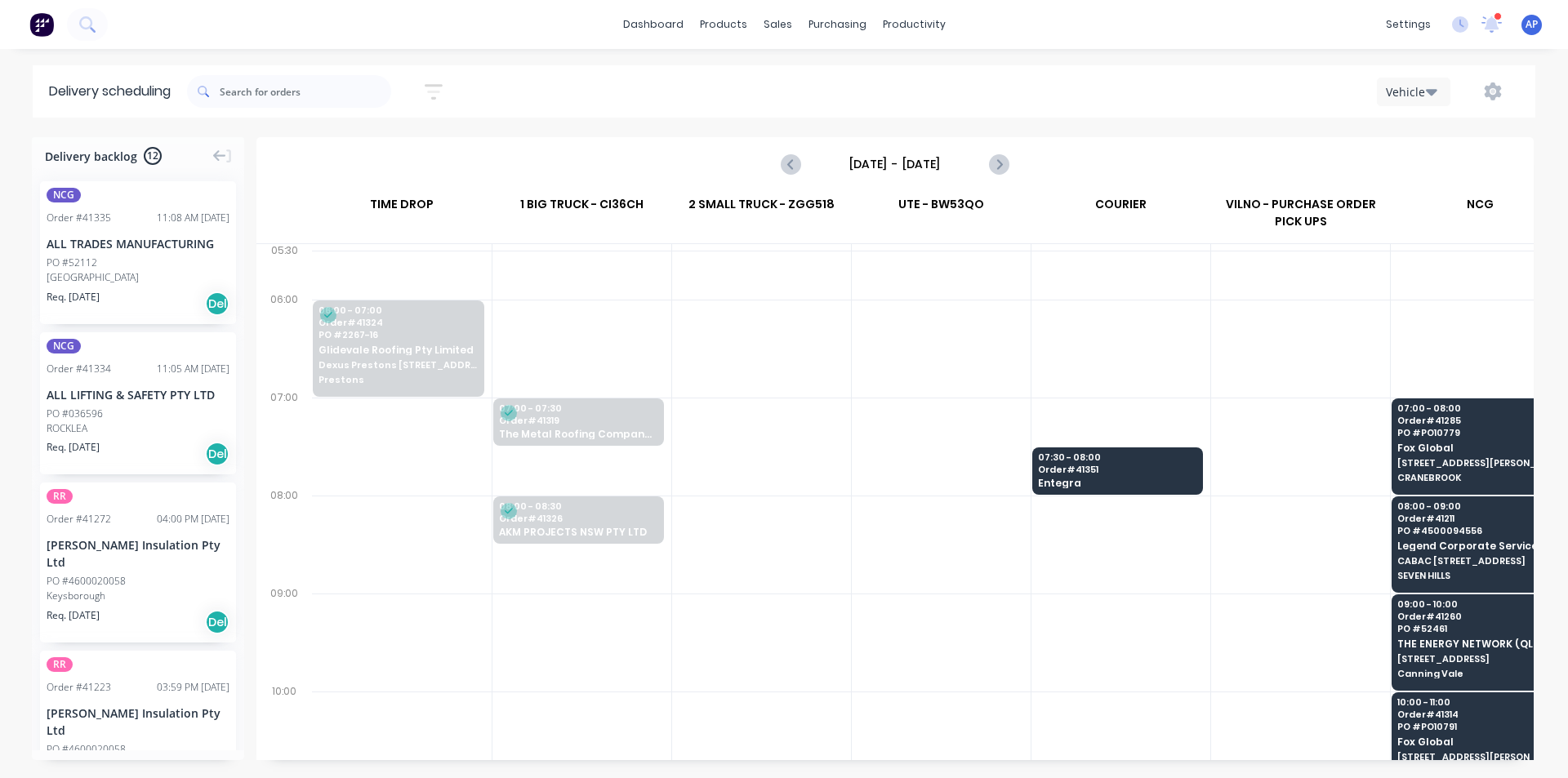
click at [1011, 138] on div "[DATE] - [DATE]" at bounding box center [895, 164] width 1278 height 54
click at [997, 160] on icon "Next page" at bounding box center [998, 164] width 19 height 19
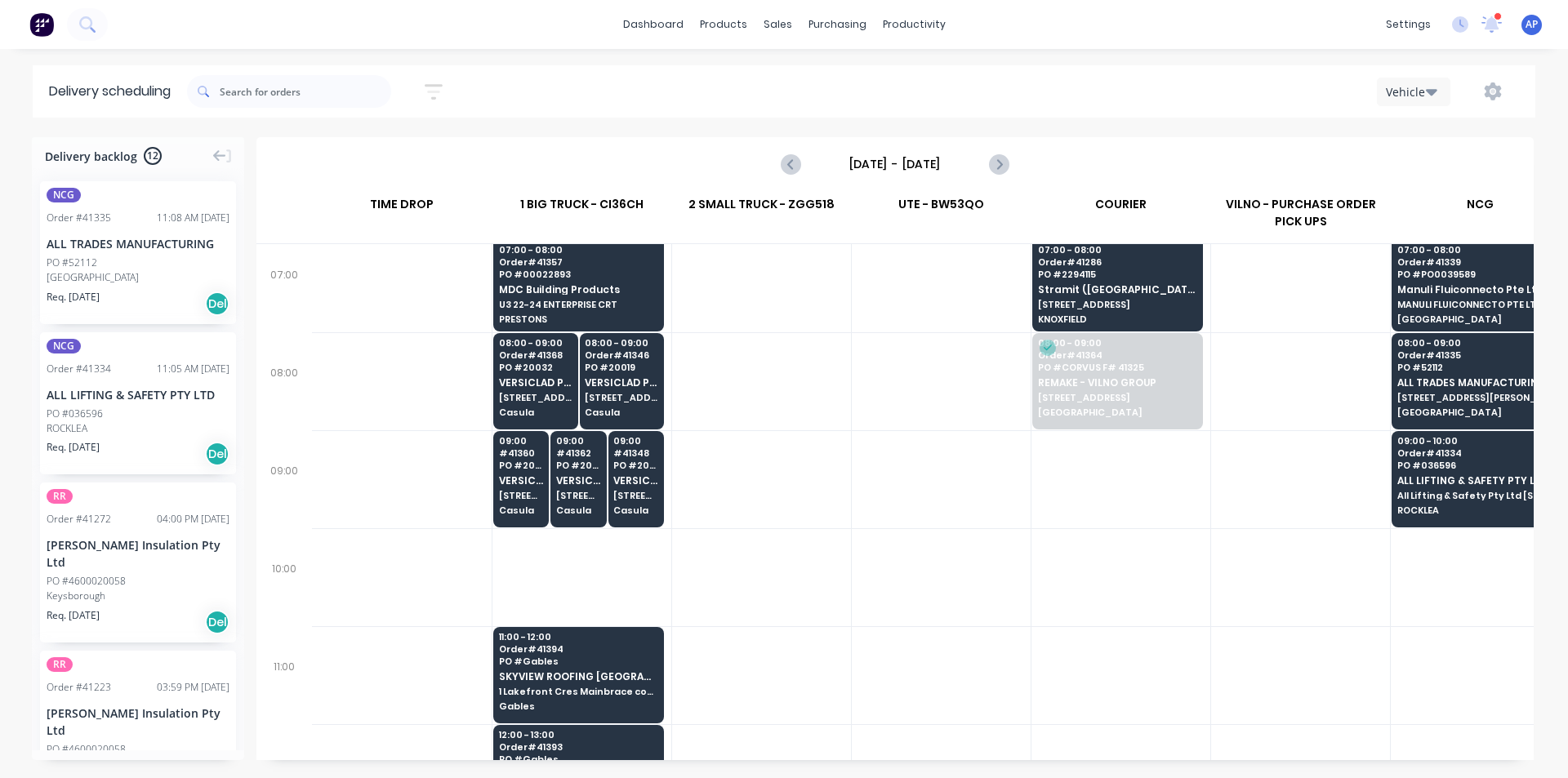
scroll to position [82, 0]
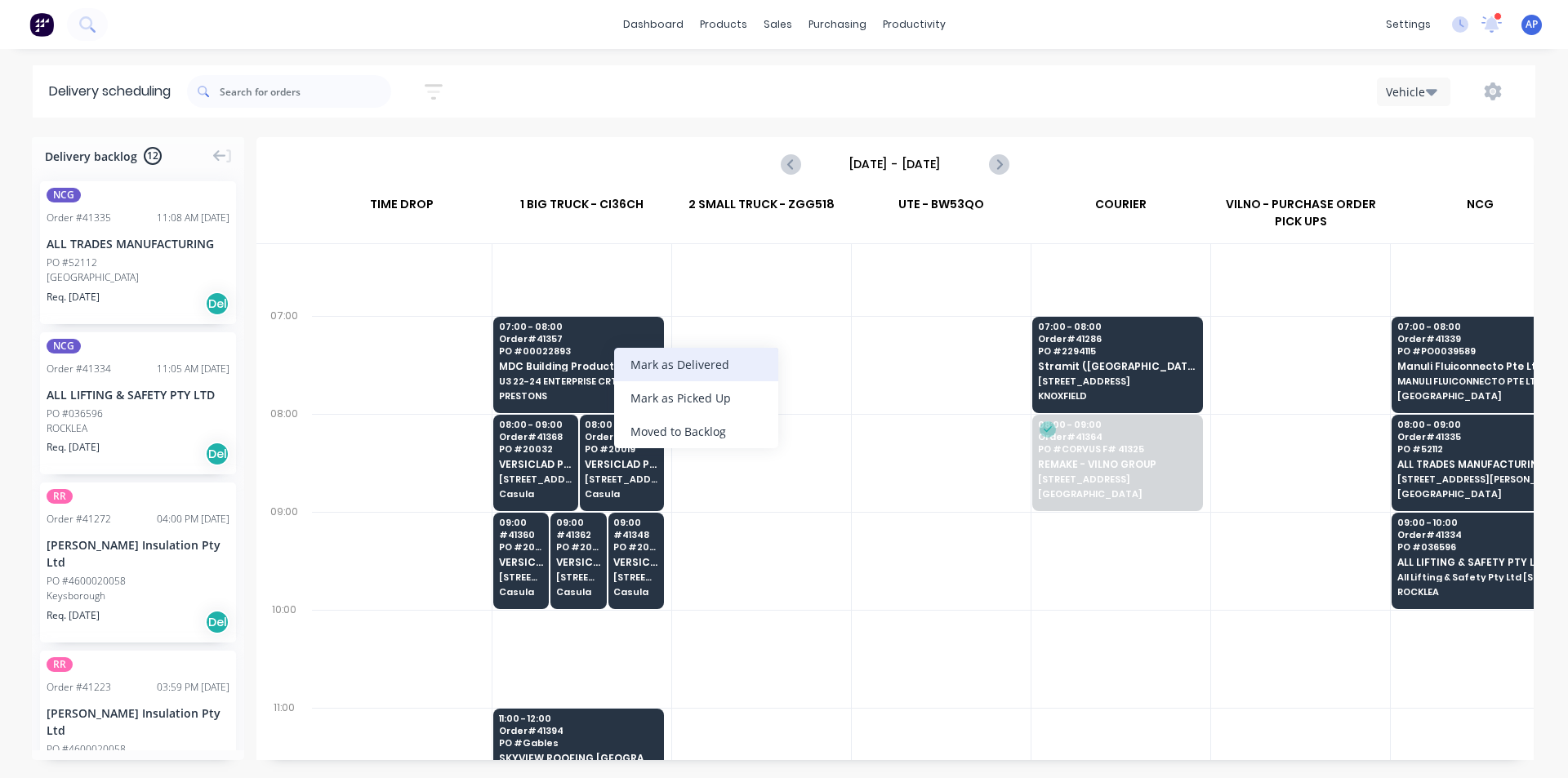
click at [714, 368] on div "Mark as Delivered" at bounding box center [696, 365] width 164 height 33
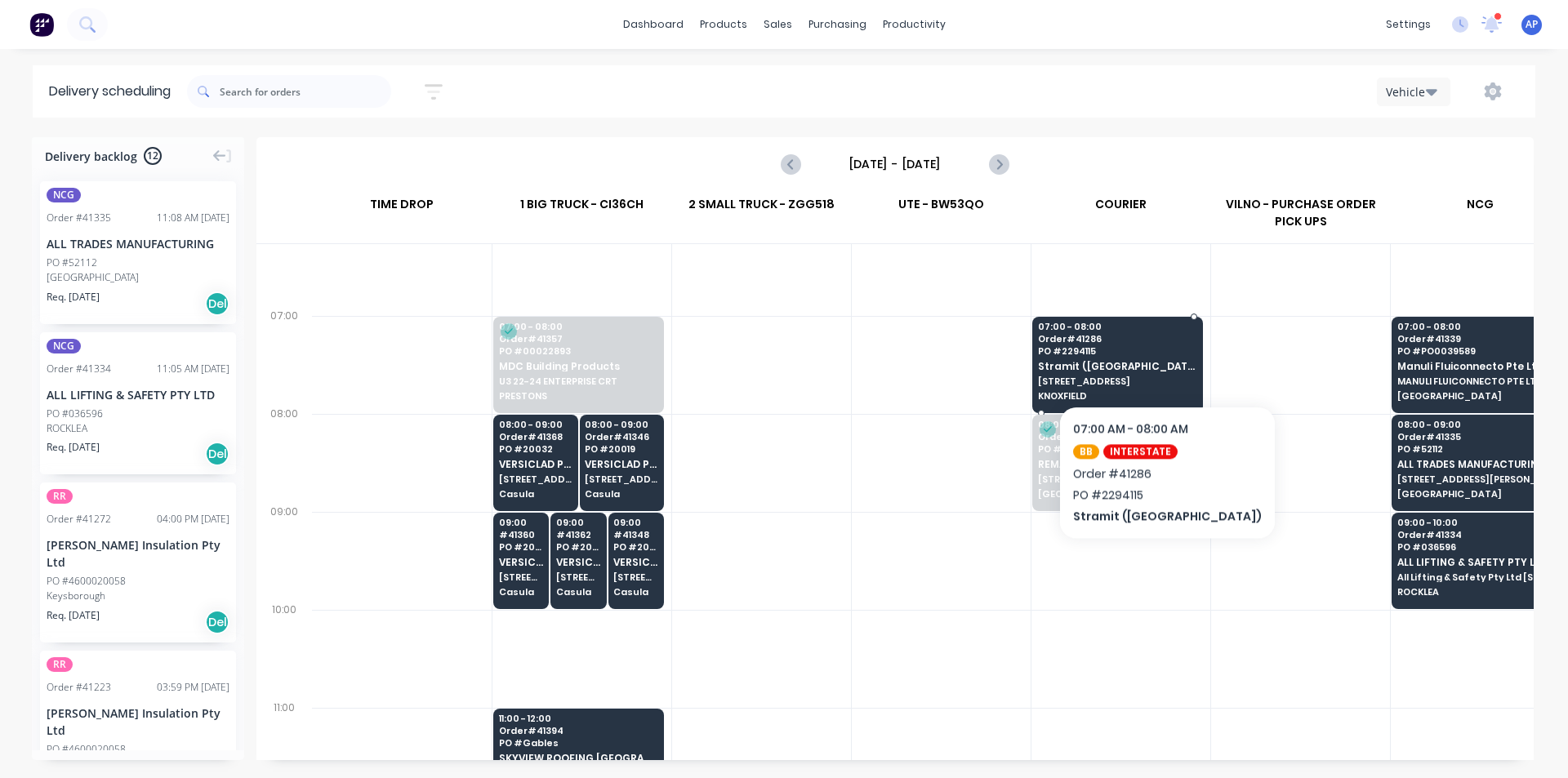
click at [1129, 356] on div "07:00 - 08:00 Order # 41286 PO # 2294115 Stramit ([GEOGRAPHIC_DATA]) 2/[STREET_…" at bounding box center [1118, 362] width 169 height 92
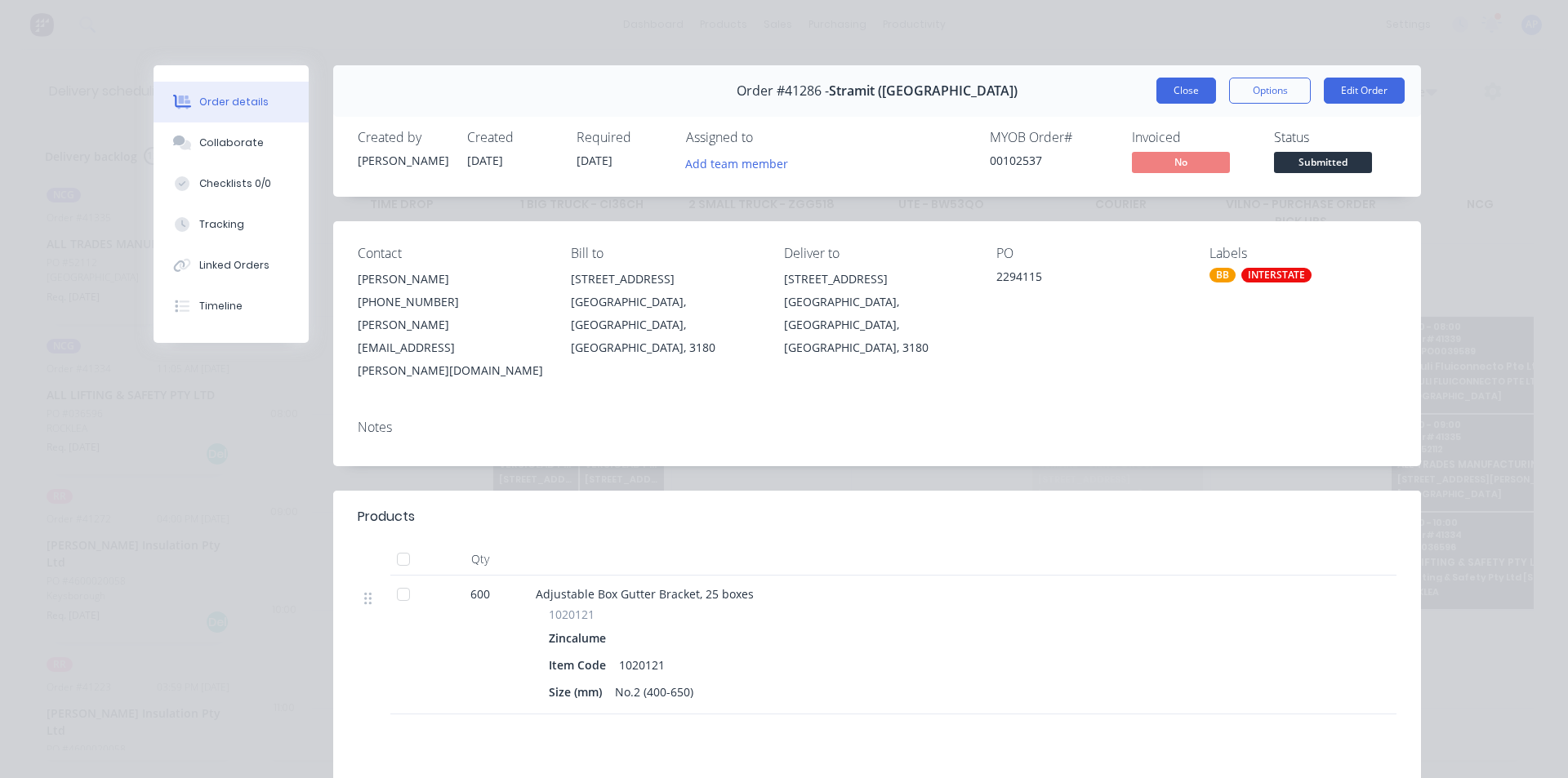
click at [1174, 97] on button "Close" at bounding box center [1186, 91] width 59 height 26
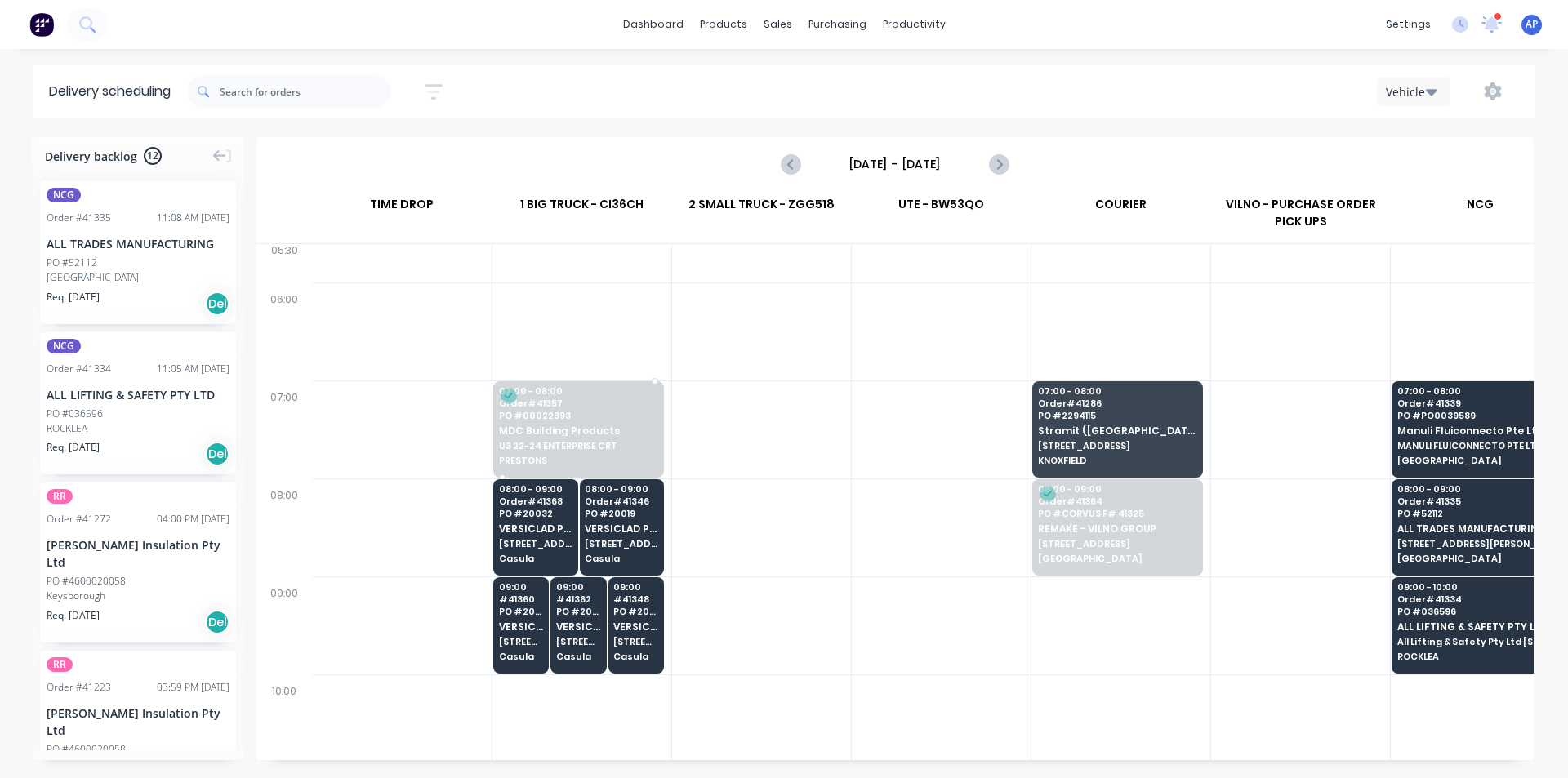
scroll to position [0, 0]
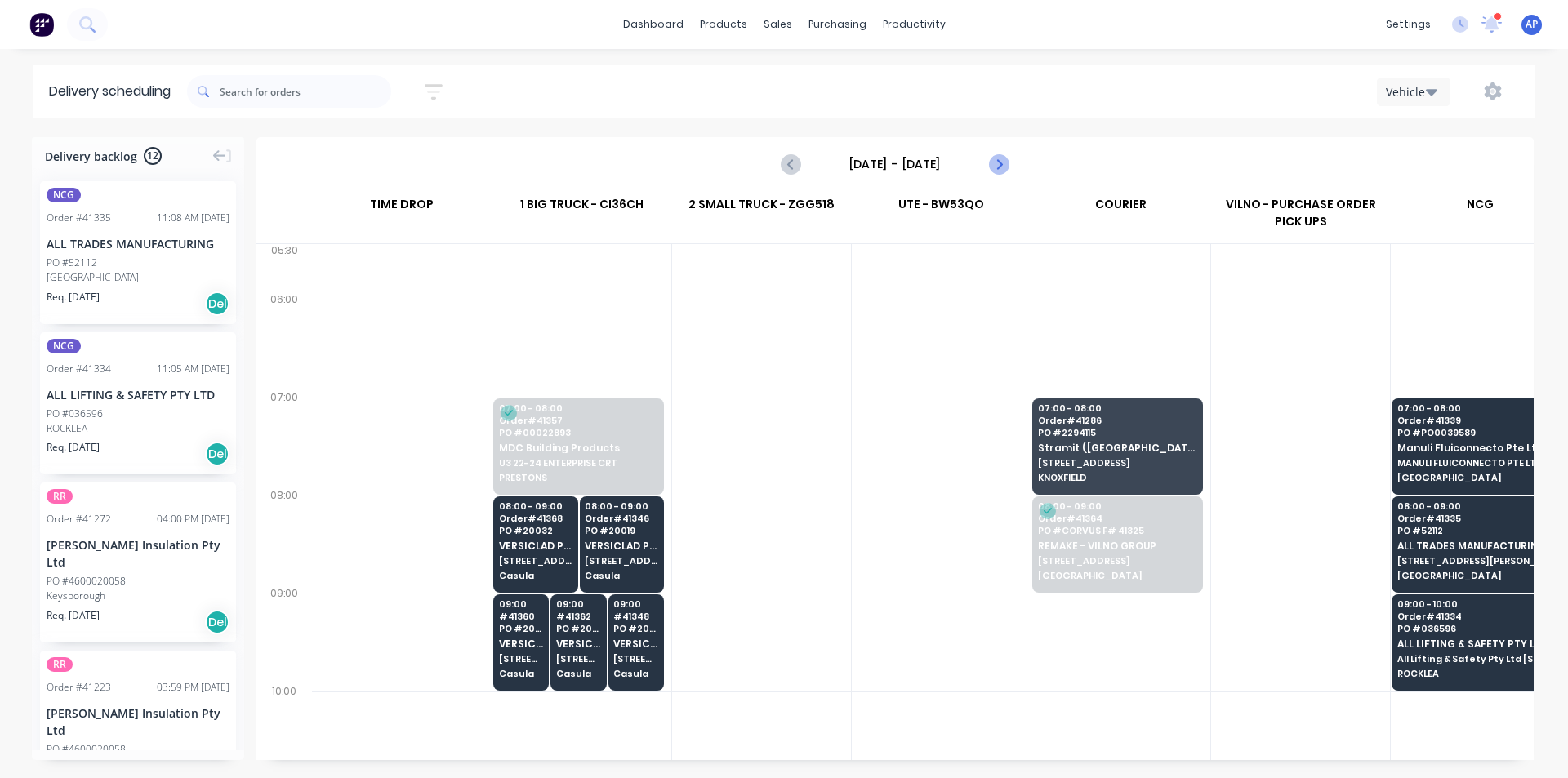
click at [989, 163] on icon "Next page" at bounding box center [998, 164] width 19 height 19
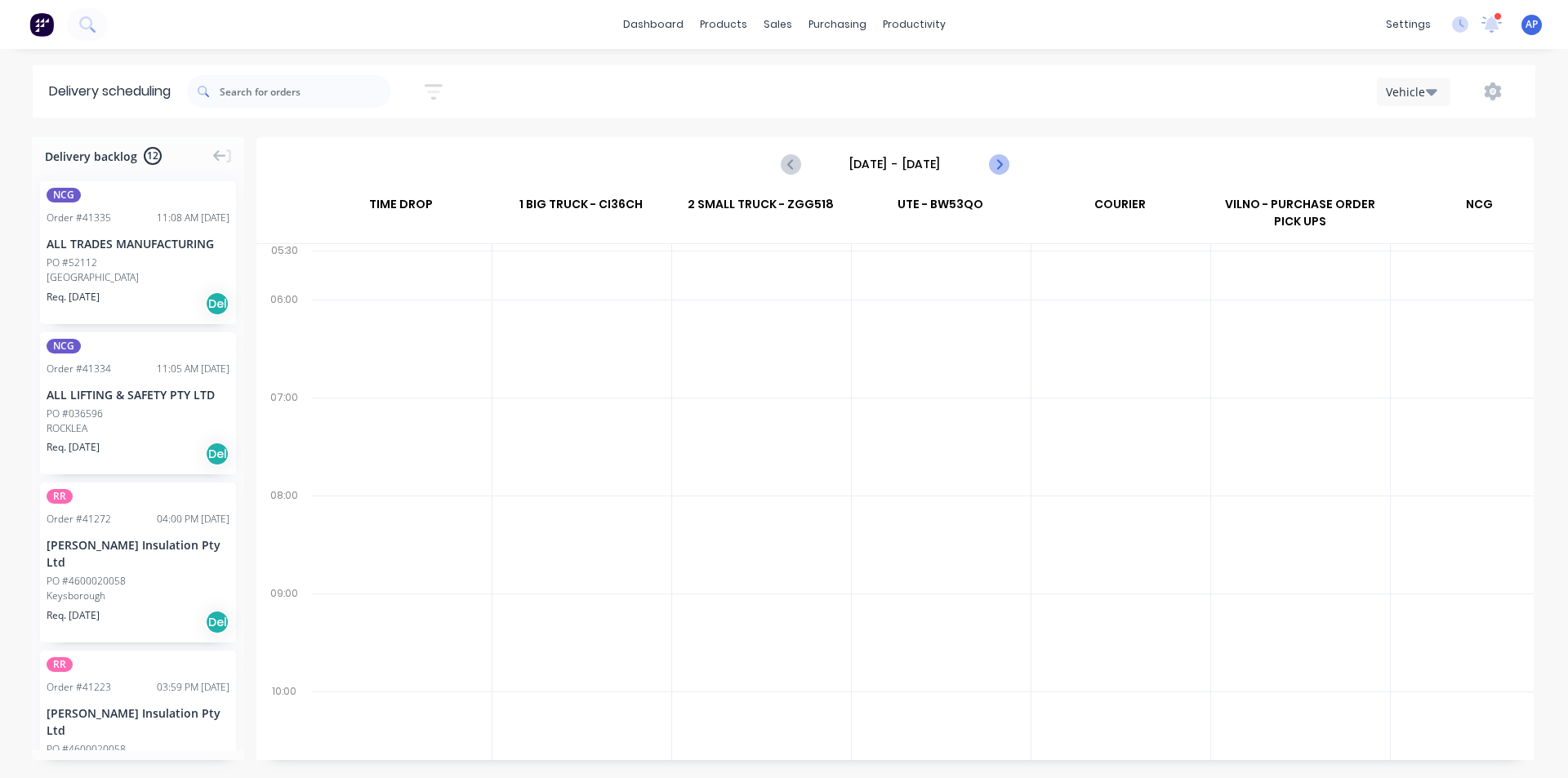
scroll to position [0, 1]
click at [999, 168] on icon "Next page" at bounding box center [998, 164] width 19 height 19
click at [962, 152] on label "[DATE] - [DATE]" at bounding box center [895, 164] width 163 height 26
click at [962, 152] on input "[DATE] - [DATE]" at bounding box center [895, 164] width 161 height 24
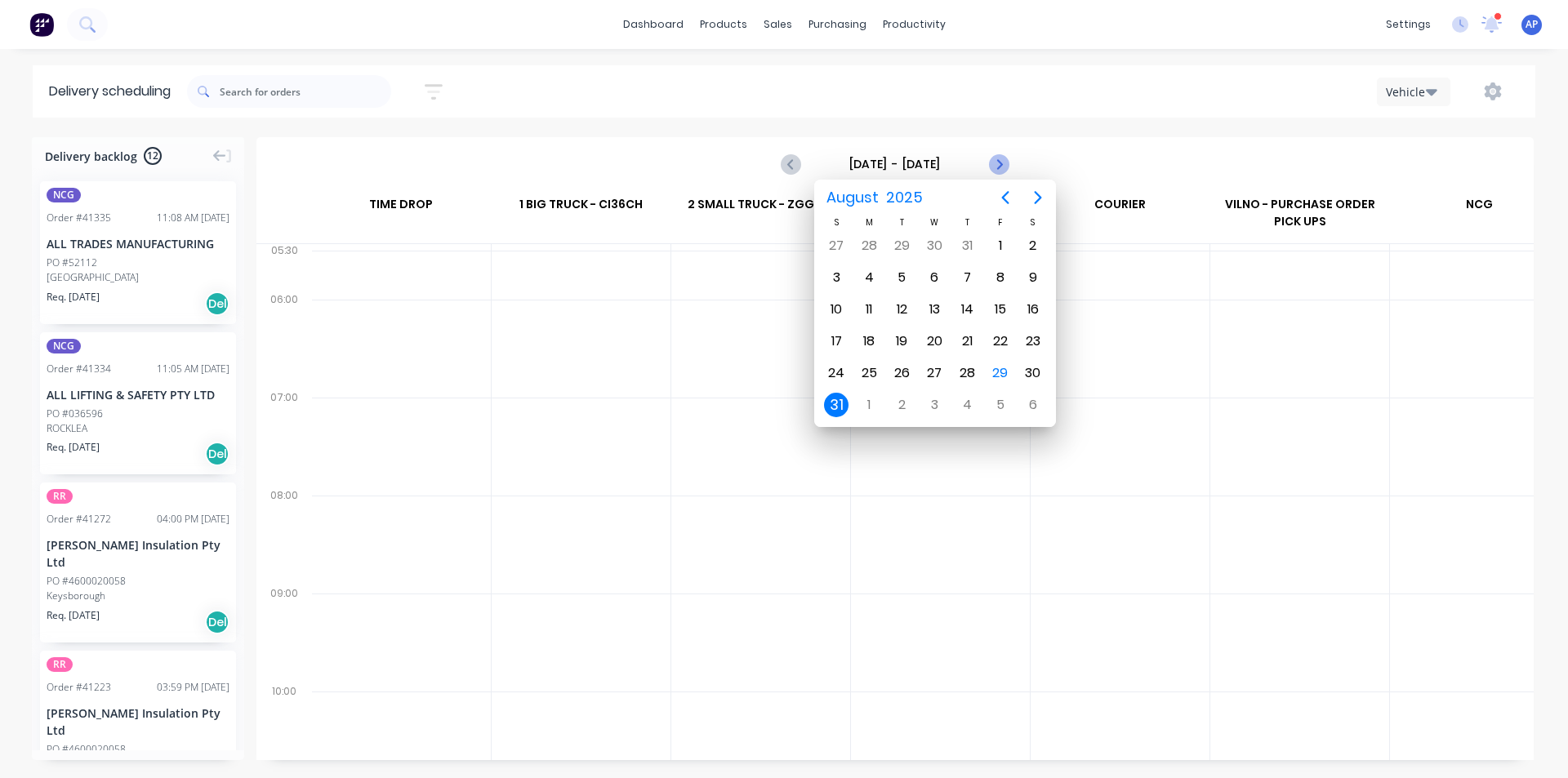
click at [999, 164] on icon "Next page" at bounding box center [998, 164] width 19 height 19
type input "[DATE] - [DATE]"
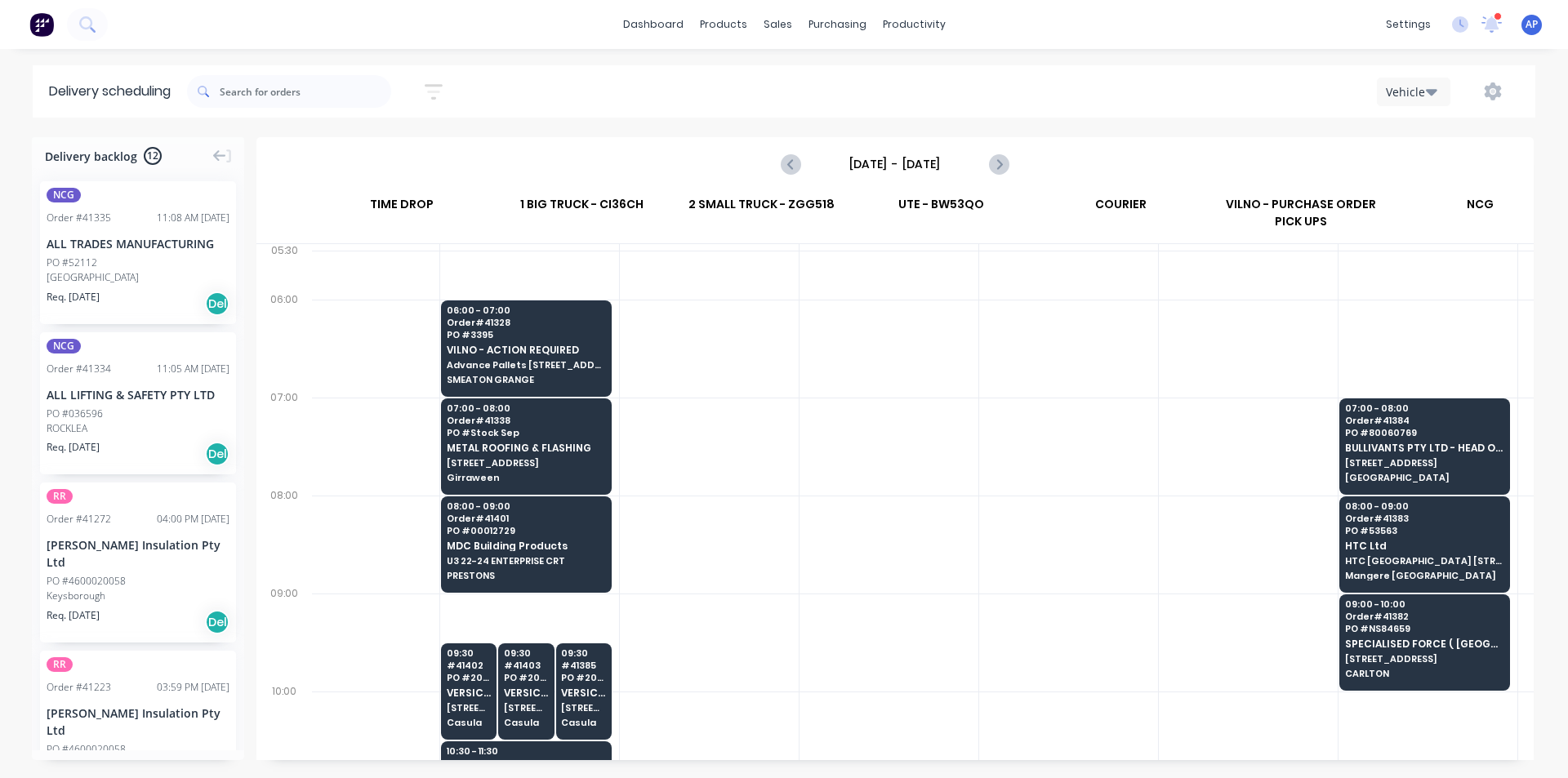
scroll to position [0, 0]
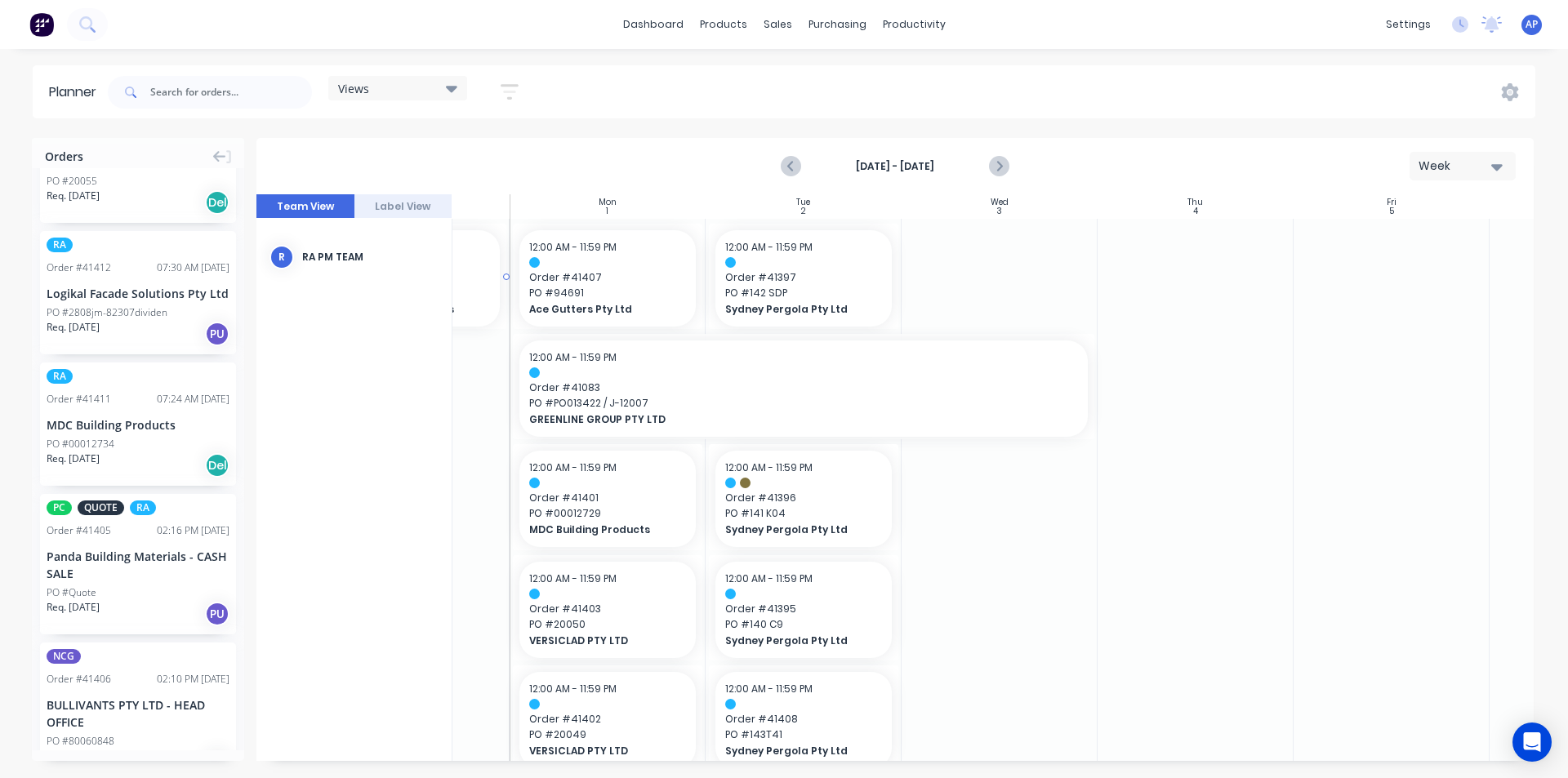
scroll to position [0, 131]
drag, startPoint x: 77, startPoint y: 409, endPoint x: 753, endPoint y: 368, distance: 677.2
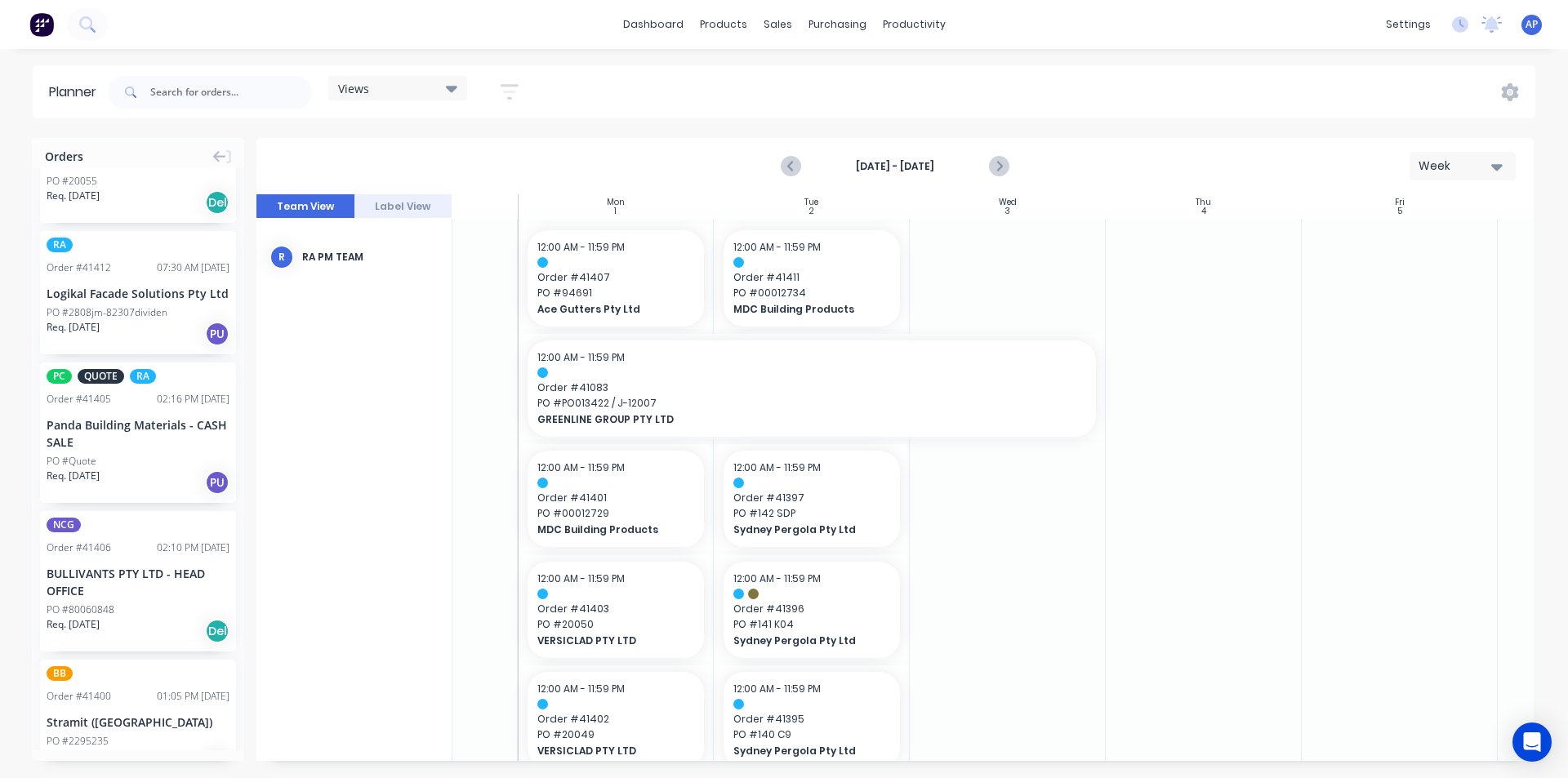
click at [115, 285] on div "Logikal Facade Solutions Pty Ltd" at bounding box center [138, 294] width 183 height 17
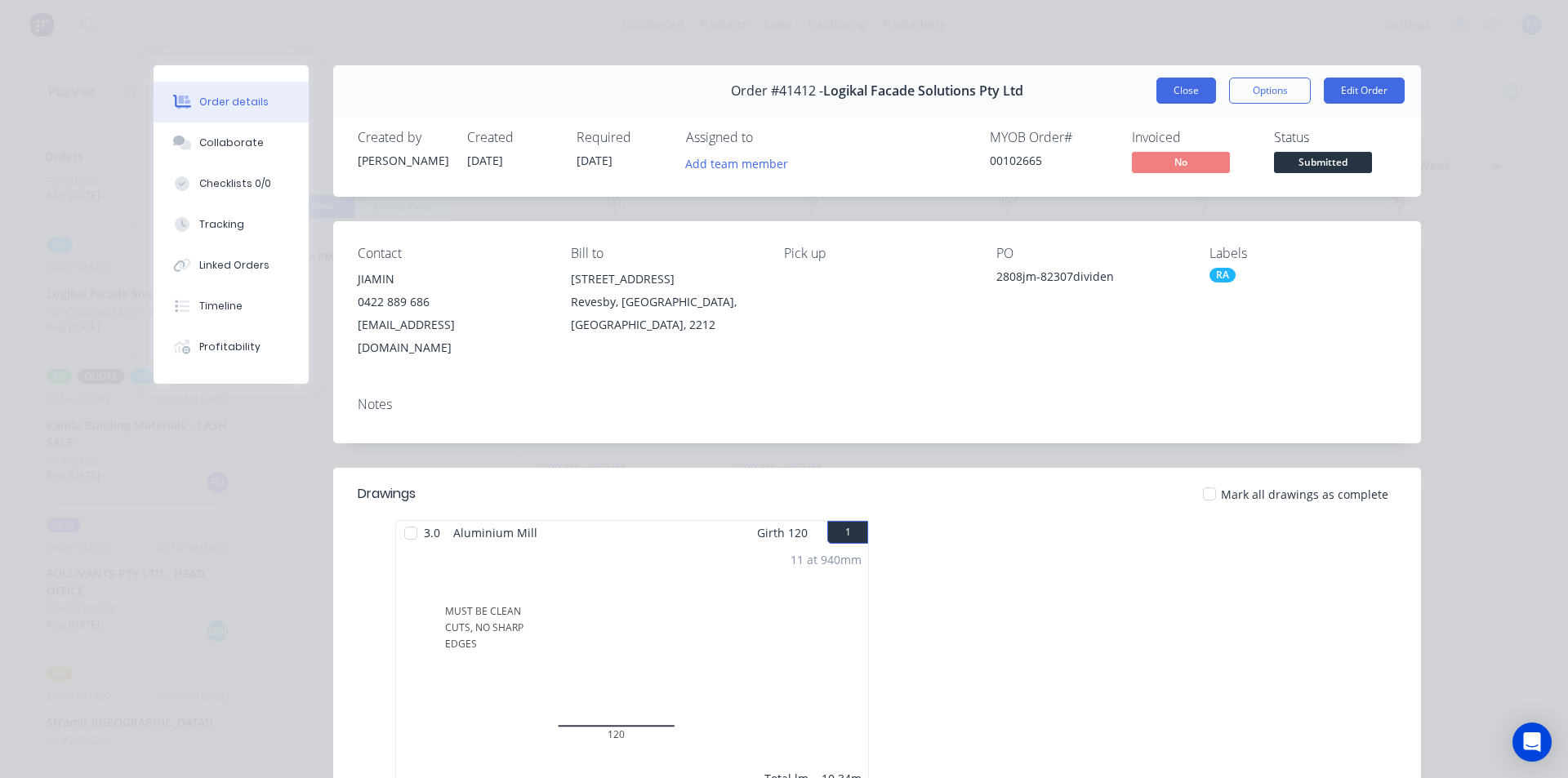
click at [1184, 86] on button "Close" at bounding box center [1186, 91] width 59 height 26
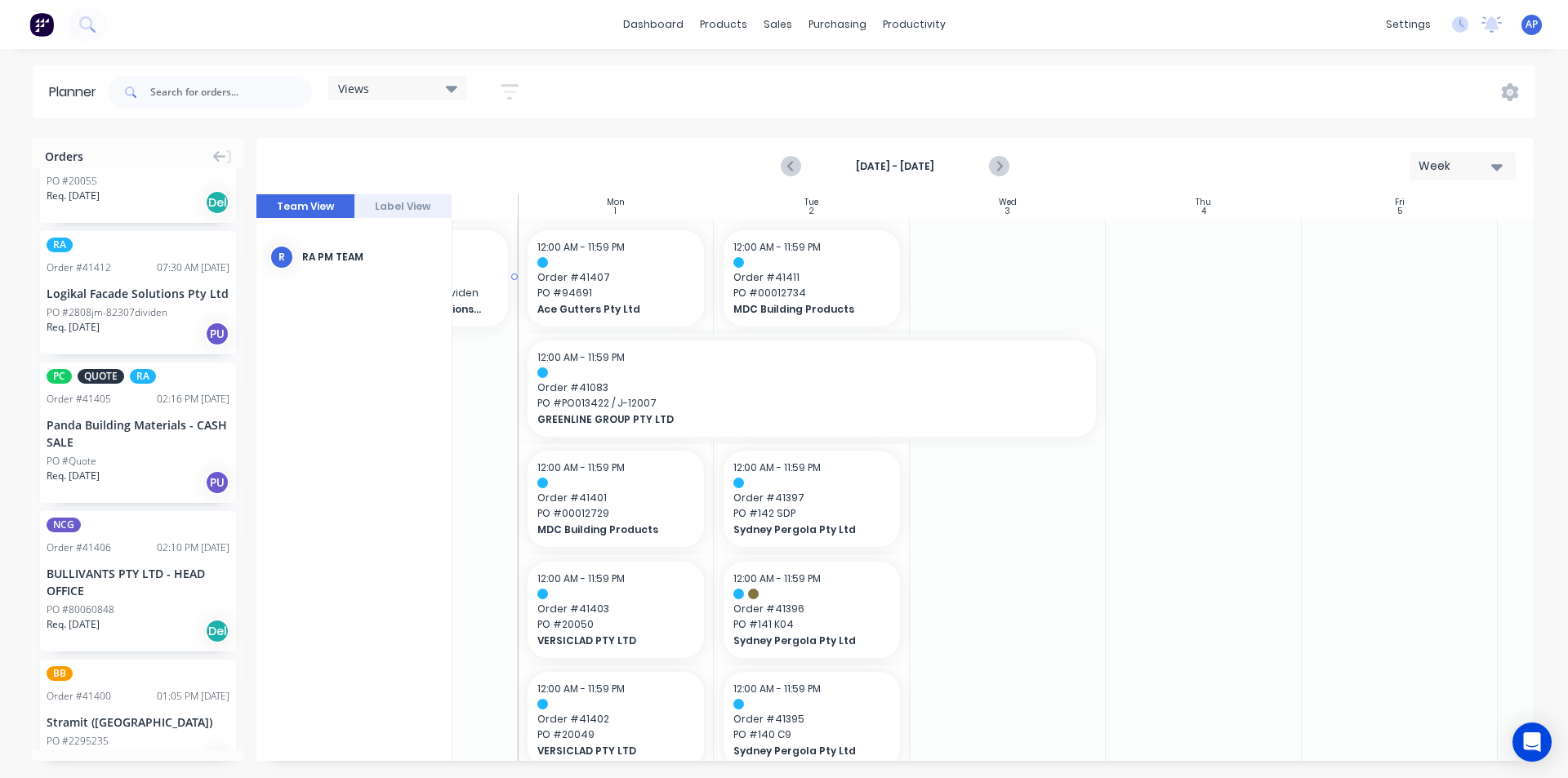
scroll to position [0, 122]
drag, startPoint x: 122, startPoint y: 303, endPoint x: 846, endPoint y: 280, distance: 724.4
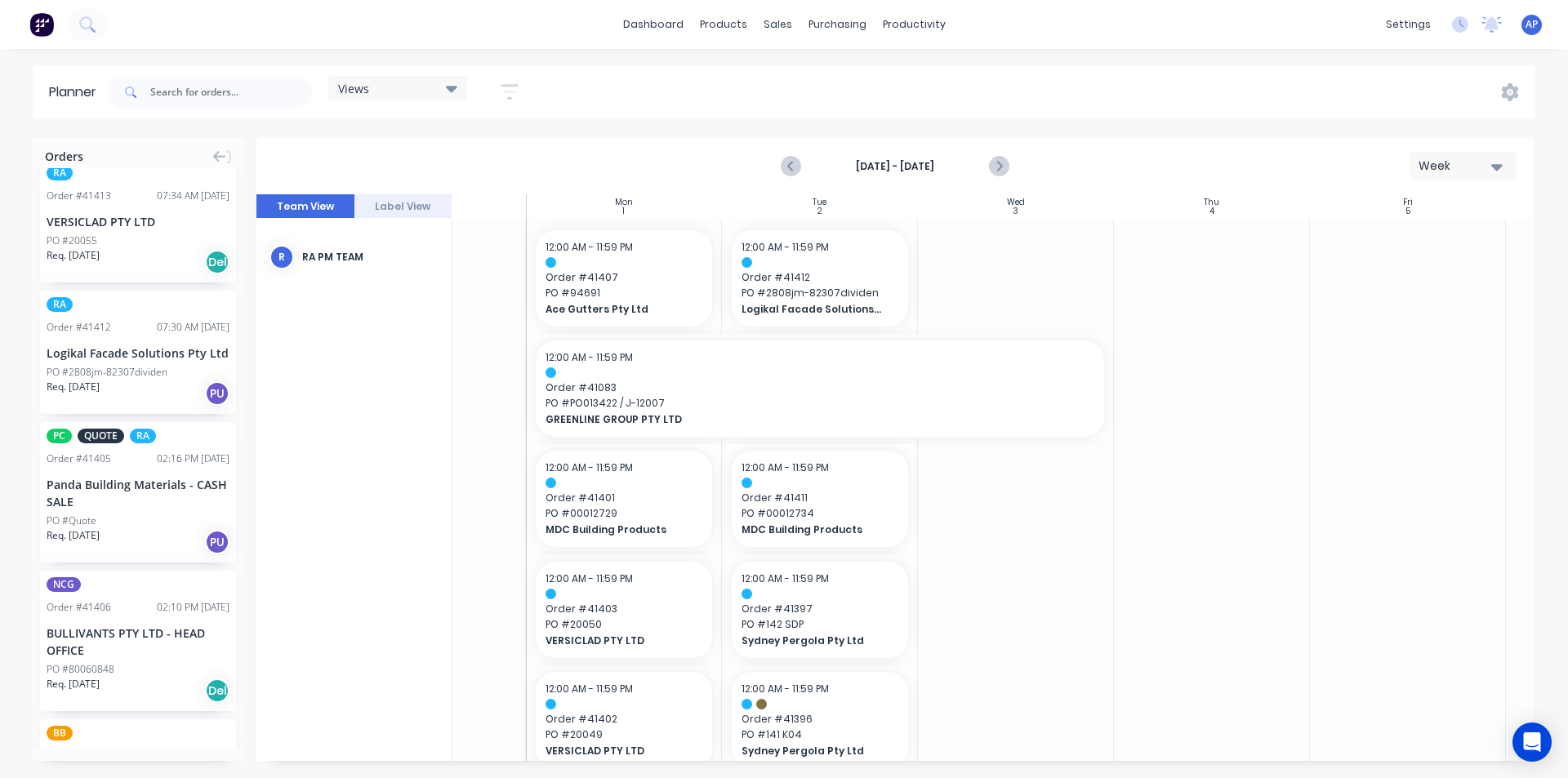
scroll to position [0, 0]
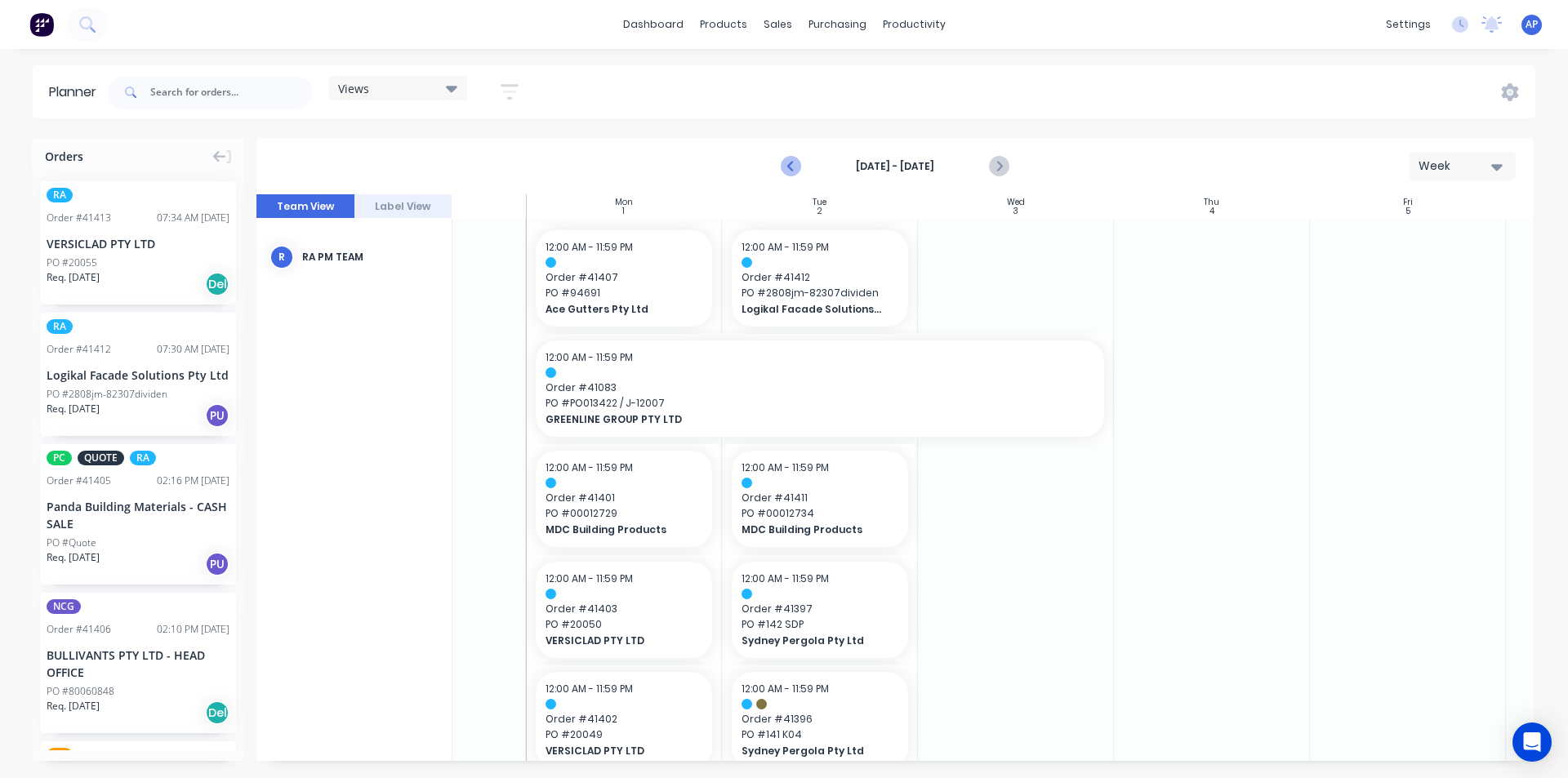
click at [787, 164] on icon "Previous page" at bounding box center [791, 167] width 19 height 19
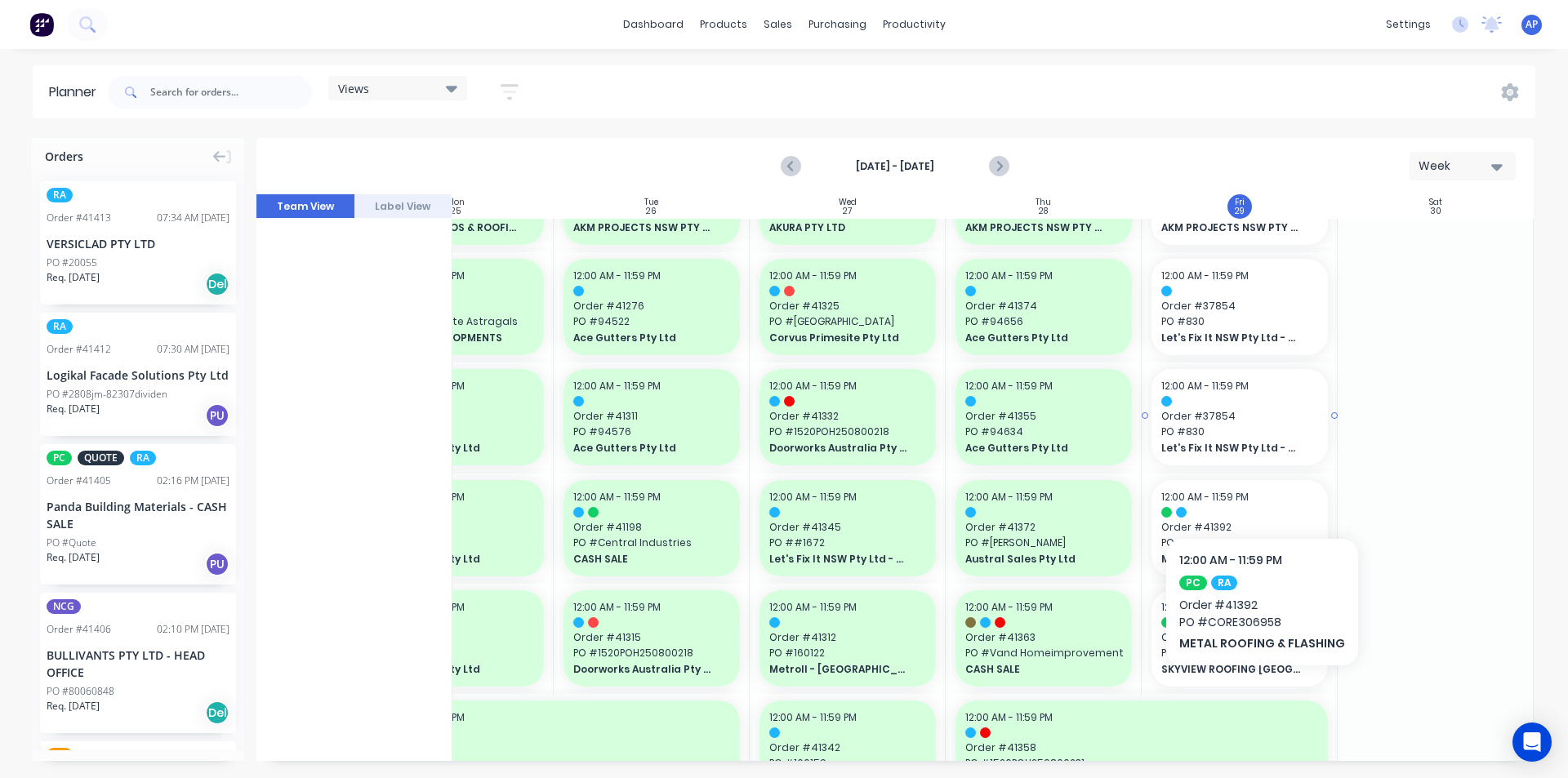
scroll to position [0, 297]
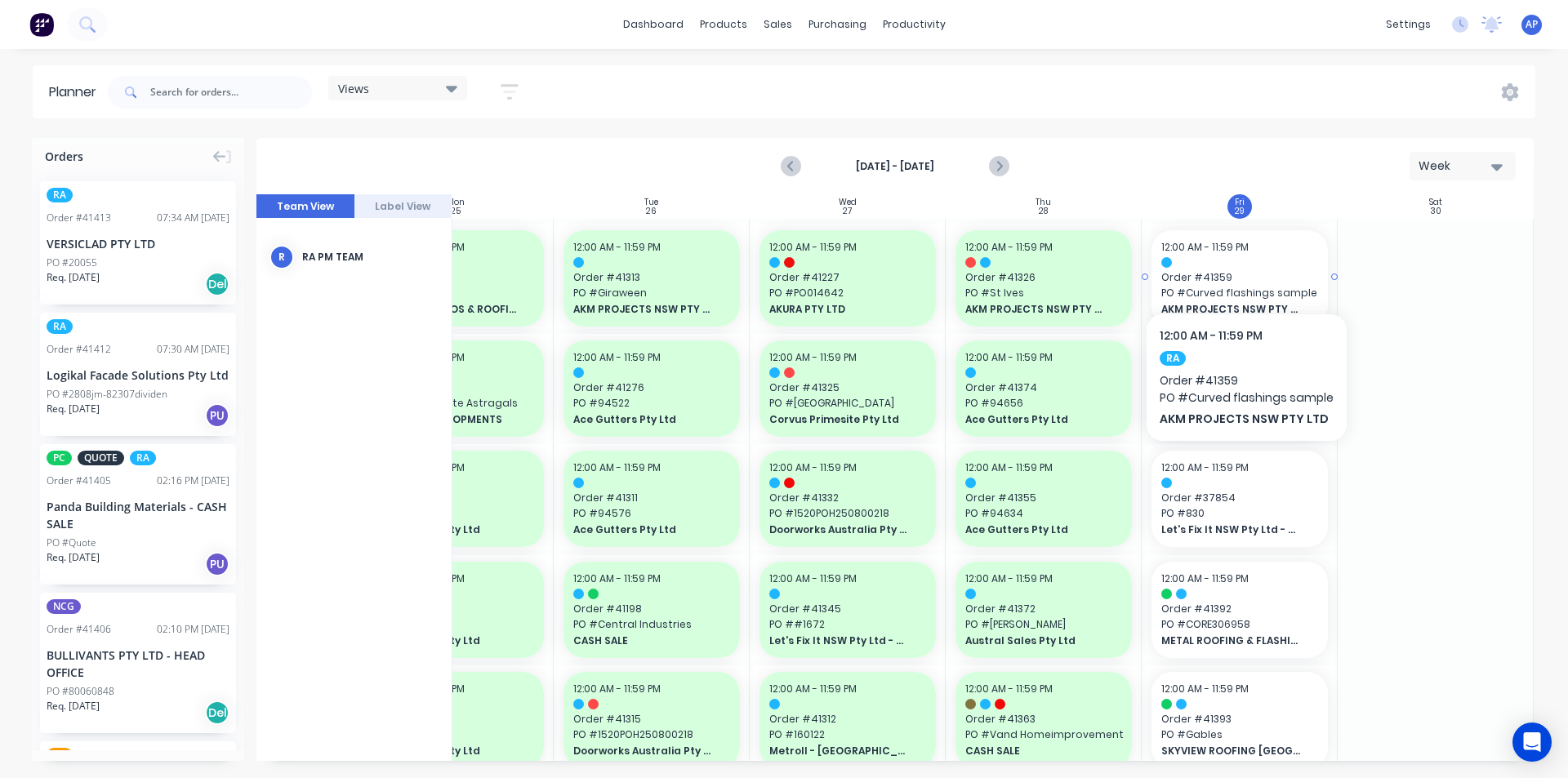
click at [1244, 263] on div at bounding box center [1240, 263] width 157 height 10
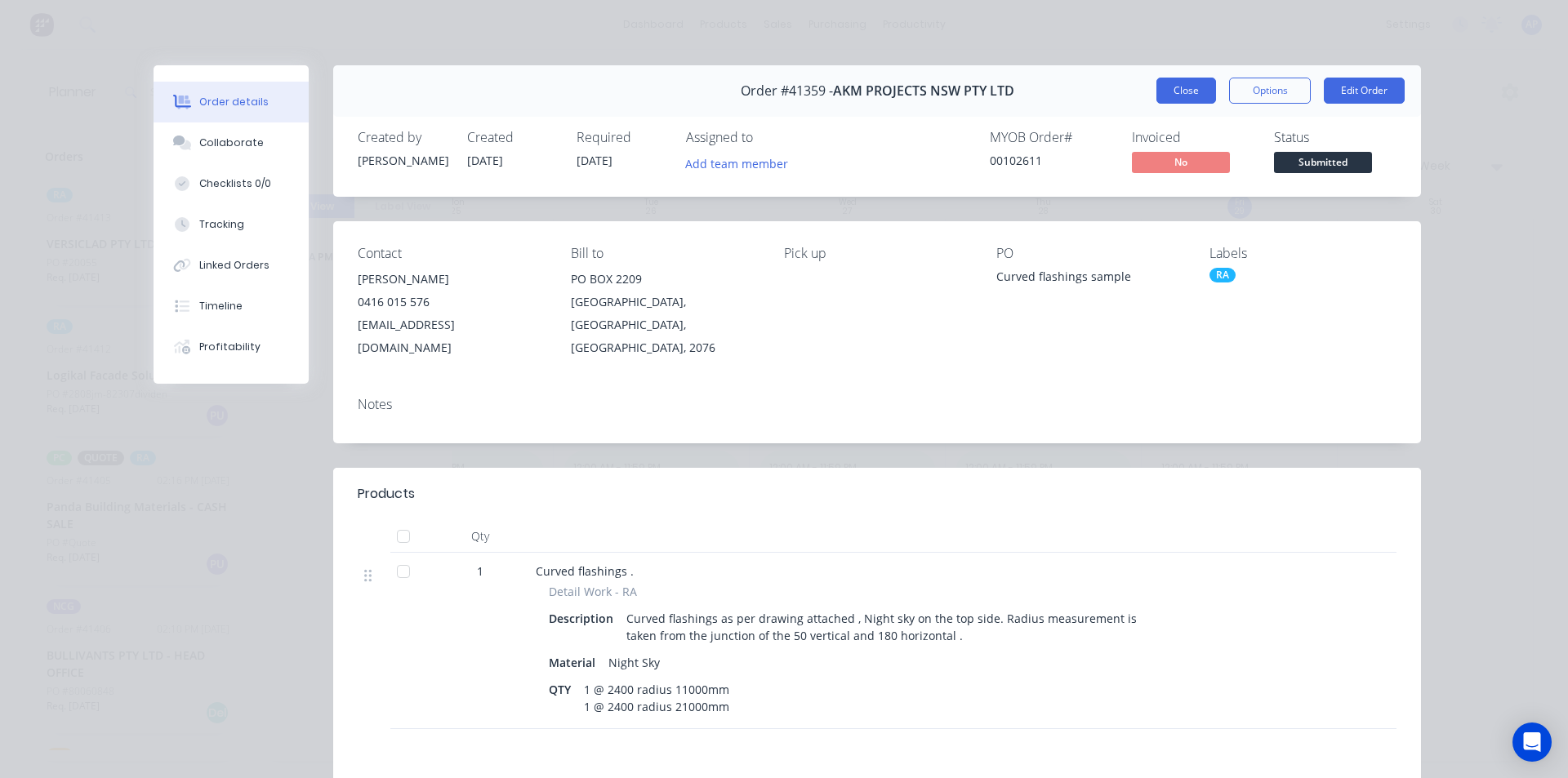
click at [1171, 84] on button "Close" at bounding box center [1186, 91] width 59 height 26
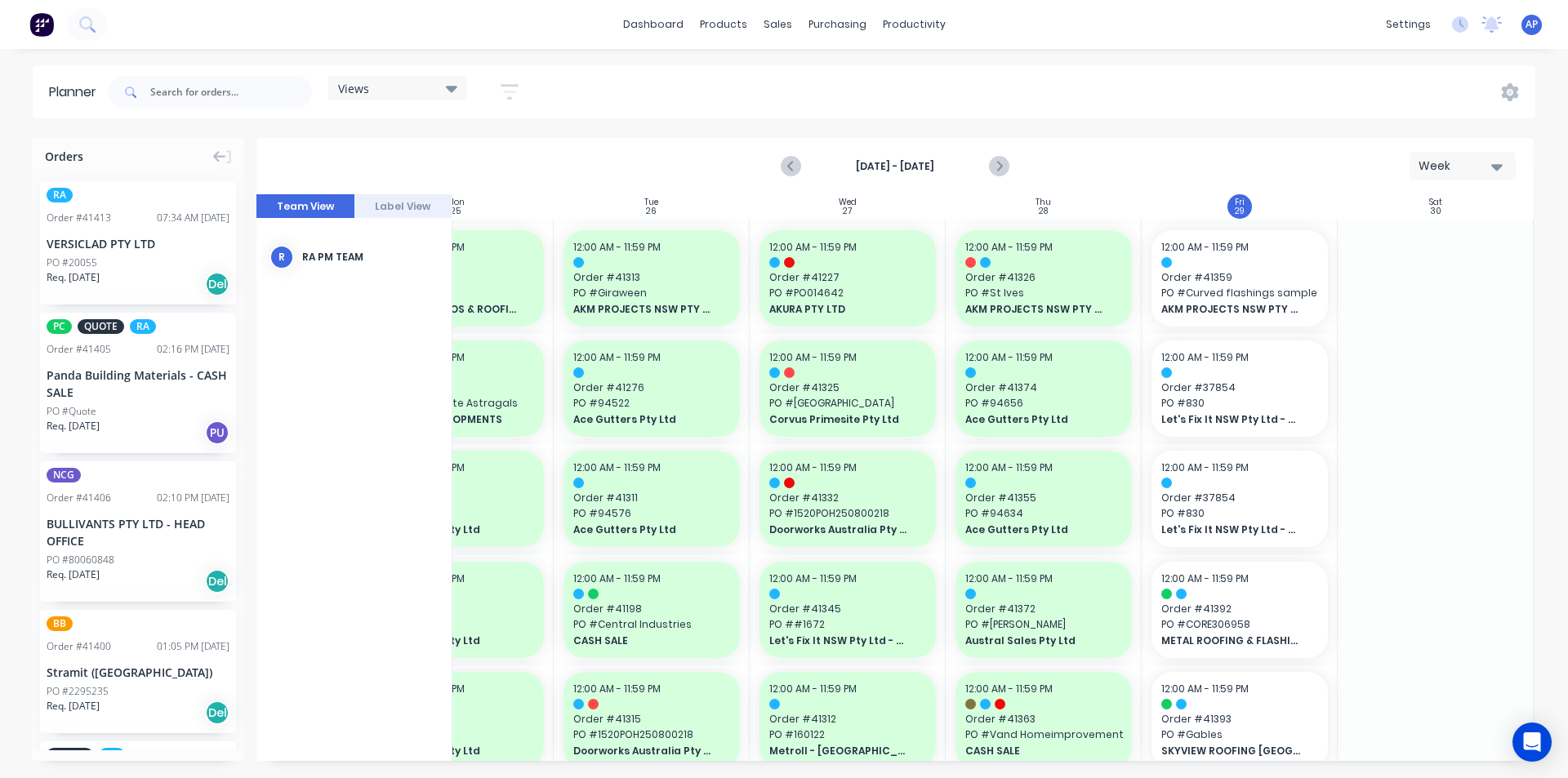
scroll to position [82, 0]
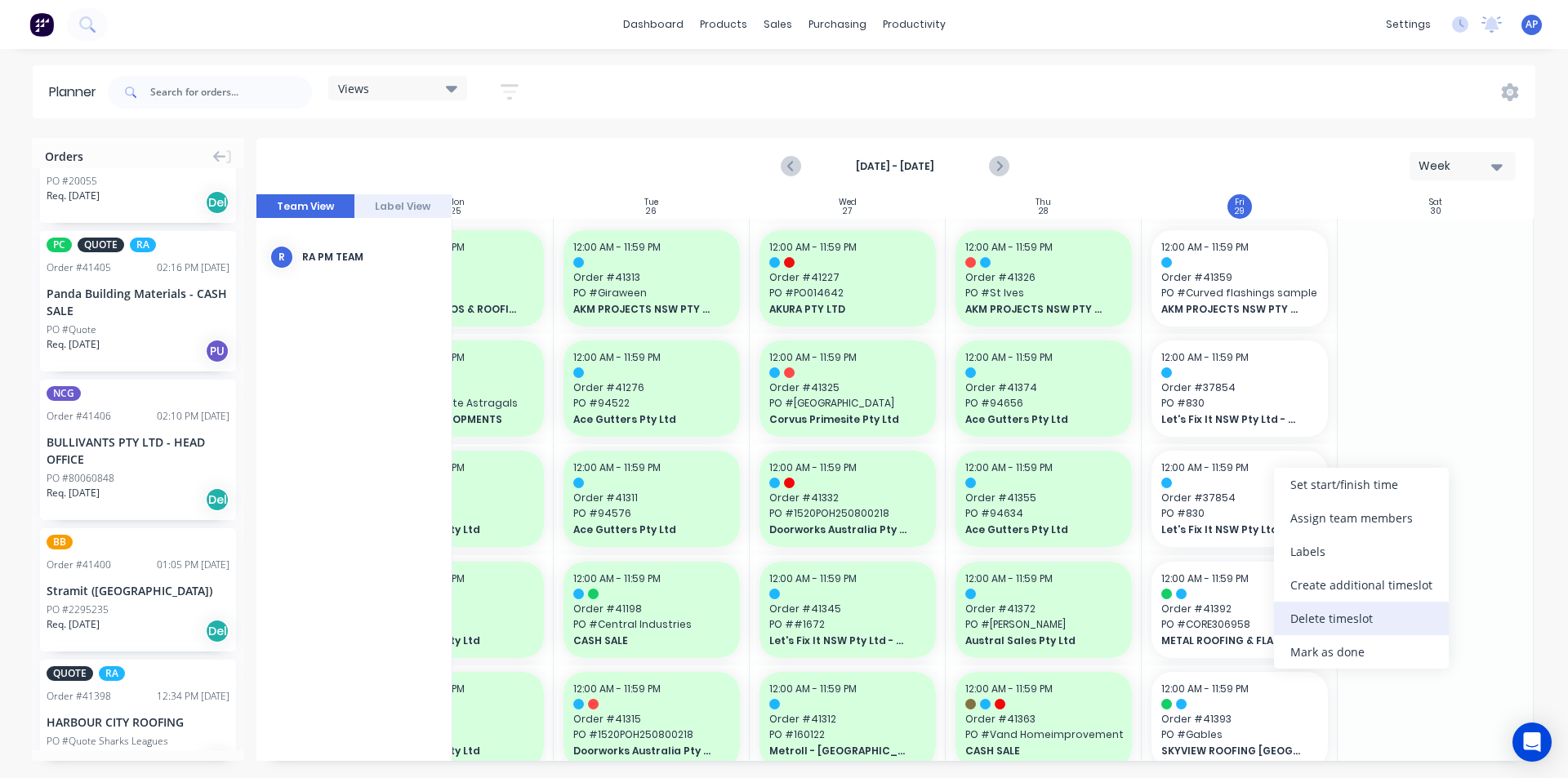
click at [1346, 618] on div "Delete timeslot" at bounding box center [1361, 618] width 174 height 33
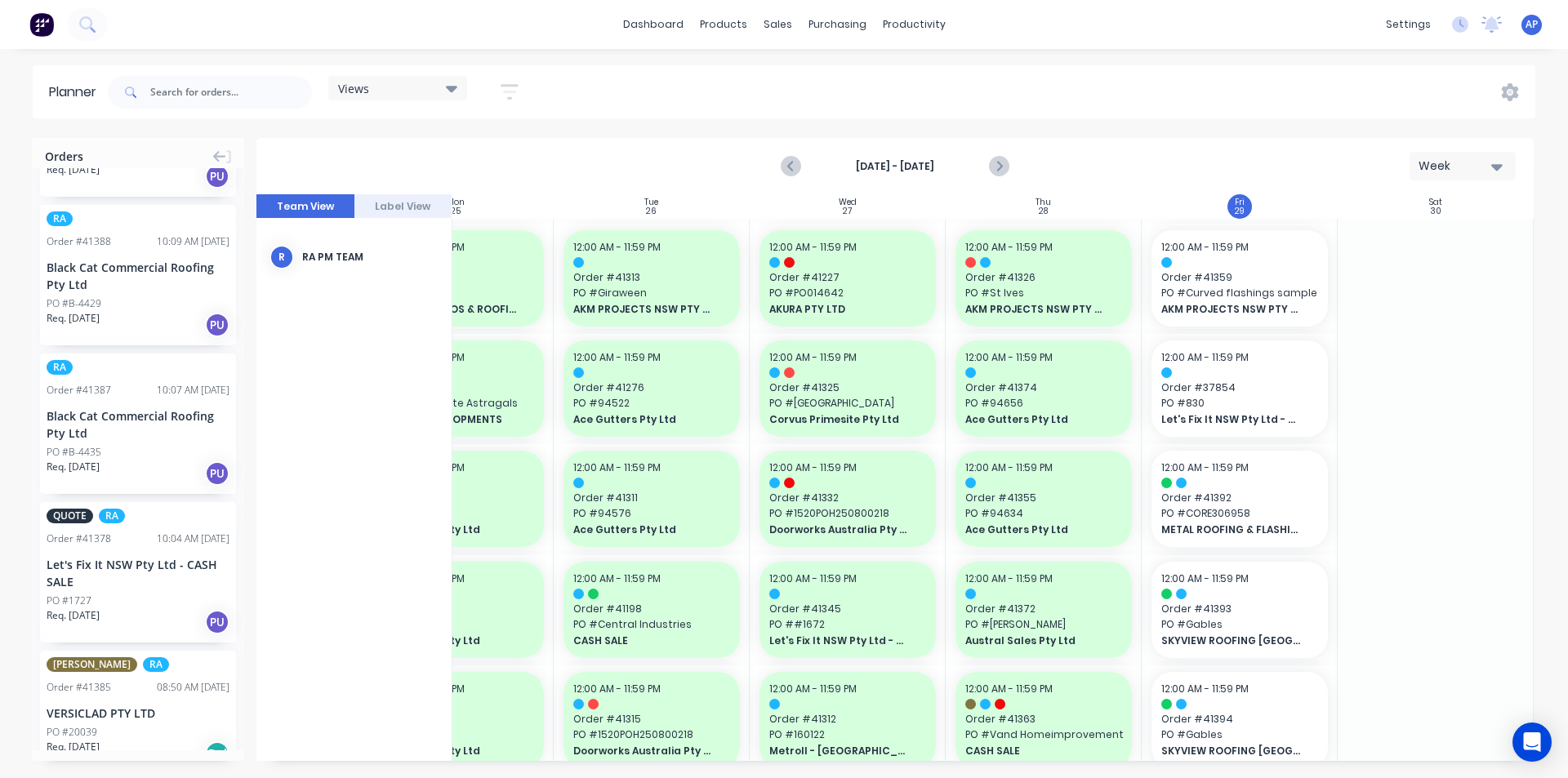
scroll to position [980, 0]
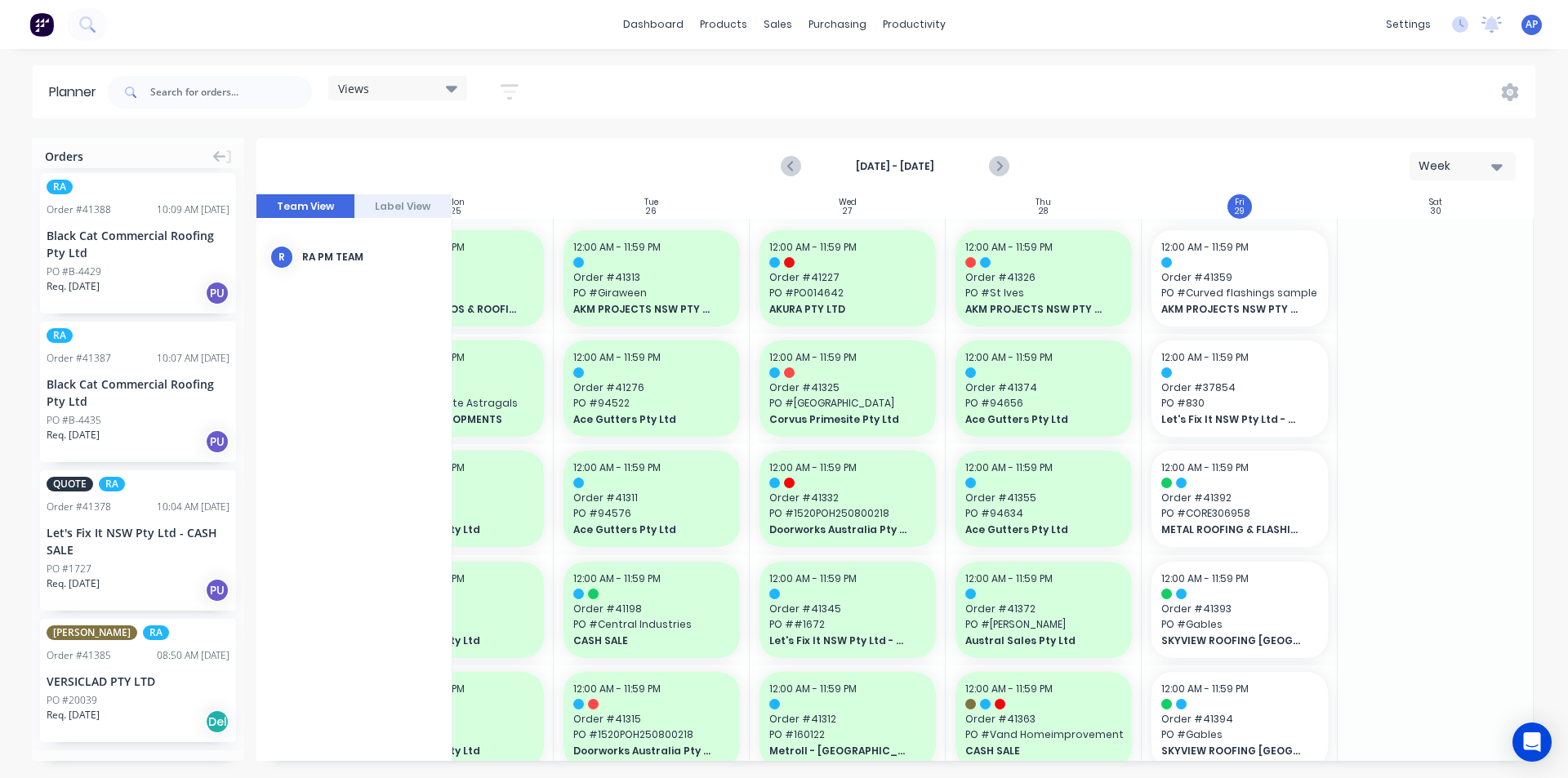
click at [130, 391] on div "Black Cat Commercial Roofing Pty Ltd" at bounding box center [138, 392] width 183 height 34
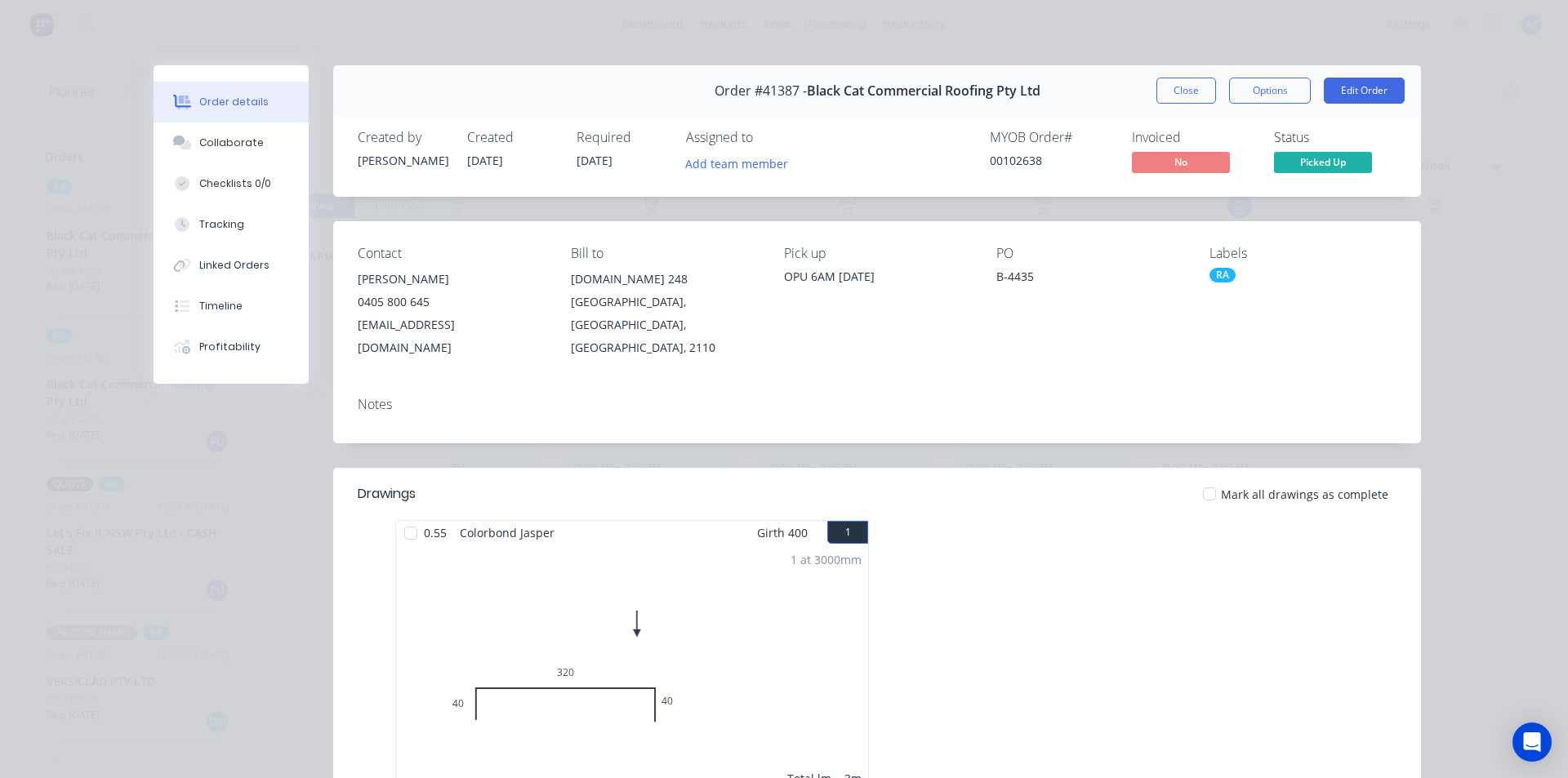
click at [1181, 97] on button "Close" at bounding box center [1186, 91] width 59 height 26
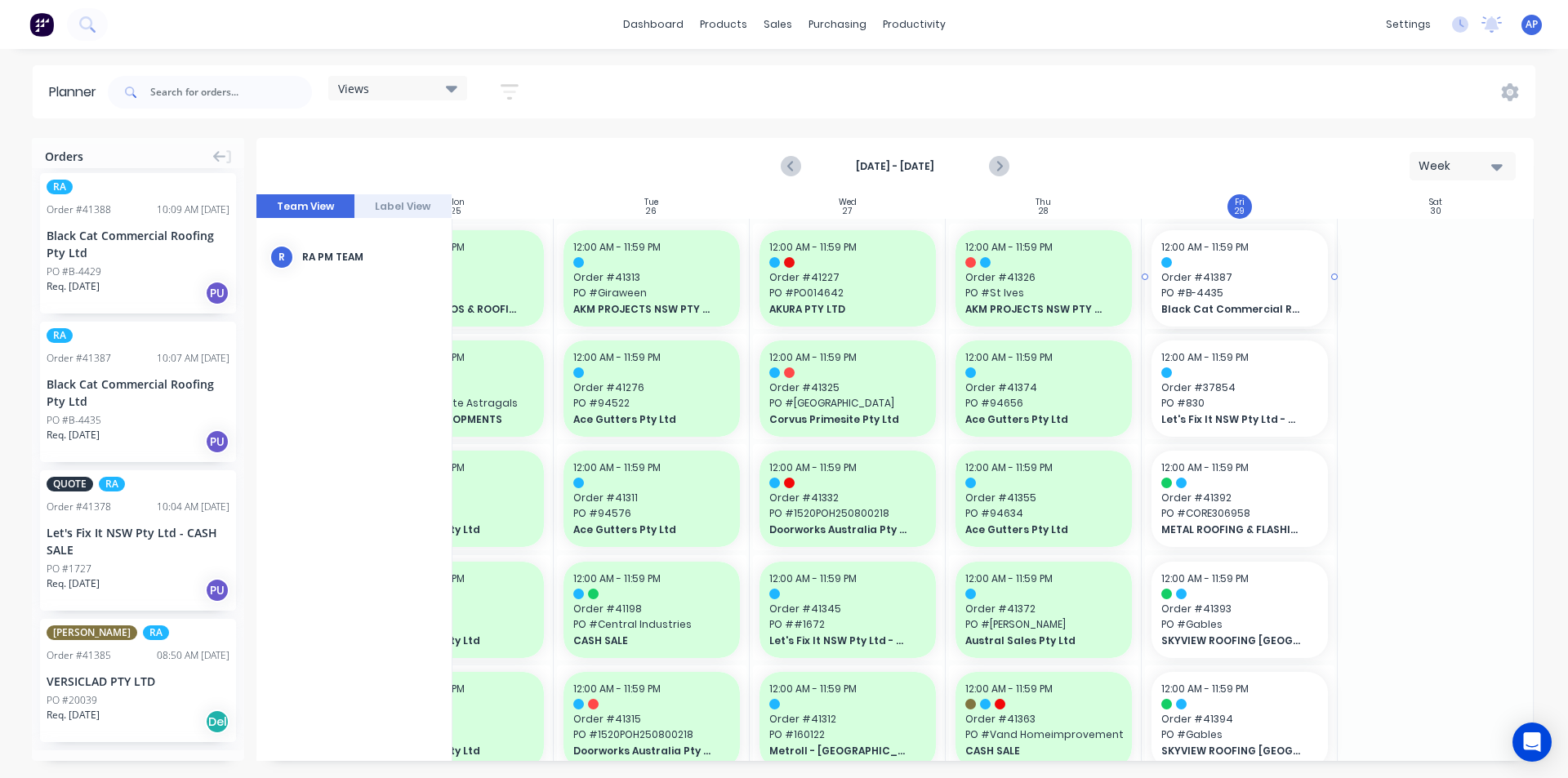
drag, startPoint x: 75, startPoint y: 366, endPoint x: 1162, endPoint y: 347, distance: 1087.2
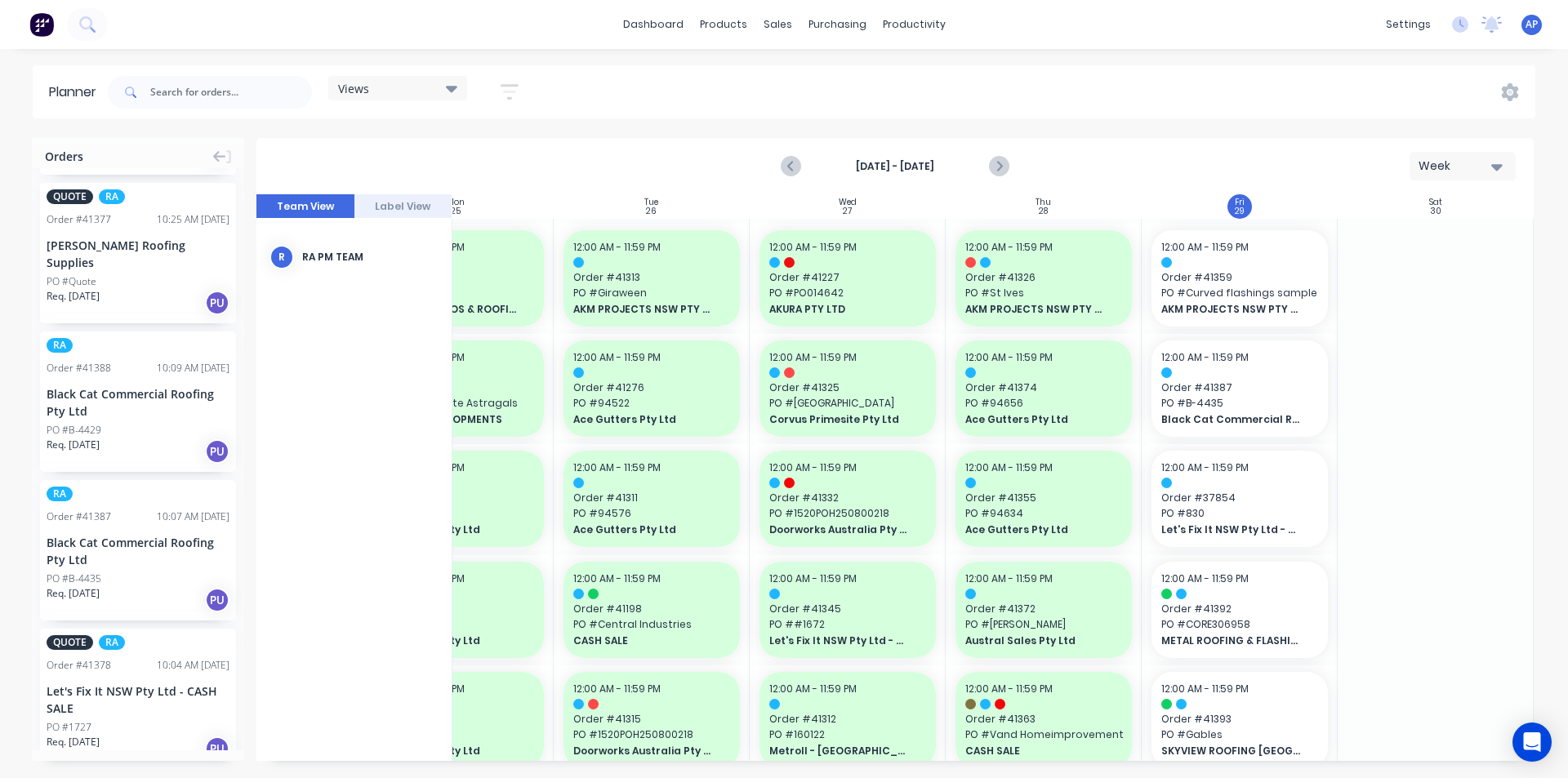
scroll to position [816, 0]
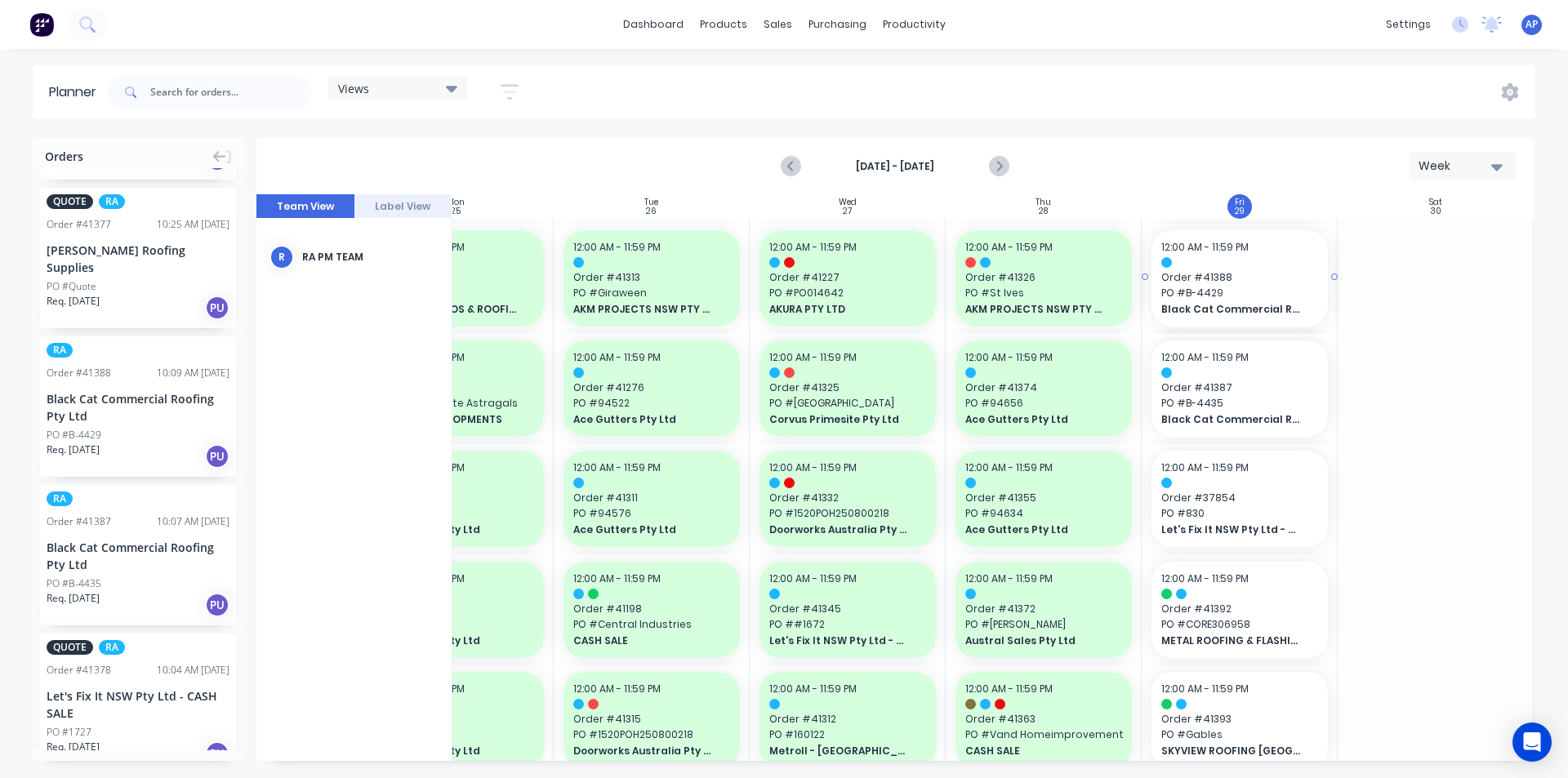
drag, startPoint x: 84, startPoint y: 400, endPoint x: 1251, endPoint y: 379, distance: 1167.2
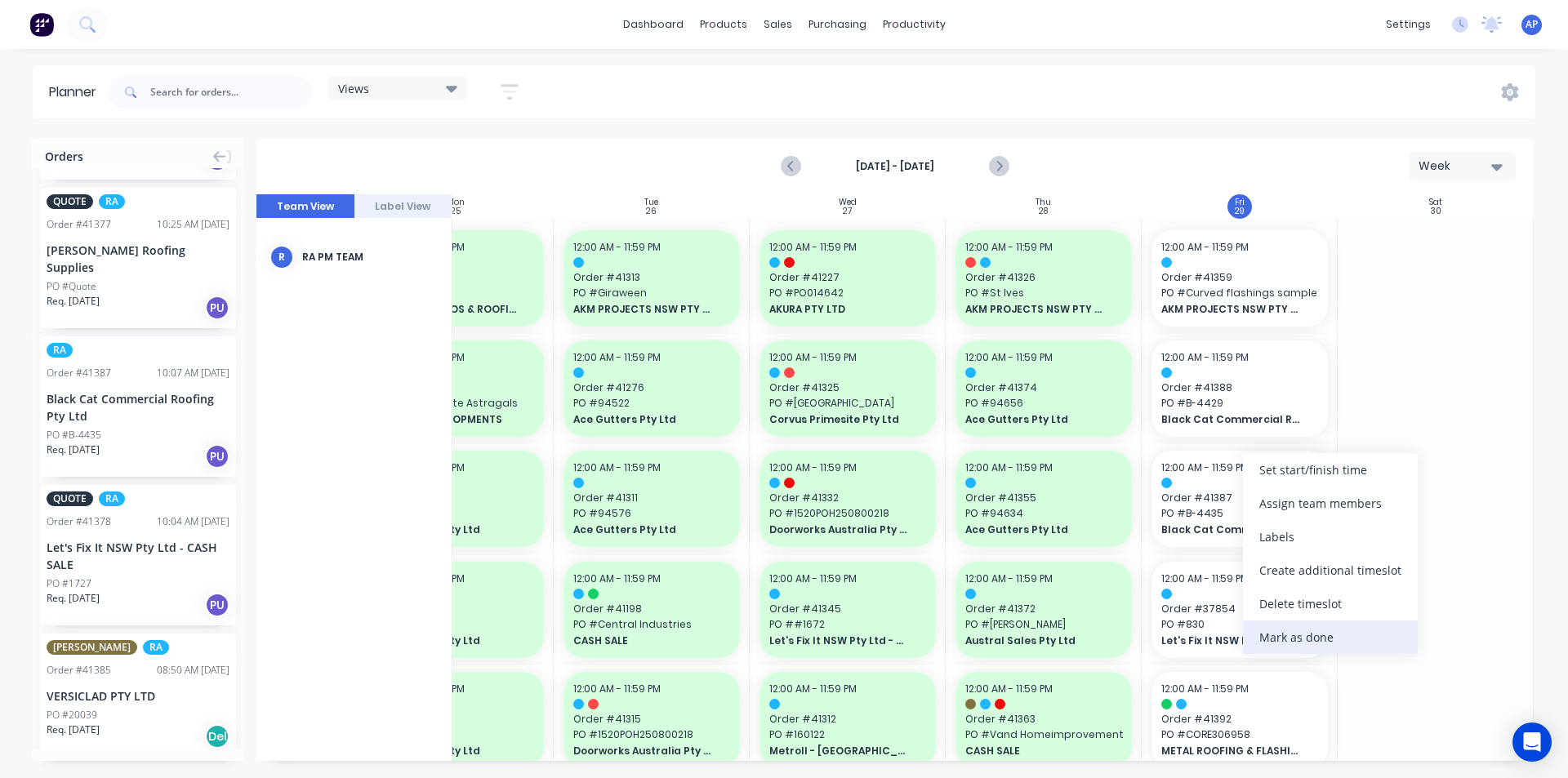
click at [1301, 644] on div "Mark as done" at bounding box center [1330, 638] width 174 height 33
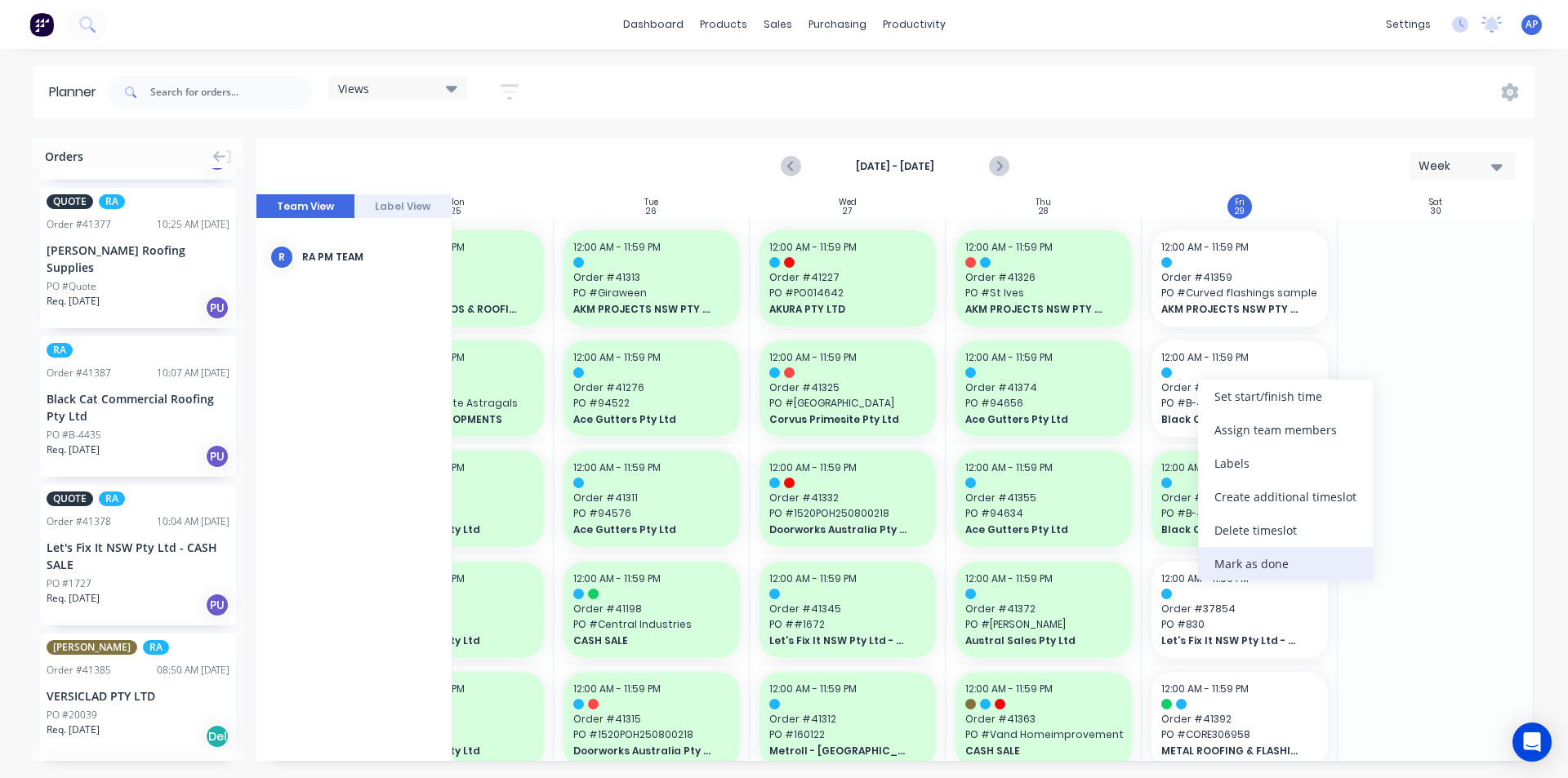
click at [1213, 559] on div "Mark as done" at bounding box center [1285, 563] width 174 height 33
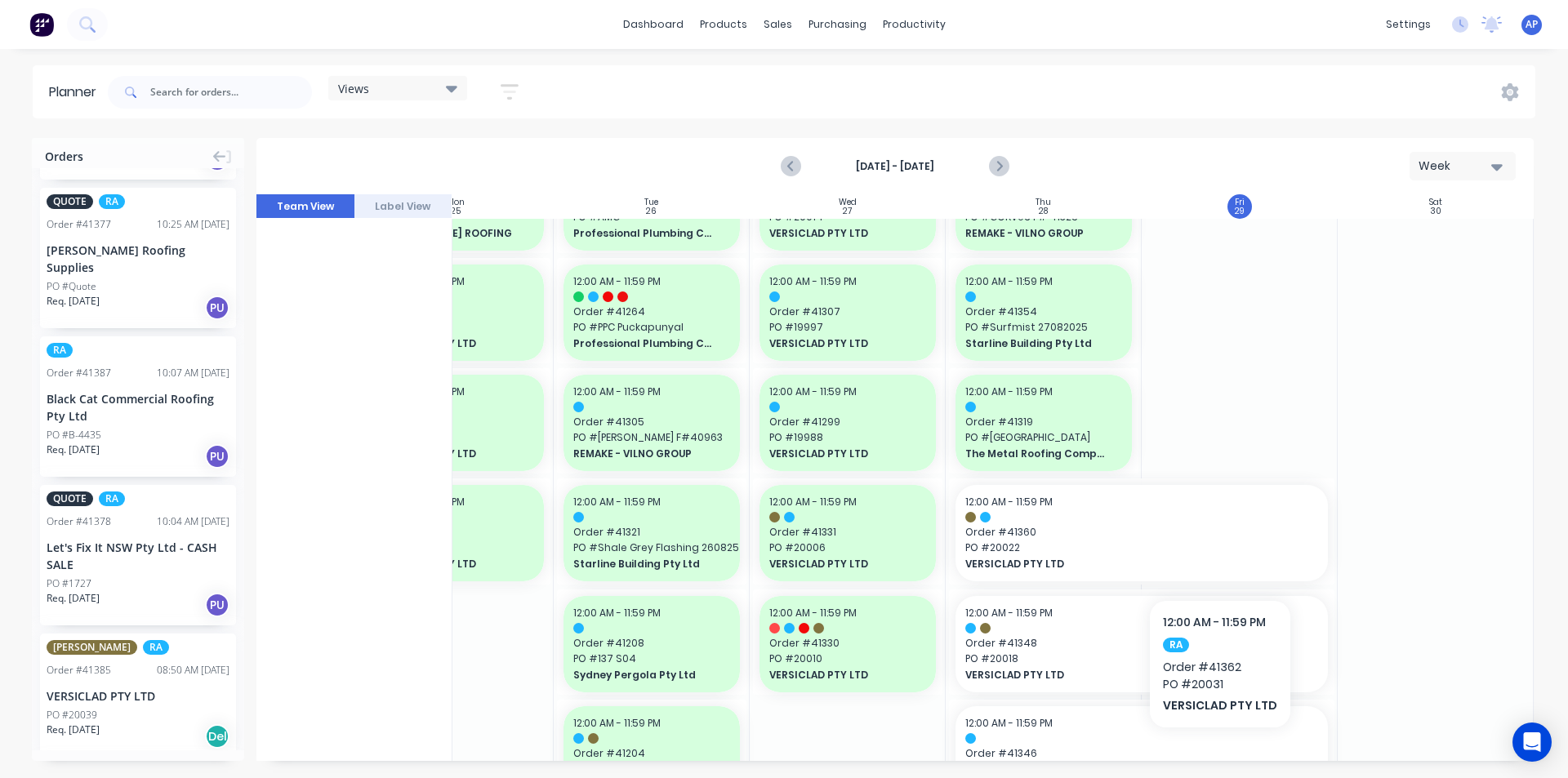
scroll to position [1797, 297]
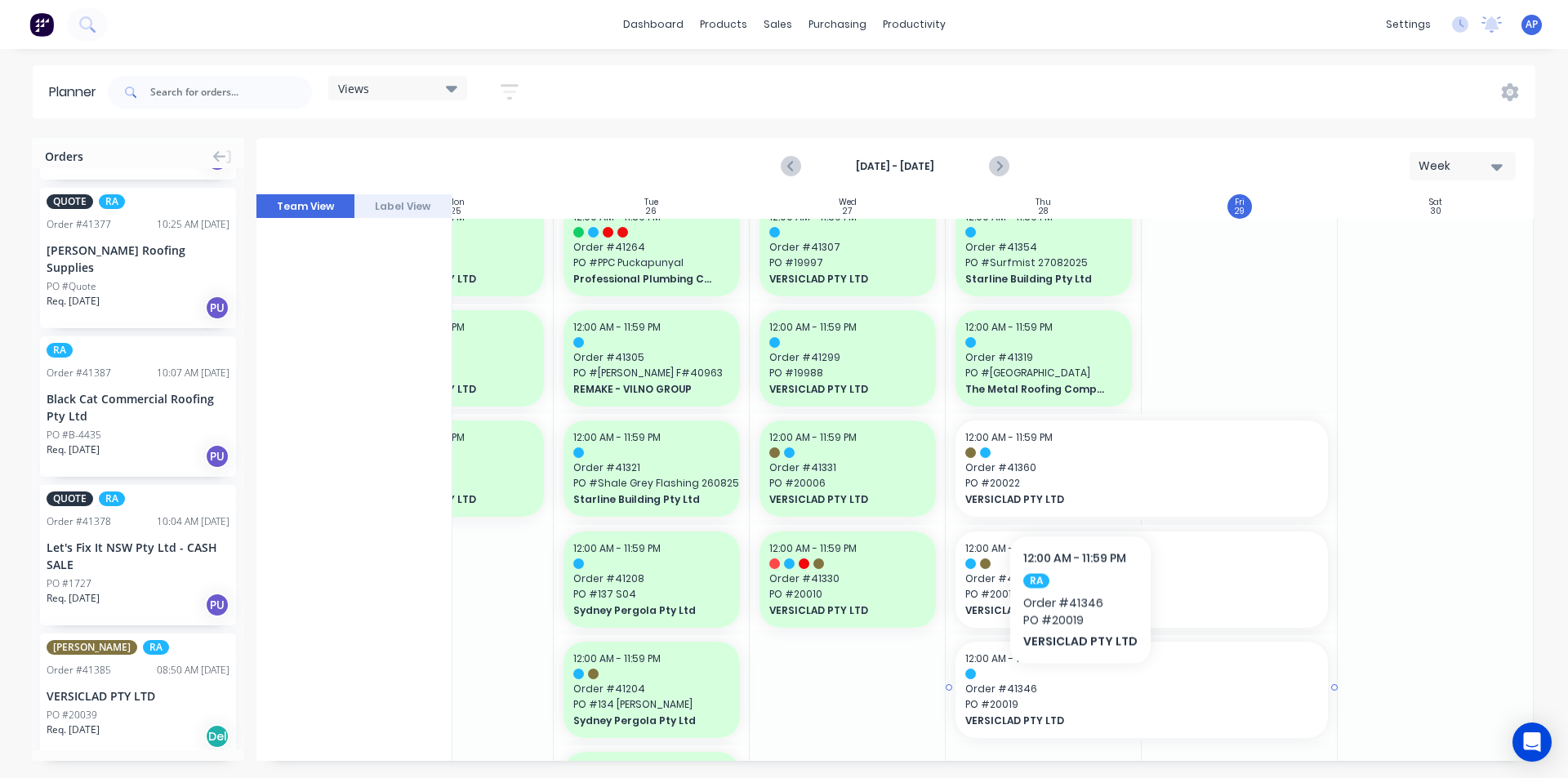
click at [1077, 688] on span "Order # 41346" at bounding box center [1142, 689] width 353 height 15
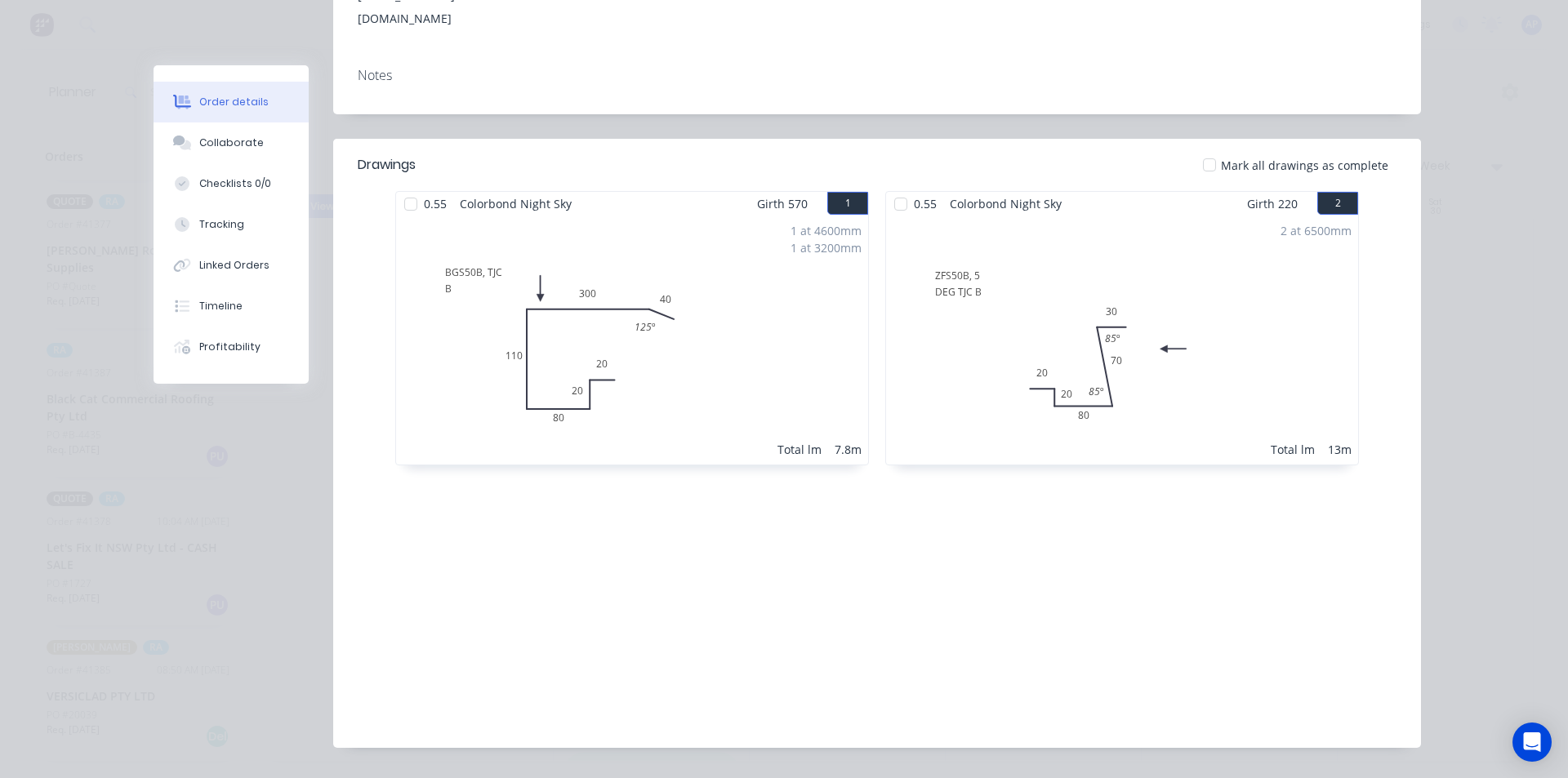
scroll to position [0, 0]
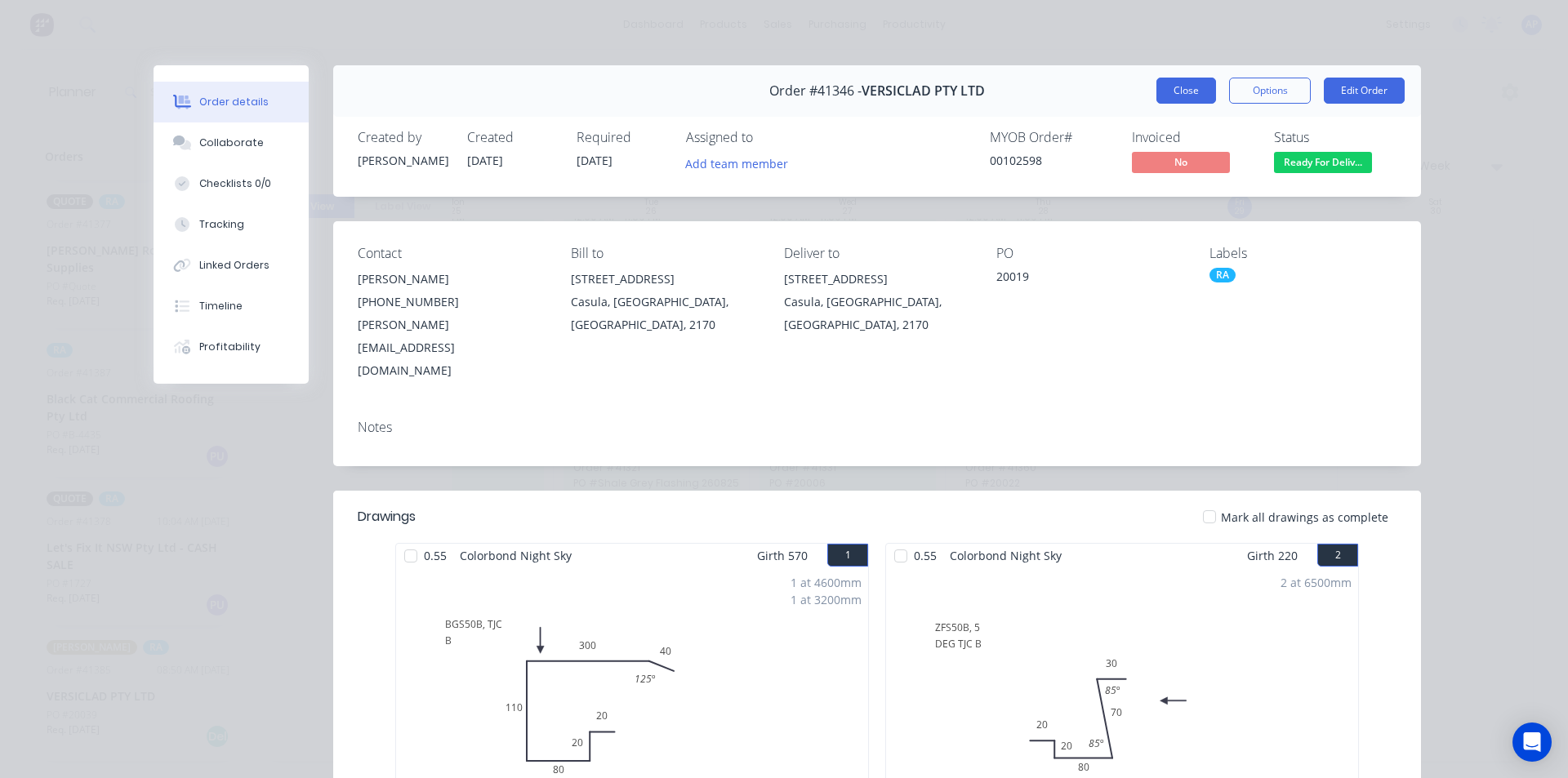
click at [1179, 89] on button "Close" at bounding box center [1186, 91] width 59 height 26
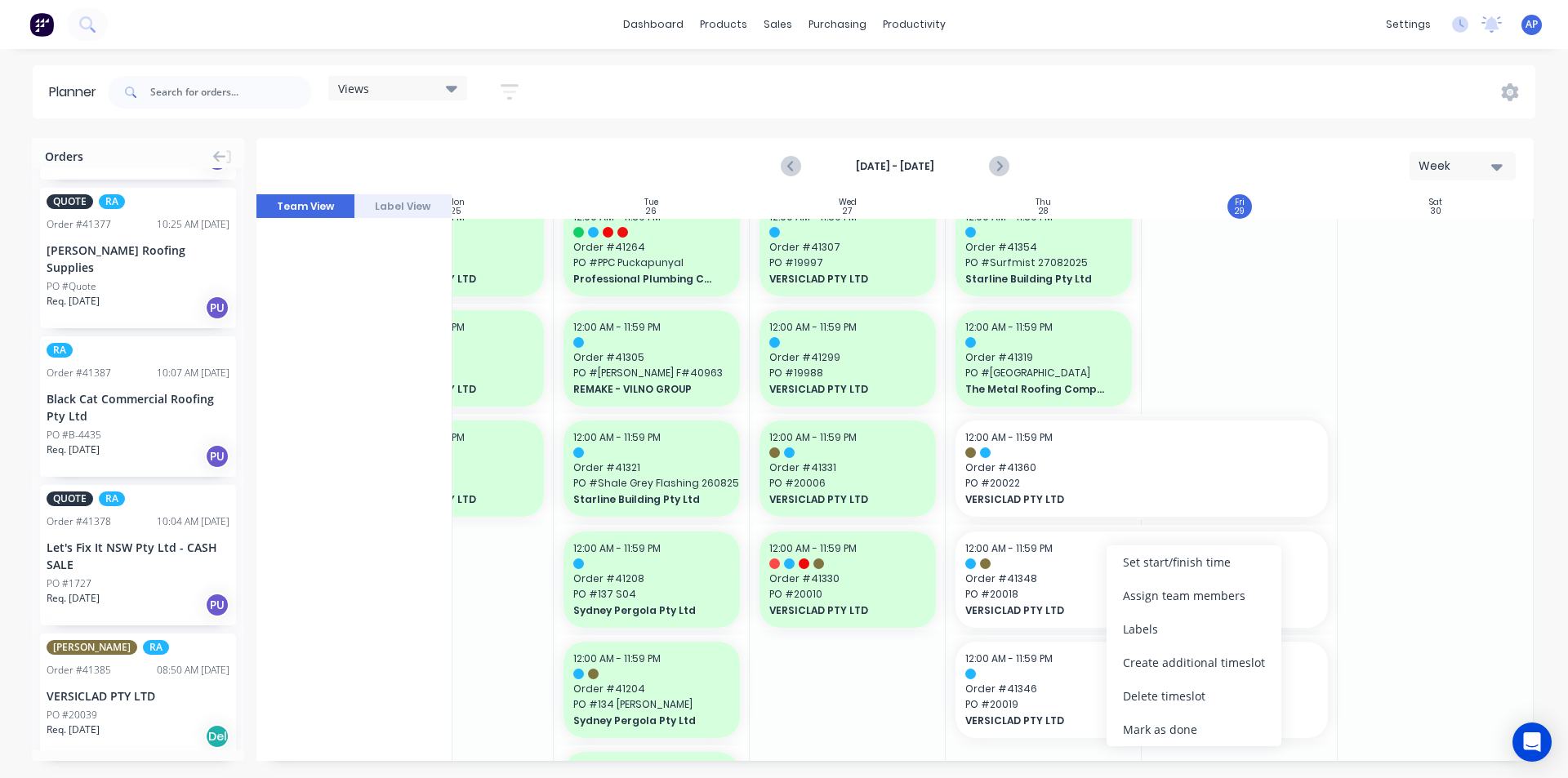
click at [1163, 726] on div "Mark as done" at bounding box center [1194, 730] width 174 height 33
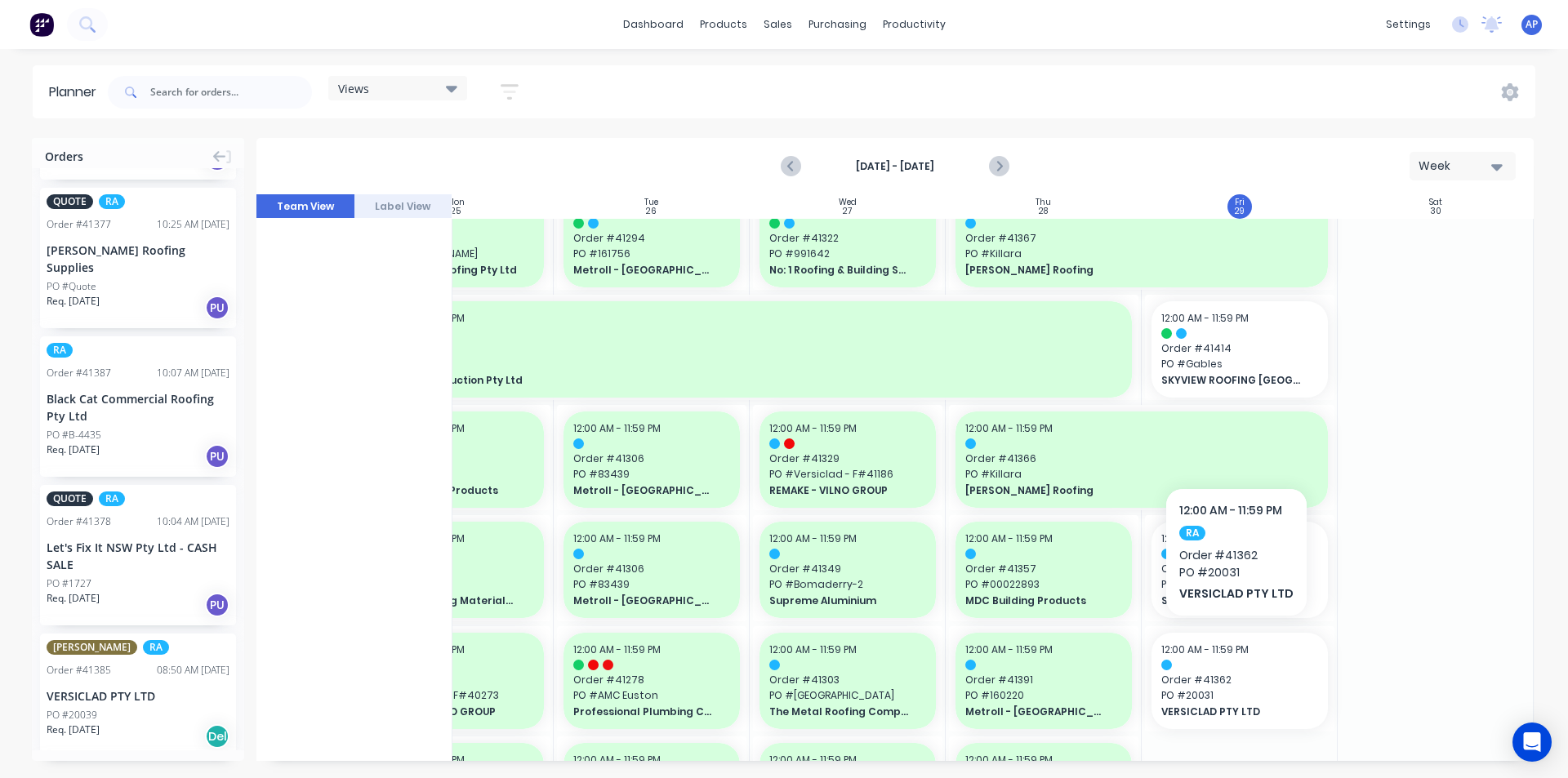
scroll to position [1225, 297]
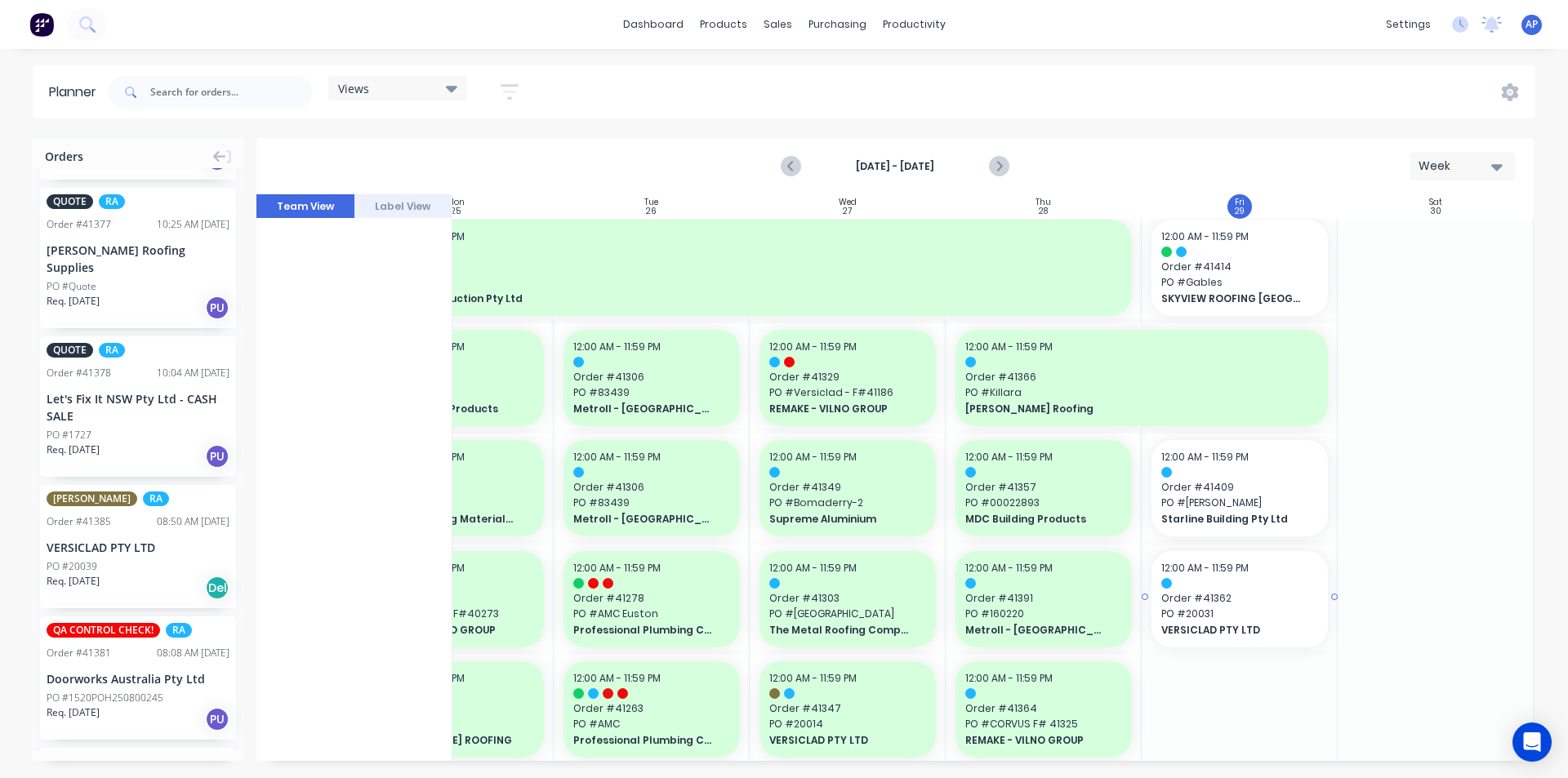
click at [1258, 565] on div "12:00 AM - 11:59 PM" at bounding box center [1240, 568] width 157 height 15
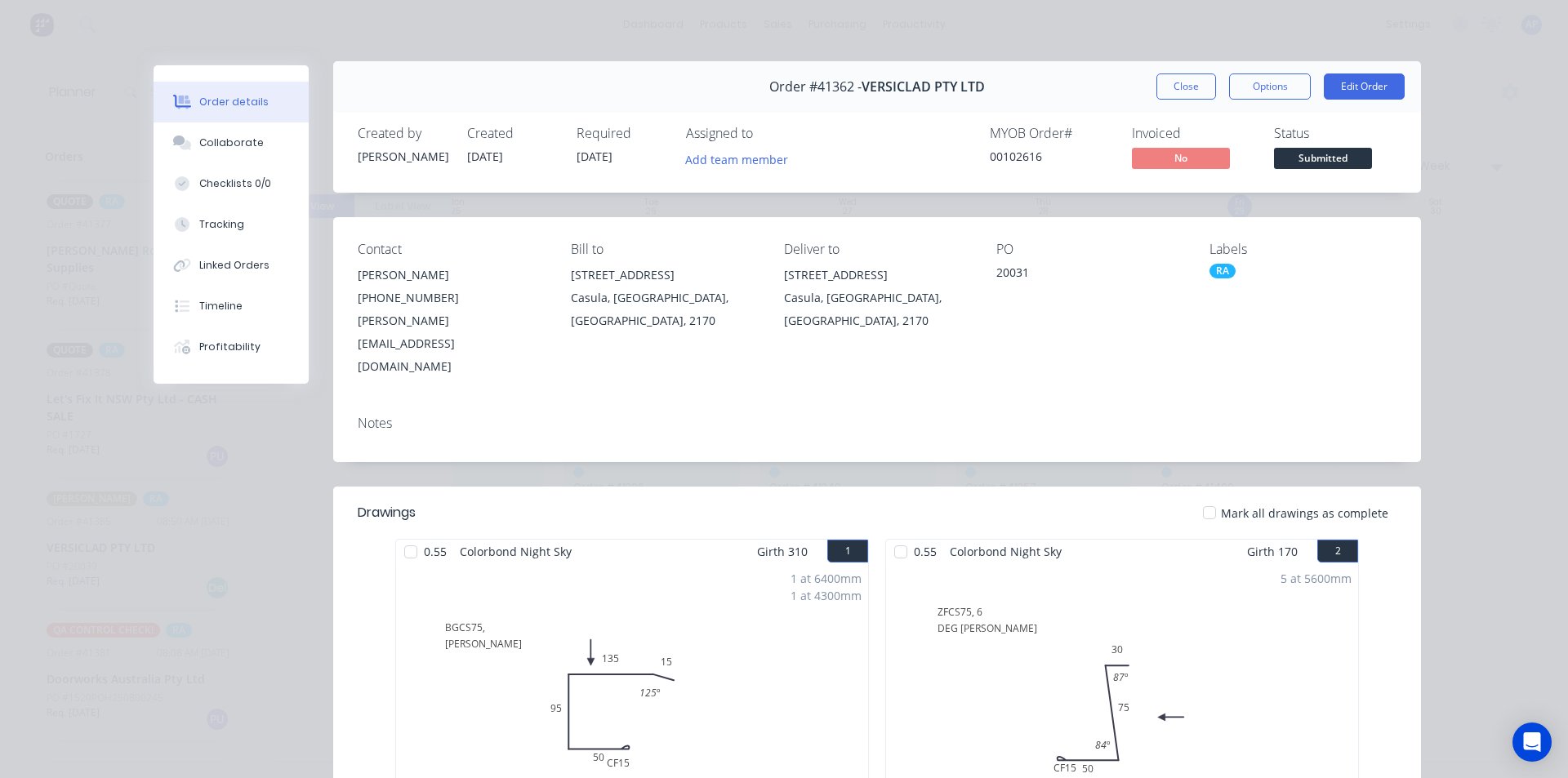
scroll to position [0, 0]
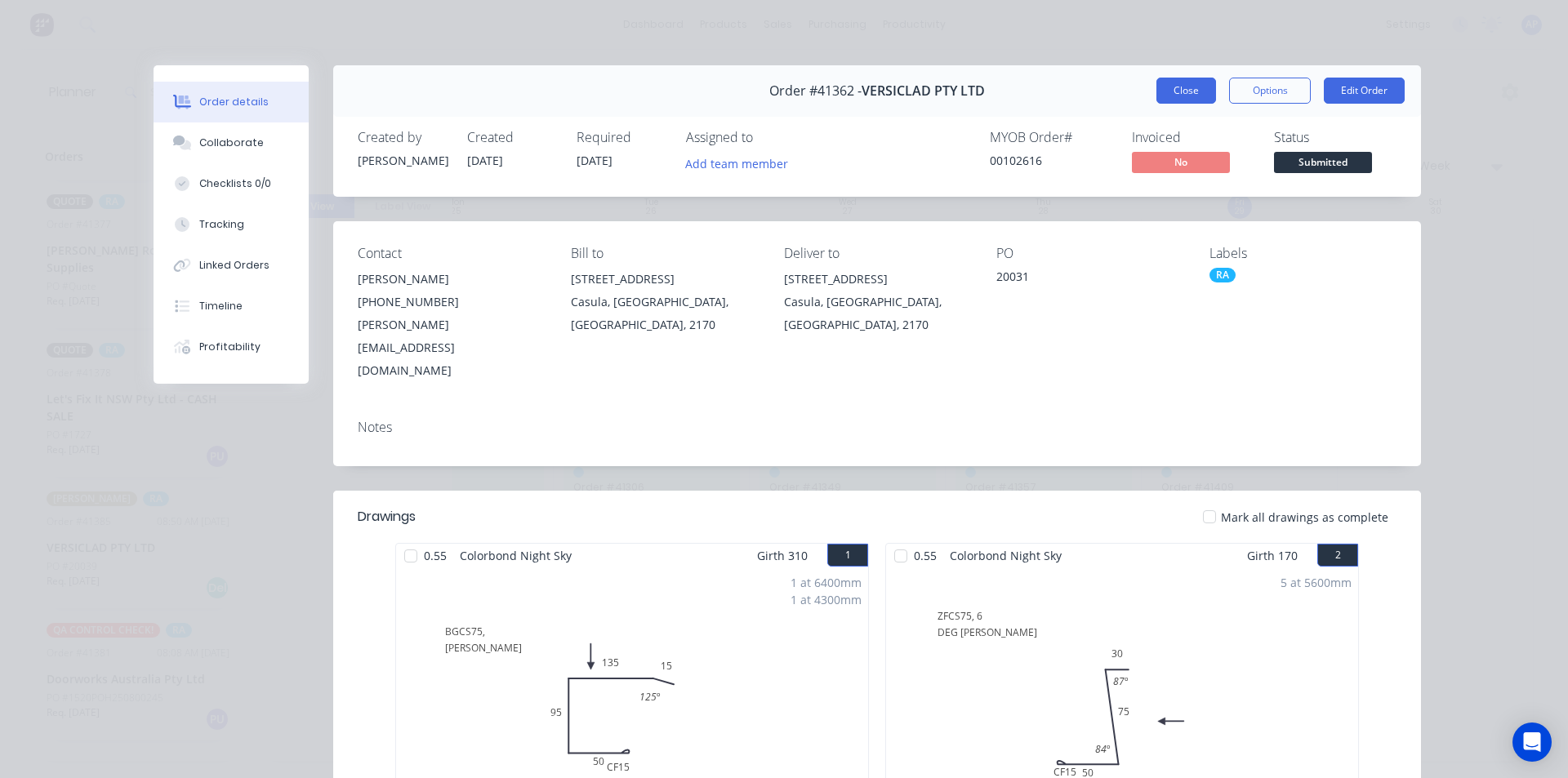
click at [1173, 92] on button "Close" at bounding box center [1186, 91] width 59 height 26
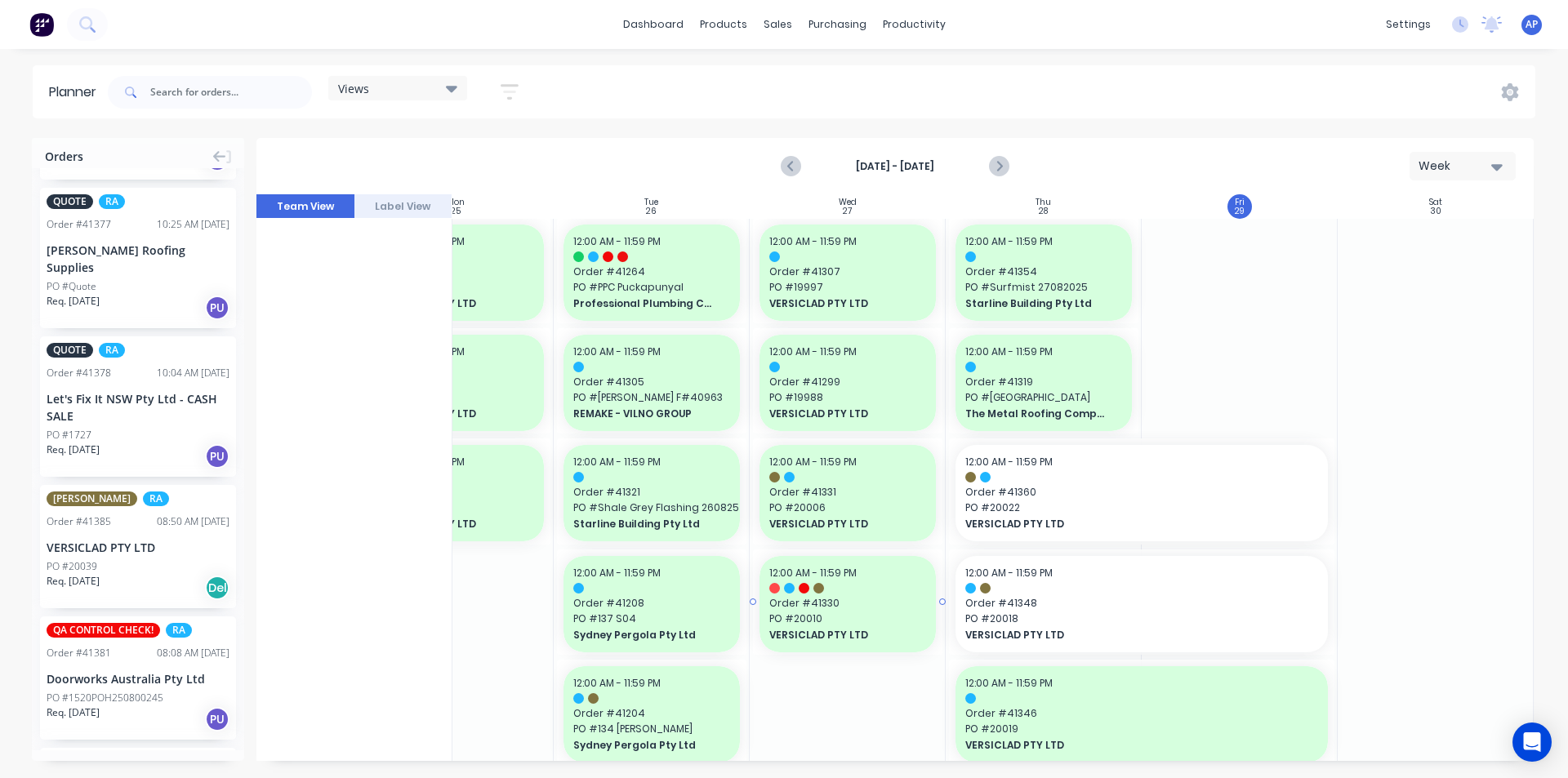
scroll to position [1797, 297]
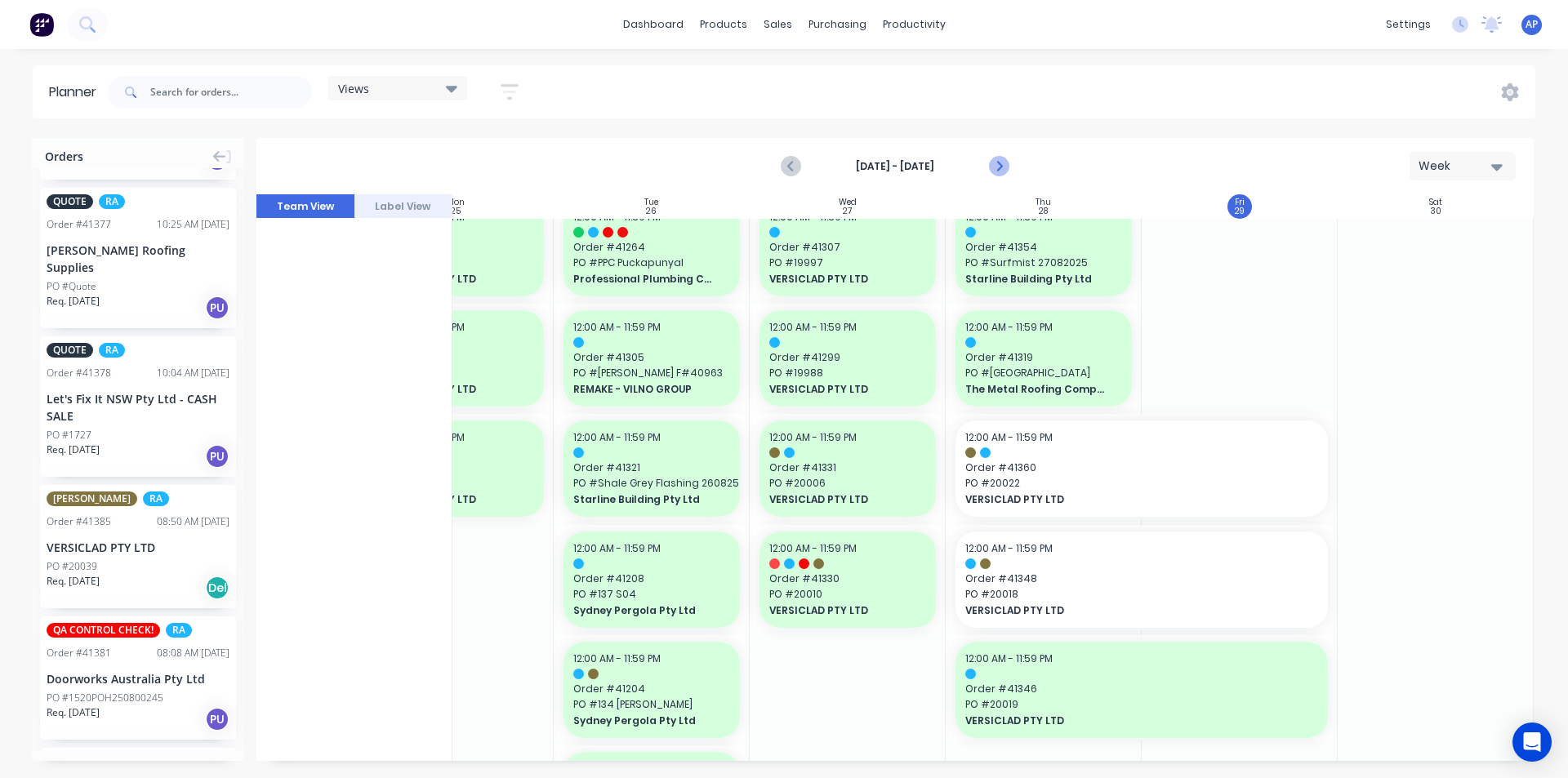
click at [999, 174] on icon "Next page" at bounding box center [998, 167] width 19 height 19
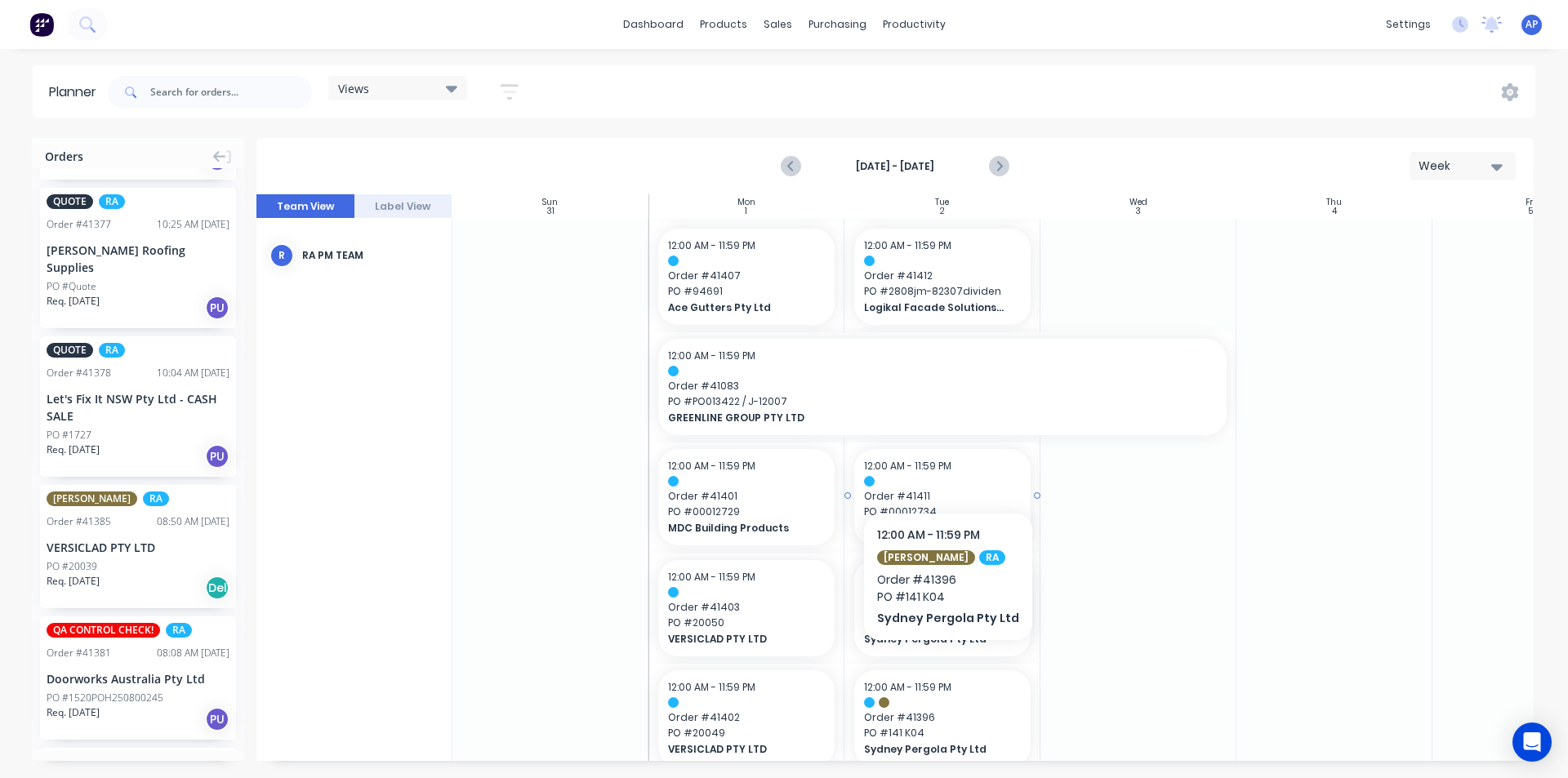
scroll to position [0, 0]
